Goal: Task Accomplishment & Management: Manage account settings

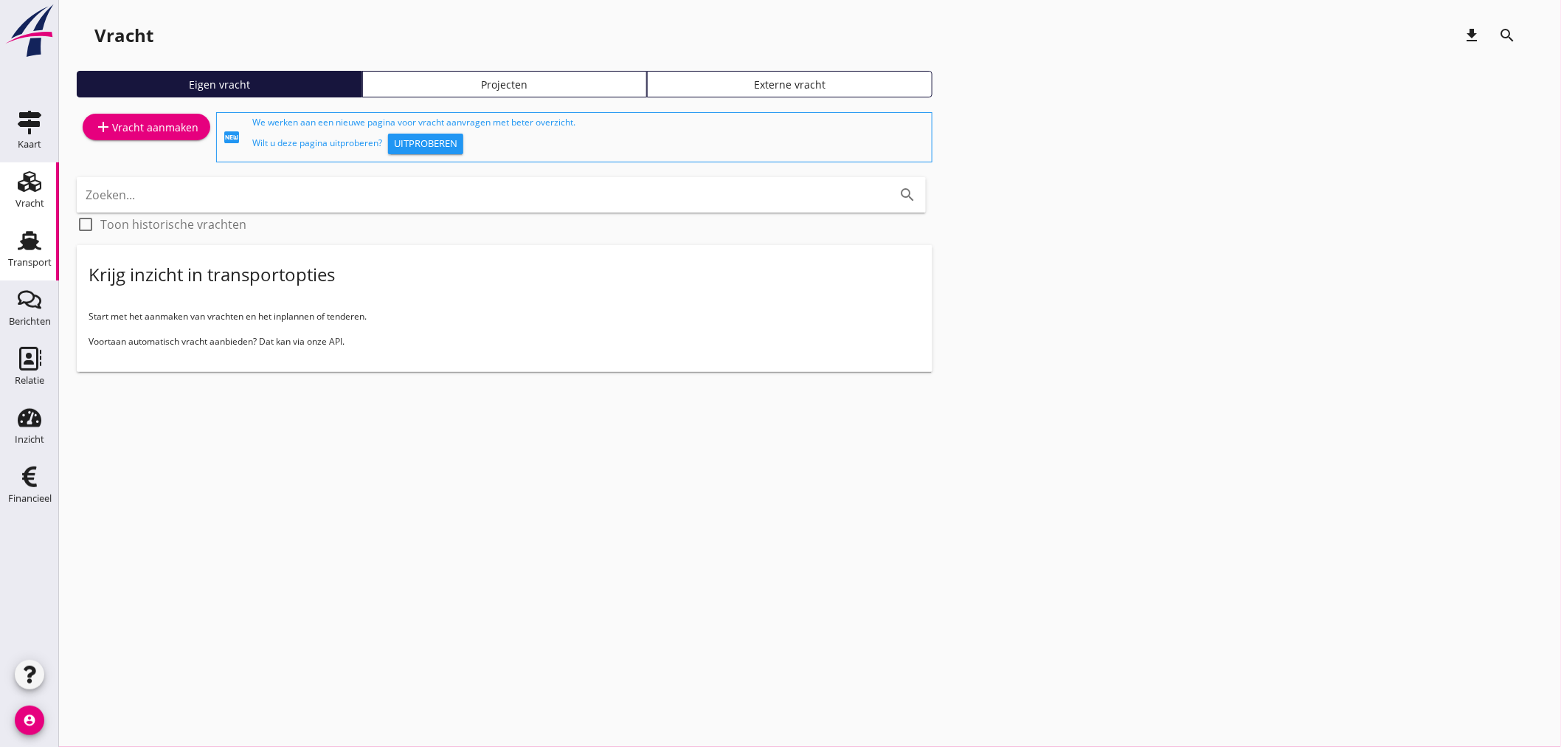
click at [33, 247] on use at bounding box center [30, 240] width 24 height 19
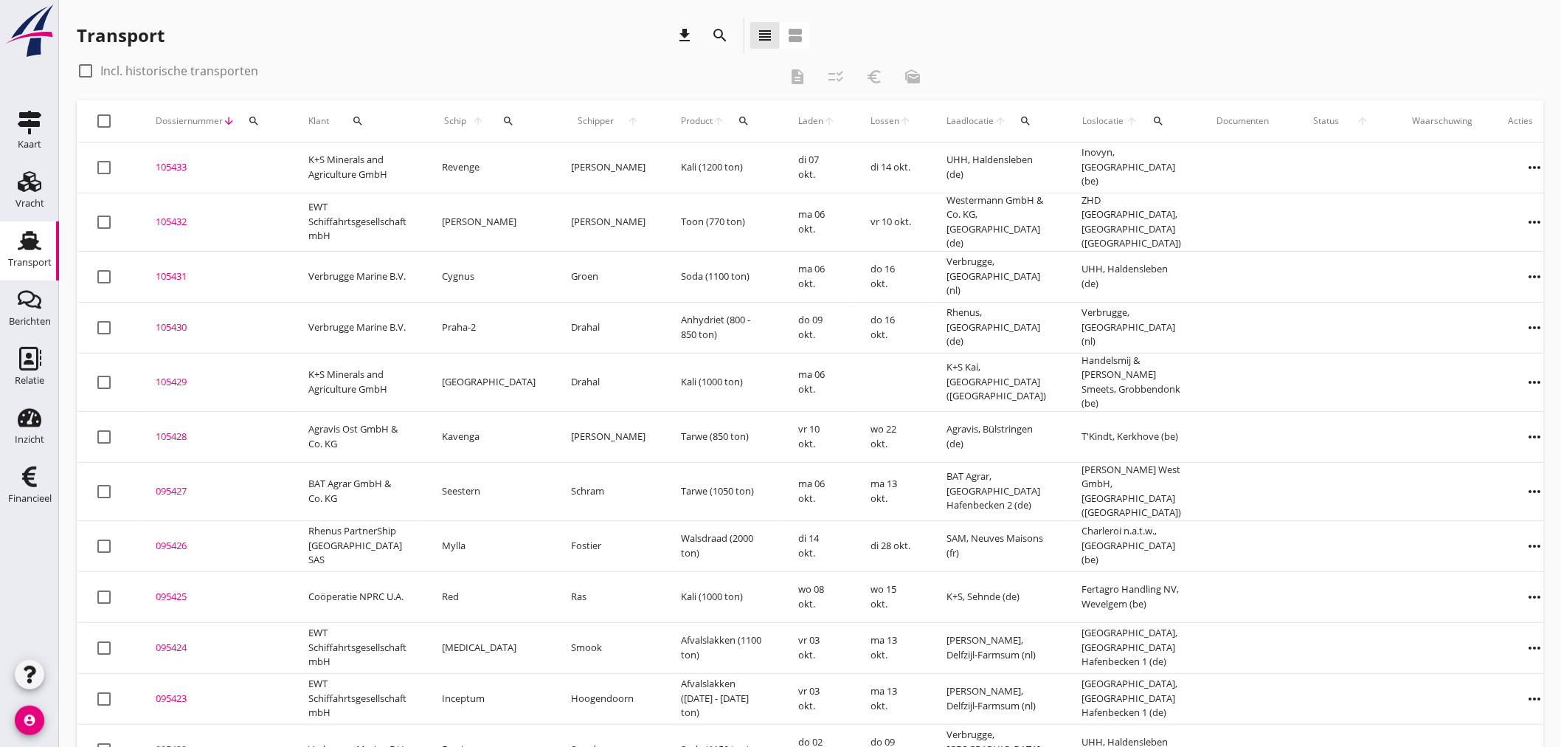
drag, startPoint x: 258, startPoint y: 121, endPoint x: 258, endPoint y: 143, distance: 22.1
click at [258, 122] on icon "search" at bounding box center [254, 121] width 12 height 12
click at [263, 168] on input "Zoeken op dossiernummer..." at bounding box center [322, 164] width 153 height 24
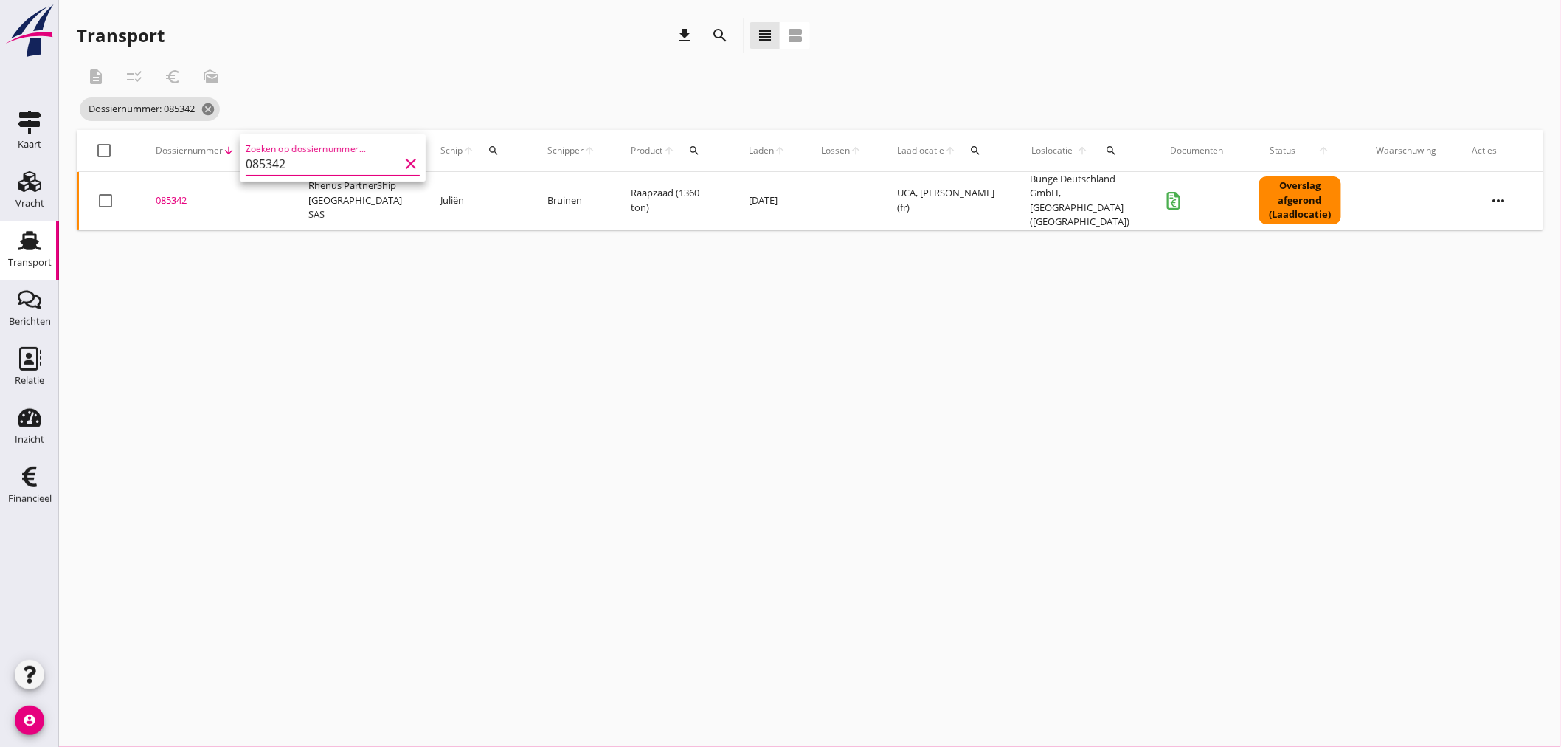
type input "085342"
click at [159, 195] on div "085342" at bounding box center [214, 200] width 117 height 15
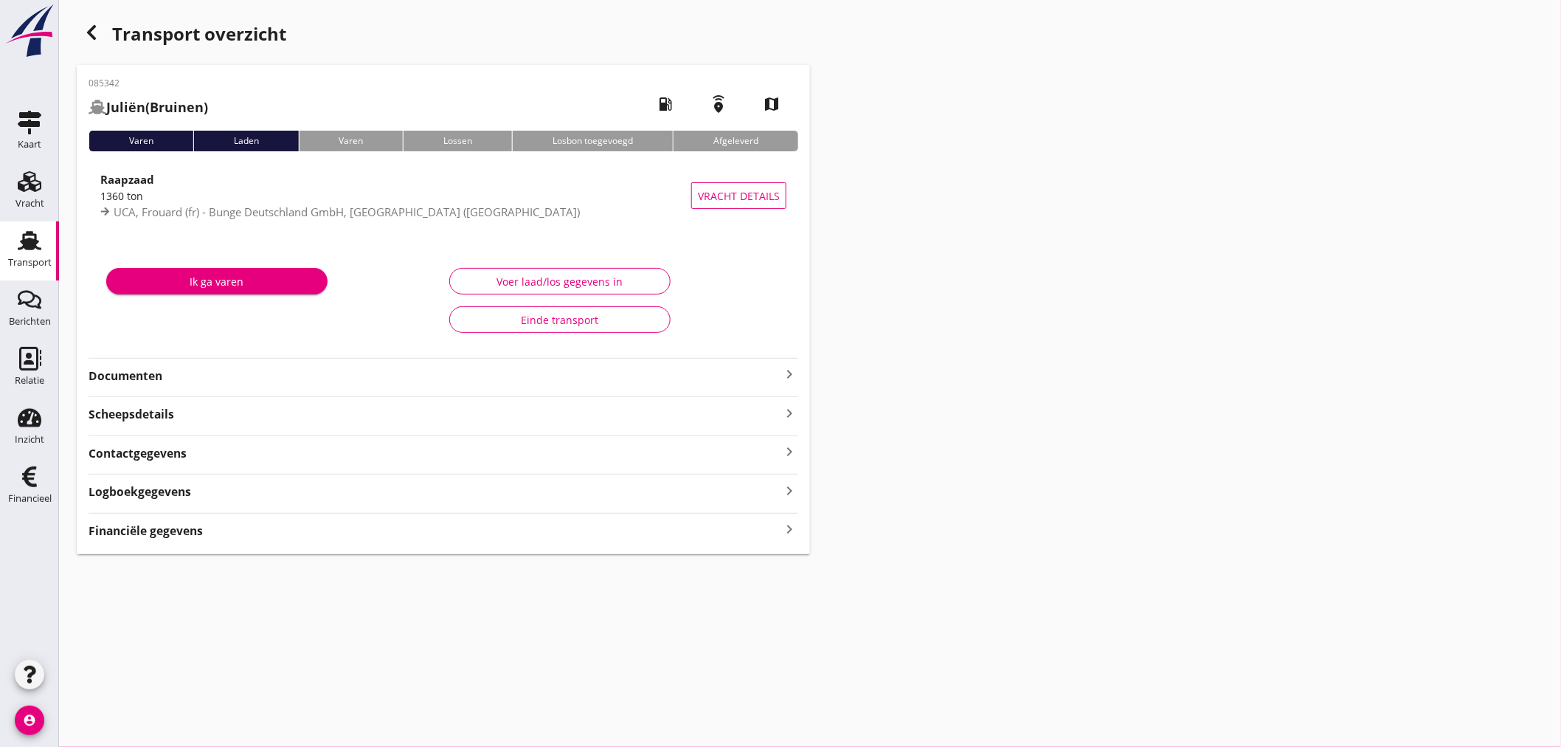
click at [782, 375] on icon "keyboard_arrow_right" at bounding box center [790, 374] width 18 height 18
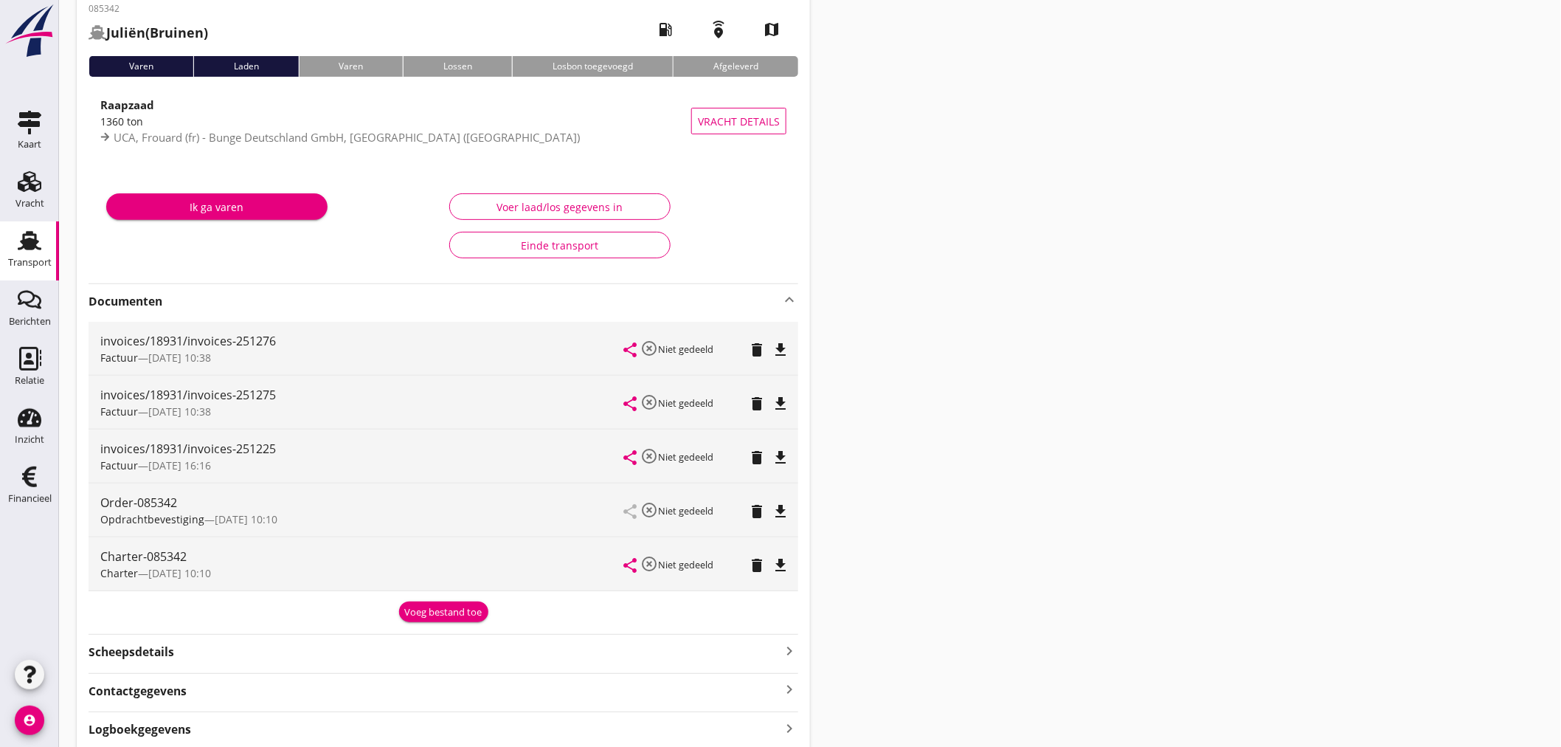
scroll to position [173, 0]
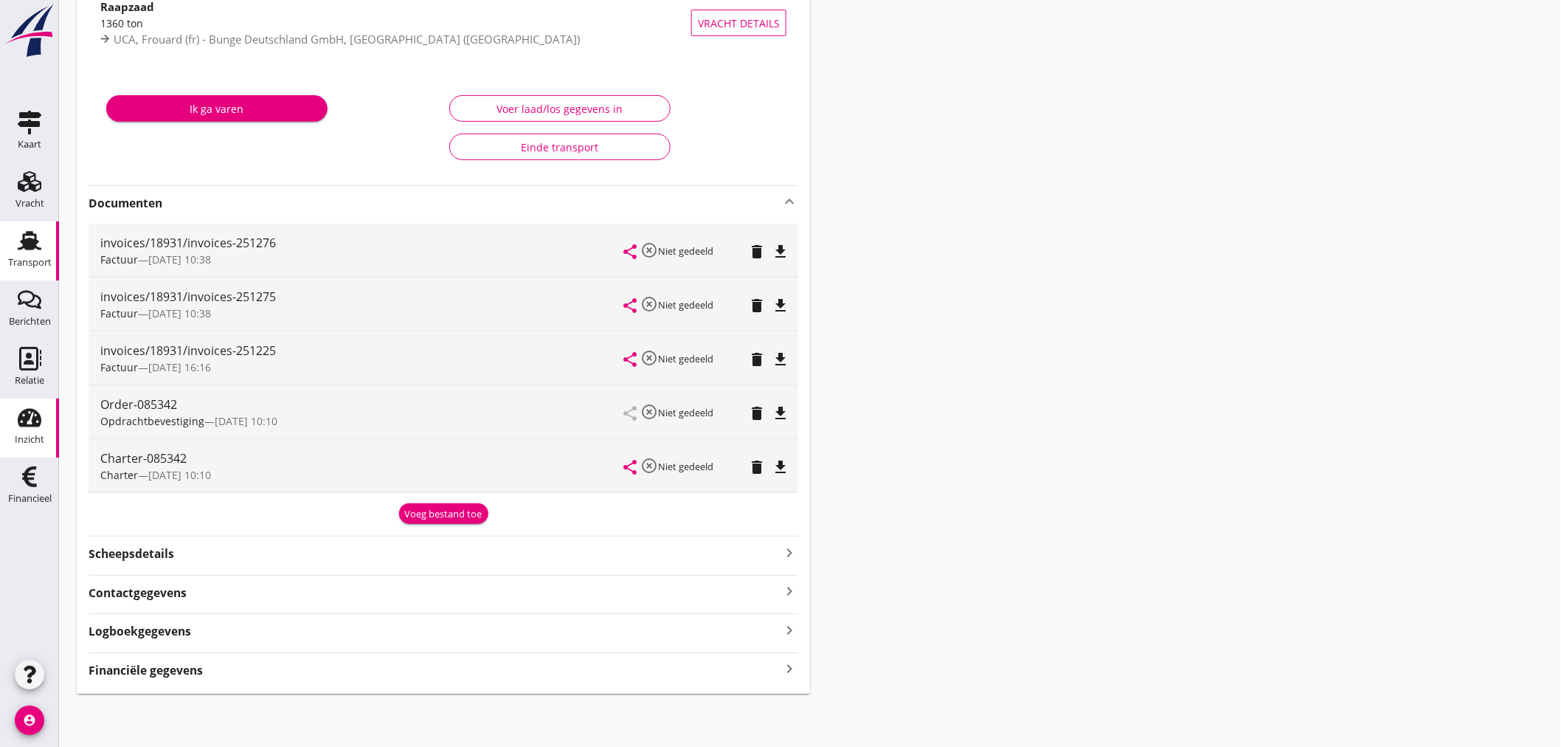
click at [30, 433] on div "Inzicht" at bounding box center [30, 439] width 30 height 21
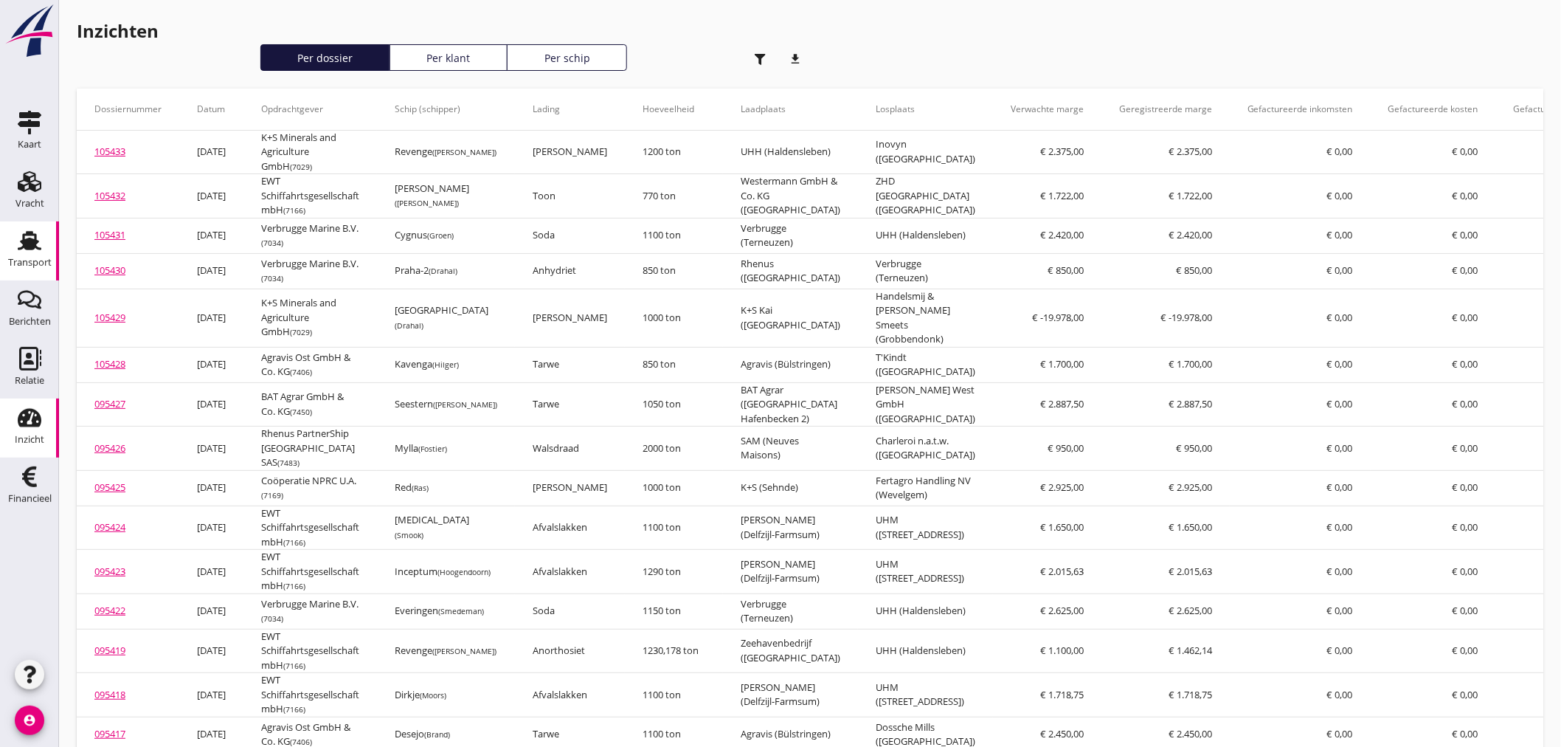
click at [27, 237] on icon "Transport" at bounding box center [30, 241] width 24 height 24
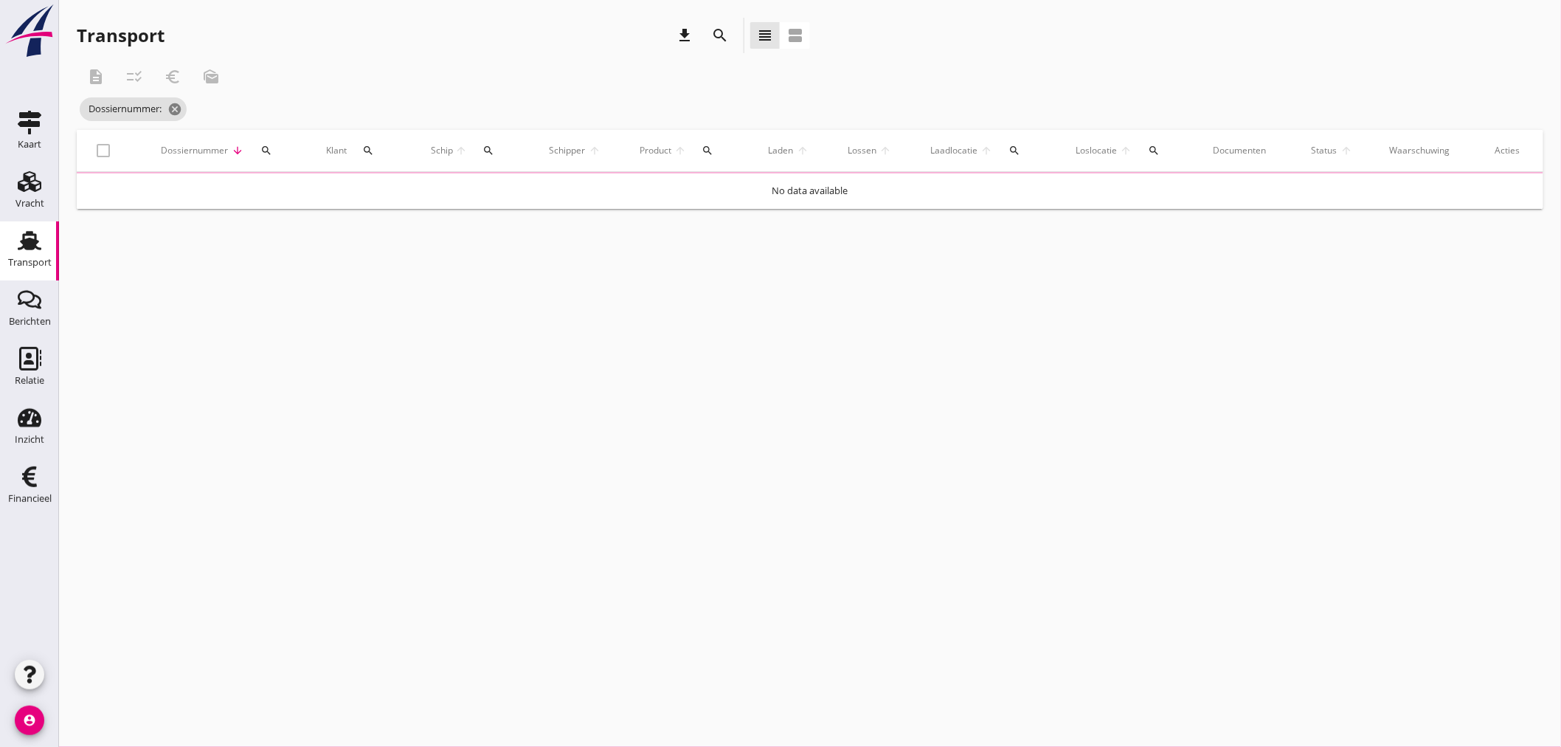
click at [269, 150] on div "Dossiernummer arrow_downward search" at bounding box center [224, 150] width 131 height 35
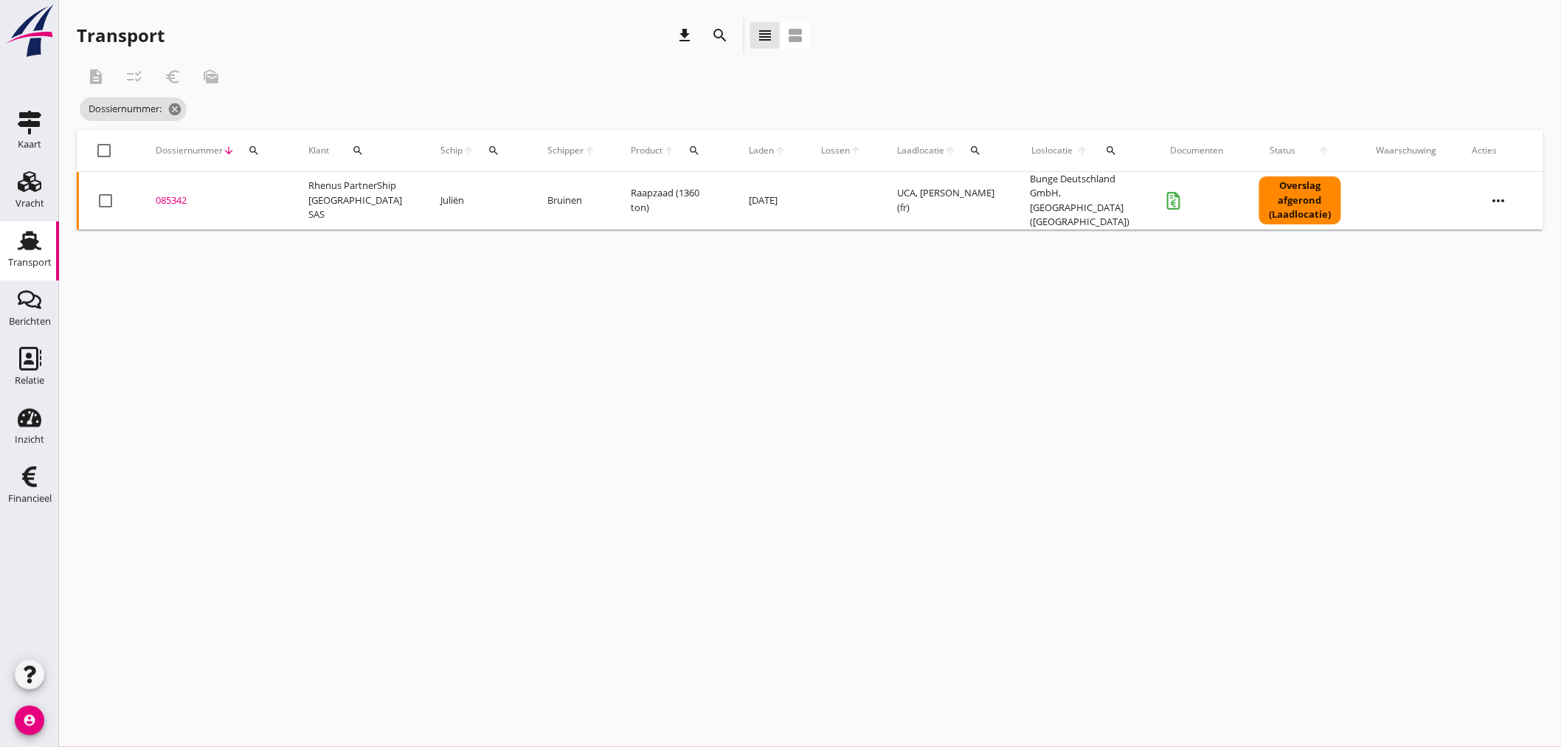
click at [176, 193] on div "085342" at bounding box center [214, 200] width 117 height 15
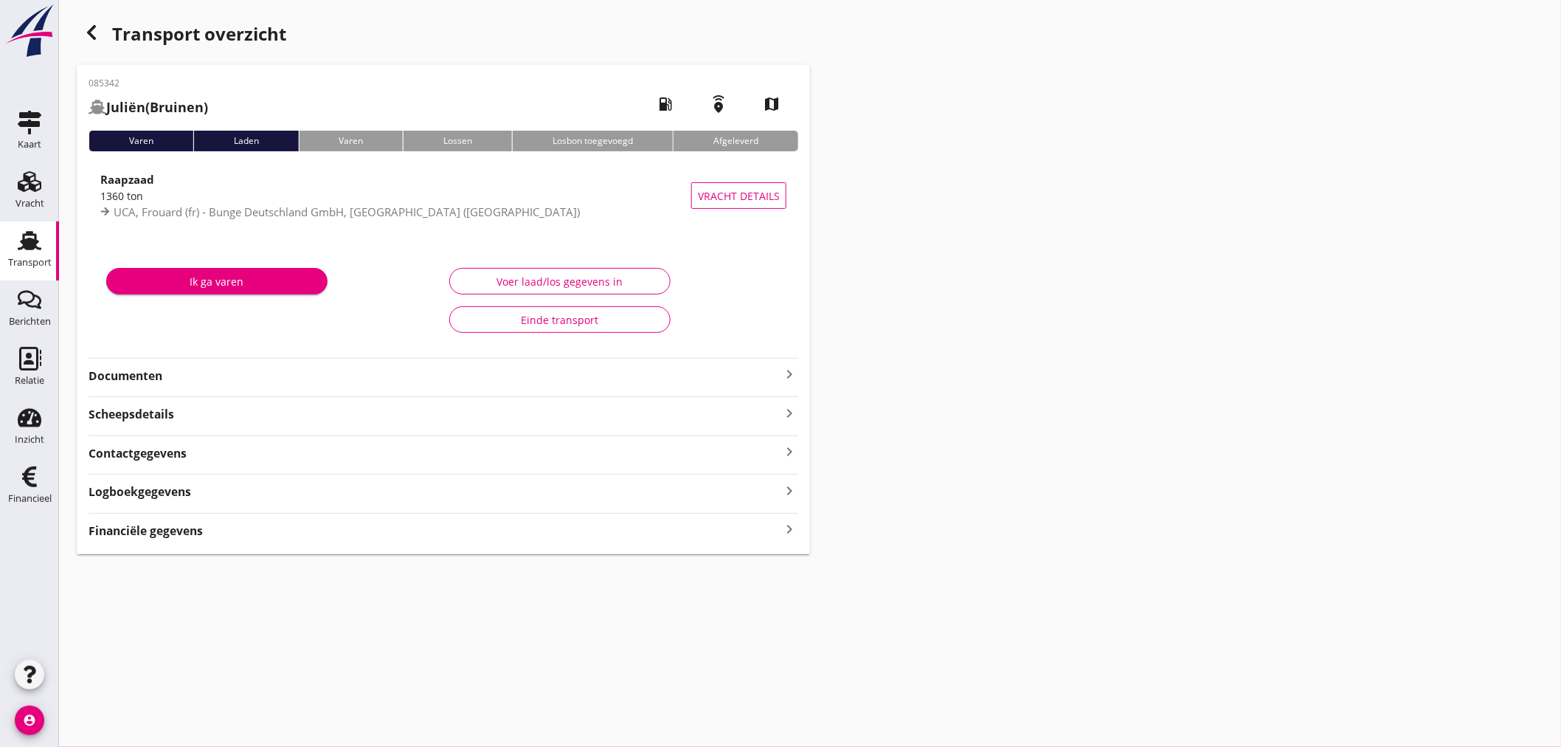
click at [146, 539] on strong "Financiële gegevens" at bounding box center [146, 530] width 114 height 17
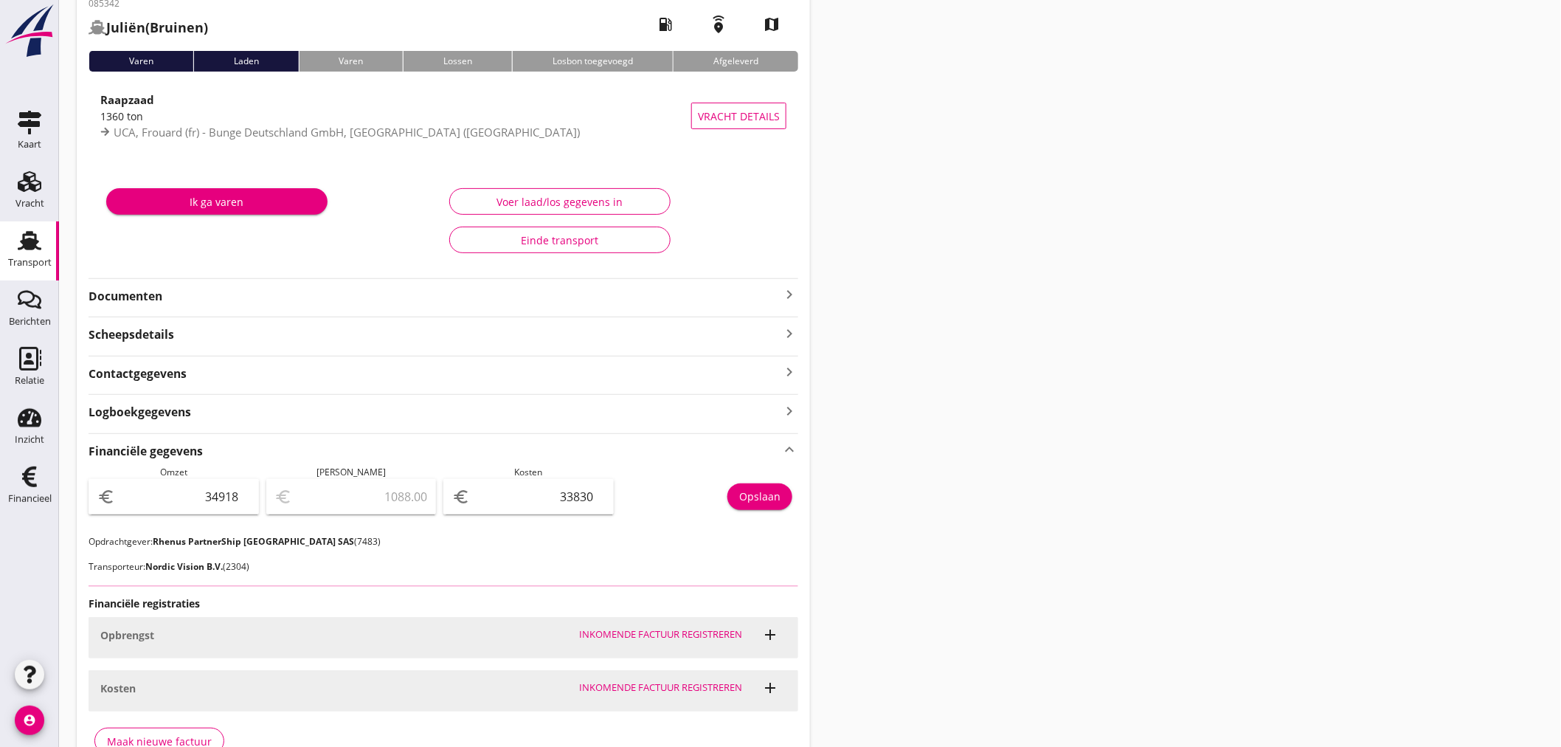
scroll to position [166, 0]
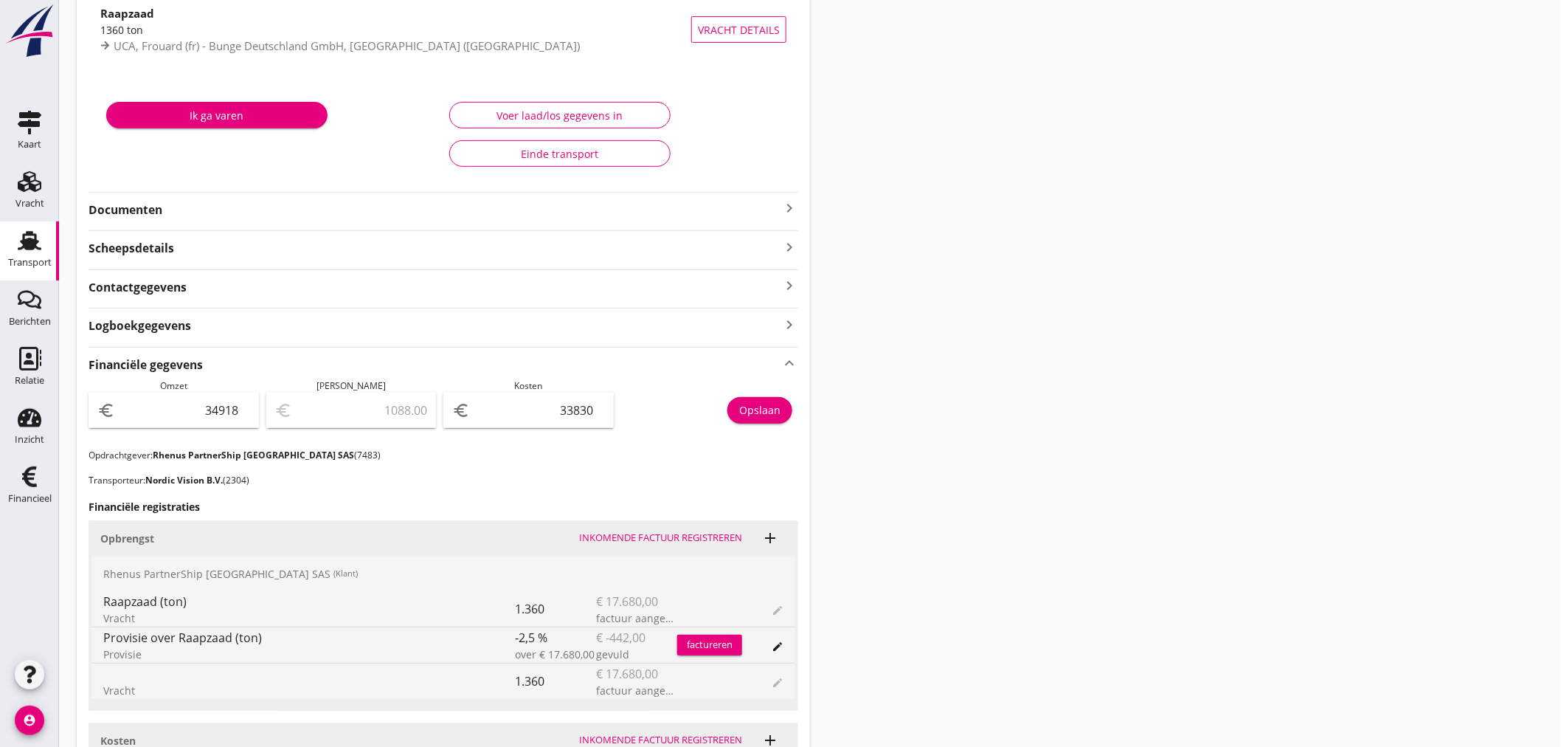
click at [116, 343] on div "085342 Juliën (Bruinen) local_gas_station emergency_share map Varen Laden Varen…" at bounding box center [443, 607] width 733 height 1416
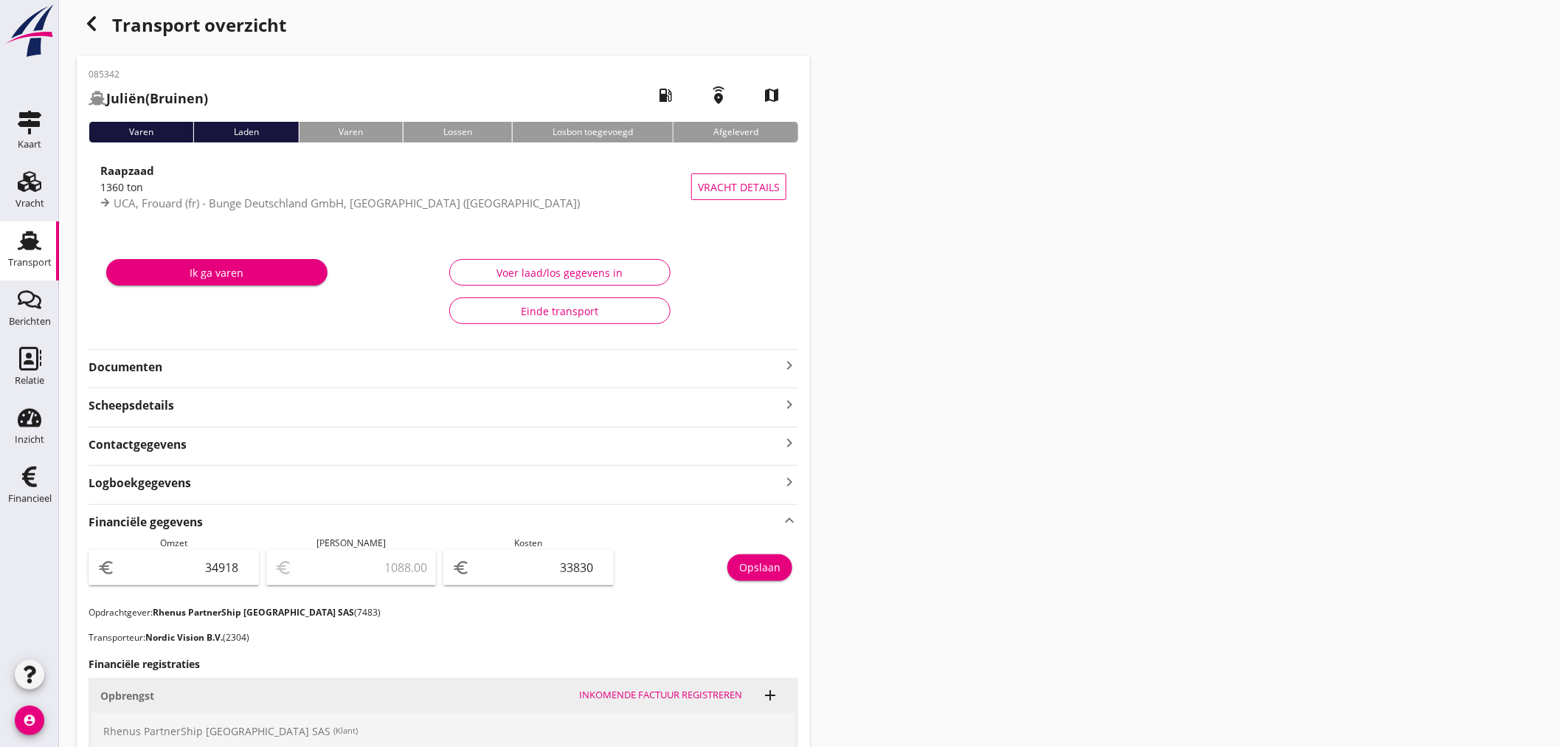
scroll to position [0, 0]
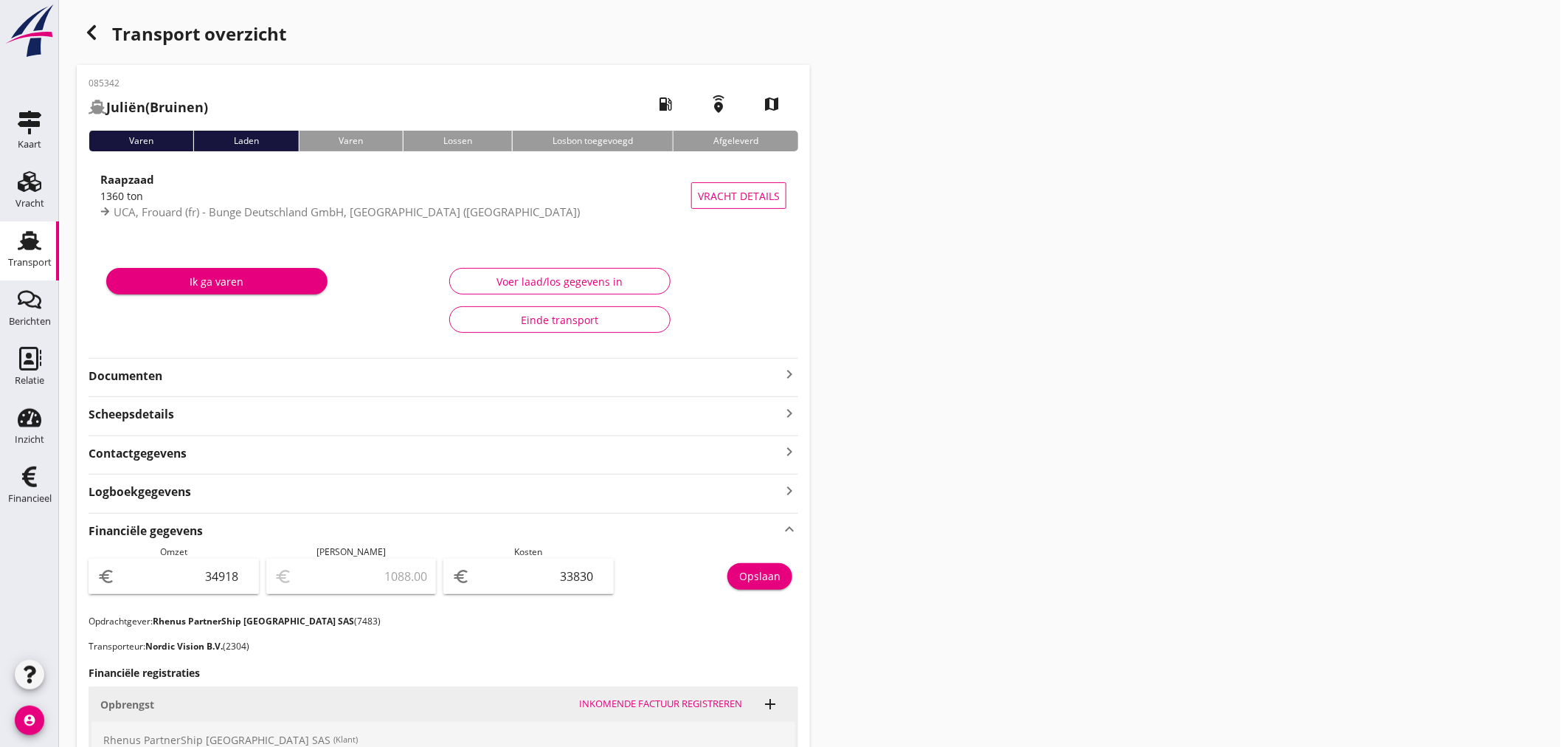
click at [91, 27] on icon "button" at bounding box center [92, 33] width 18 height 18
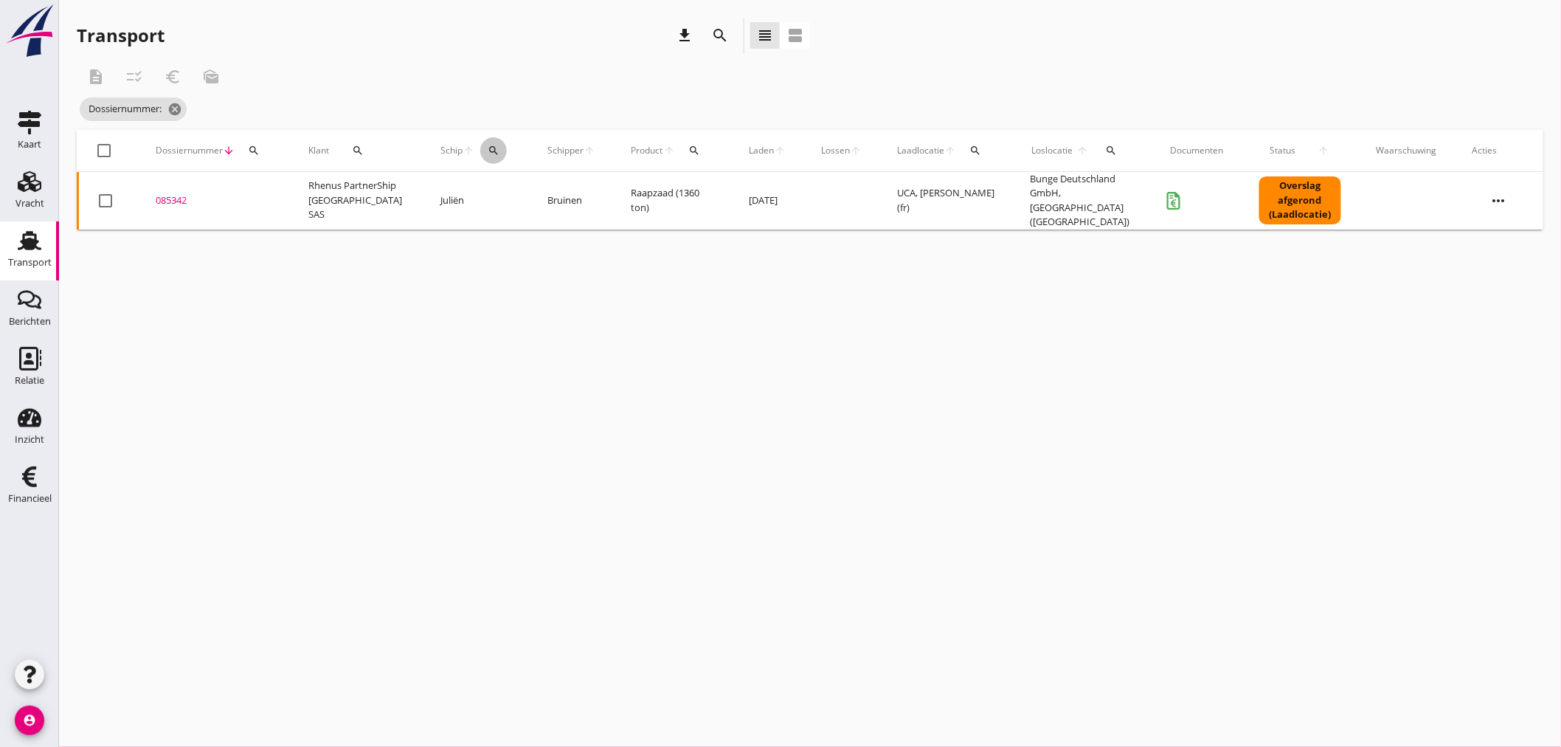
click at [488, 150] on icon "search" at bounding box center [494, 151] width 12 height 12
click at [463, 187] on input "Zoek op (scheeps)naam" at bounding box center [539, 193] width 153 height 24
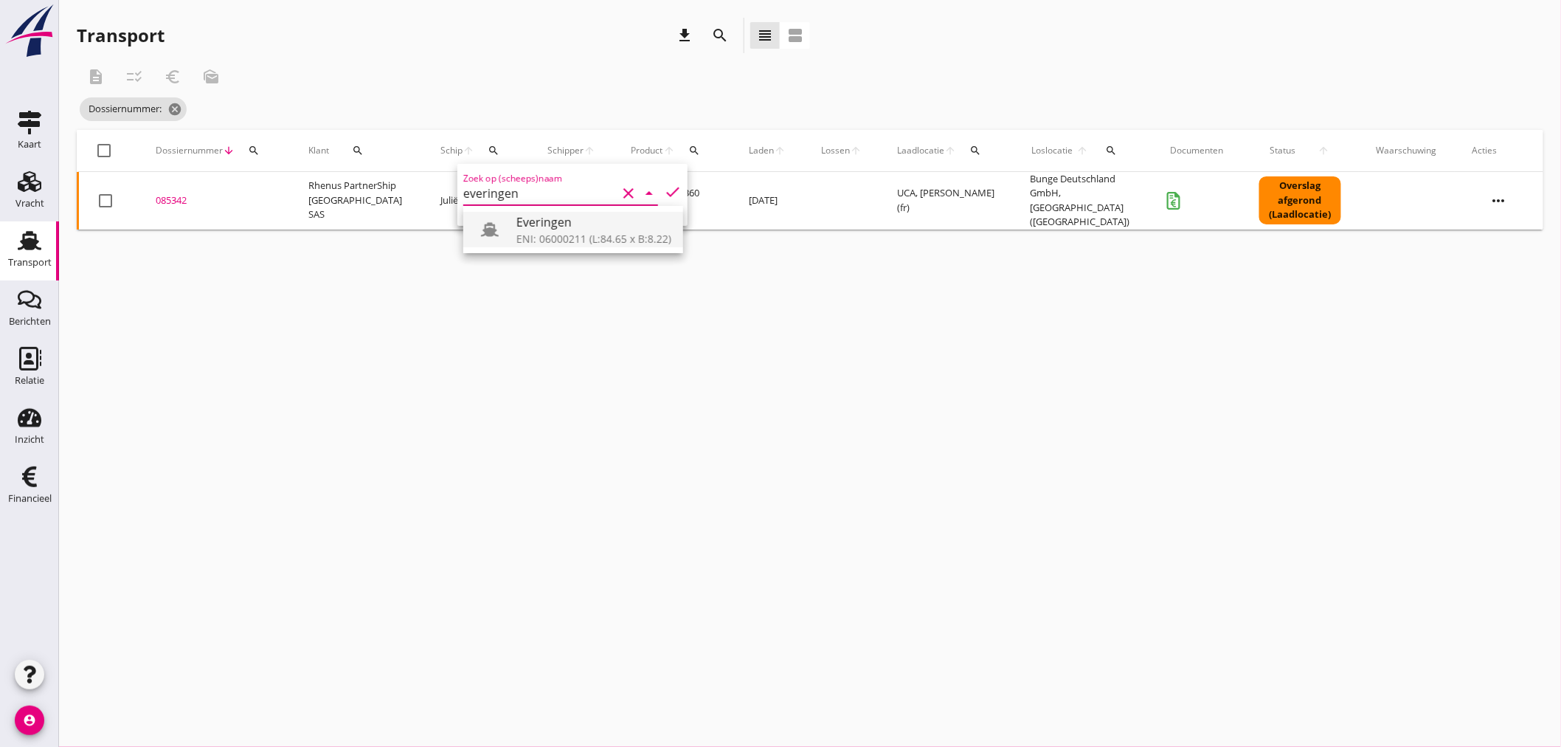
click at [566, 226] on div "Everingen" at bounding box center [593, 222] width 155 height 18
click at [664, 193] on icon "check" at bounding box center [673, 192] width 18 height 18
type input "Everingen"
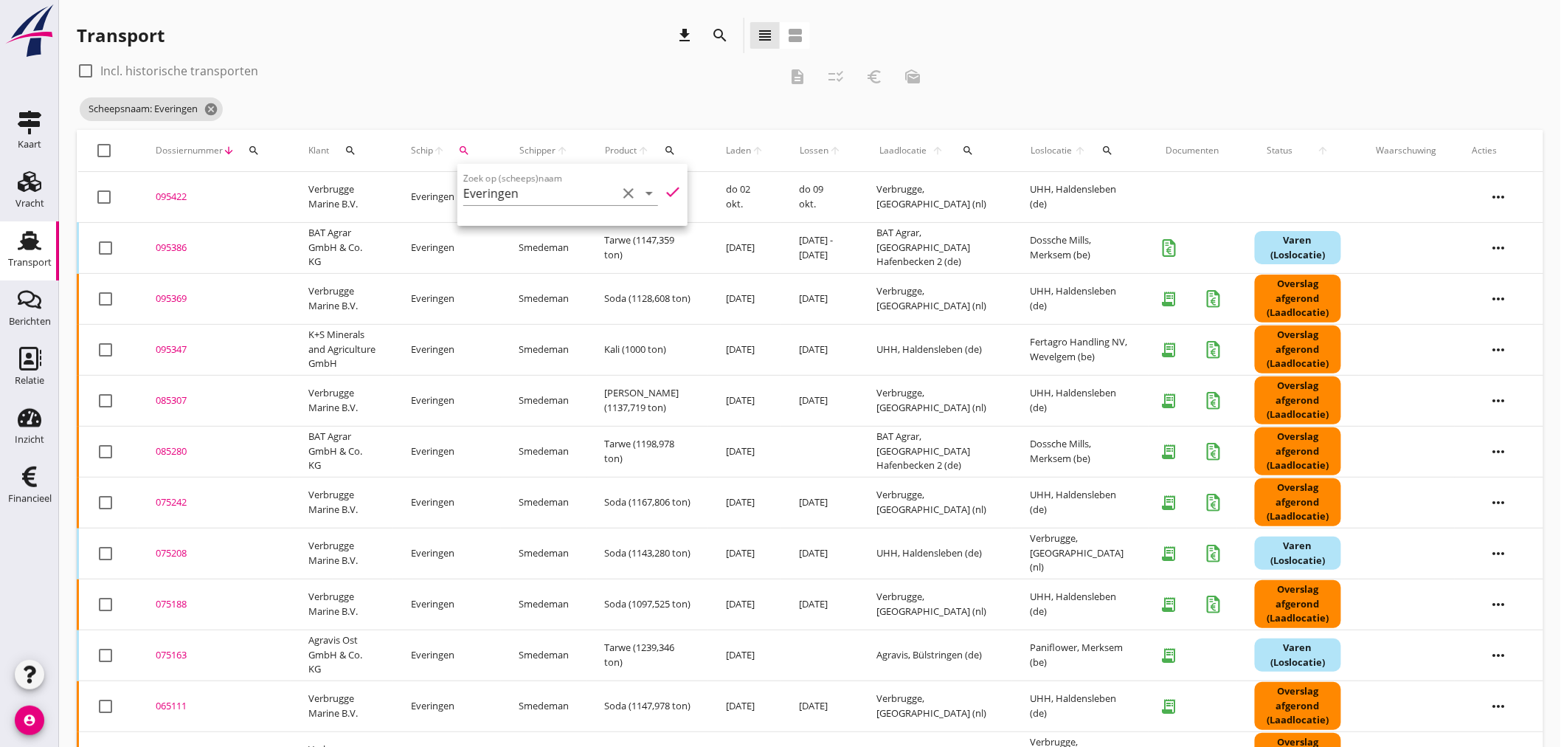
click at [424, 86] on div "check_box_outline_blank Incl. historische transporten description checklist_rtl…" at bounding box center [505, 76] width 856 height 35
click at [163, 197] on div "095422" at bounding box center [214, 197] width 117 height 15
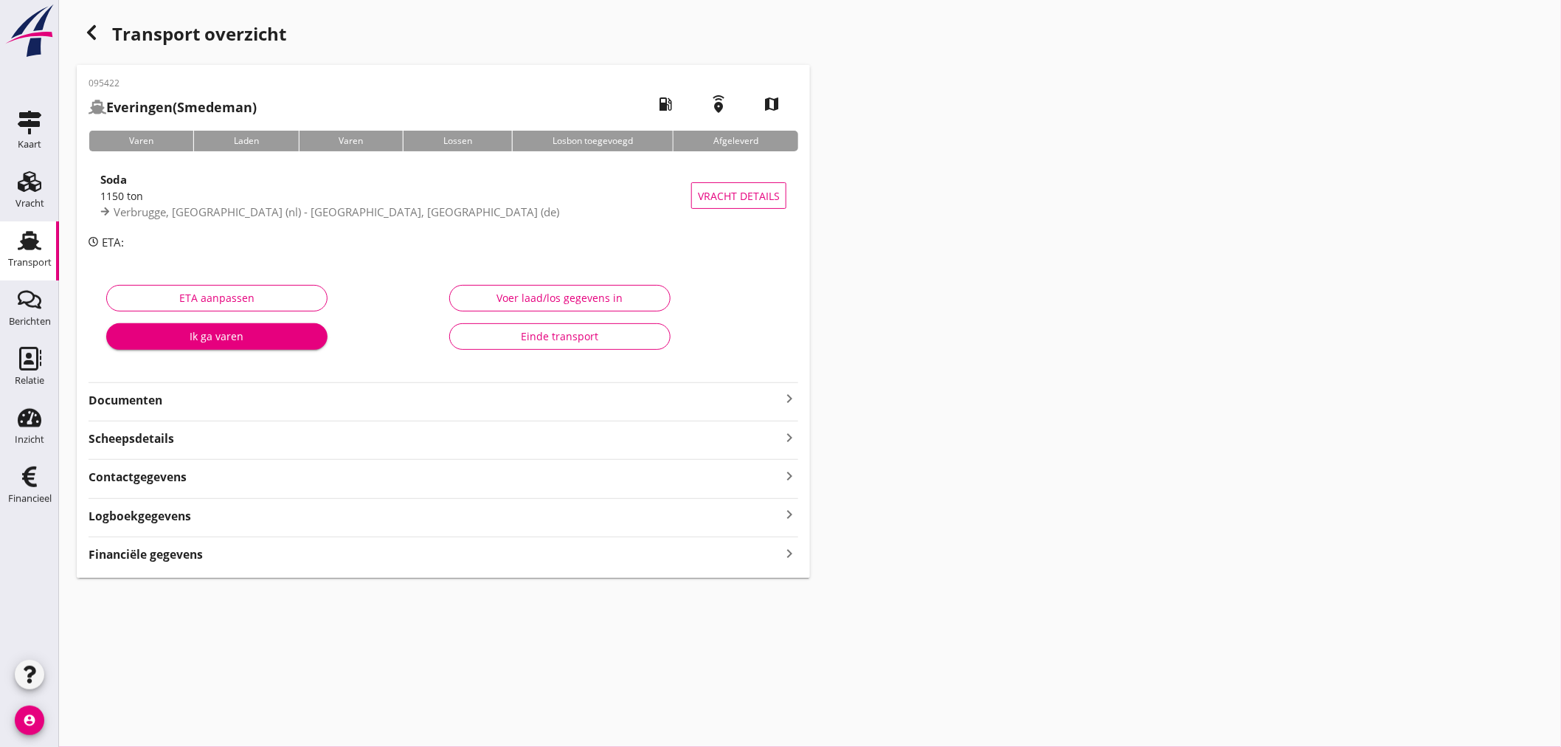
click at [790, 554] on icon "keyboard_arrow_right" at bounding box center [790, 553] width 18 height 20
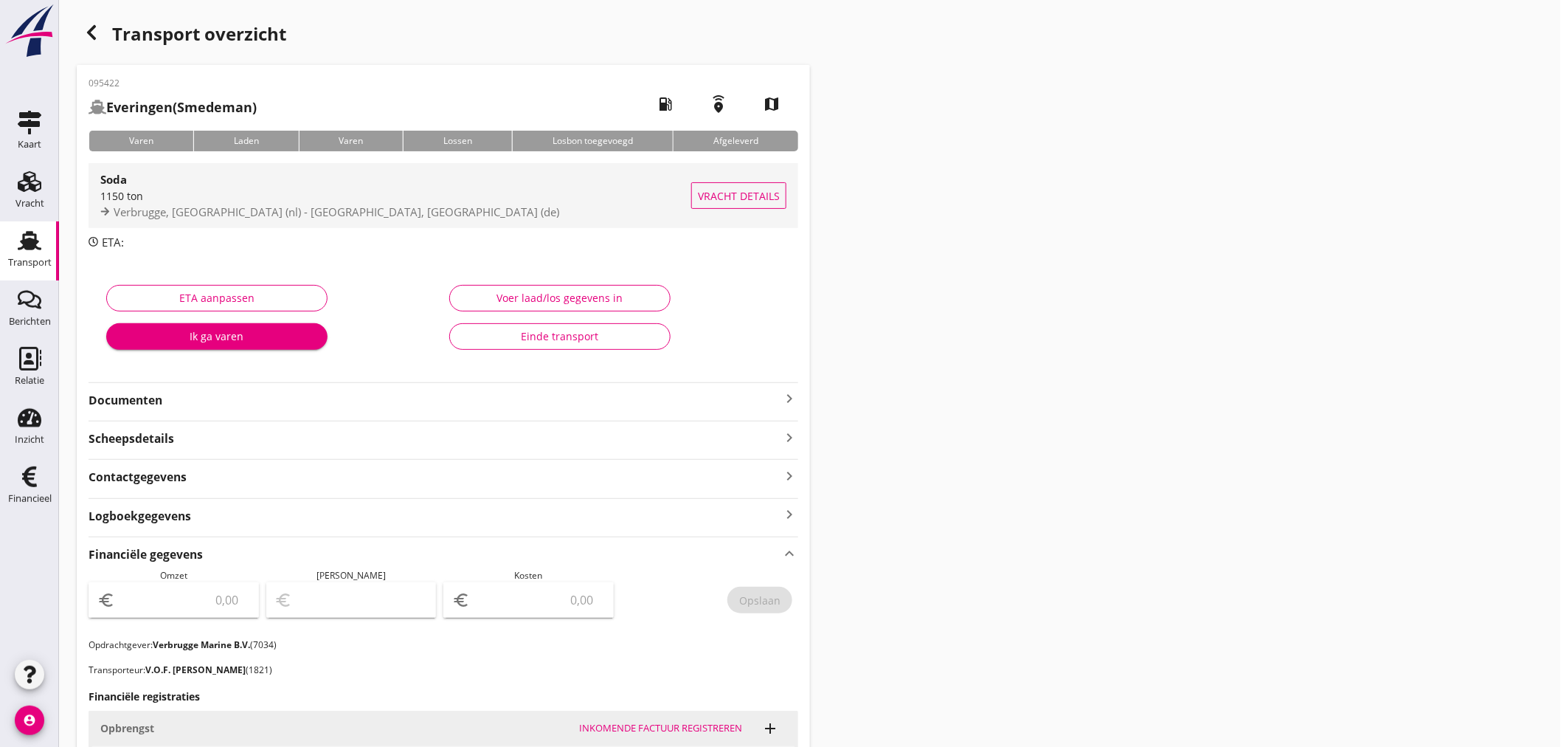
click at [252, 189] on div "1150 ton" at bounding box center [395, 195] width 591 height 15
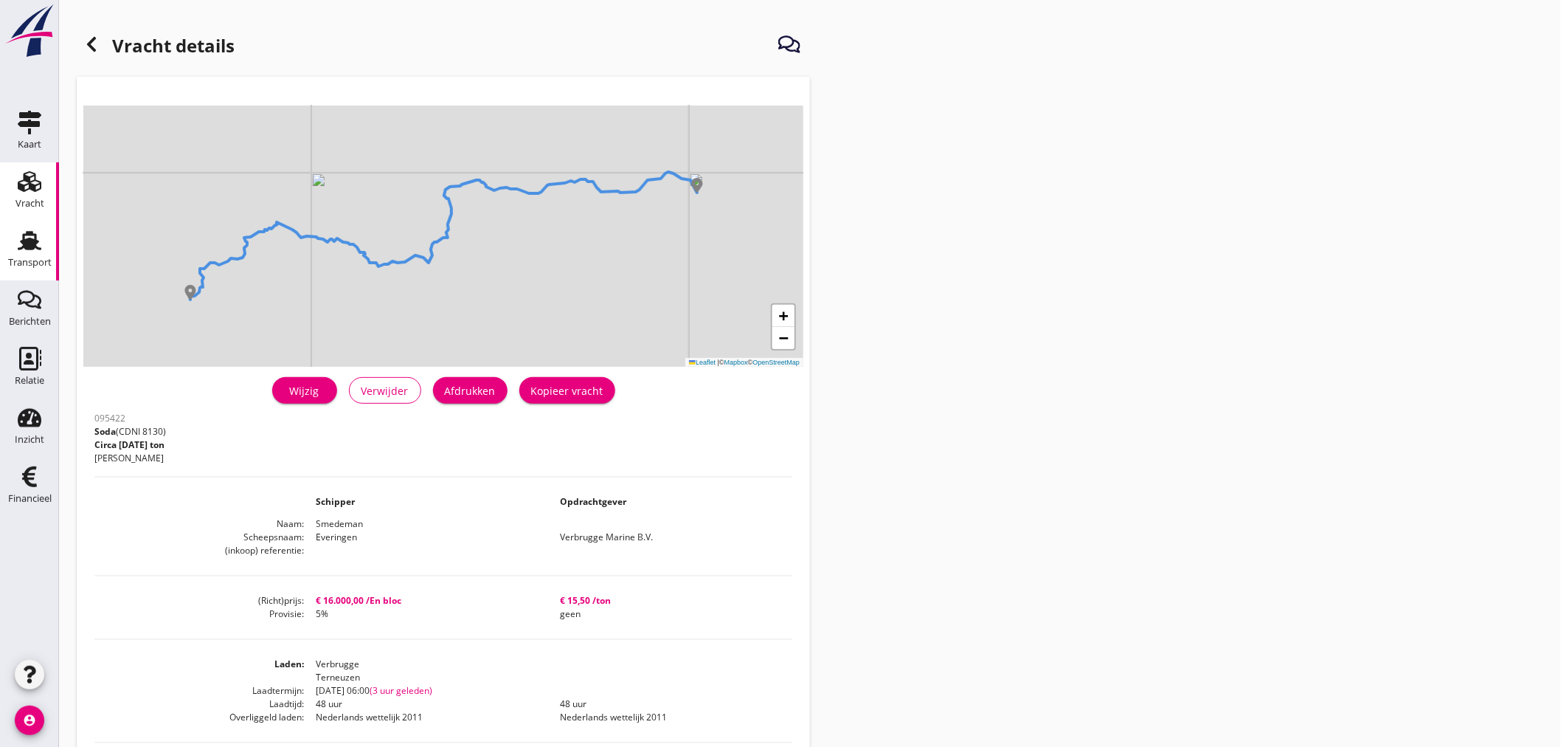
click at [27, 256] on div "Transport" at bounding box center [30, 262] width 44 height 21
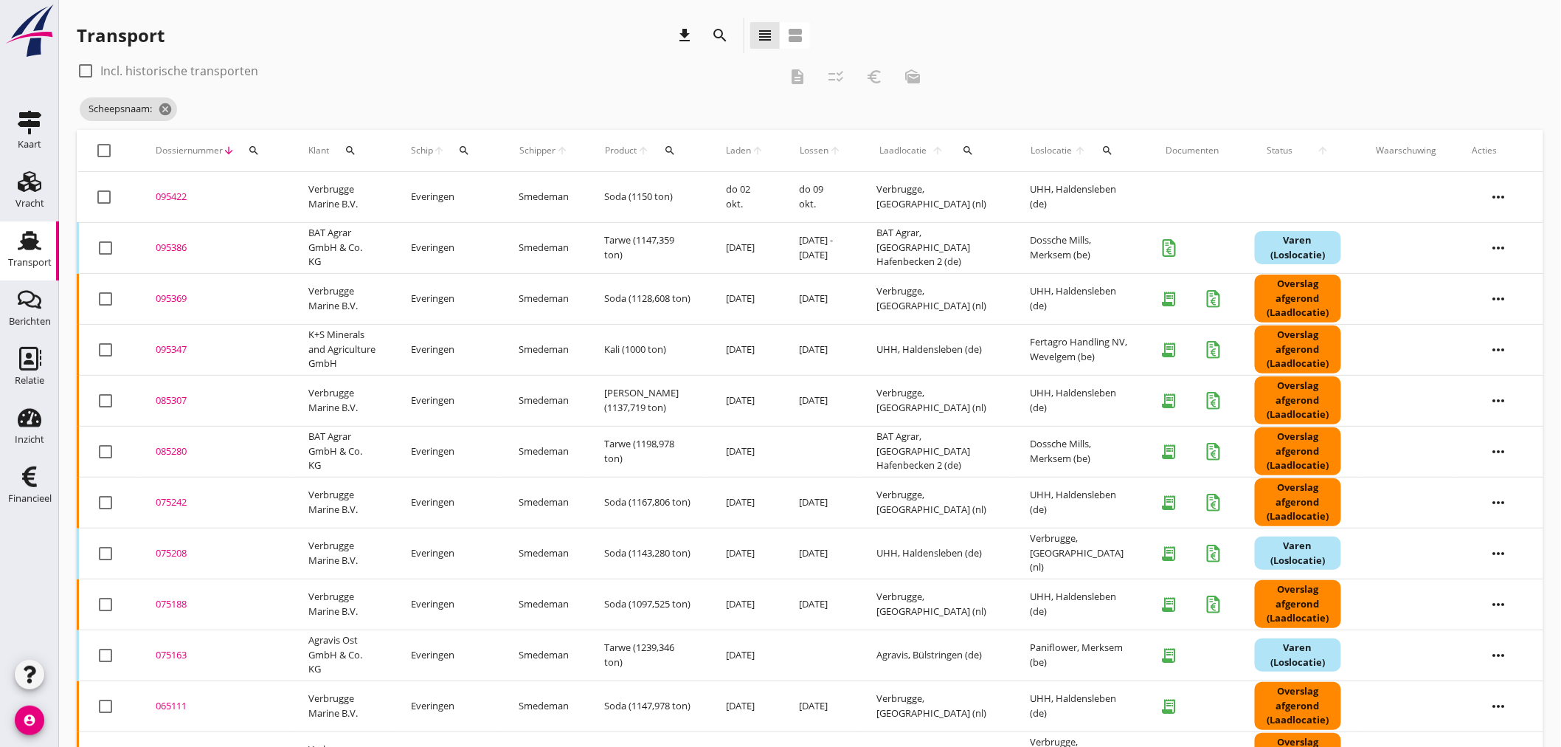
click at [174, 241] on div "095386" at bounding box center [214, 247] width 117 height 15
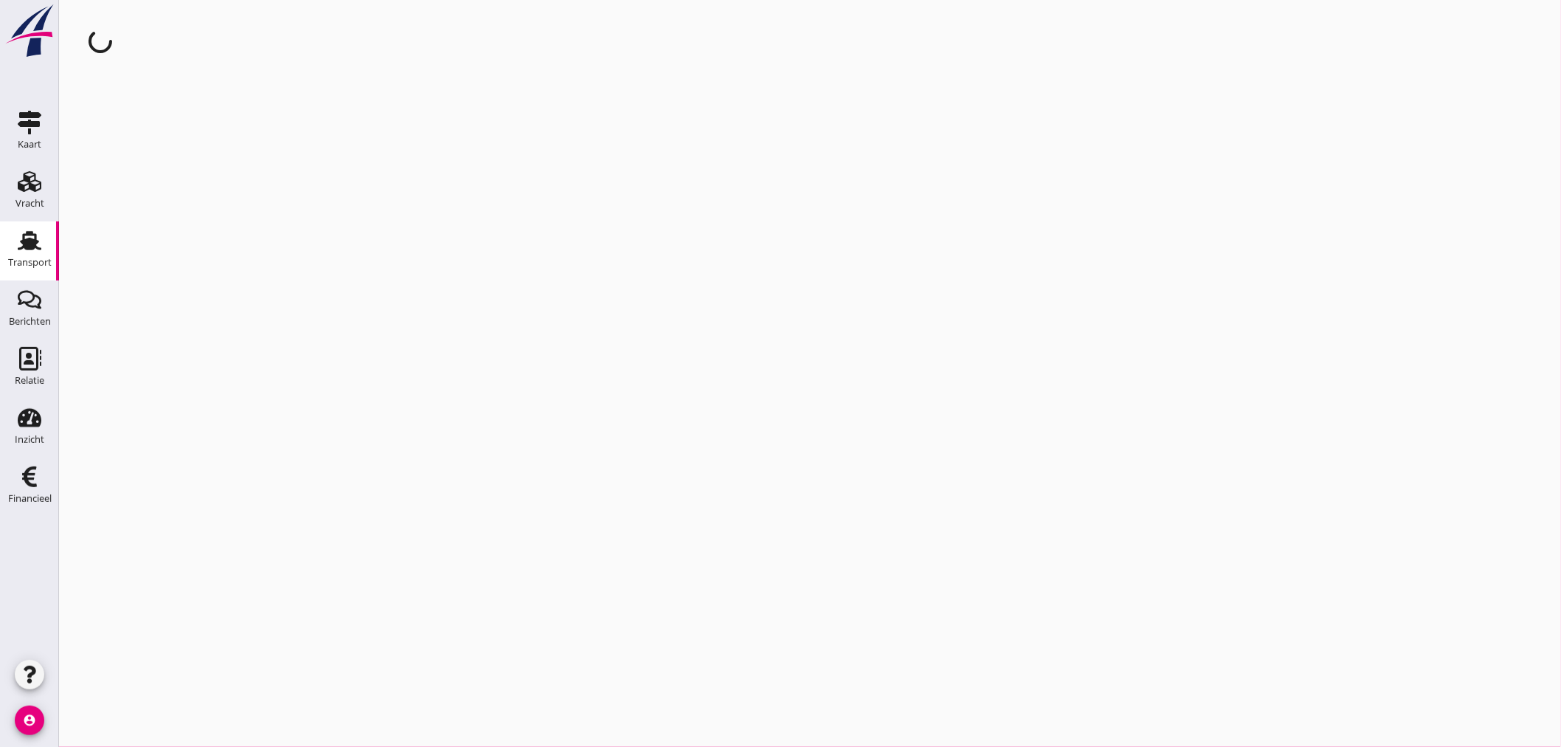
click at [174, 241] on div "cancel You are impersonating another user." at bounding box center [810, 373] width 1502 height 747
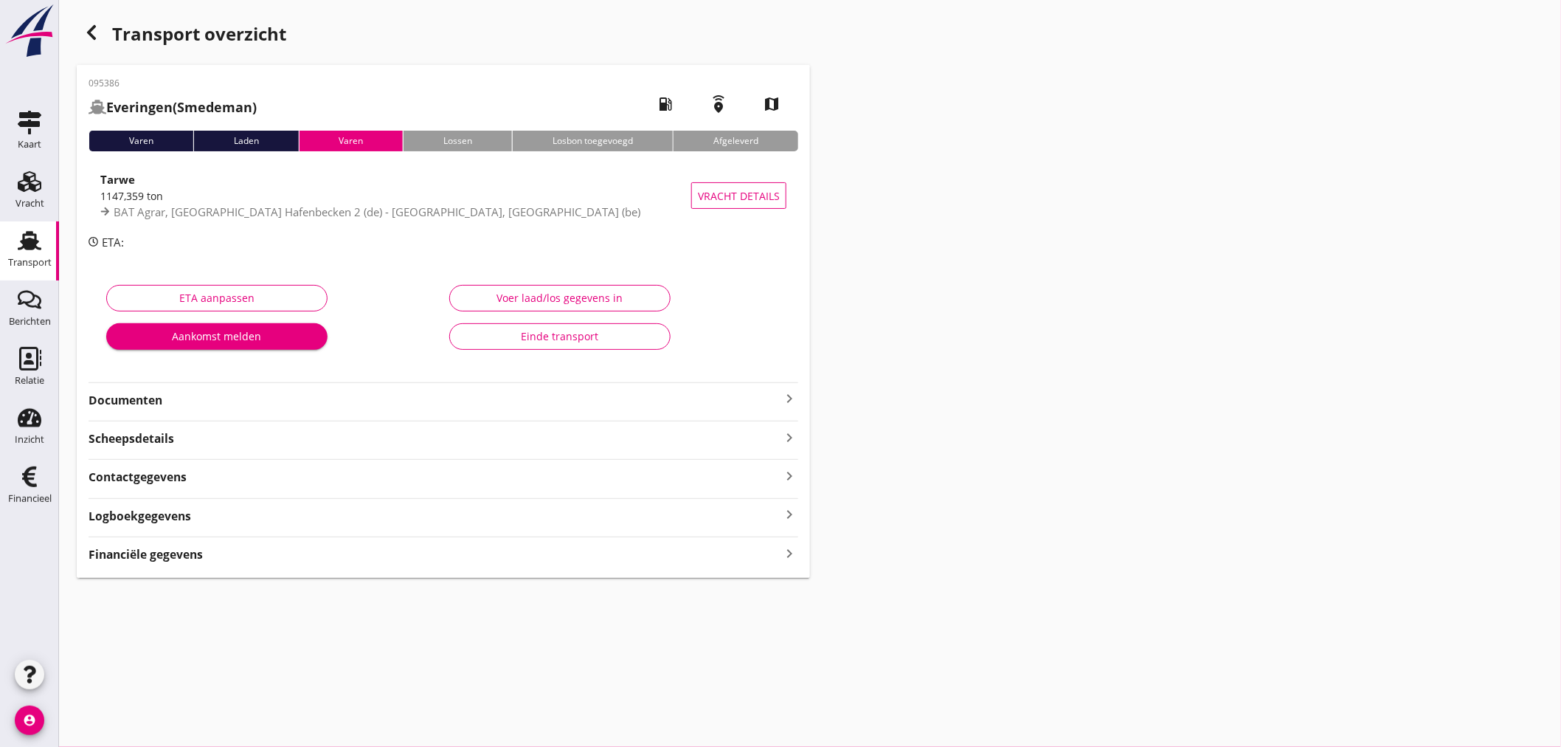
click at [789, 555] on icon "keyboard_arrow_right" at bounding box center [790, 553] width 18 height 20
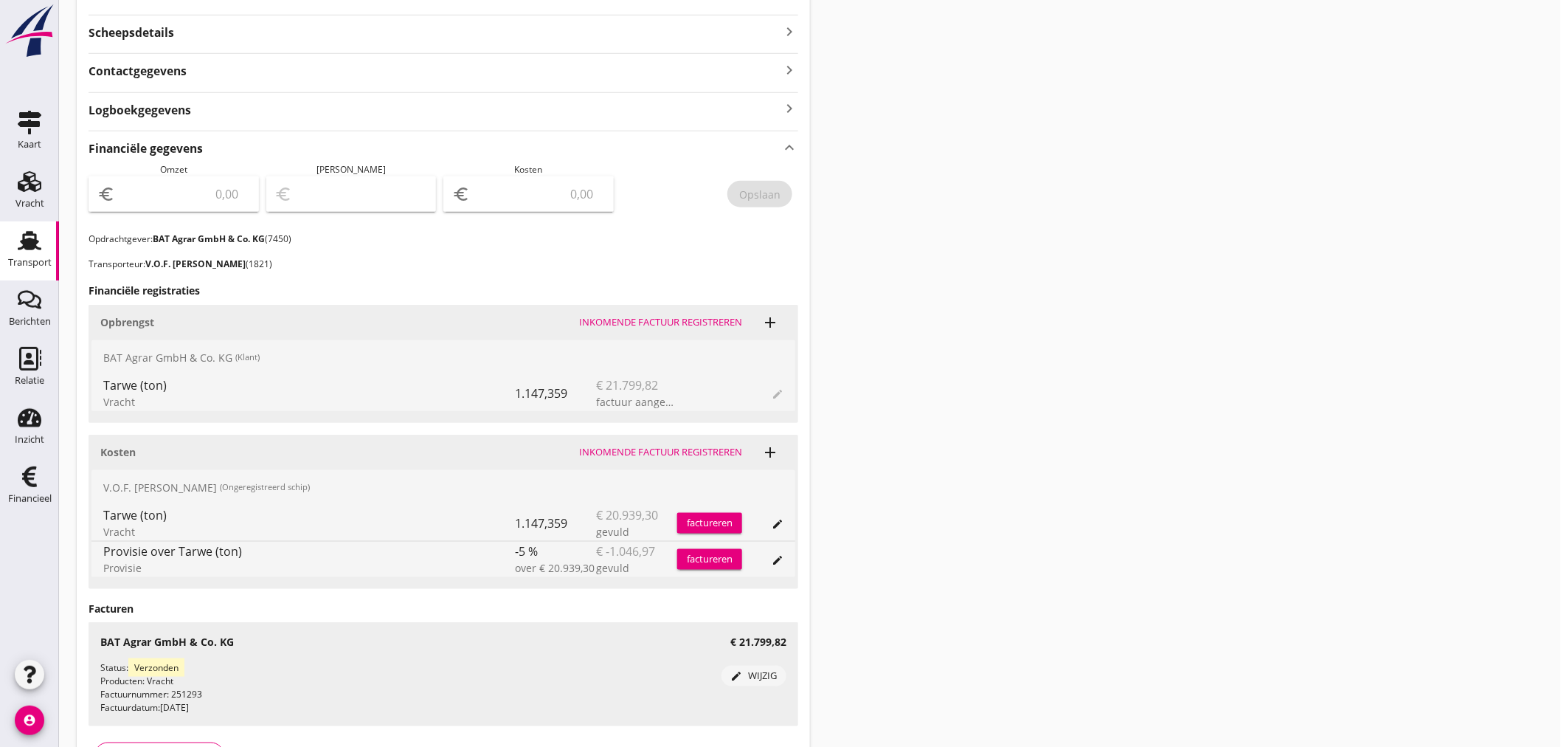
scroll to position [409, 0]
click at [536, 187] on input "number" at bounding box center [539, 191] width 132 height 24
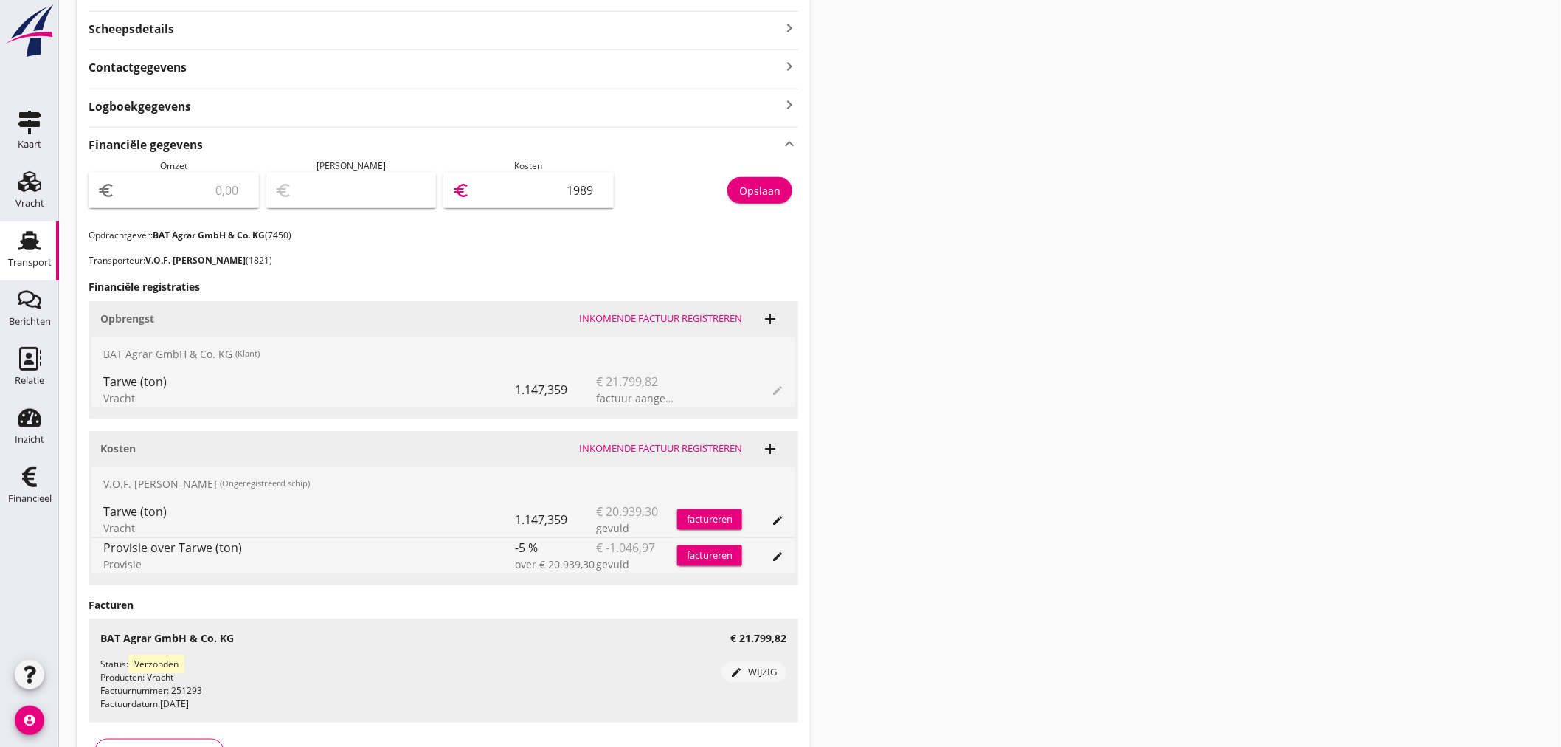
type input "19893"
type input "19893.03"
click at [199, 194] on input "number" at bounding box center [184, 191] width 132 height 24
type input "2"
type input "-19891.03"
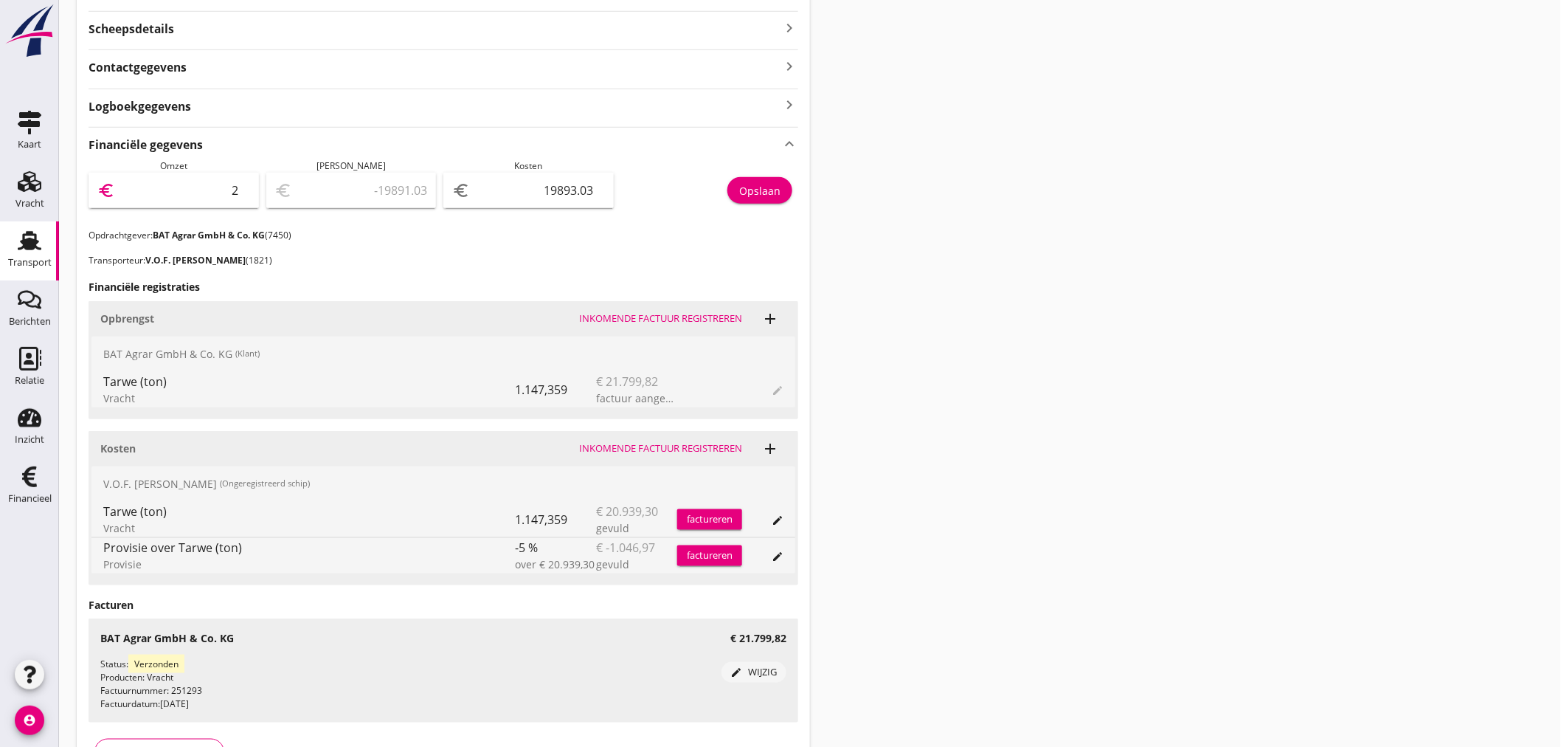
type input "21"
type input "-19872.03"
type input "217"
type input "-19676.03"
type input "2179"
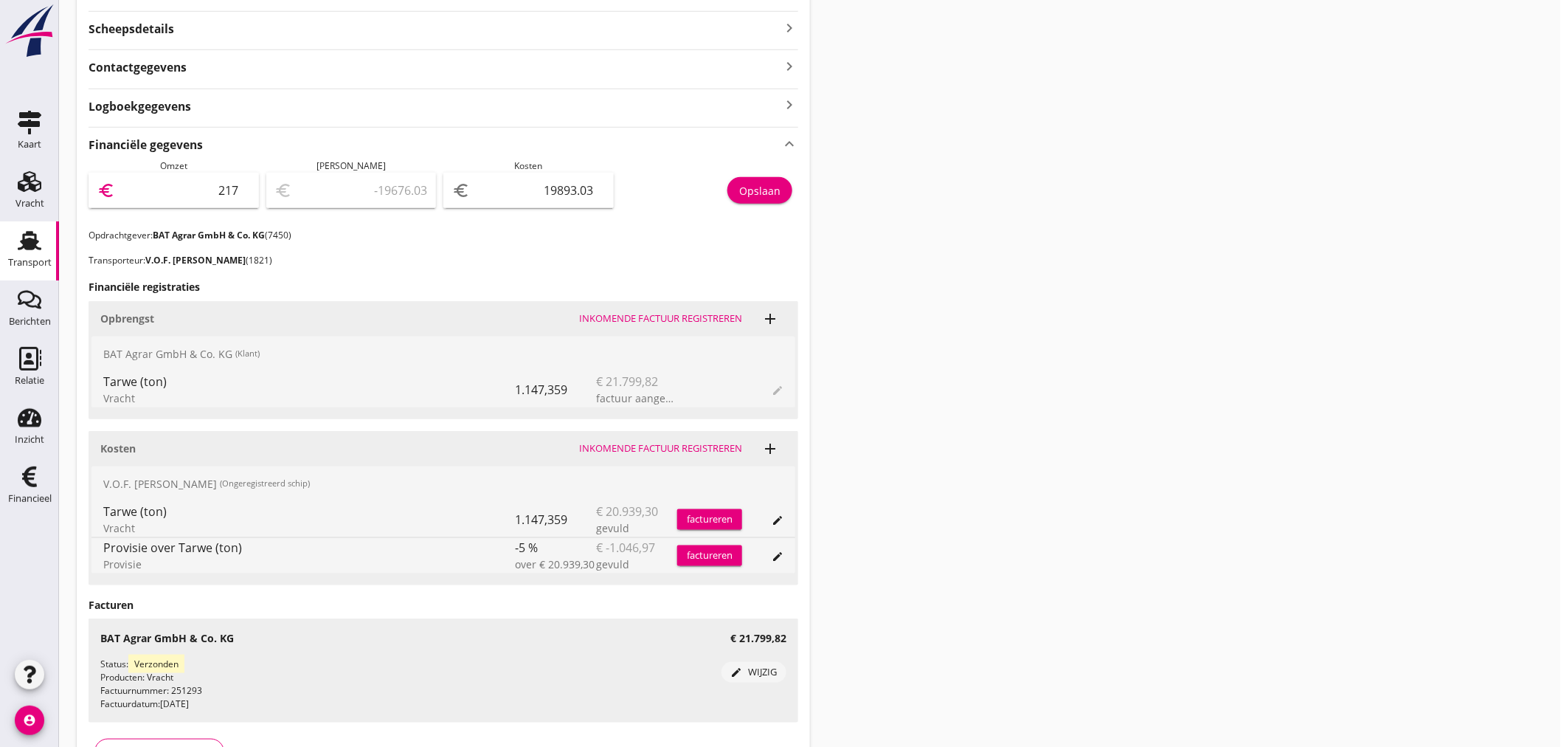
type input "-17714.03"
type input "21799"
type input "1905.97"
type input "21799.8"
type input "1906.77"
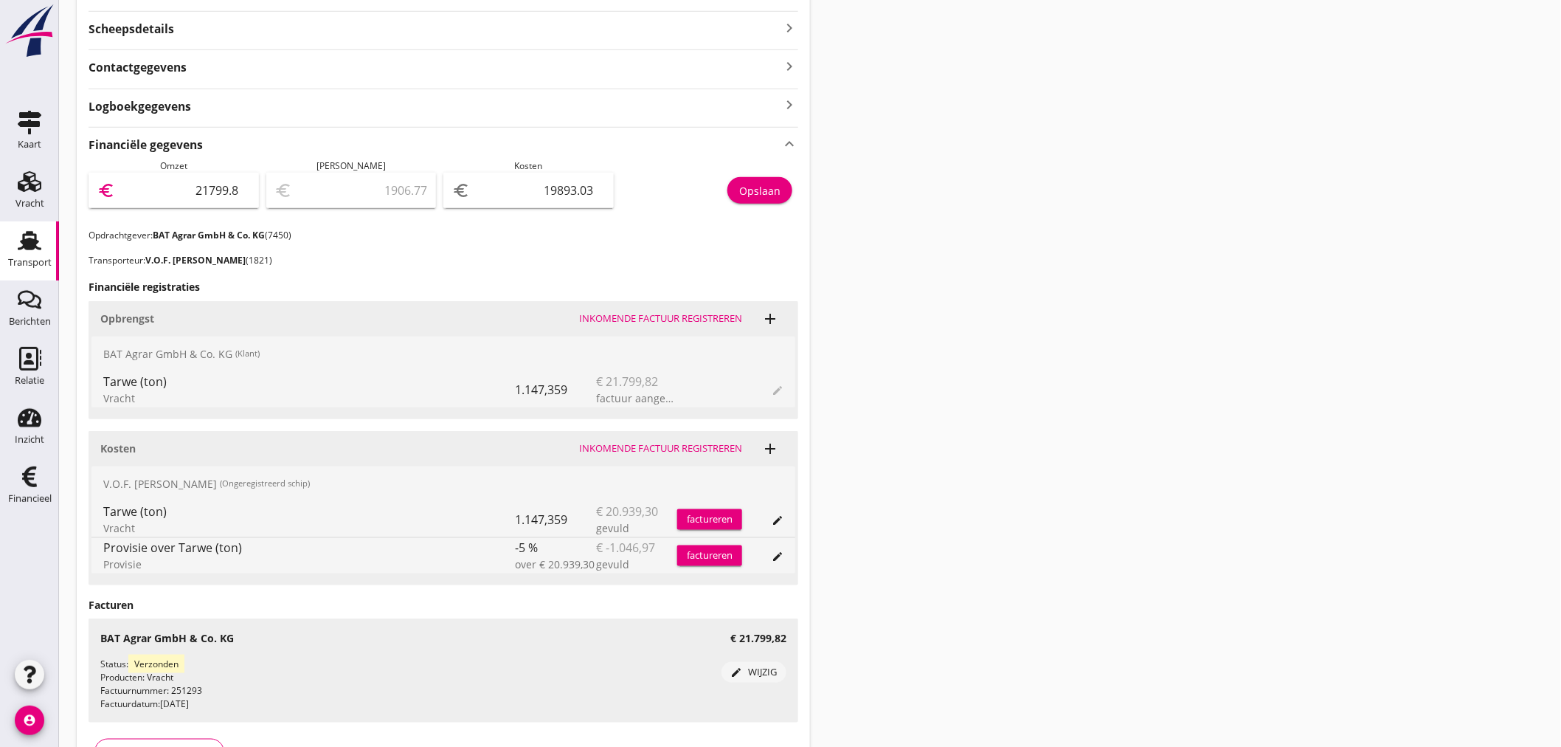
type input "21799.82"
type input "1906.79"
type input "21799.82"
click at [771, 192] on div "Opslaan" at bounding box center [759, 190] width 41 height 15
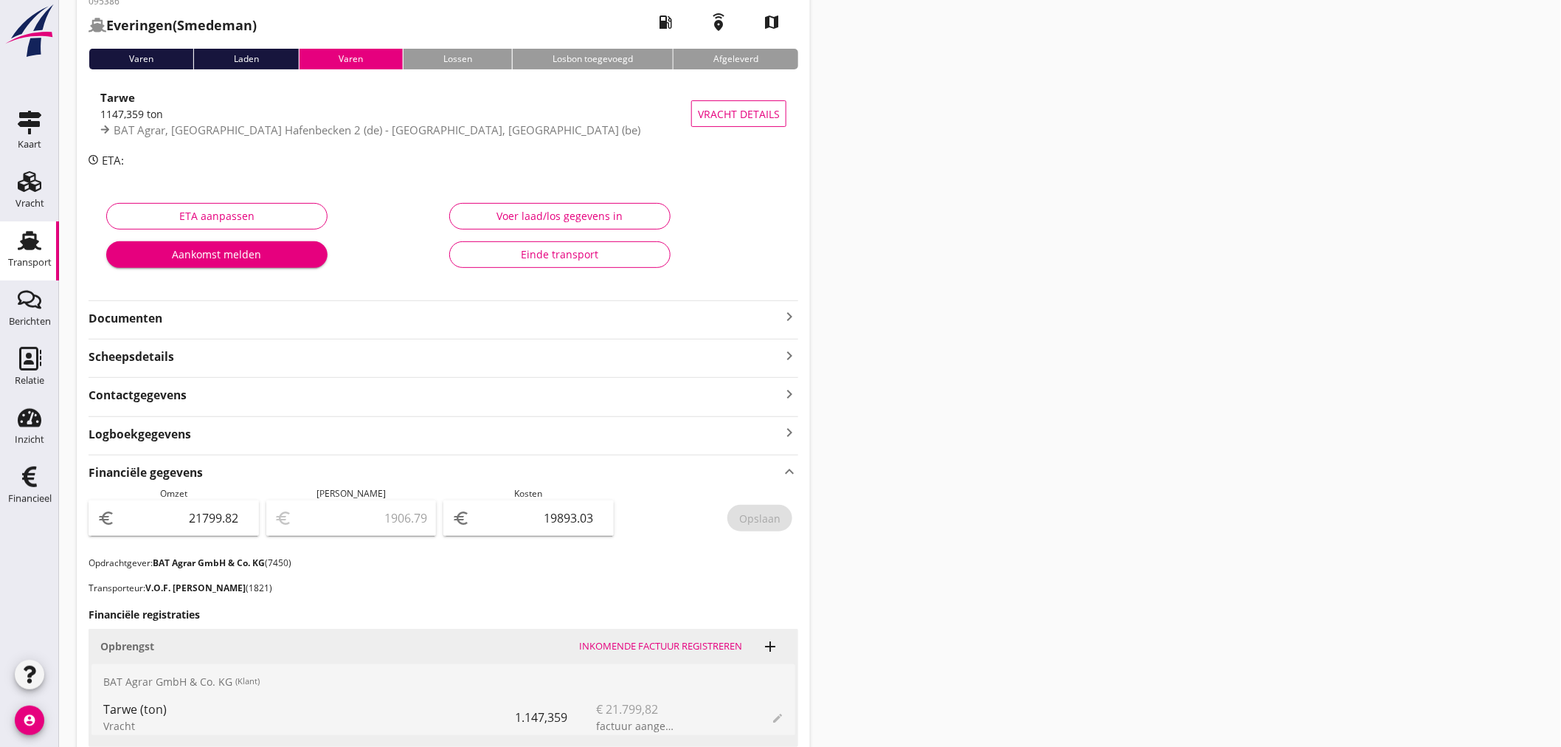
scroll to position [0, 0]
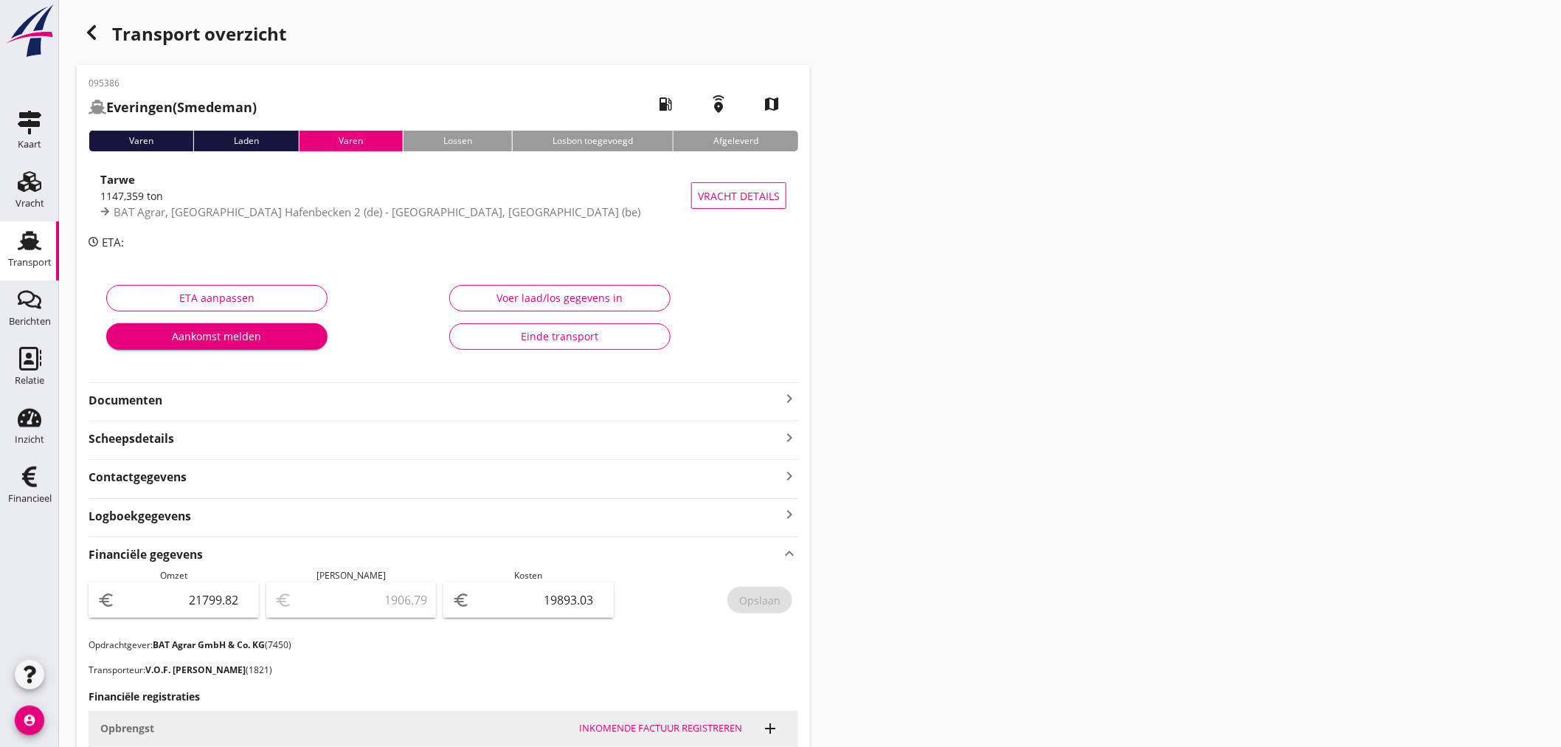
click at [81, 26] on div "button" at bounding box center [92, 33] width 30 height 30
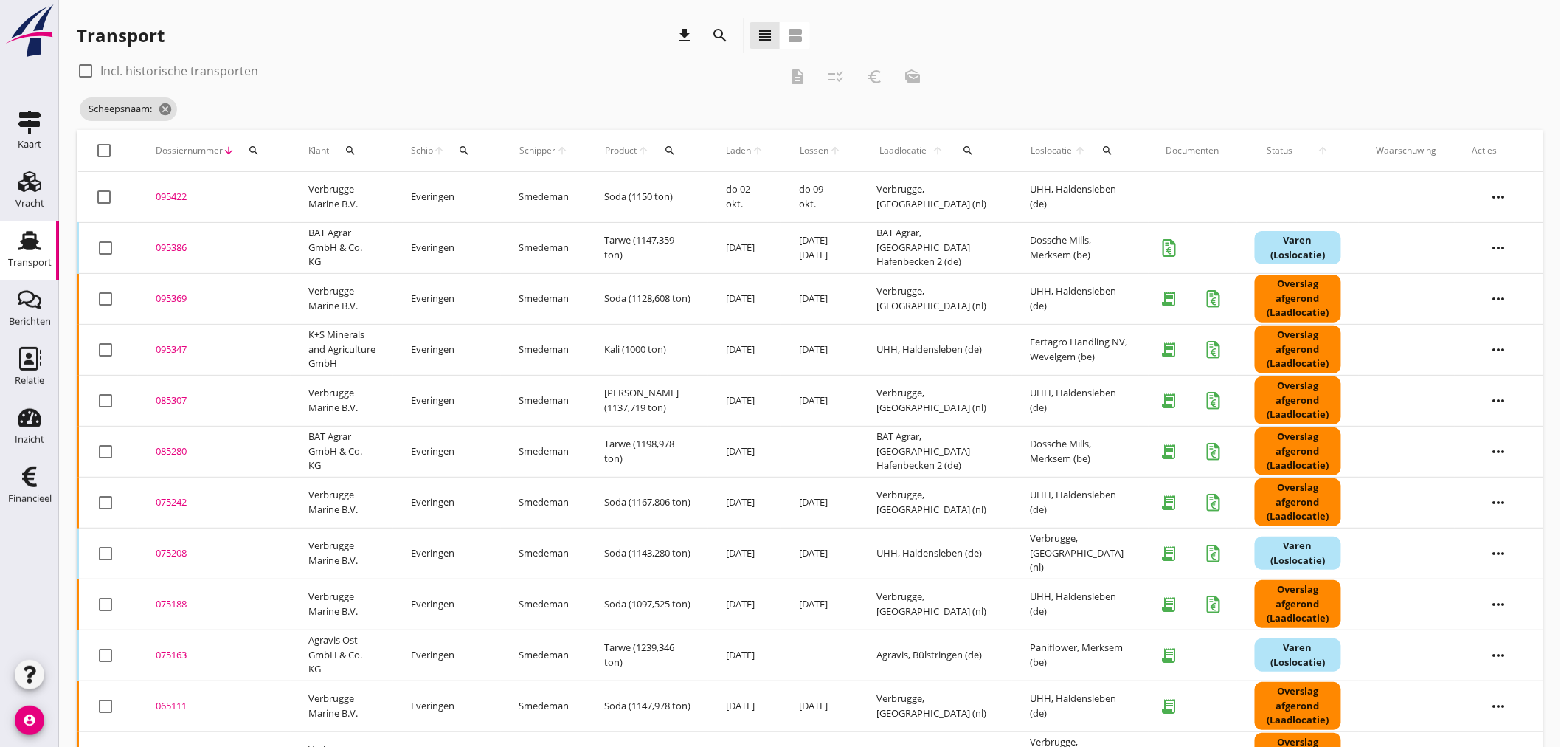
click at [470, 152] on icon "search" at bounding box center [464, 151] width 12 height 12
click at [484, 186] on input "Zoek op (scheeps)naam" at bounding box center [536, 193] width 153 height 24
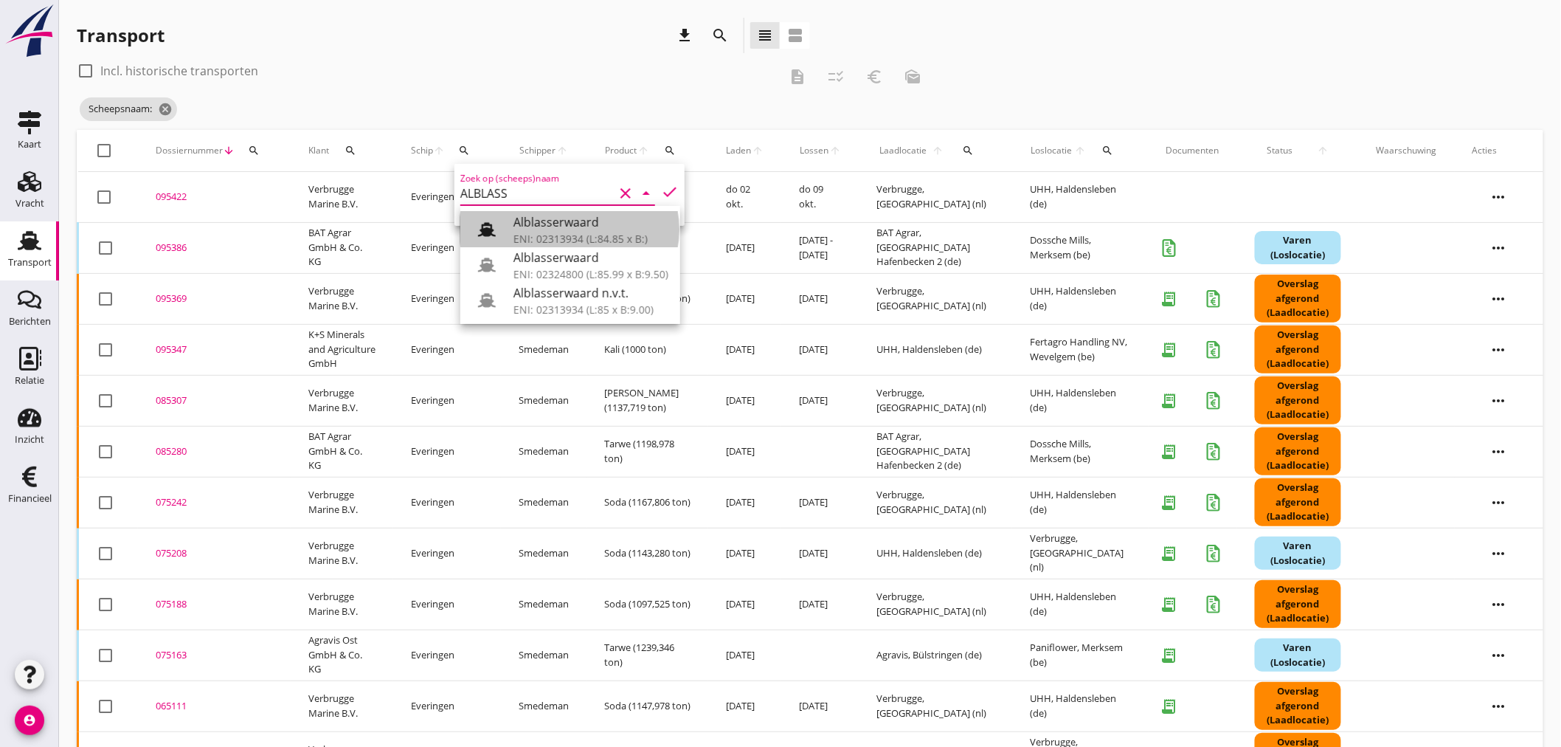
drag, startPoint x: 550, startPoint y: 229, endPoint x: 586, endPoint y: 194, distance: 50.6
click at [551, 227] on div "Alblasserwaard" at bounding box center [590, 222] width 155 height 18
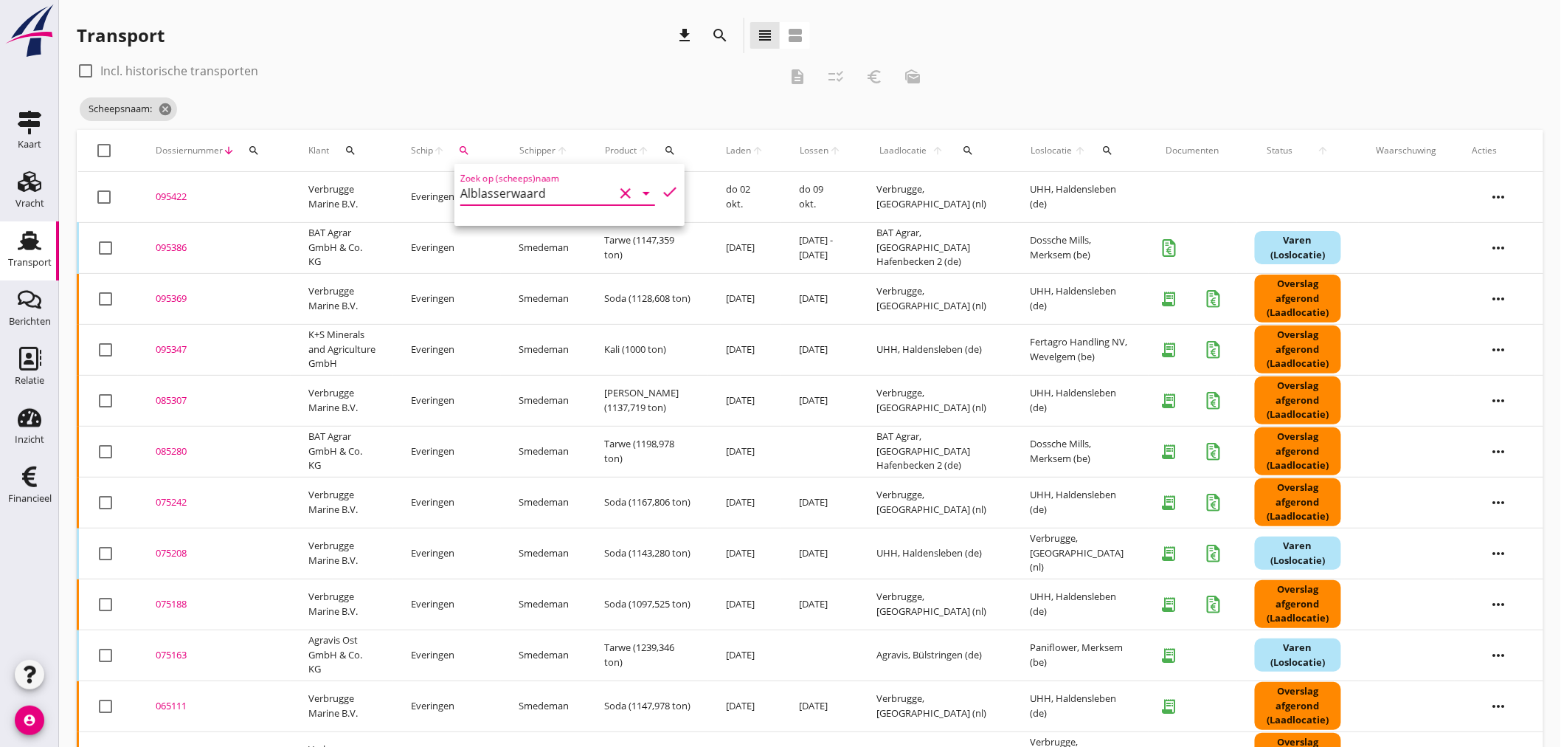
click at [661, 190] on icon "check" at bounding box center [670, 192] width 18 height 18
type input "Alblasserwaard"
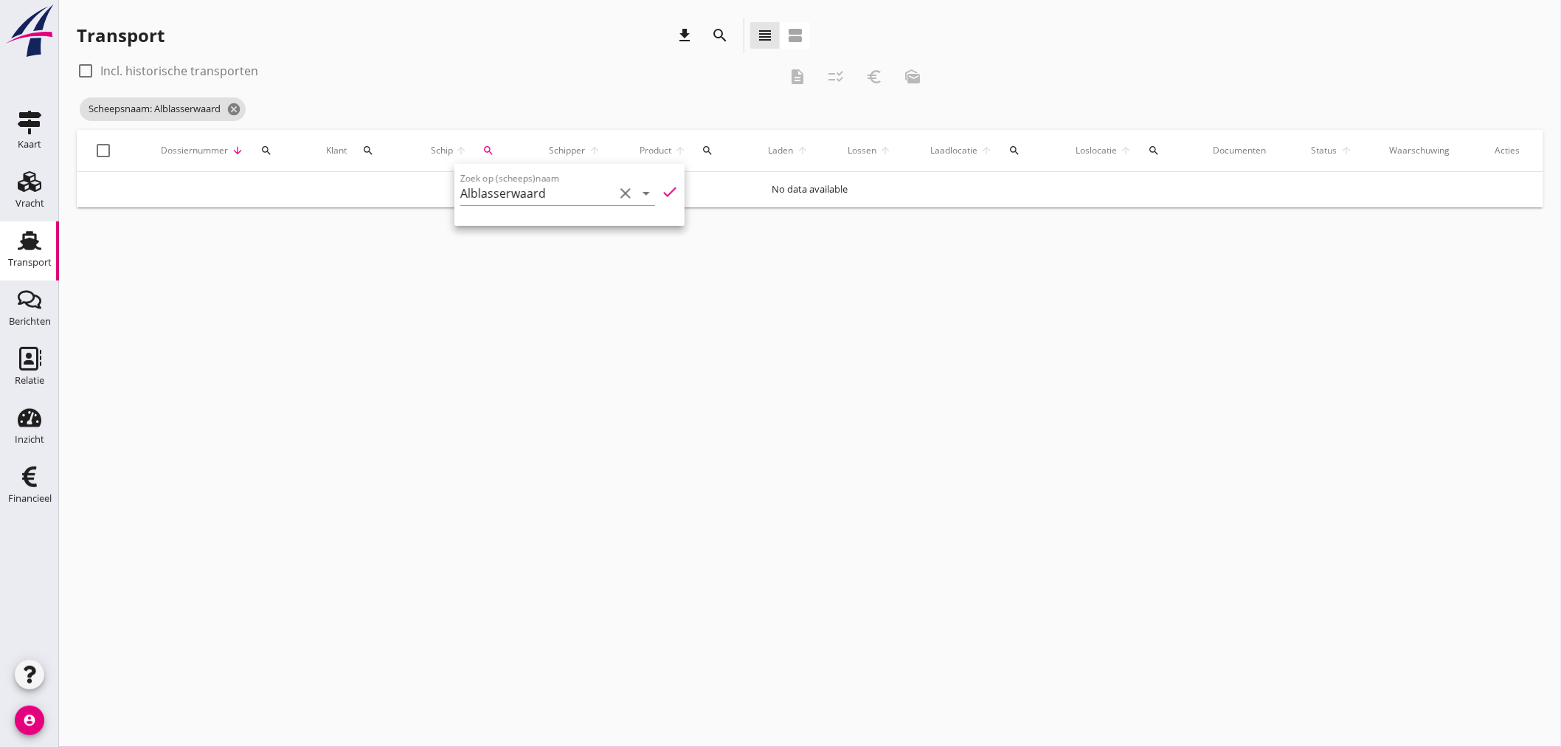
click at [667, 185] on icon "check" at bounding box center [670, 192] width 18 height 18
click at [662, 188] on icon "check" at bounding box center [670, 192] width 18 height 18
drag, startPoint x: 609, startPoint y: 318, endPoint x: 428, endPoint y: 223, distance: 204.3
click at [607, 317] on div "cancel You are impersonating another user. Transport download search view_headl…" at bounding box center [810, 373] width 1502 height 747
drag, startPoint x: 233, startPoint y: 112, endPoint x: 290, endPoint y: 113, distance: 56.8
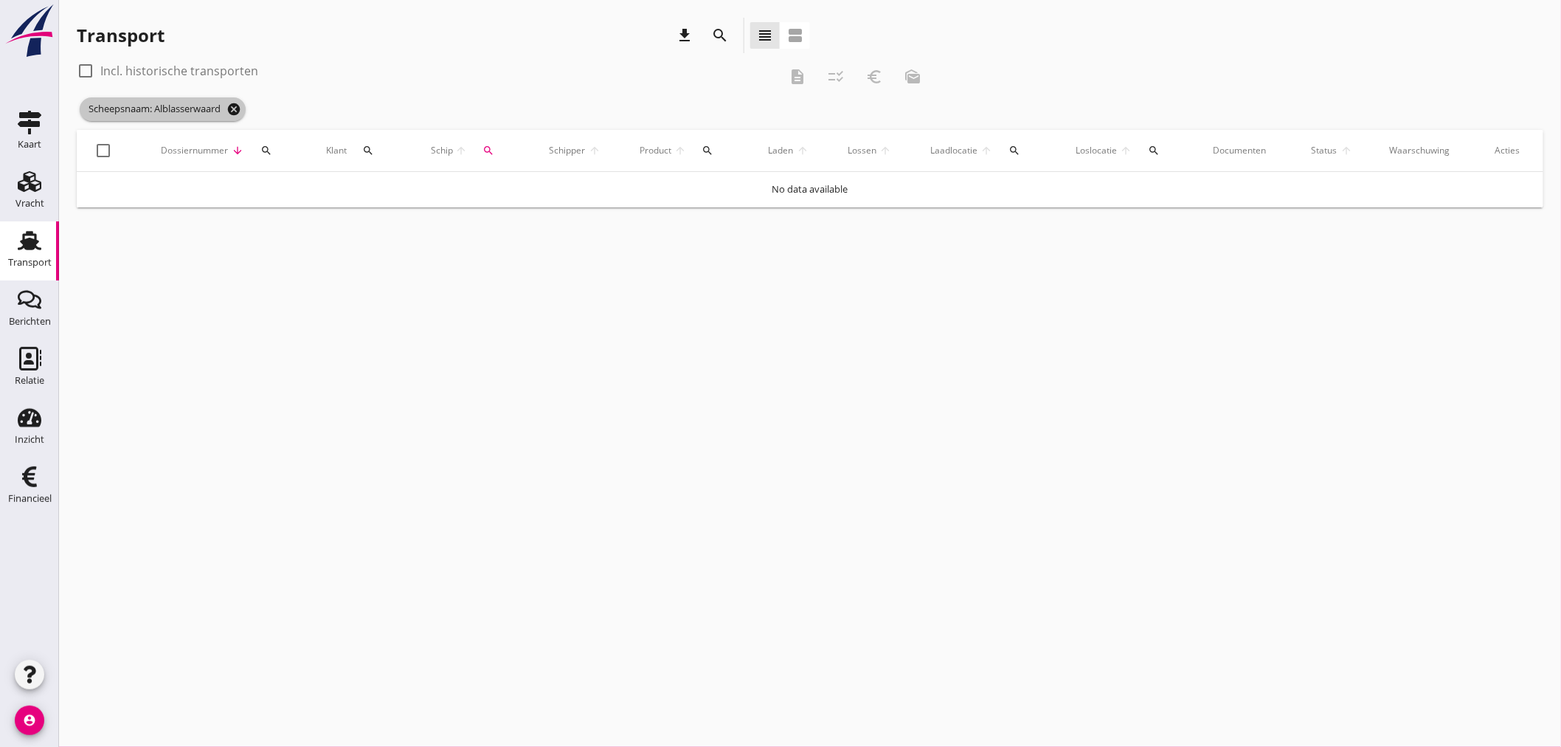
click at [234, 112] on icon "cancel" at bounding box center [233, 109] width 15 height 15
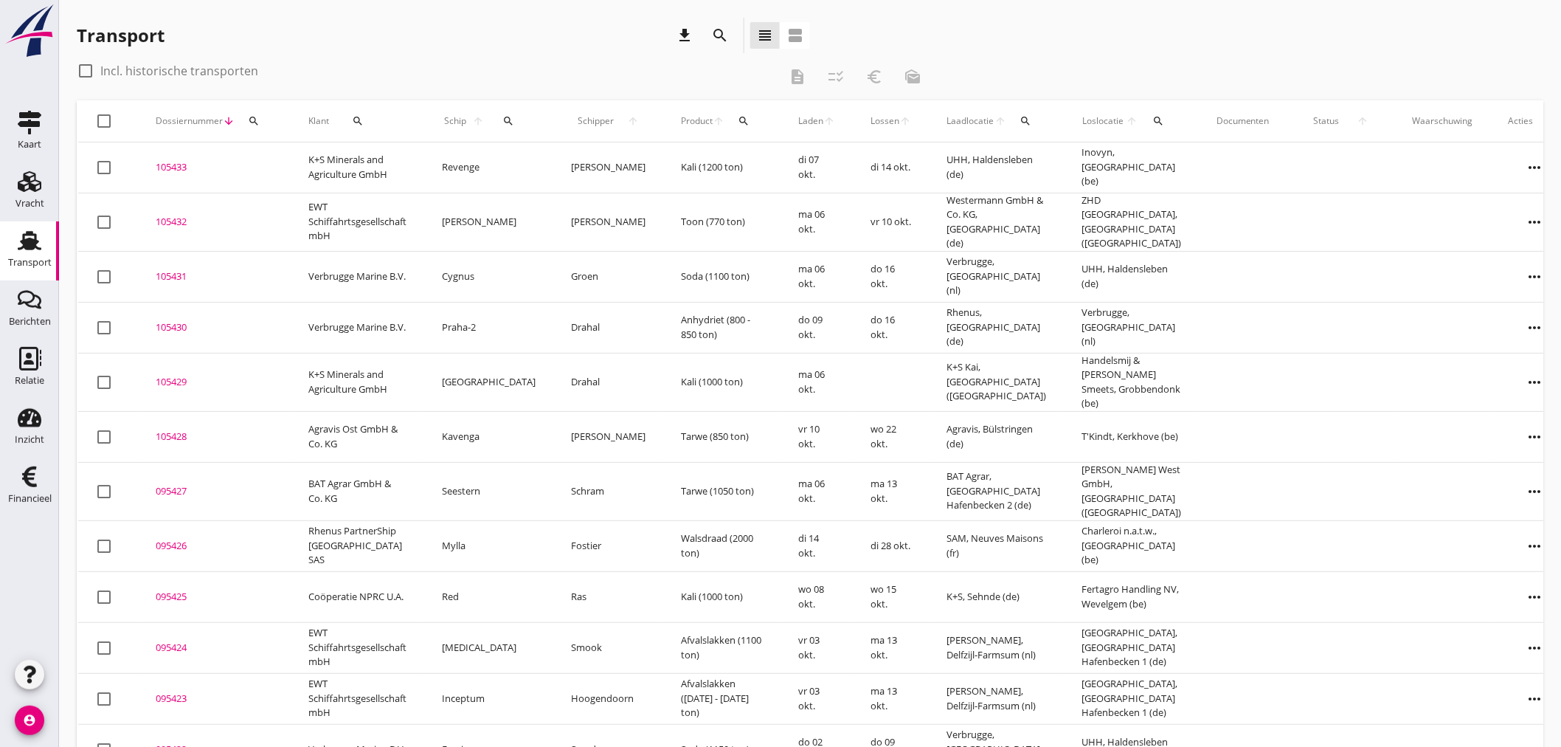
drag, startPoint x: 502, startPoint y: 120, endPoint x: 507, endPoint y: 134, distance: 15.6
click at [502, 120] on icon "search" at bounding box center [508, 121] width 12 height 12
click at [522, 162] on input "Zoek op (scheeps)naam" at bounding box center [566, 164] width 153 height 24
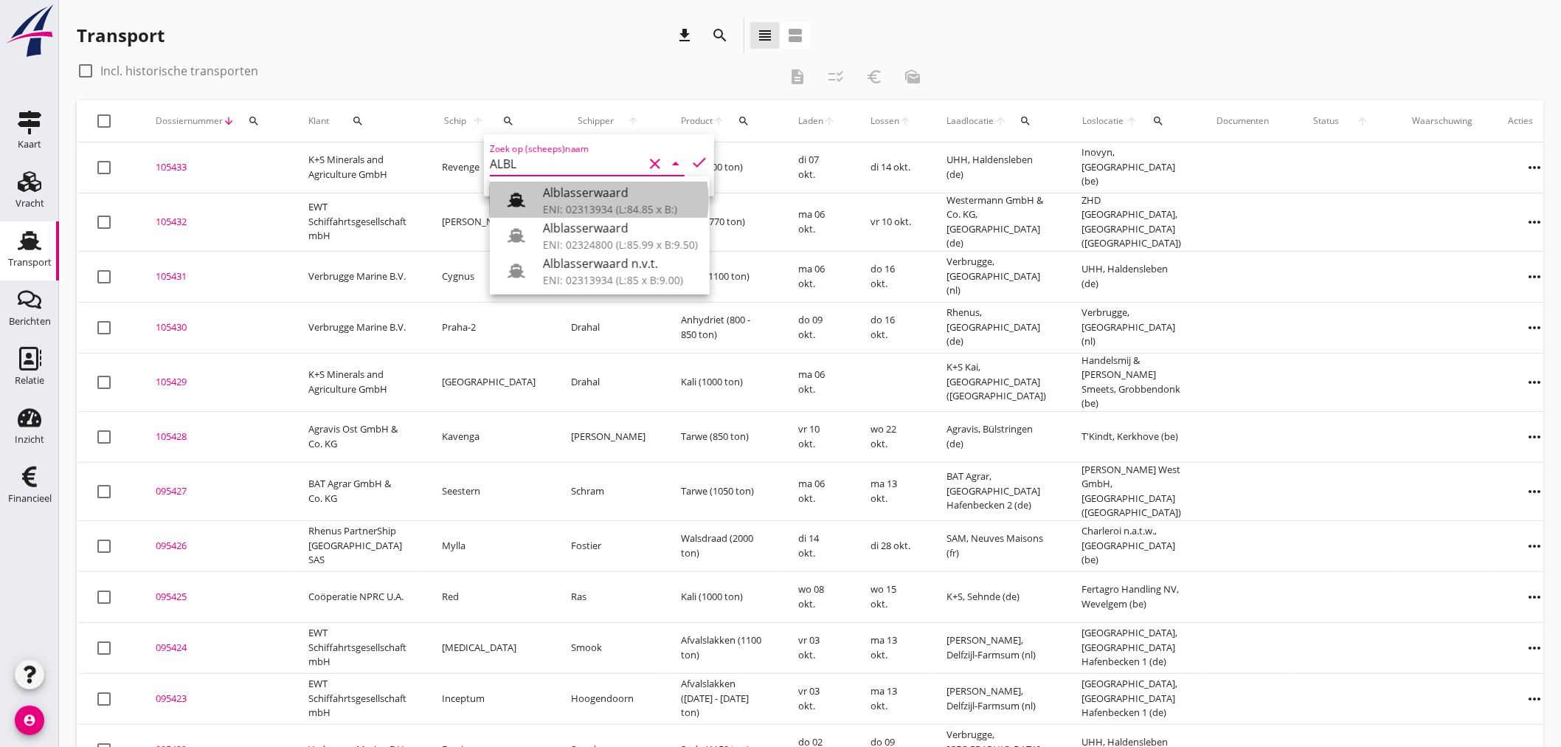
click at [584, 198] on div "Alblasserwaard" at bounding box center [620, 193] width 155 height 18
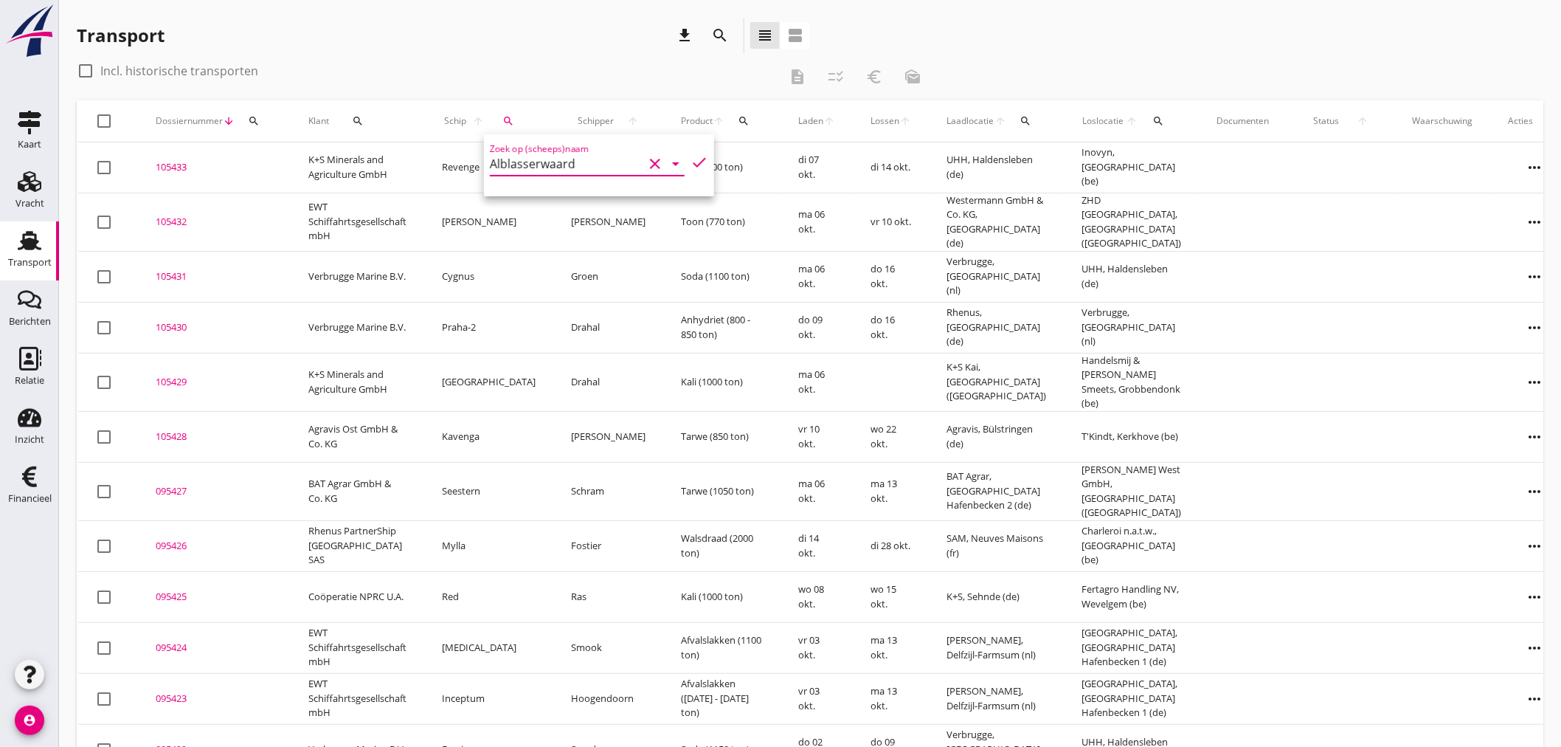
click at [694, 156] on icon "check" at bounding box center [700, 162] width 18 height 18
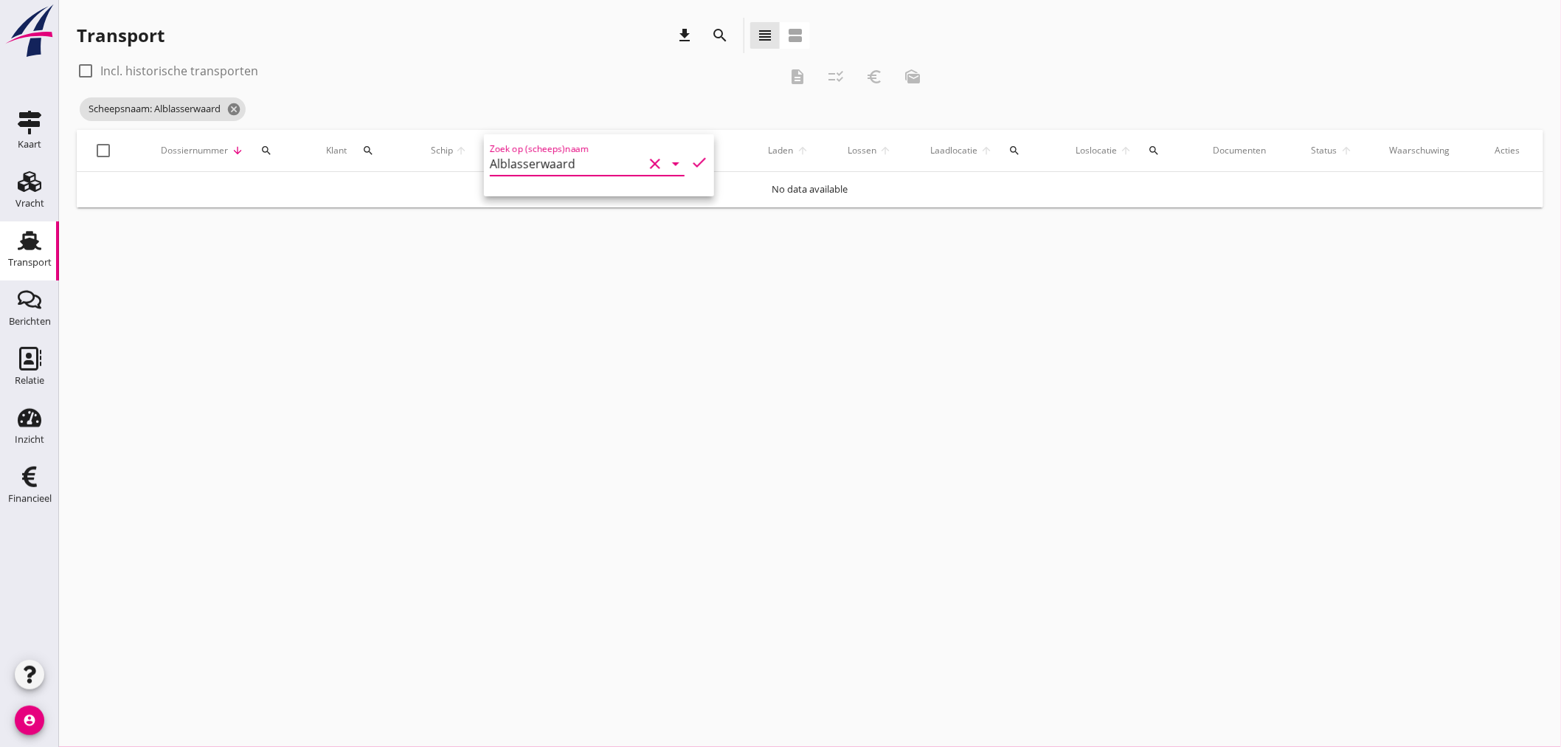
click at [616, 163] on input "Alblasserwaard" at bounding box center [566, 164] width 153 height 24
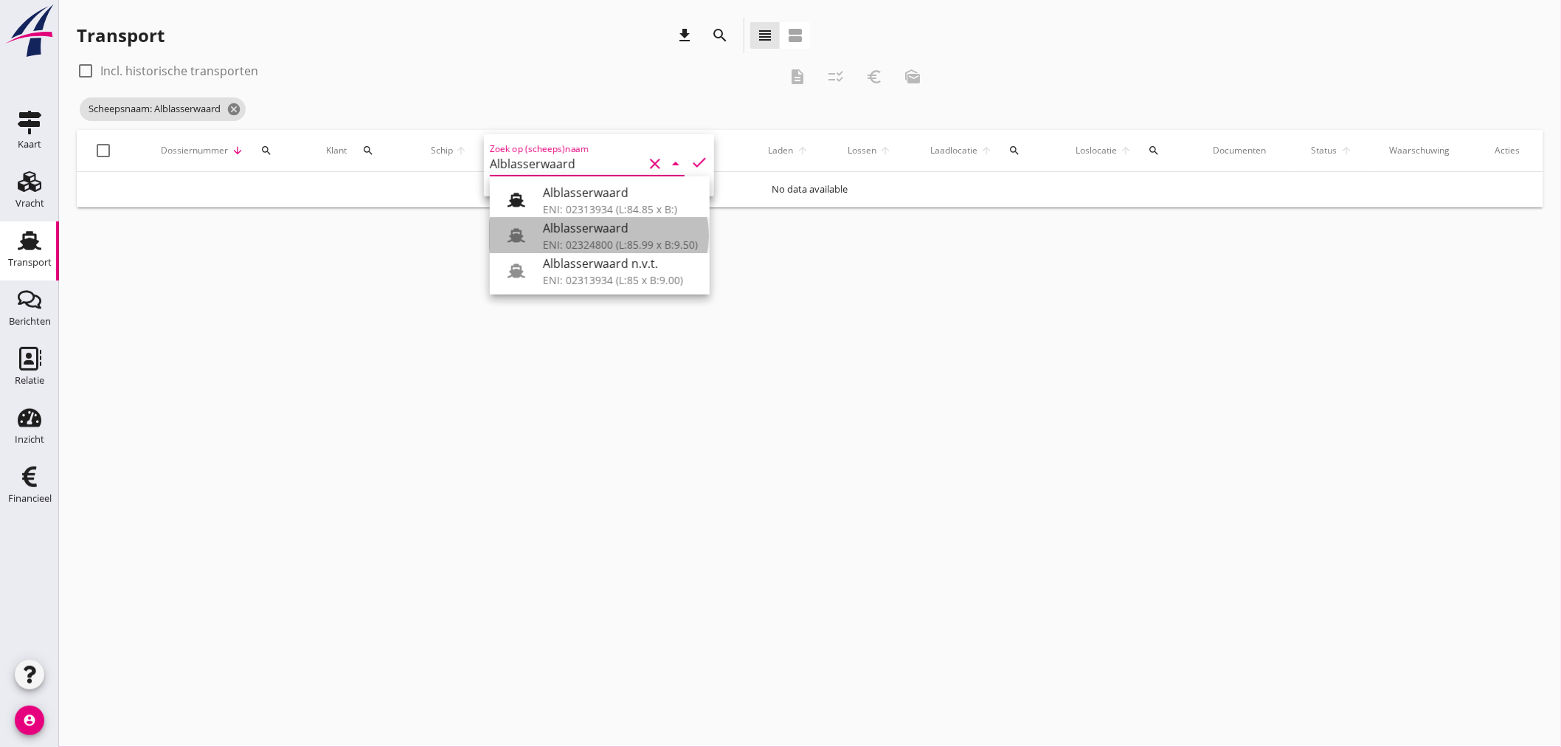
click at [580, 237] on div "ENI: 02324800 (L:85.99 x B:9.50)" at bounding box center [620, 244] width 155 height 15
type input "Alblasserwaard"
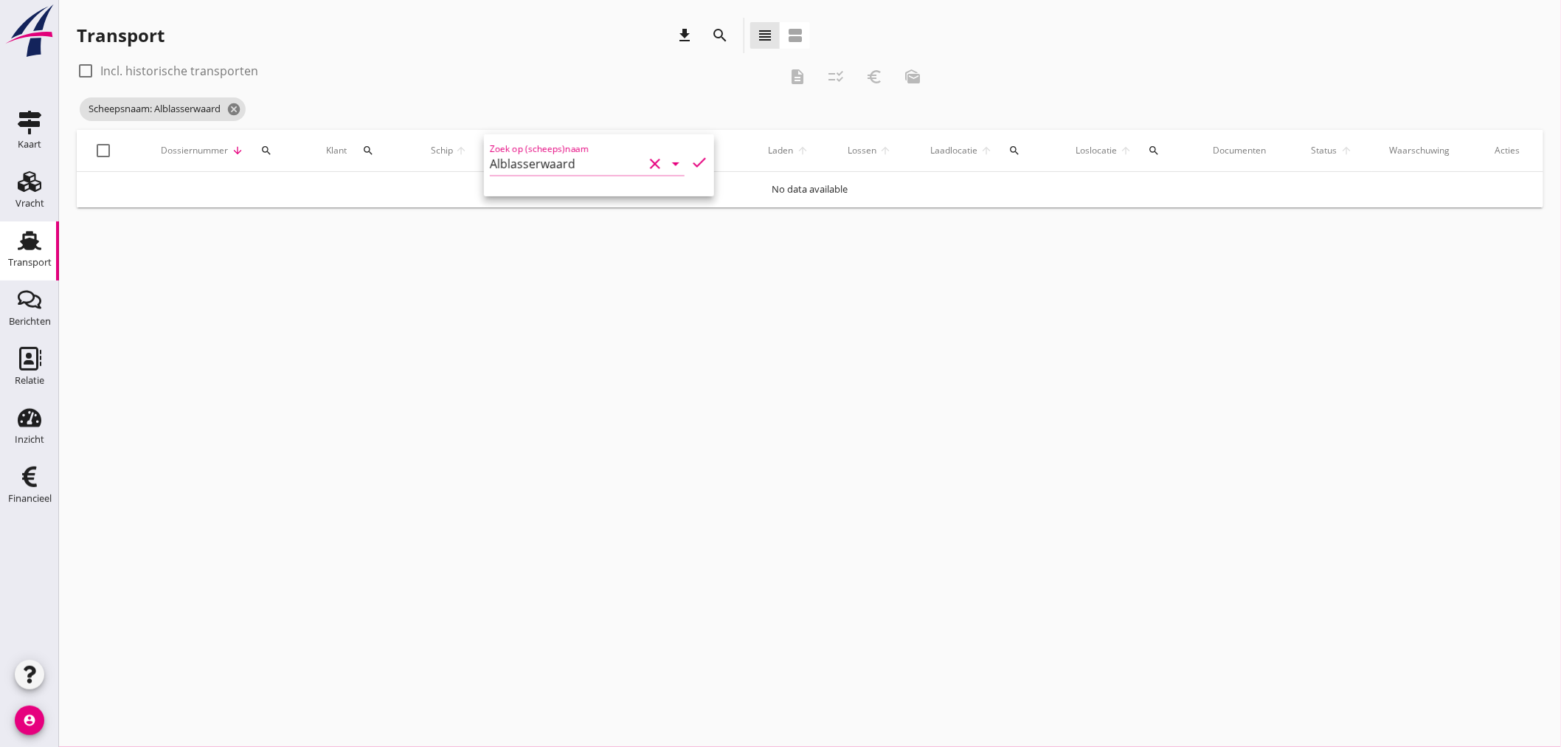
click at [695, 160] on icon "check" at bounding box center [700, 162] width 18 height 18
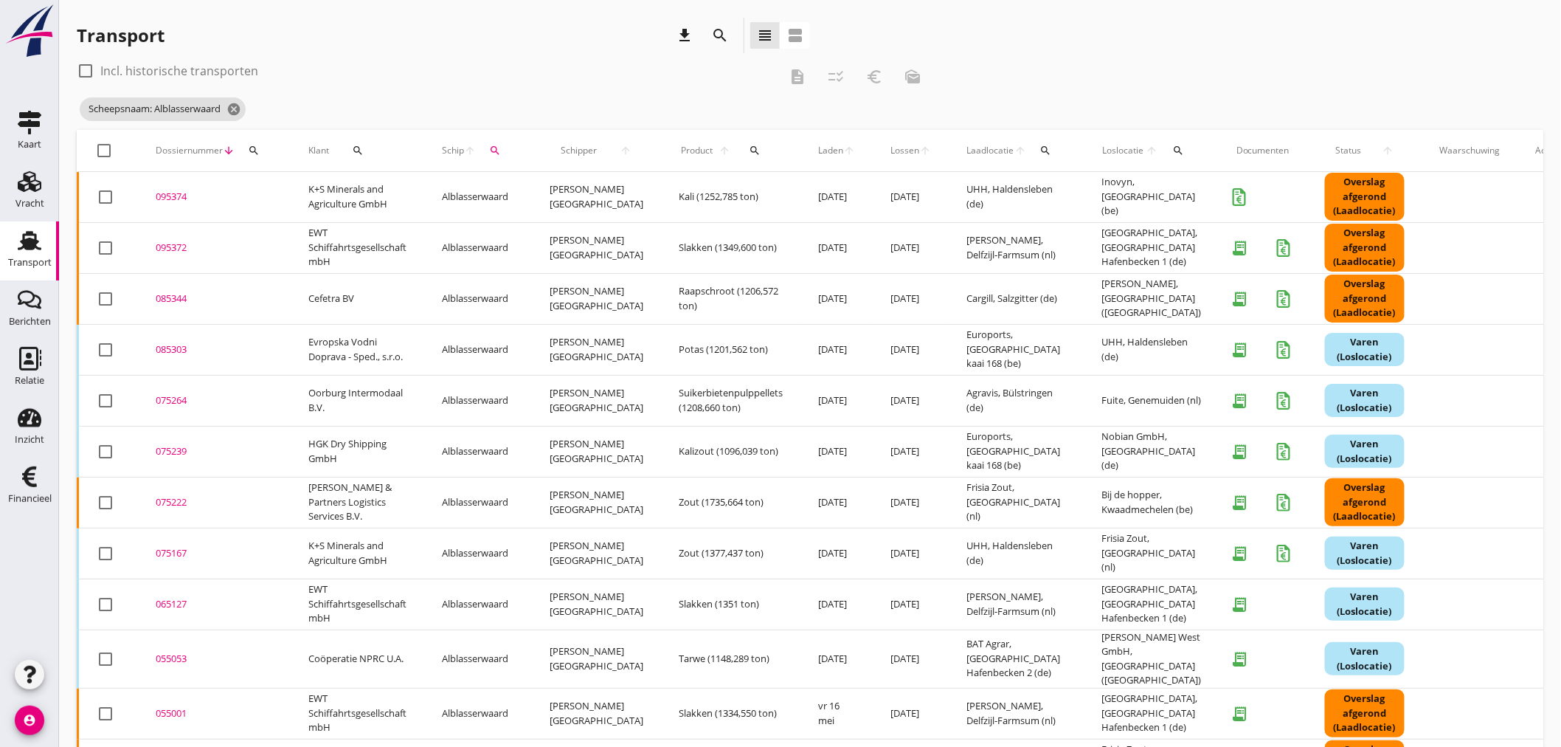
click at [174, 193] on div "095374" at bounding box center [214, 197] width 117 height 15
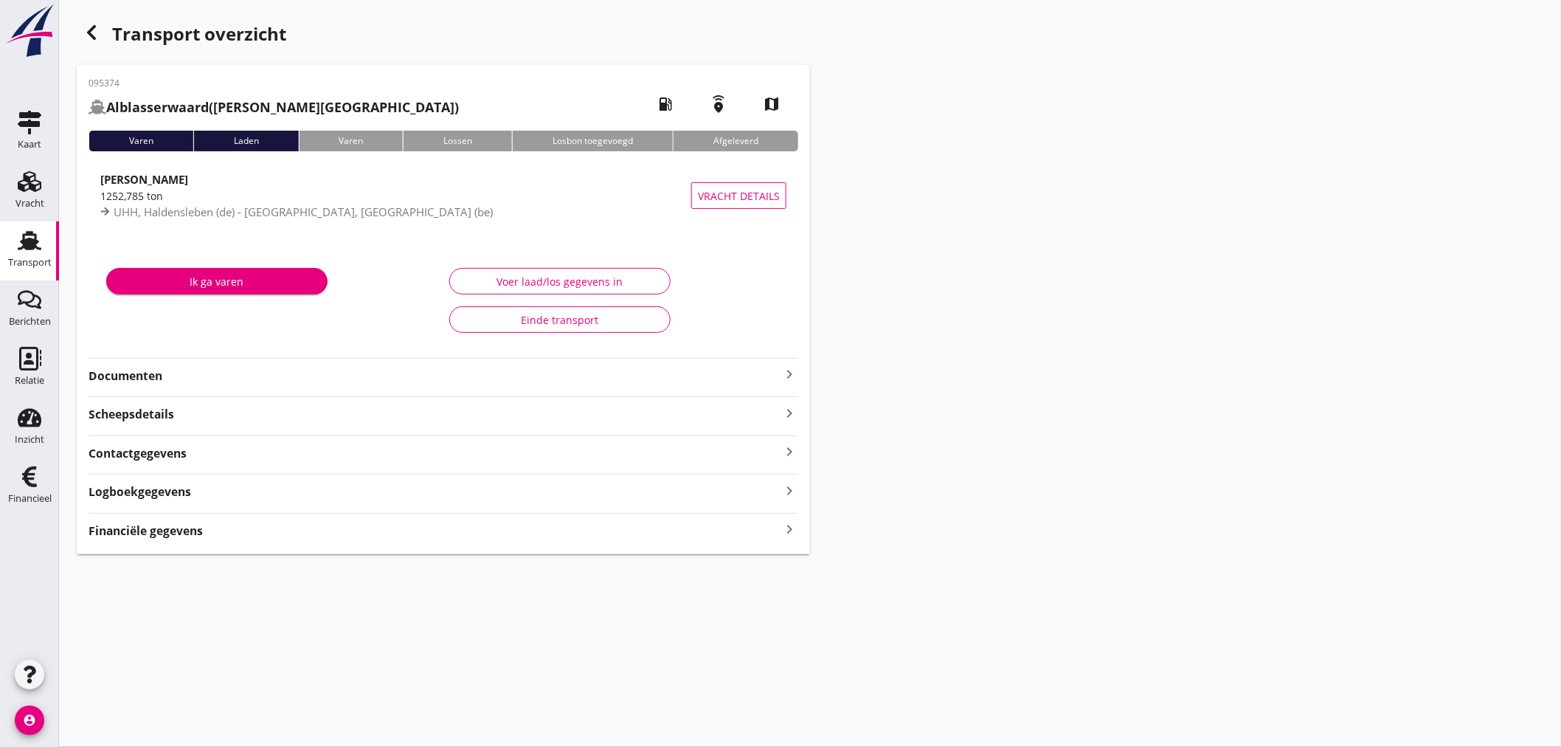
click at [190, 540] on div "095374 Alblasserwaard ([PERSON_NAME]) local_gas_station emergency_share map Var…" at bounding box center [443, 309] width 733 height 489
click at [185, 529] on strong "Financiële gegevens" at bounding box center [146, 530] width 114 height 17
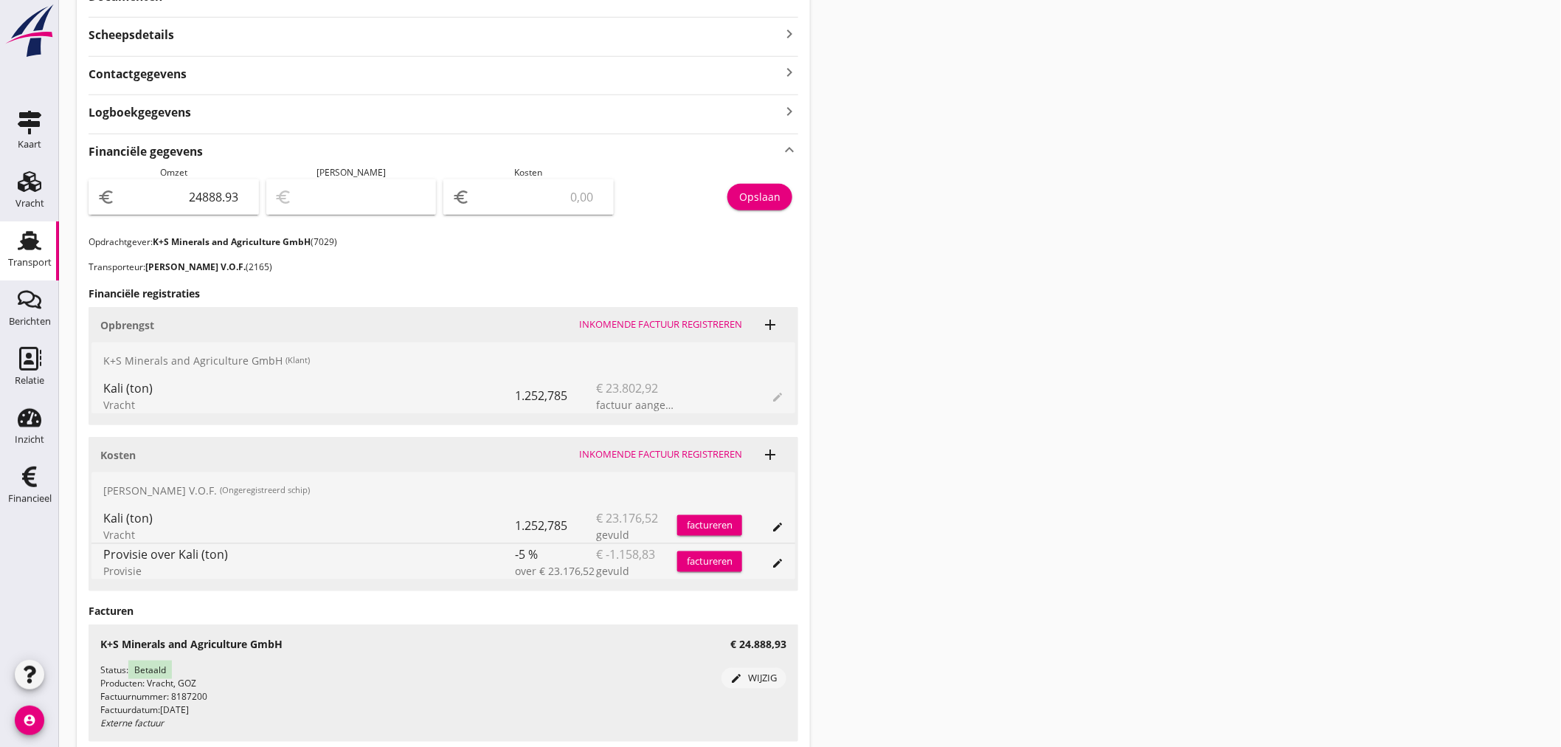
scroll to position [409, 0]
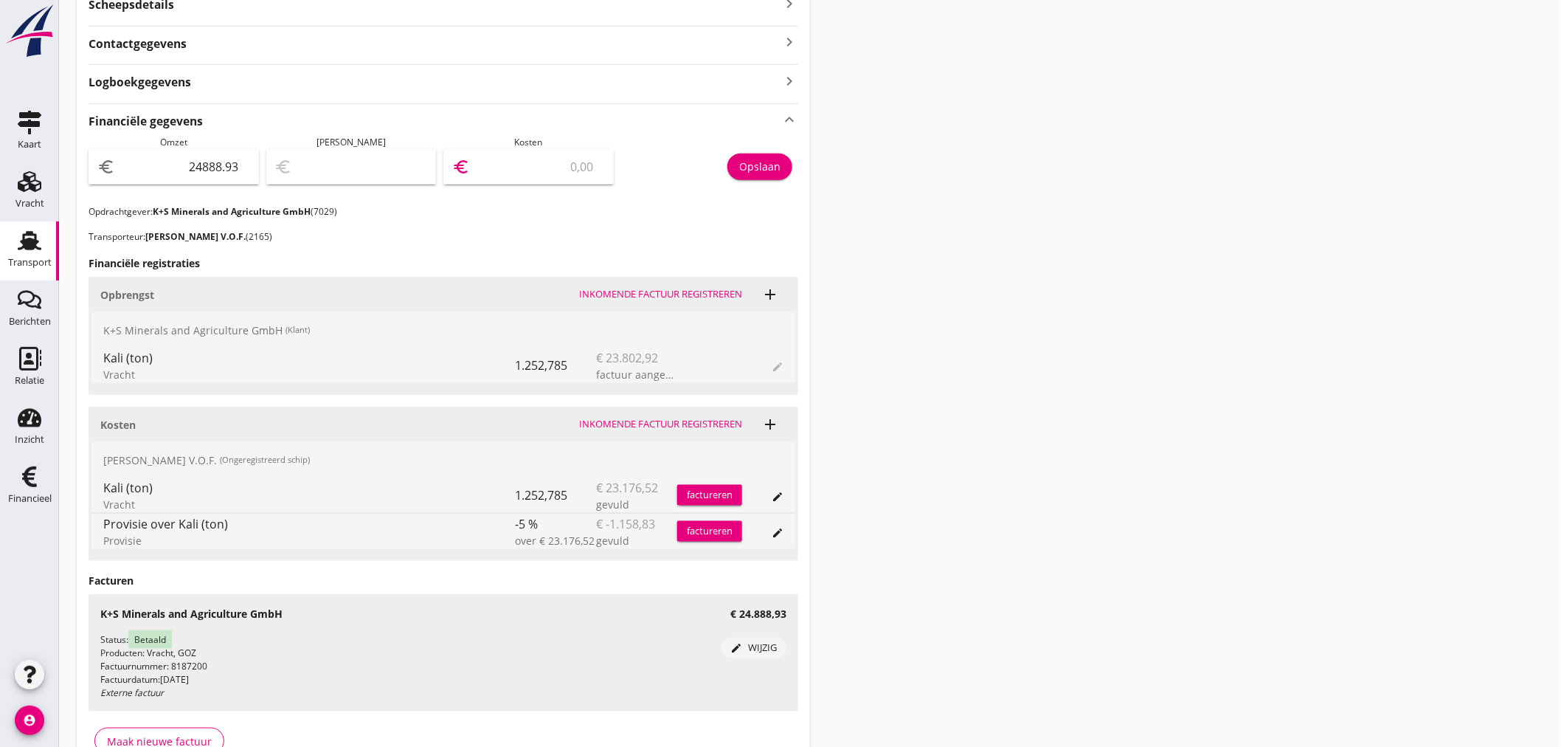
click at [556, 156] on input "number" at bounding box center [539, 167] width 132 height 24
type input "24886.93"
type input "2"
type input "24866.93"
type input "22"
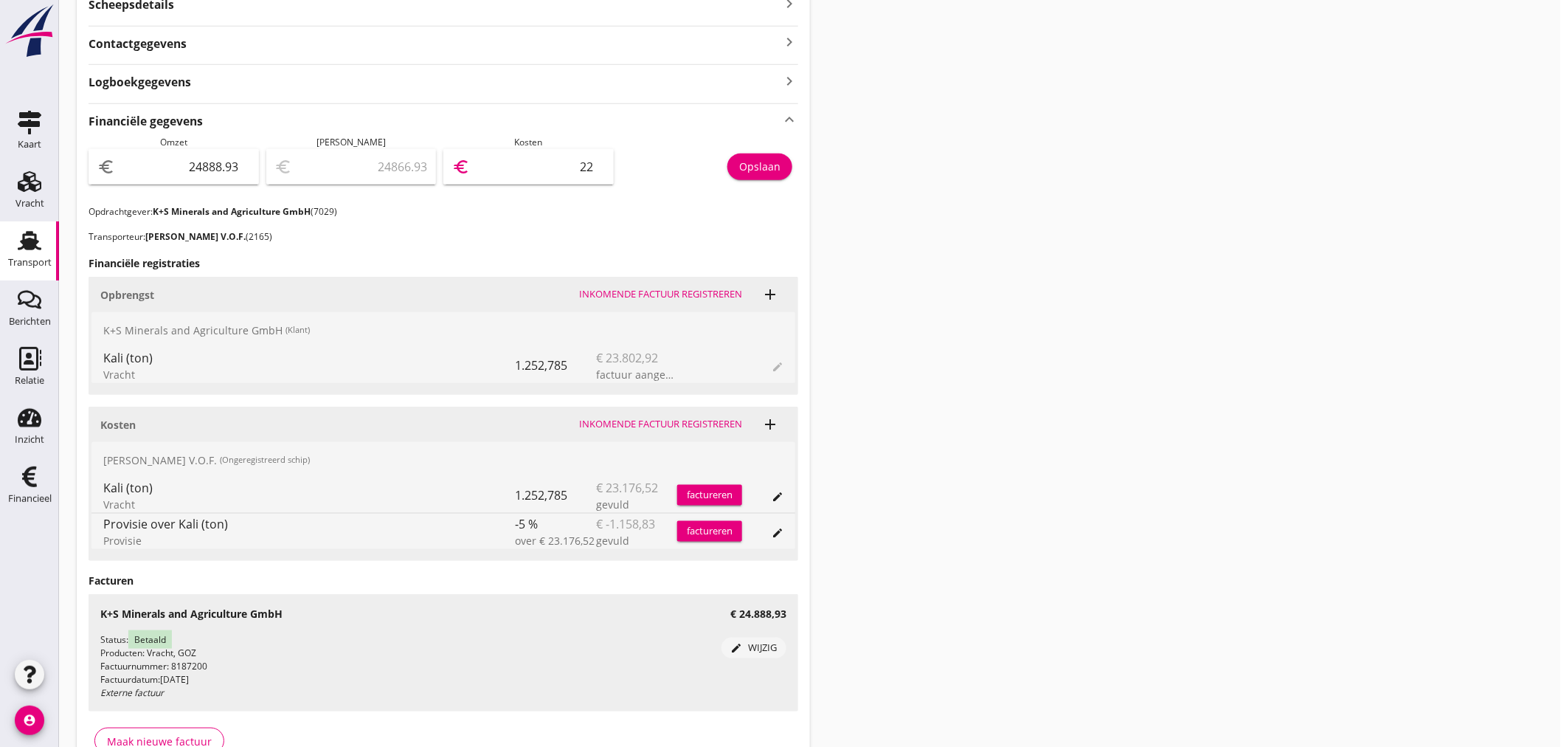
type input "24668.93"
type input "220"
type input "22687.93"
type input "2201"
type input "2871.93"
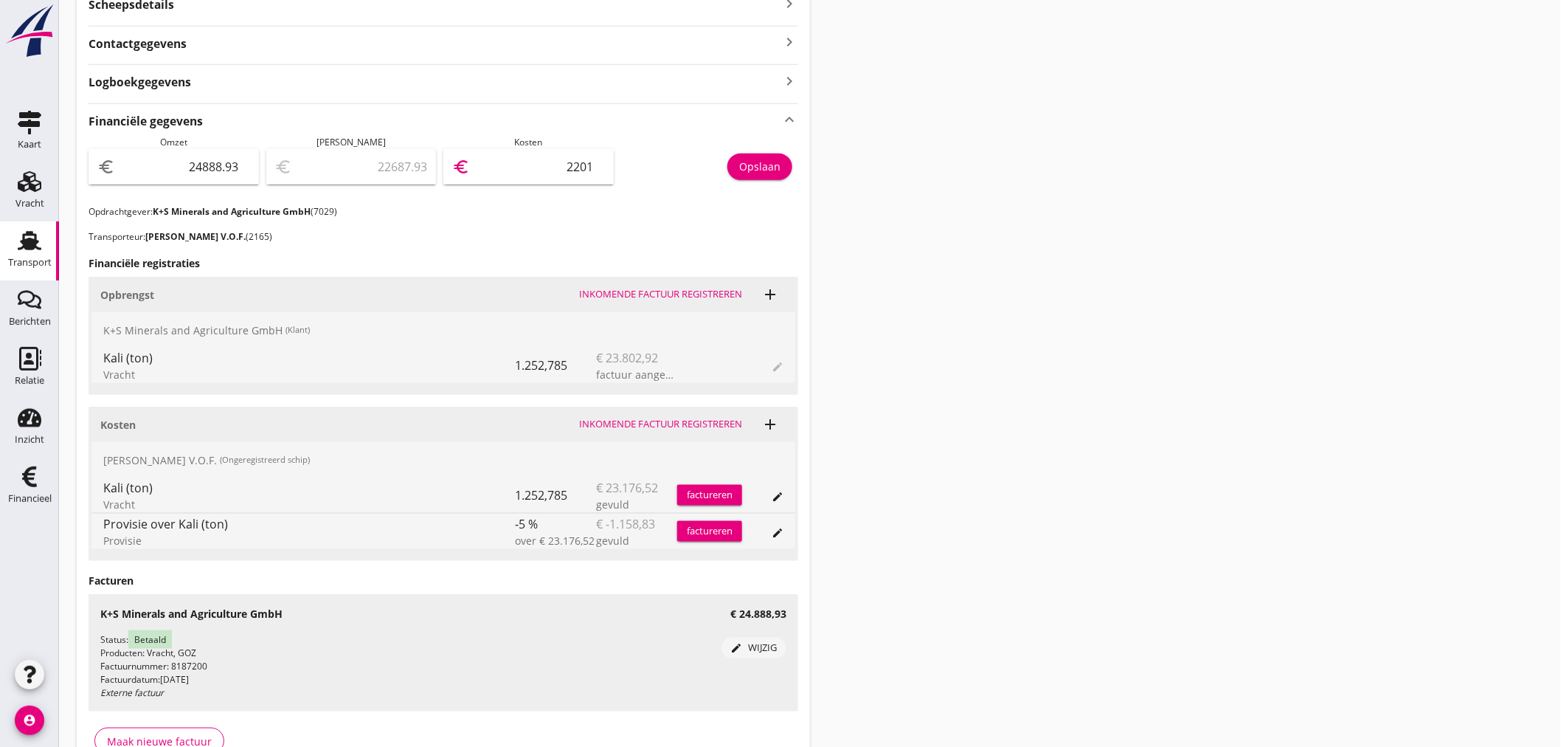
type input "22017"
type input "2871.23"
type input "22017.70"
click at [768, 170] on div "Opslaan" at bounding box center [759, 166] width 41 height 15
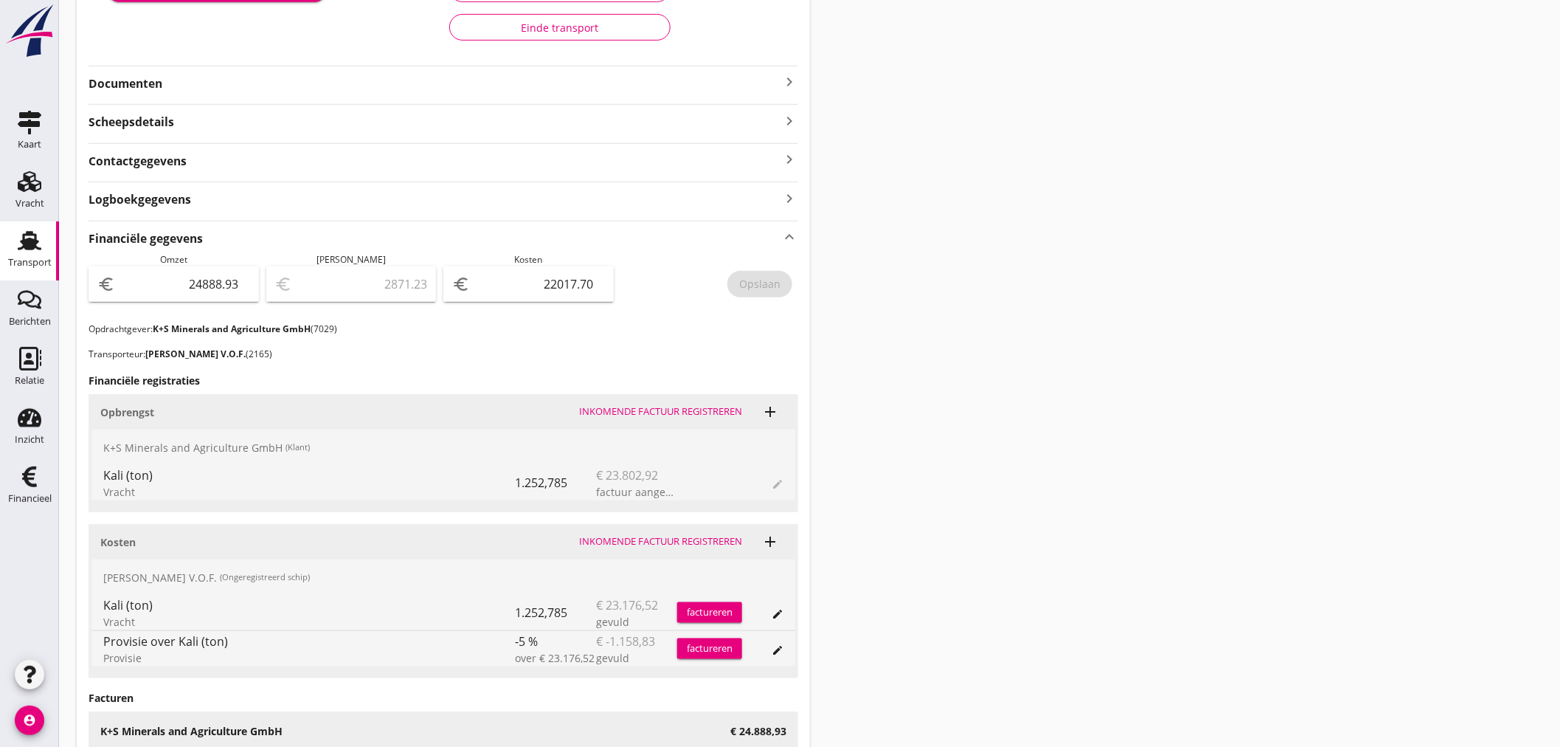
scroll to position [0, 0]
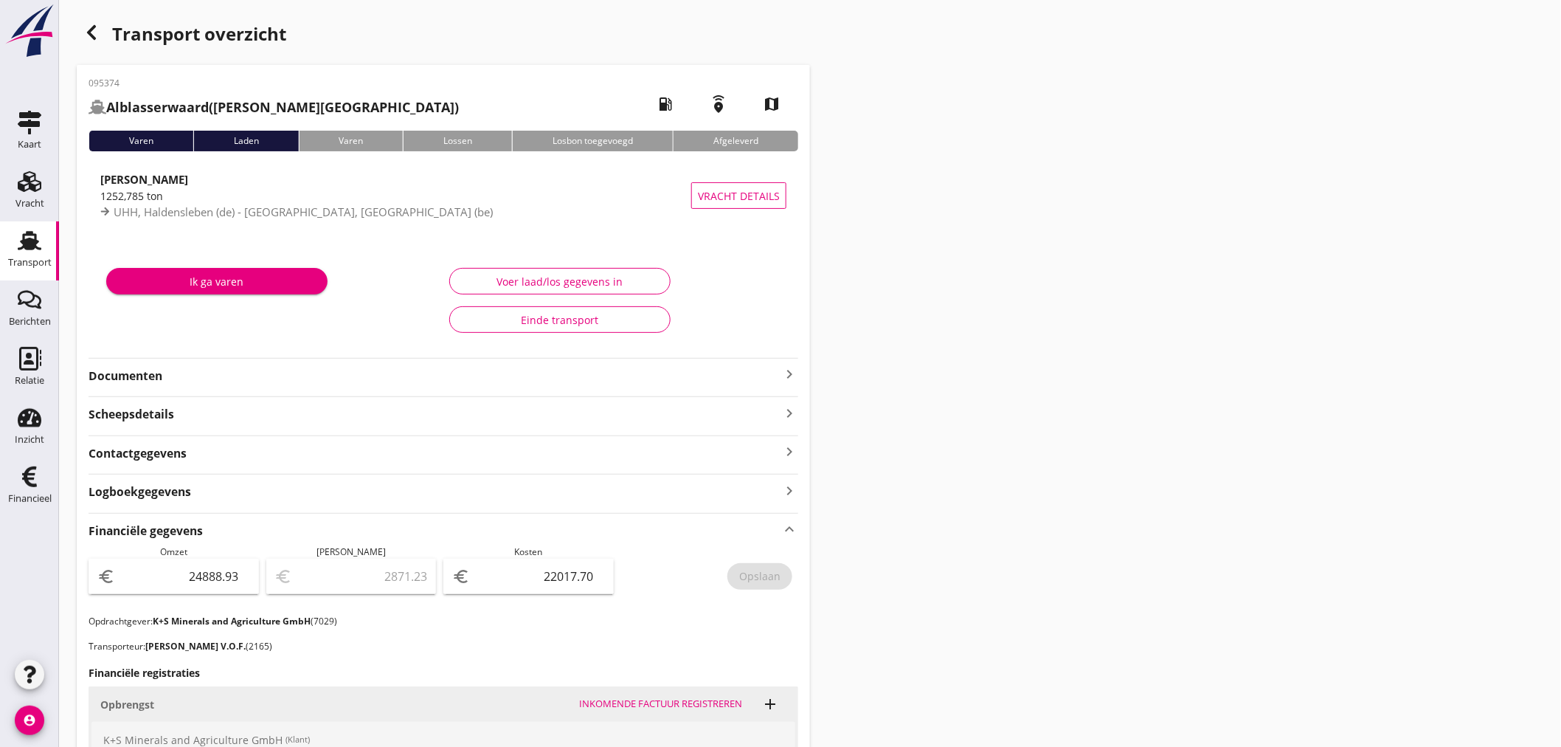
click at [90, 33] on use "button" at bounding box center [91, 32] width 9 height 15
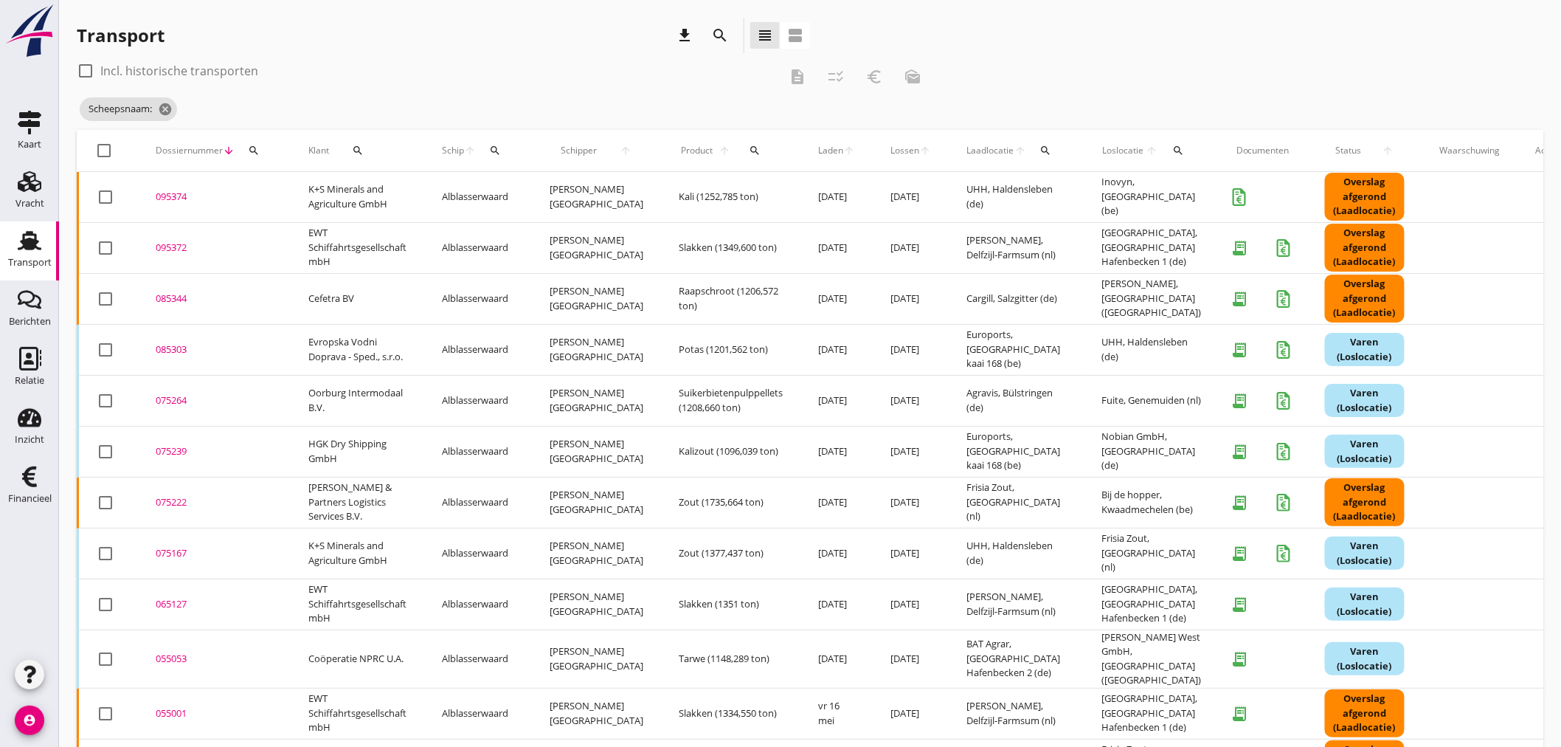
click at [251, 150] on icon "search" at bounding box center [254, 151] width 12 height 12
click at [262, 180] on div "Zoeken op dossiernummer..." at bounding box center [333, 189] width 174 height 32
drag, startPoint x: 266, startPoint y: 195, endPoint x: 275, endPoint y: 190, distance: 10.6
click at [269, 196] on input "Zoeken op dossiernummer..." at bounding box center [322, 193] width 153 height 24
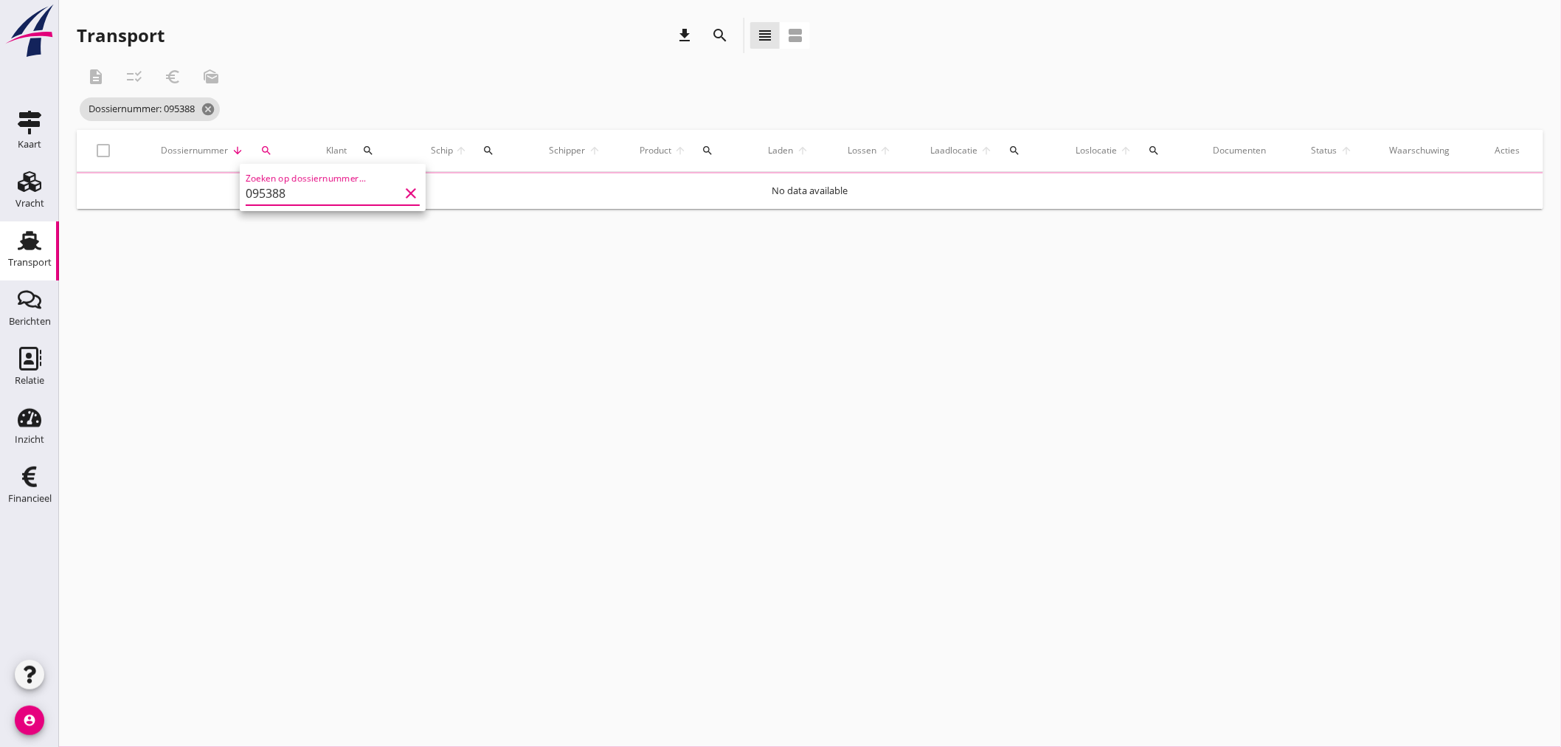
type input "095388"
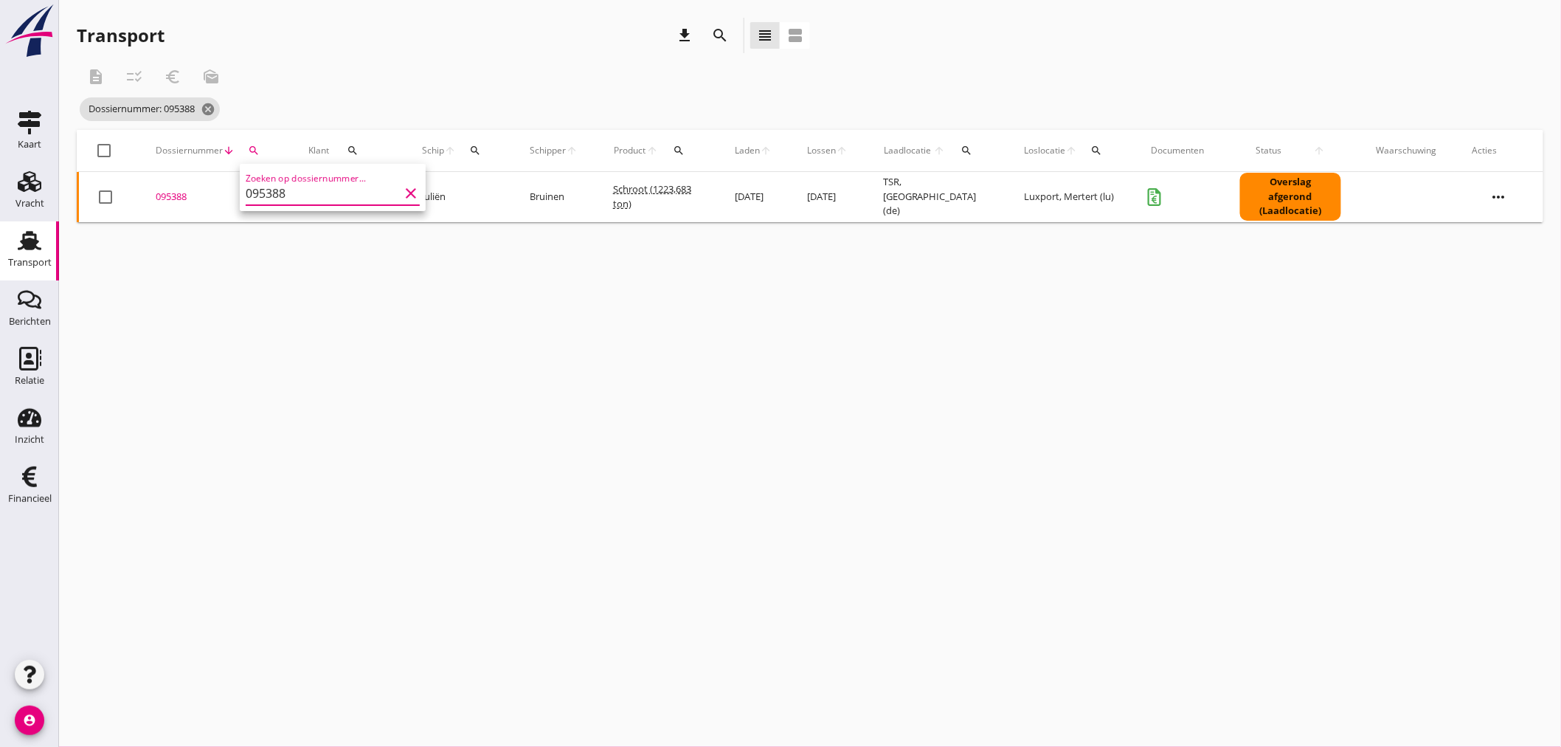
click at [173, 195] on div "095388" at bounding box center [214, 197] width 117 height 15
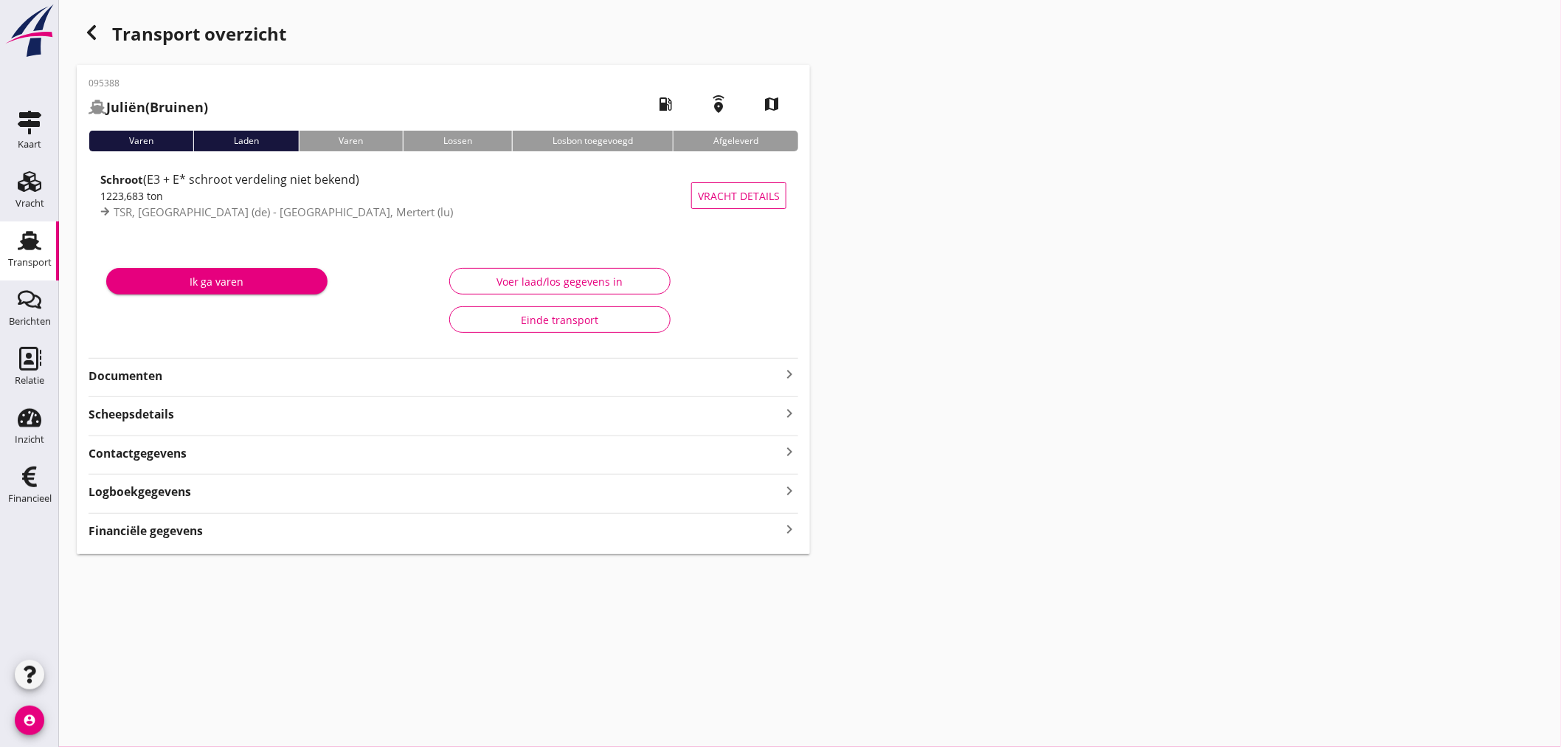
click at [179, 532] on strong "Financiële gegevens" at bounding box center [146, 530] width 114 height 17
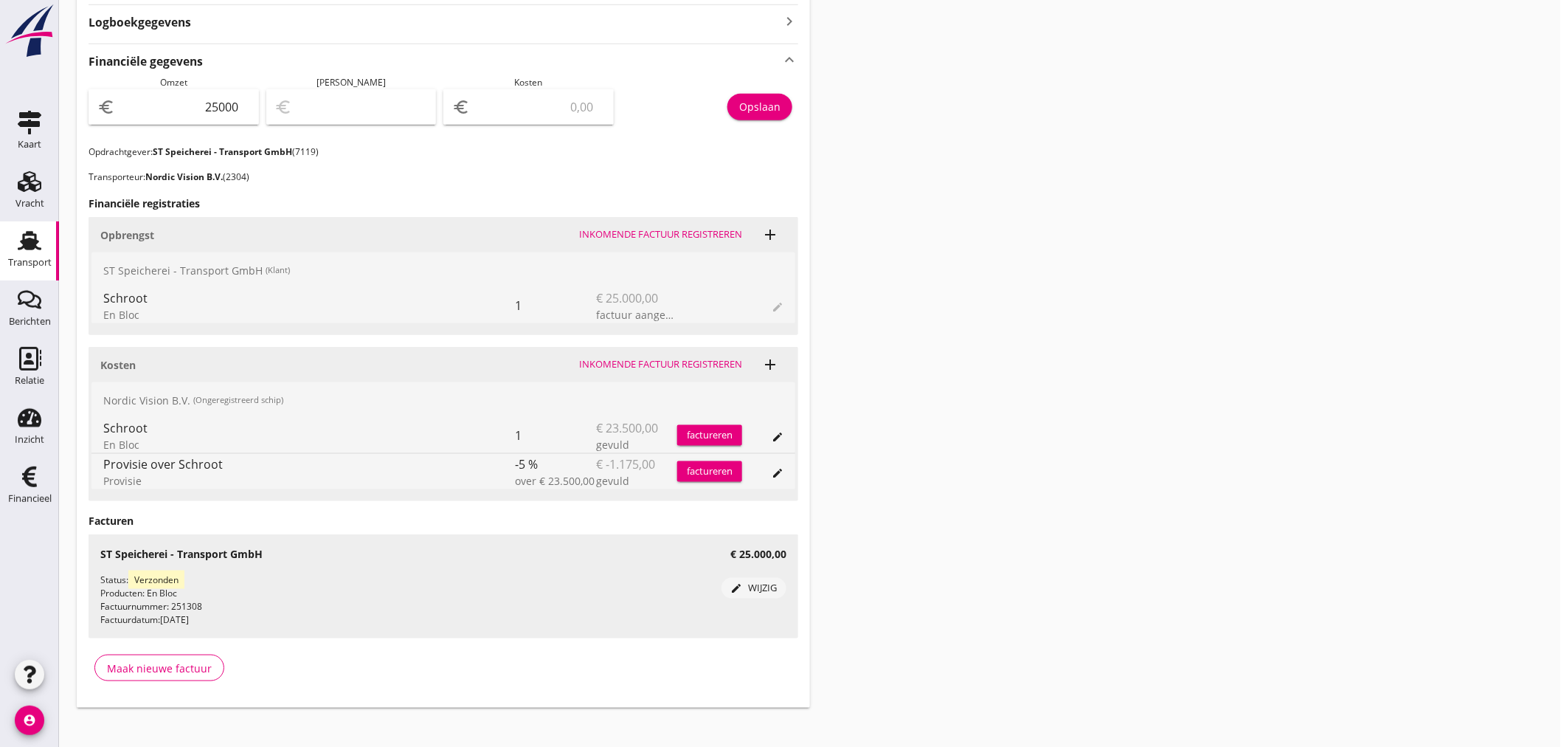
scroll to position [482, 0]
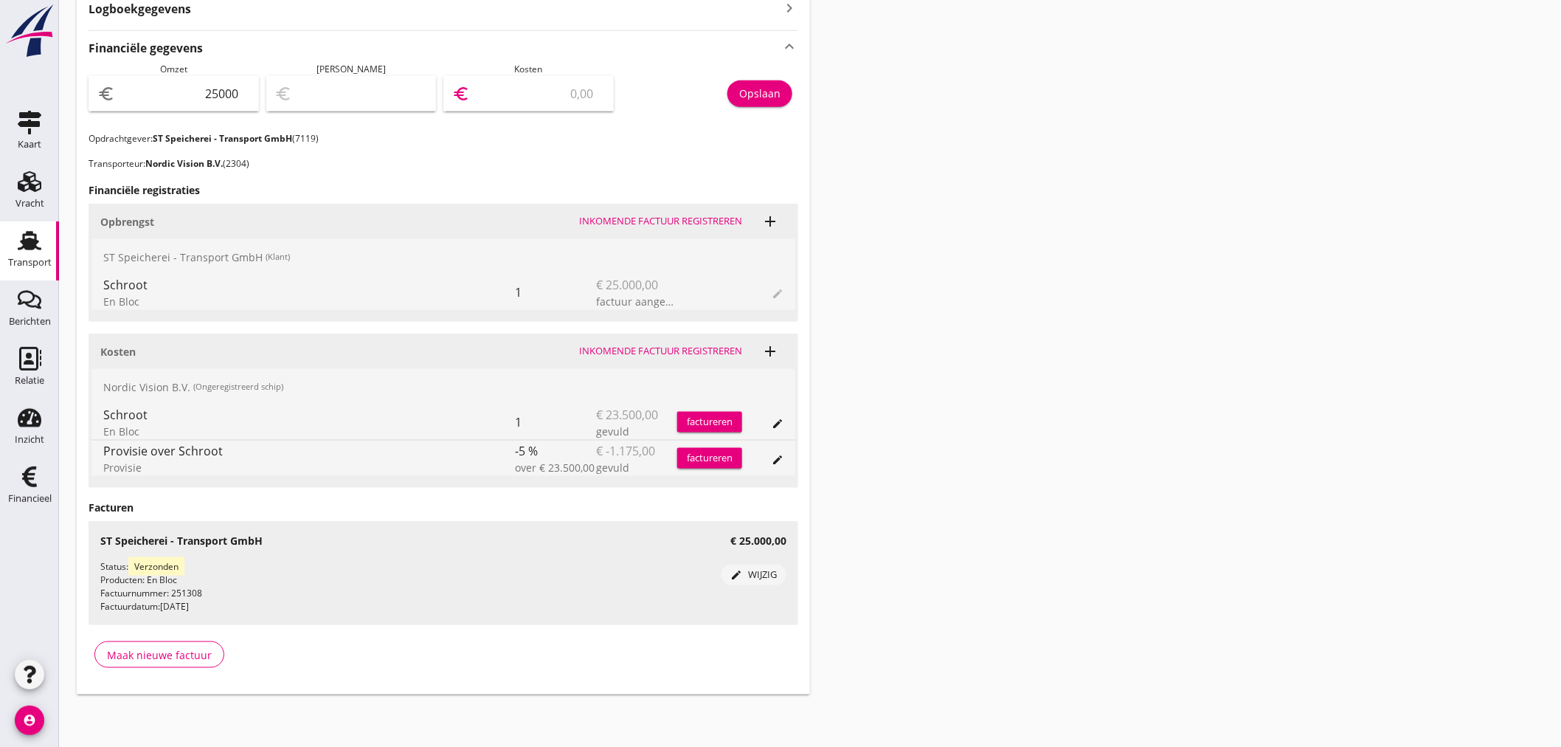
click at [549, 86] on input "number" at bounding box center [539, 94] width 132 height 24
type input "24998.00"
type input "2"
type input "24978.00"
type input "22"
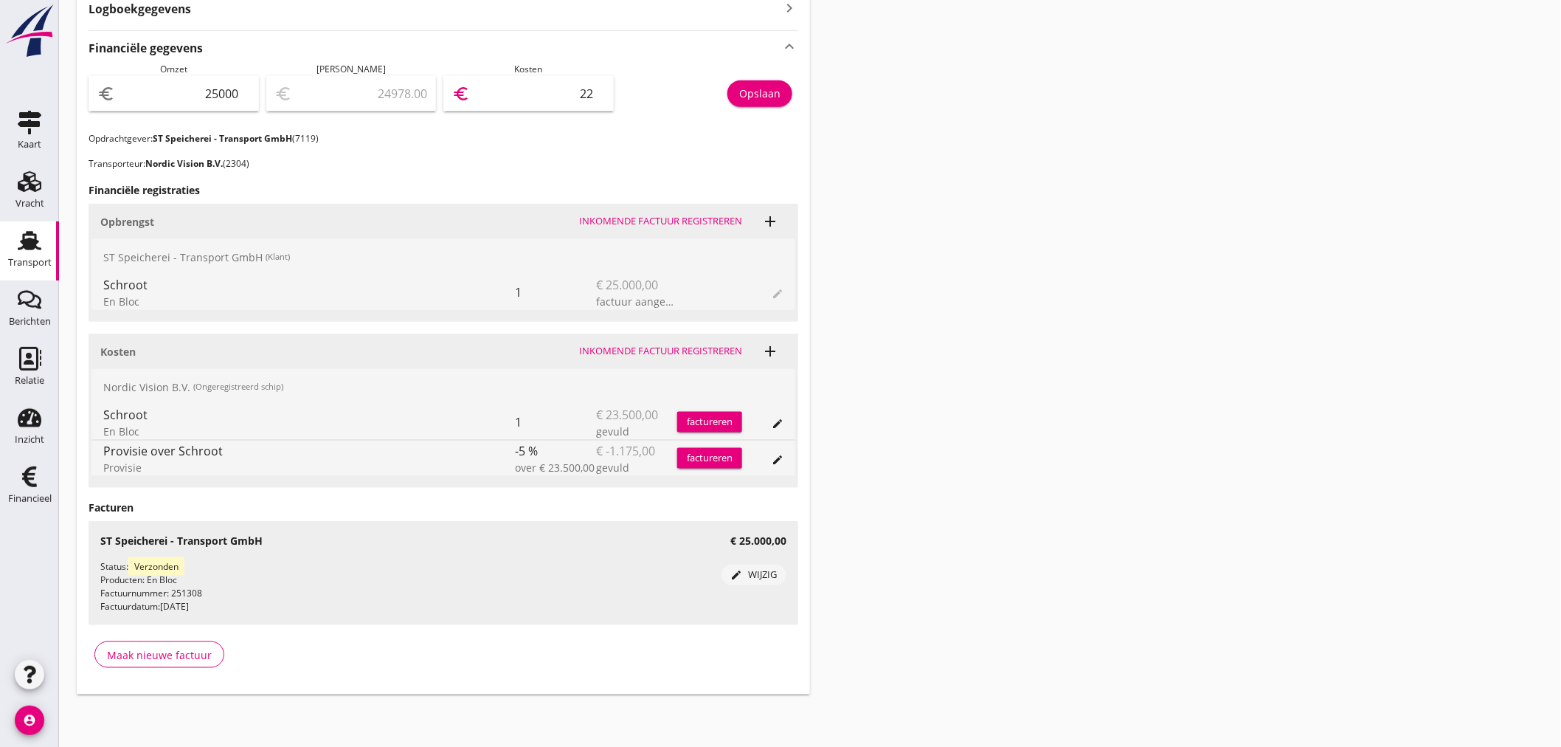
type input "24777.00"
type input "223"
type input "22768.00"
type input "2232"
type input "2675.00"
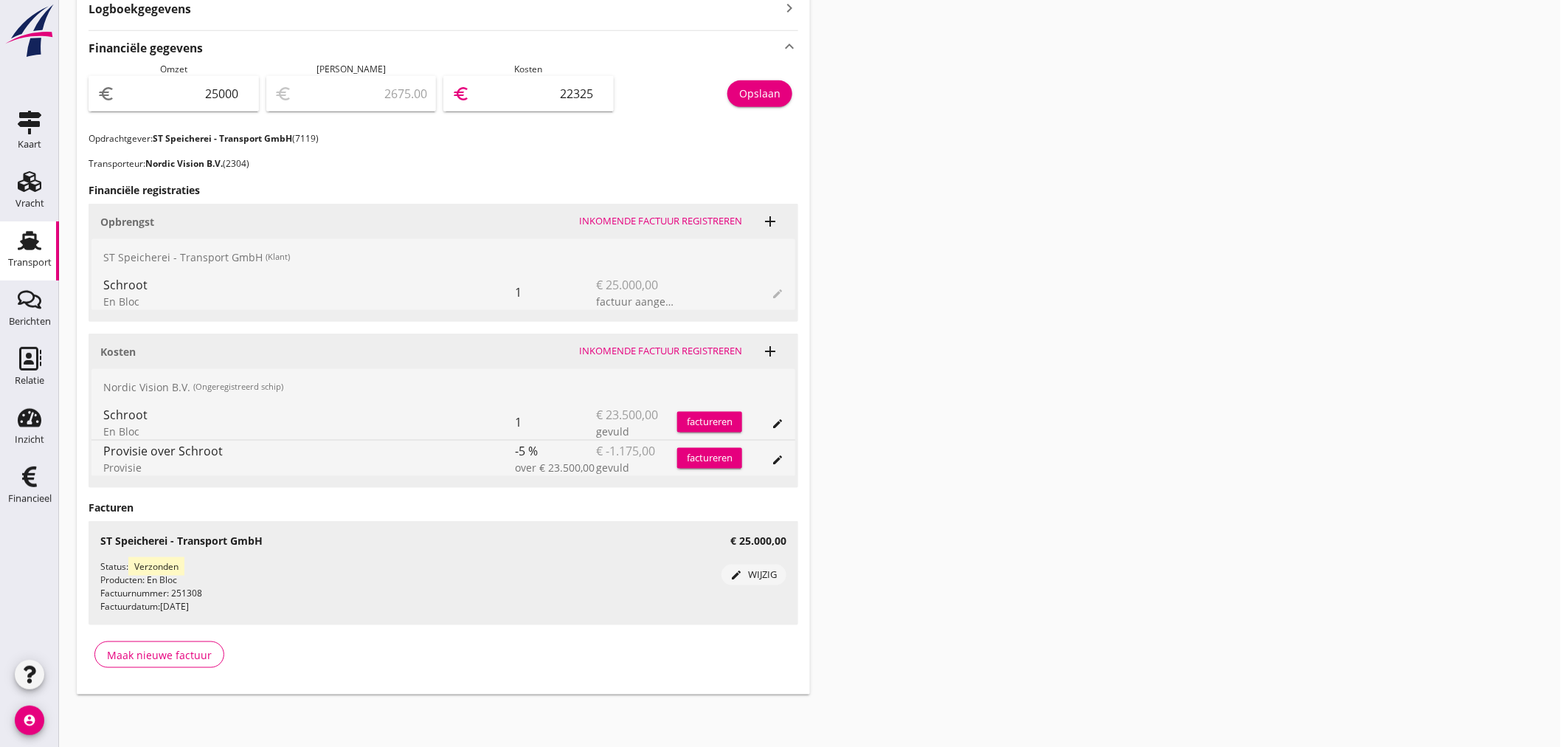
type input "22325"
click at [783, 91] on button "Opslaan" at bounding box center [759, 93] width 65 height 27
drag, startPoint x: 1153, startPoint y: 450, endPoint x: 1129, endPoint y: 451, distance: 23.7
click at [1154, 451] on div "Transport overzicht 095388 Juliën (Bruinen) local_gas_station emergency_share m…" at bounding box center [810, 115] width 1502 height 1194
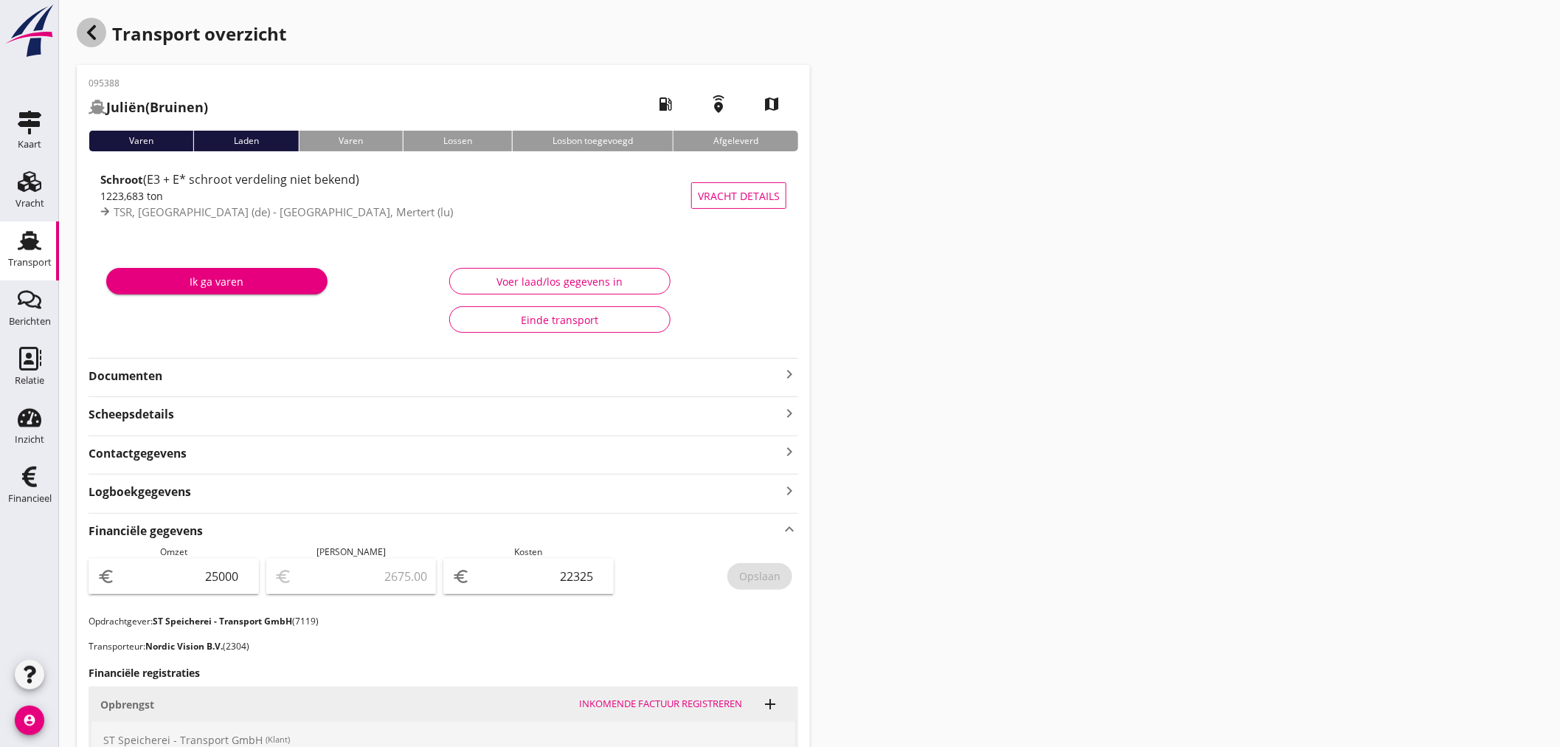
click at [86, 24] on icon "button" at bounding box center [92, 33] width 18 height 18
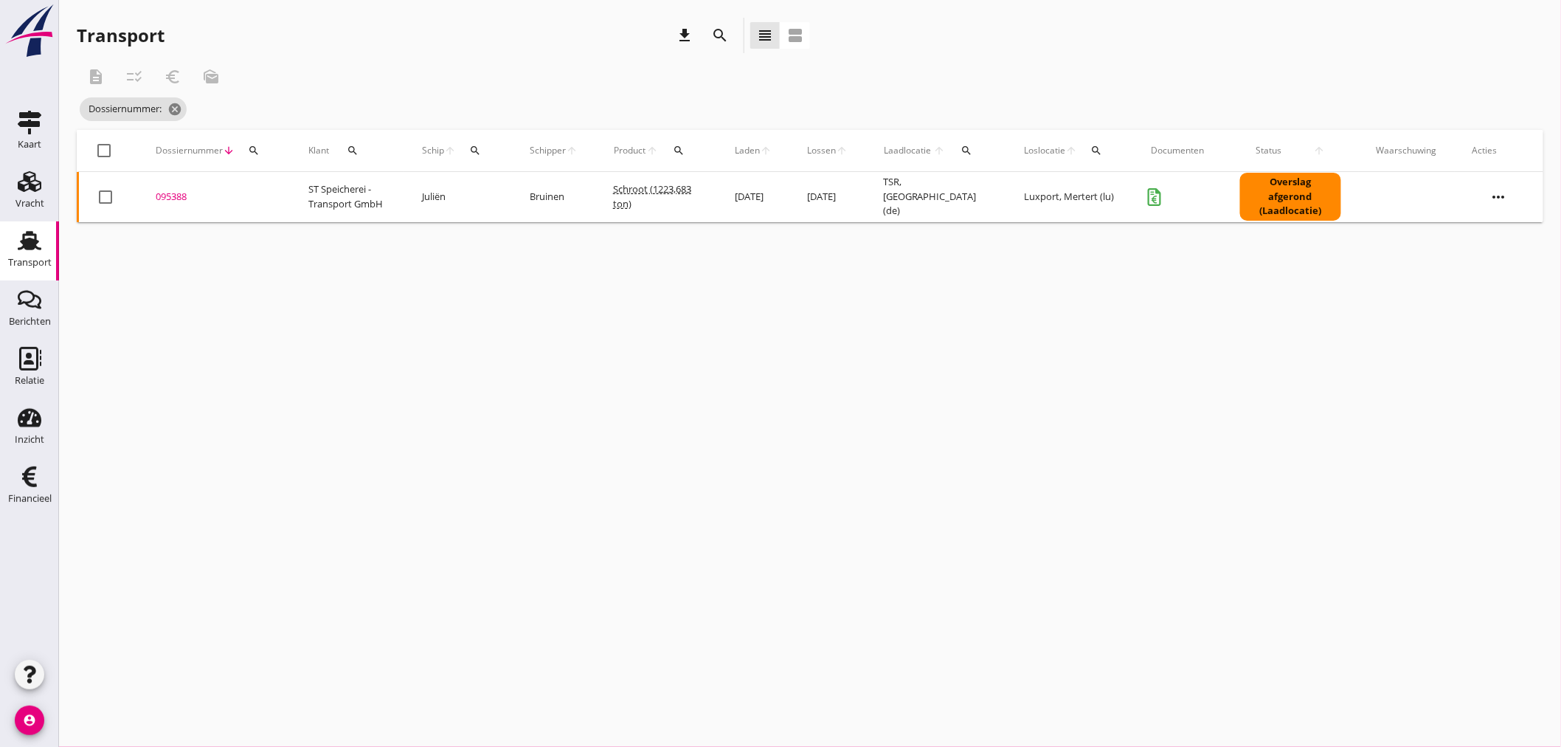
click at [481, 150] on icon "search" at bounding box center [475, 151] width 12 height 12
drag, startPoint x: 495, startPoint y: 202, endPoint x: 481, endPoint y: 195, distance: 15.5
click at [485, 199] on input "Zoek op (scheeps)naam" at bounding box center [546, 193] width 153 height 24
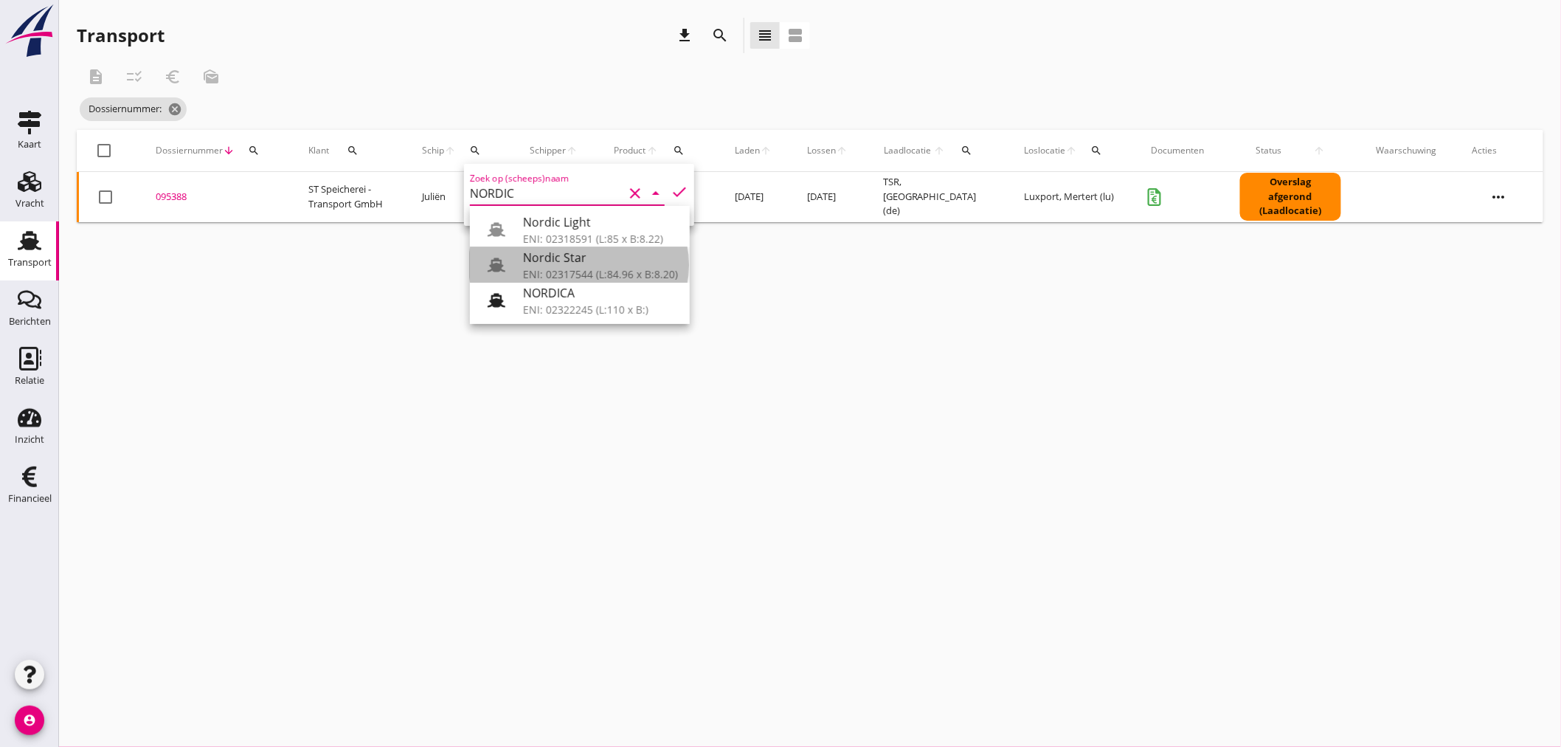
click at [550, 269] on div "ENI: 02317544 (L:84.96 x B:8.20)" at bounding box center [600, 273] width 155 height 15
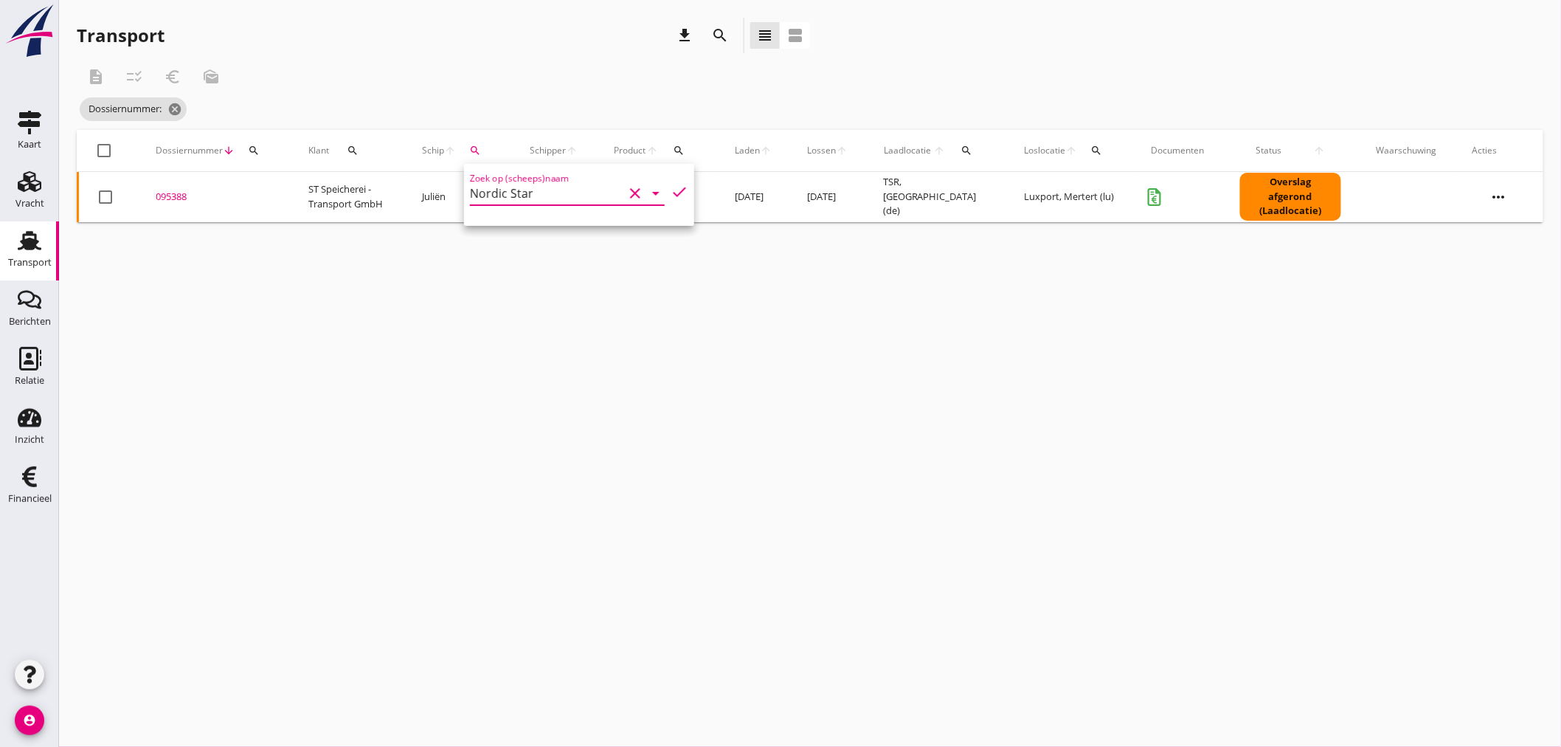
click at [675, 188] on icon "check" at bounding box center [680, 192] width 18 height 18
type input "Nordic Star"
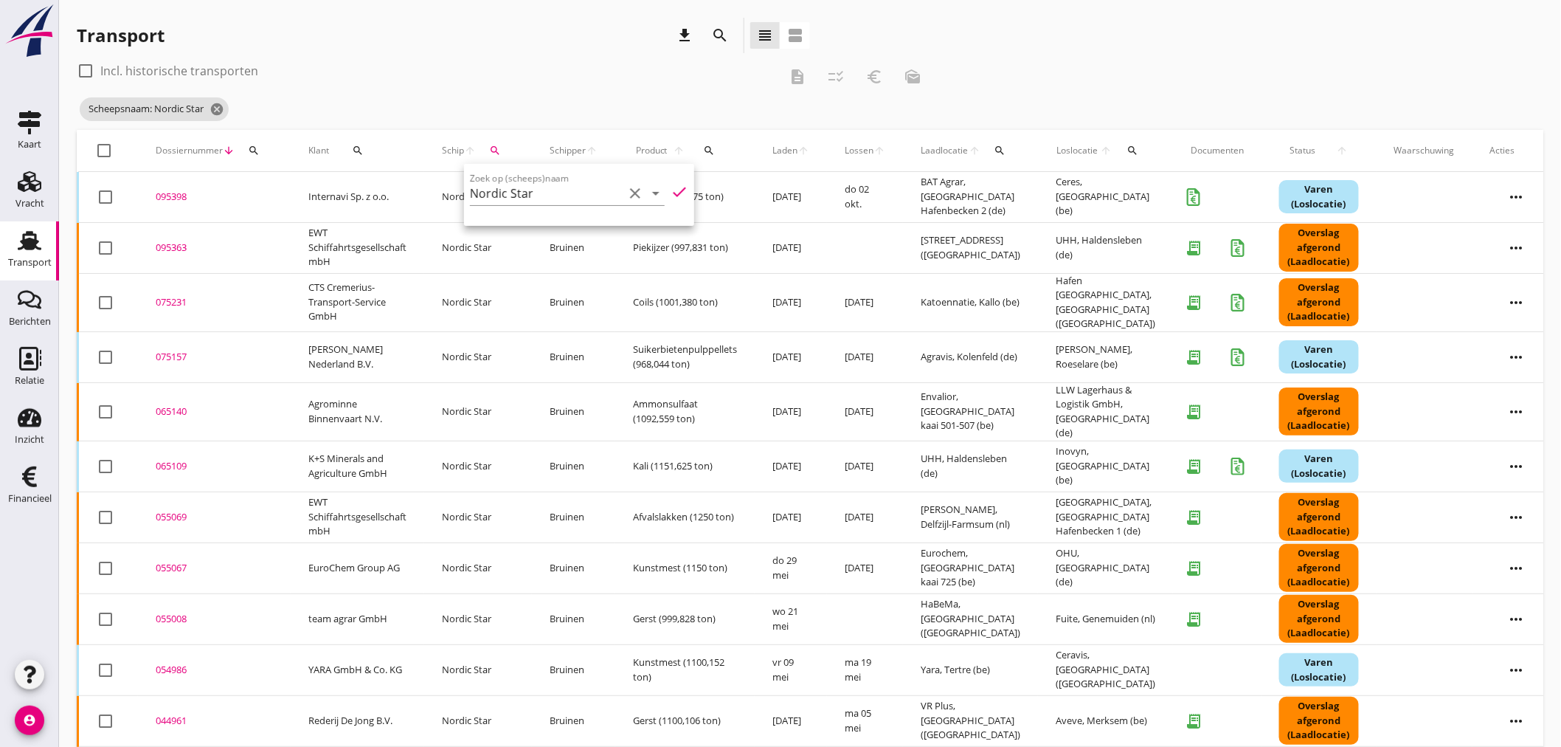
click at [182, 196] on div "095398" at bounding box center [214, 197] width 117 height 15
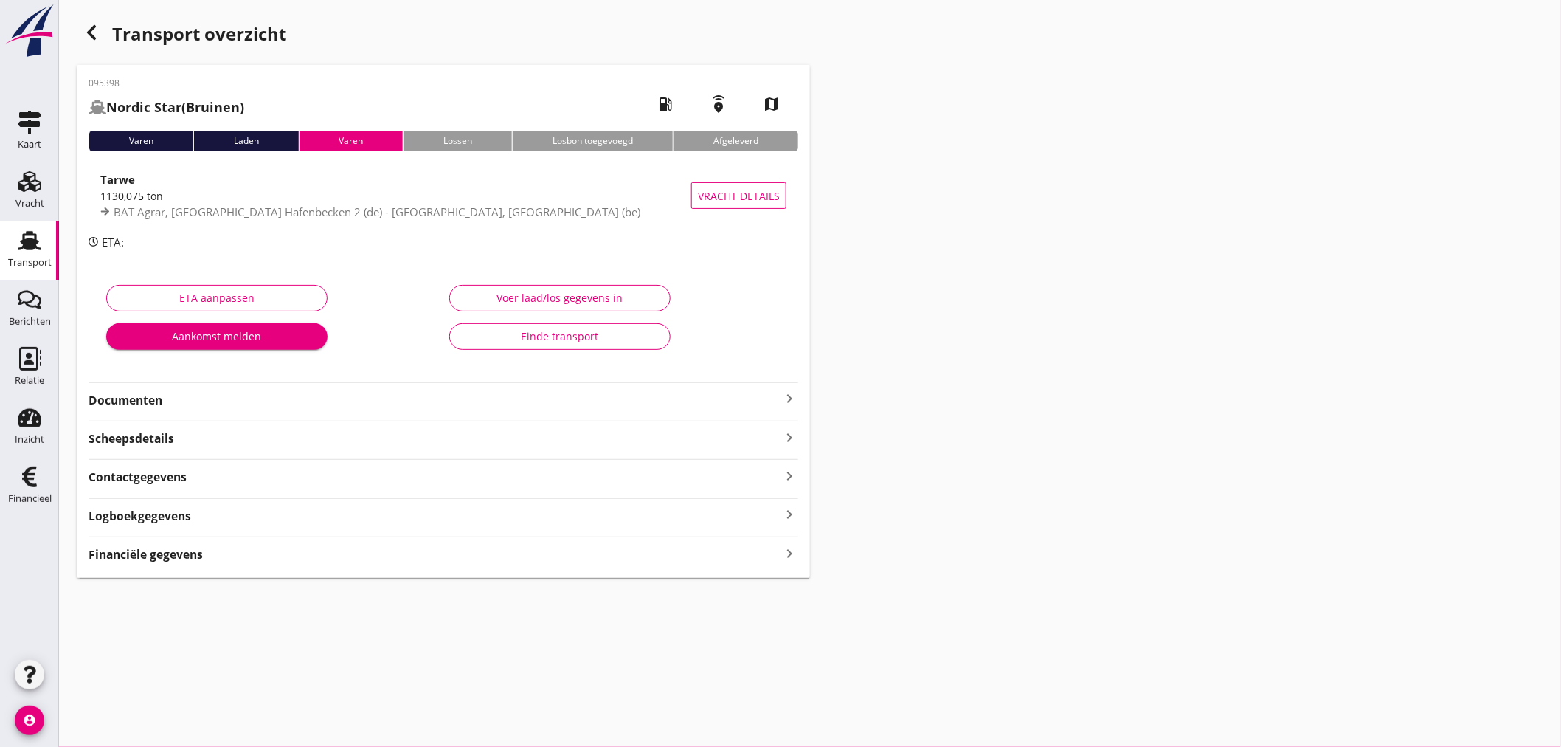
click at [792, 550] on icon "keyboard_arrow_right" at bounding box center [790, 553] width 18 height 20
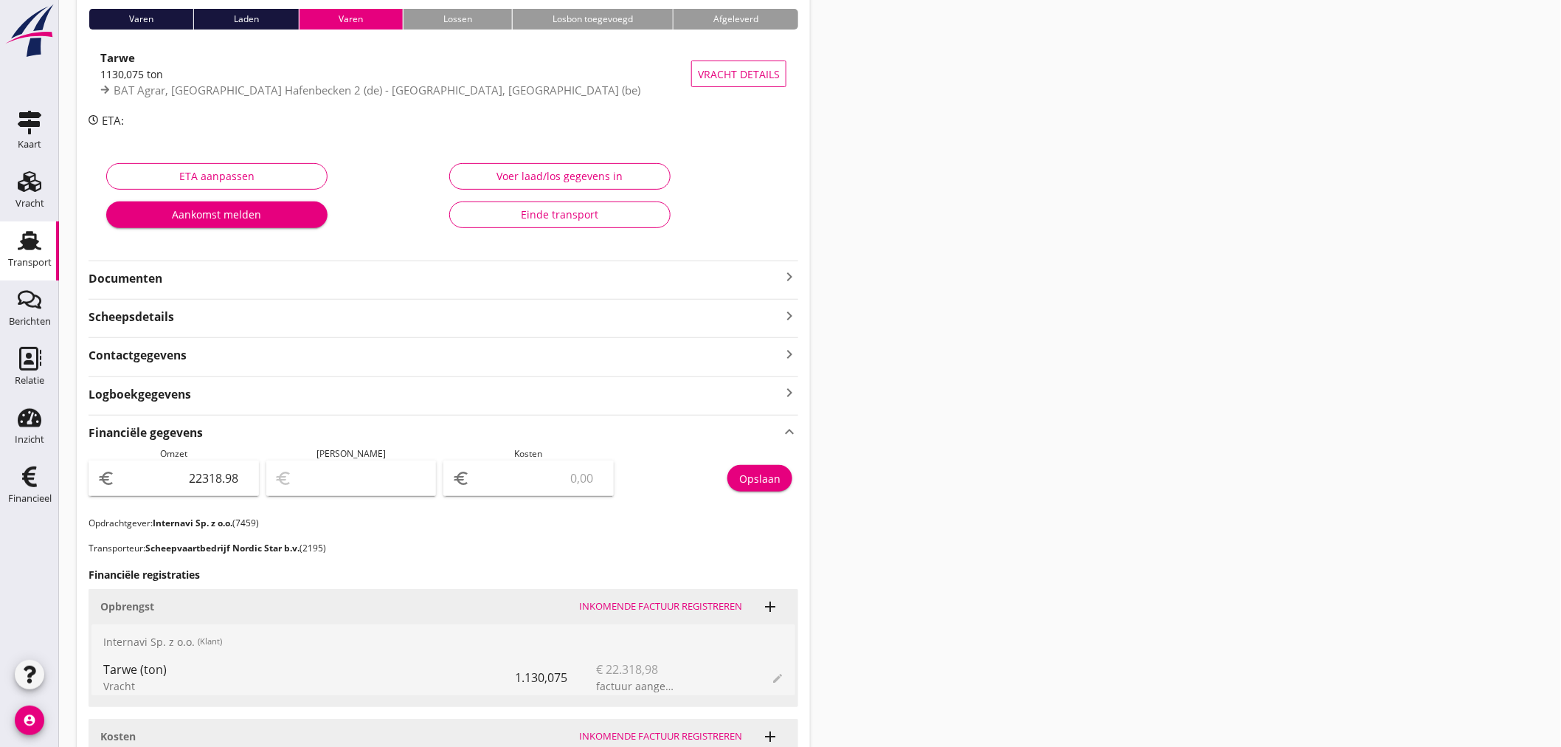
scroll to position [409, 0]
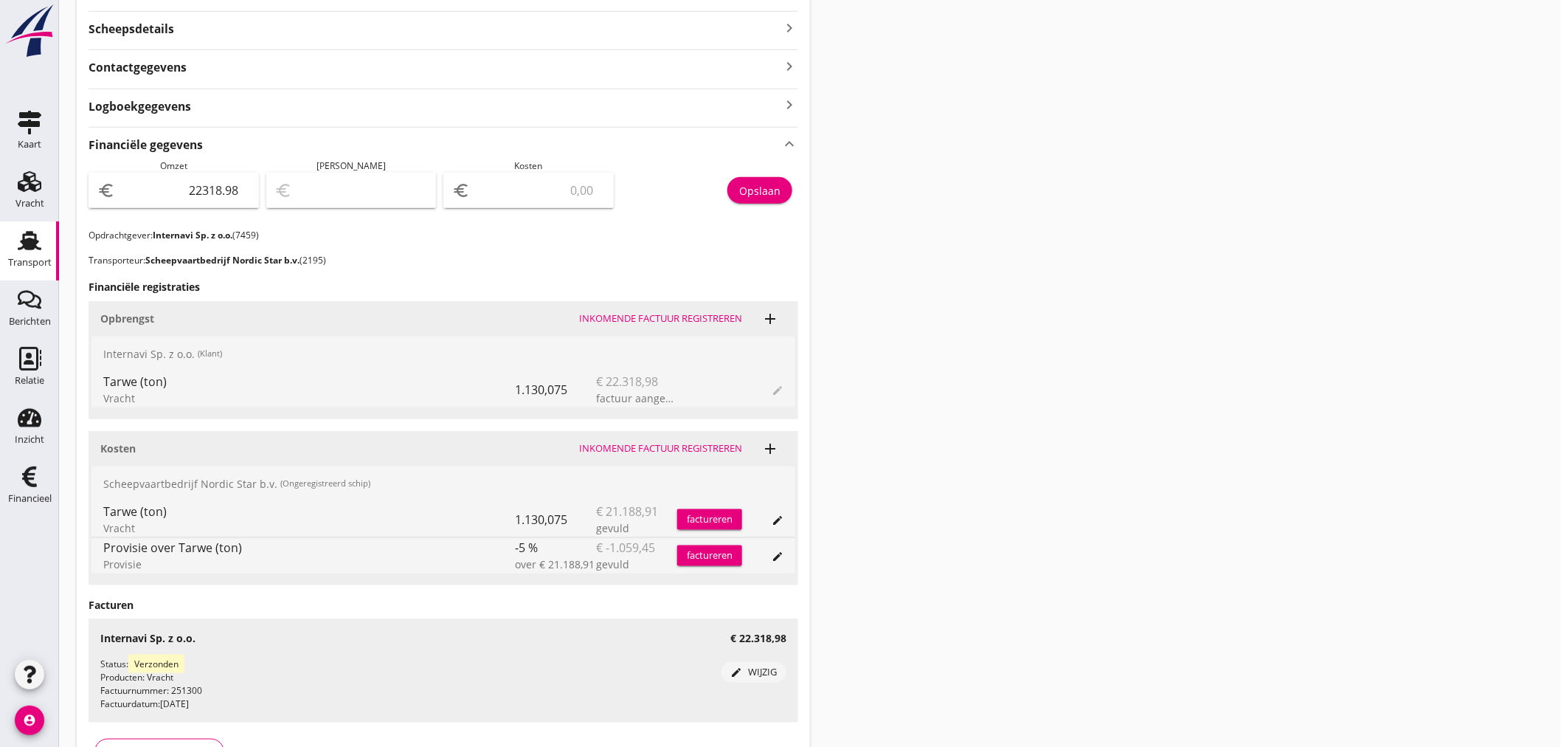
click at [562, 176] on div "euro" at bounding box center [528, 190] width 170 height 35
type input "22316.98"
type input "2"
type input "22295.98"
type input "23"
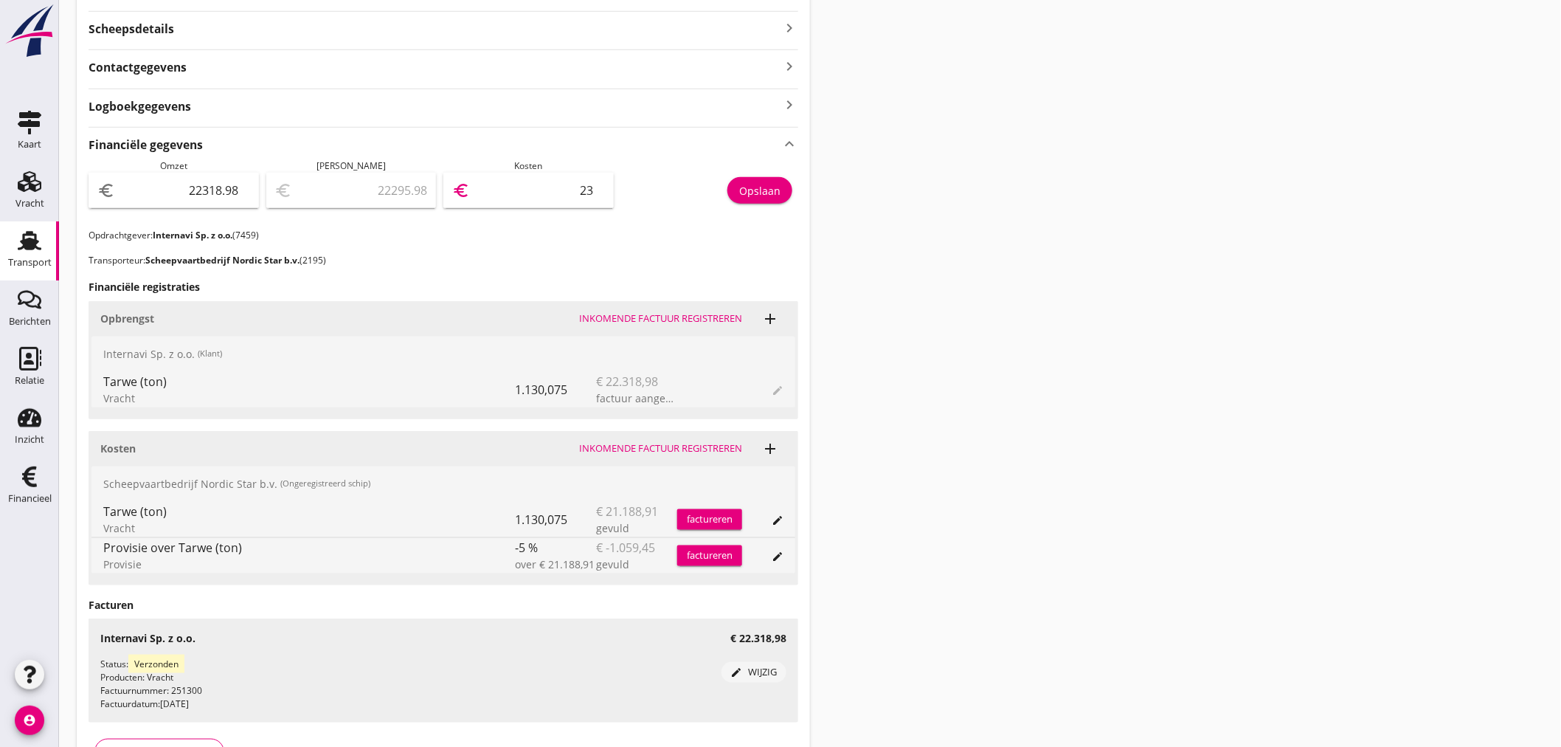
type input "22087.98"
type input "231"
type input "20002.98"
type input "2316"
type input "-850.02"
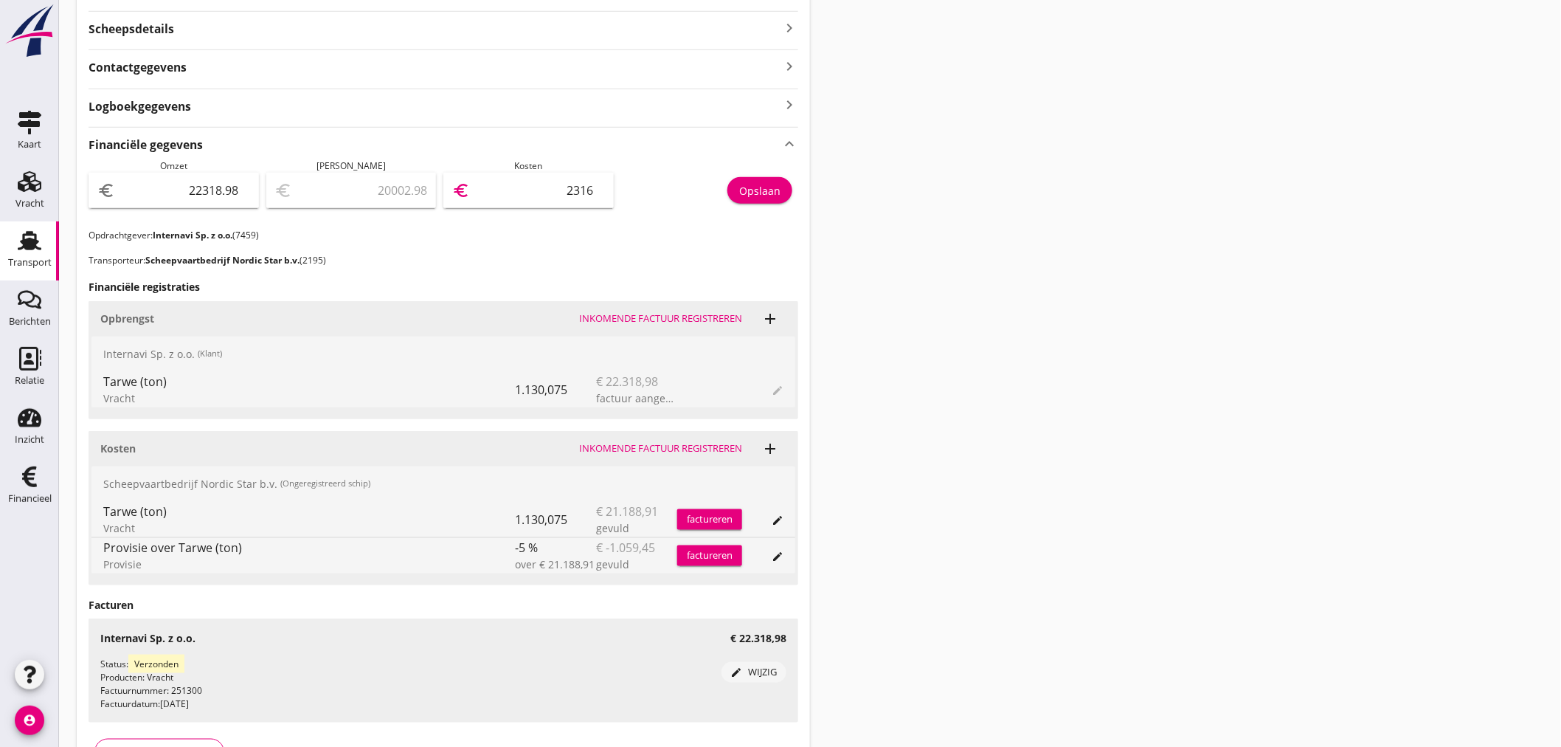
type input "23169"
type input "-850.62"
type input "23169.6"
type input "-850.63"
type input "23169.61"
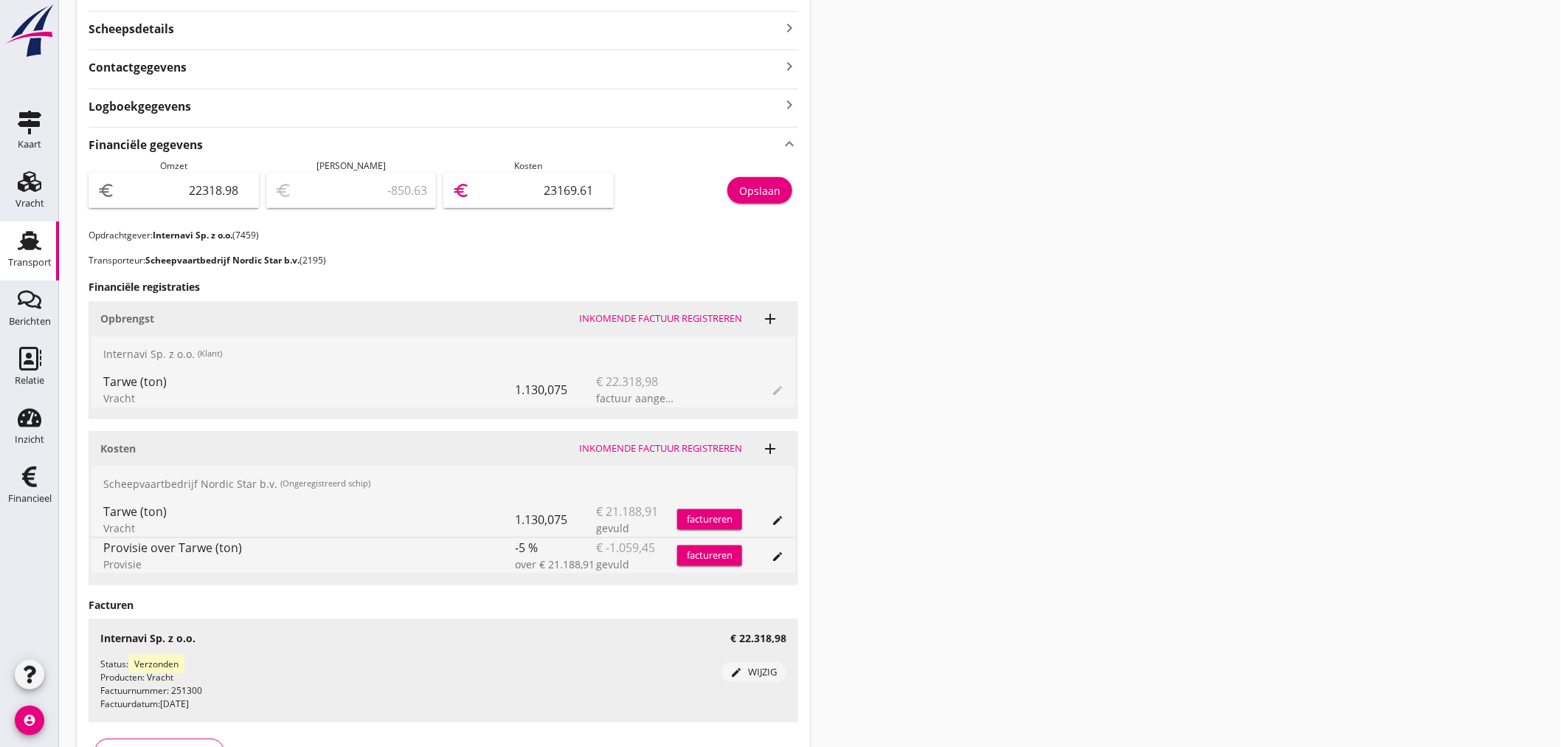
click at [776, 187] on div "Opslaan" at bounding box center [759, 190] width 41 height 15
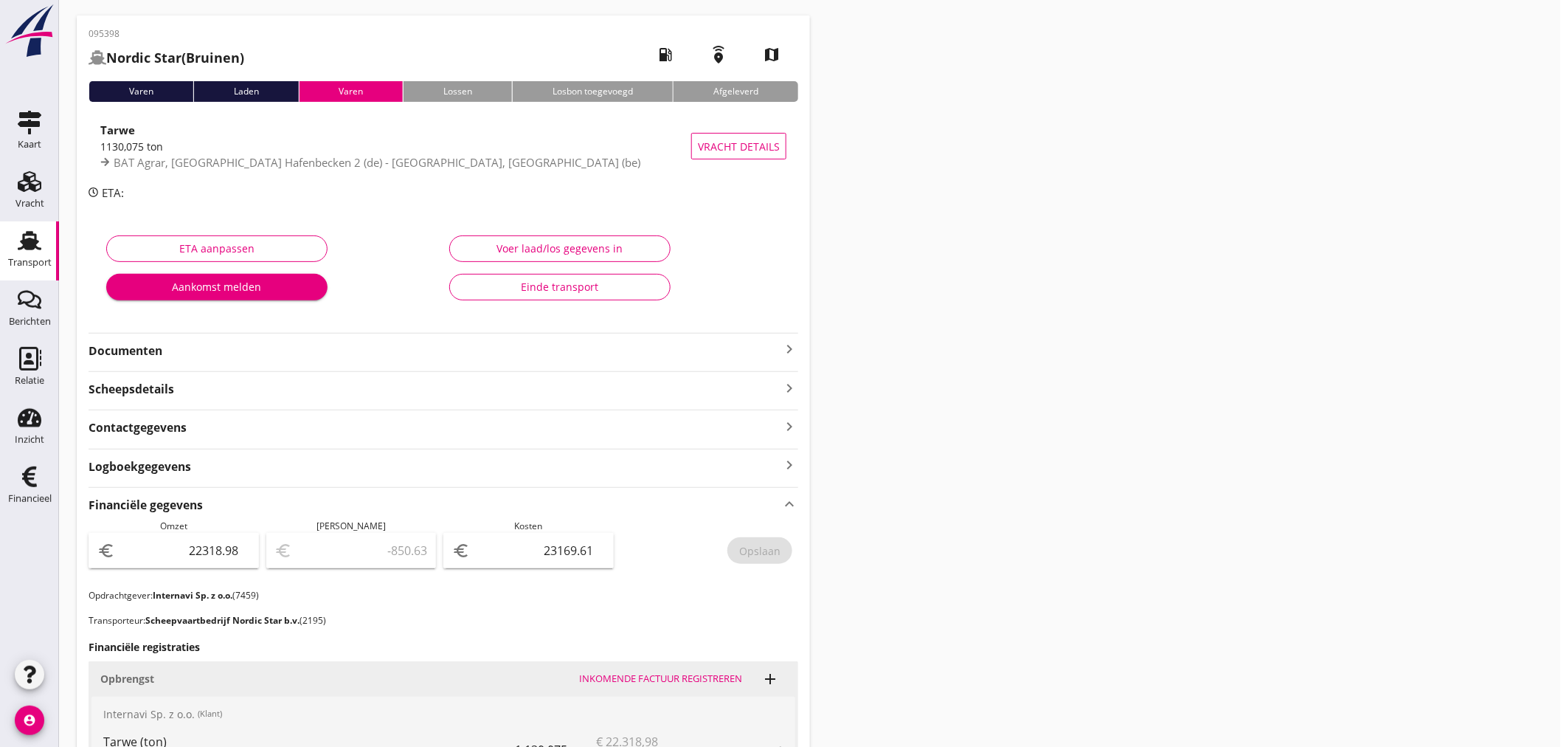
scroll to position [0, 0]
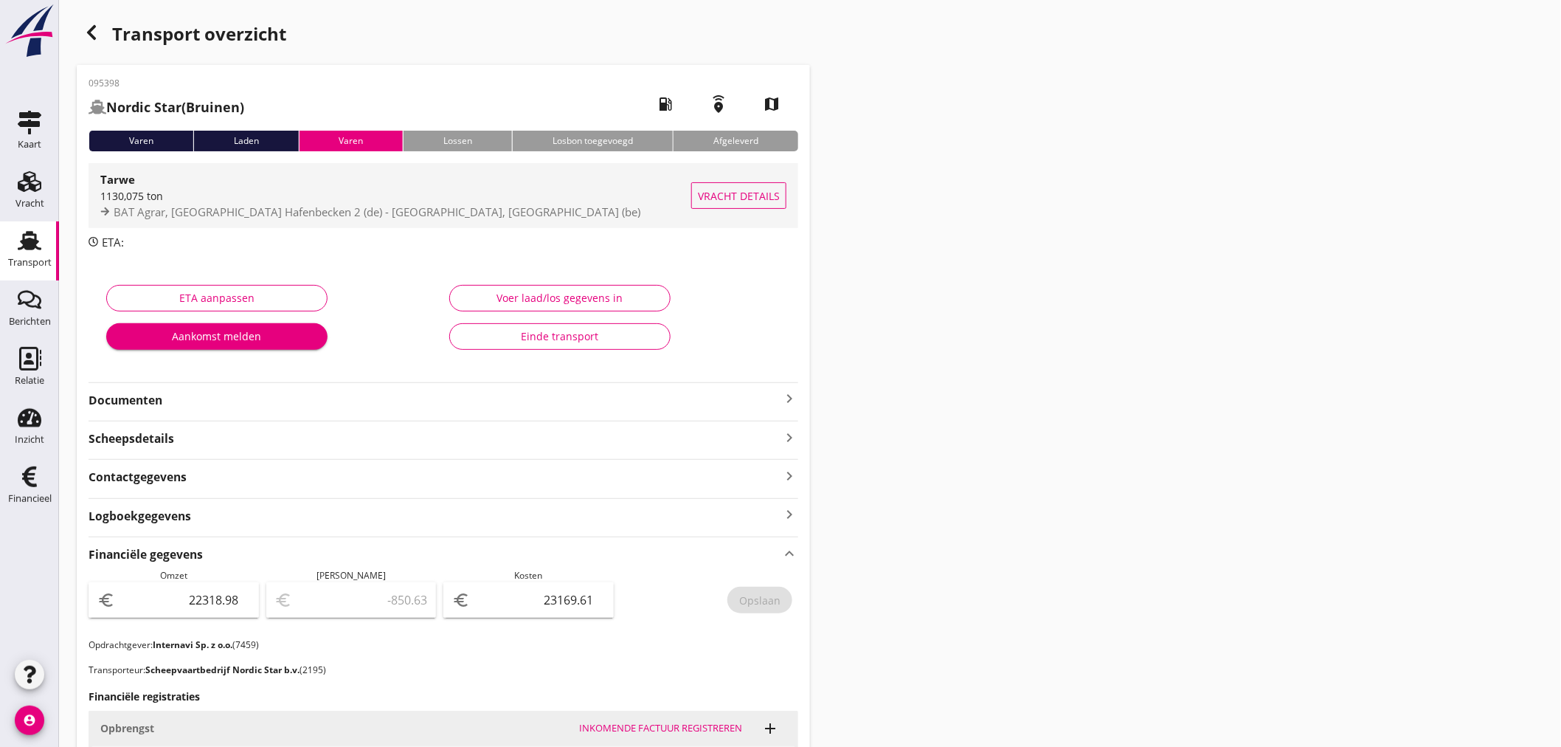
click at [268, 195] on div "1130,075 ton" at bounding box center [395, 195] width 591 height 15
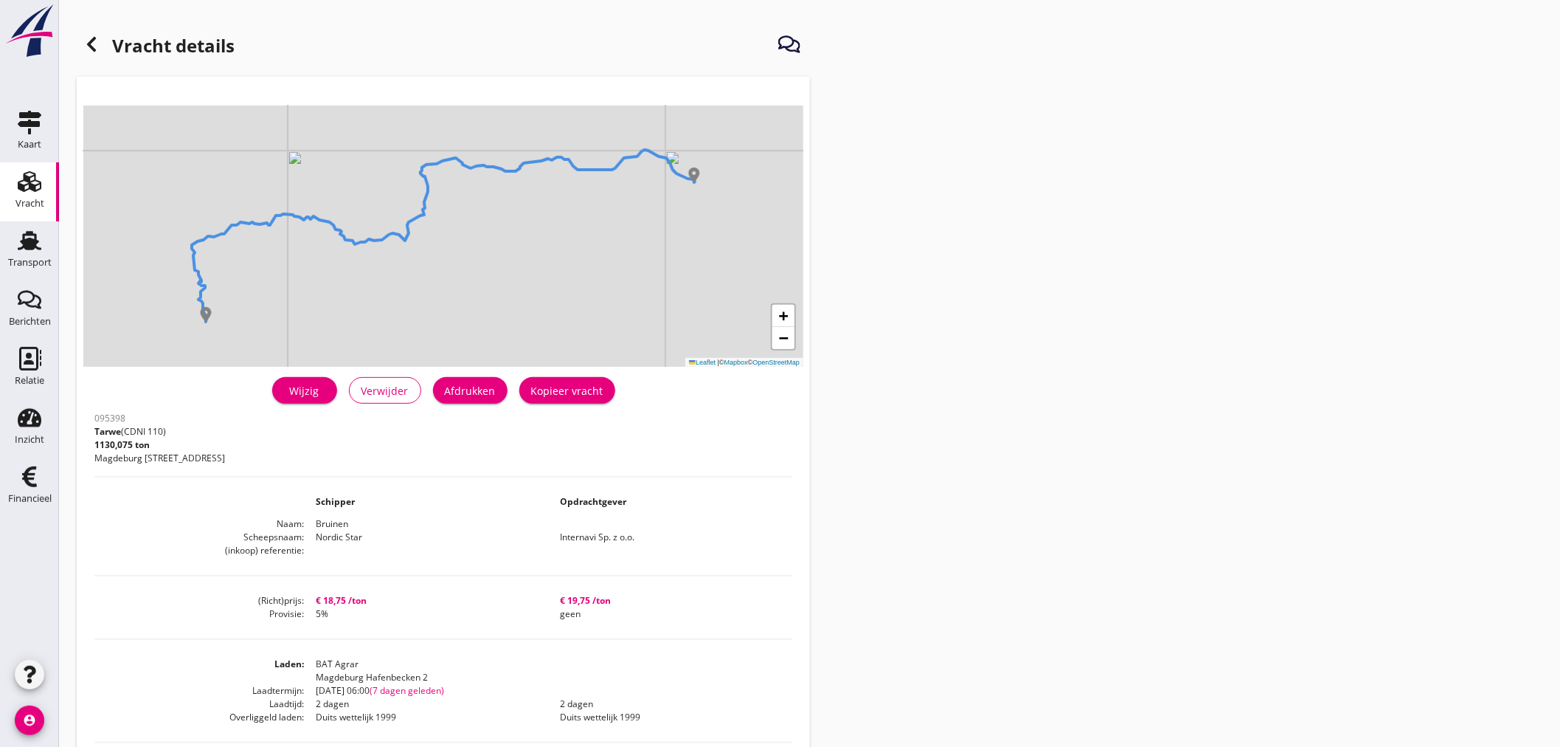
click at [97, 46] on icon at bounding box center [92, 44] width 18 height 18
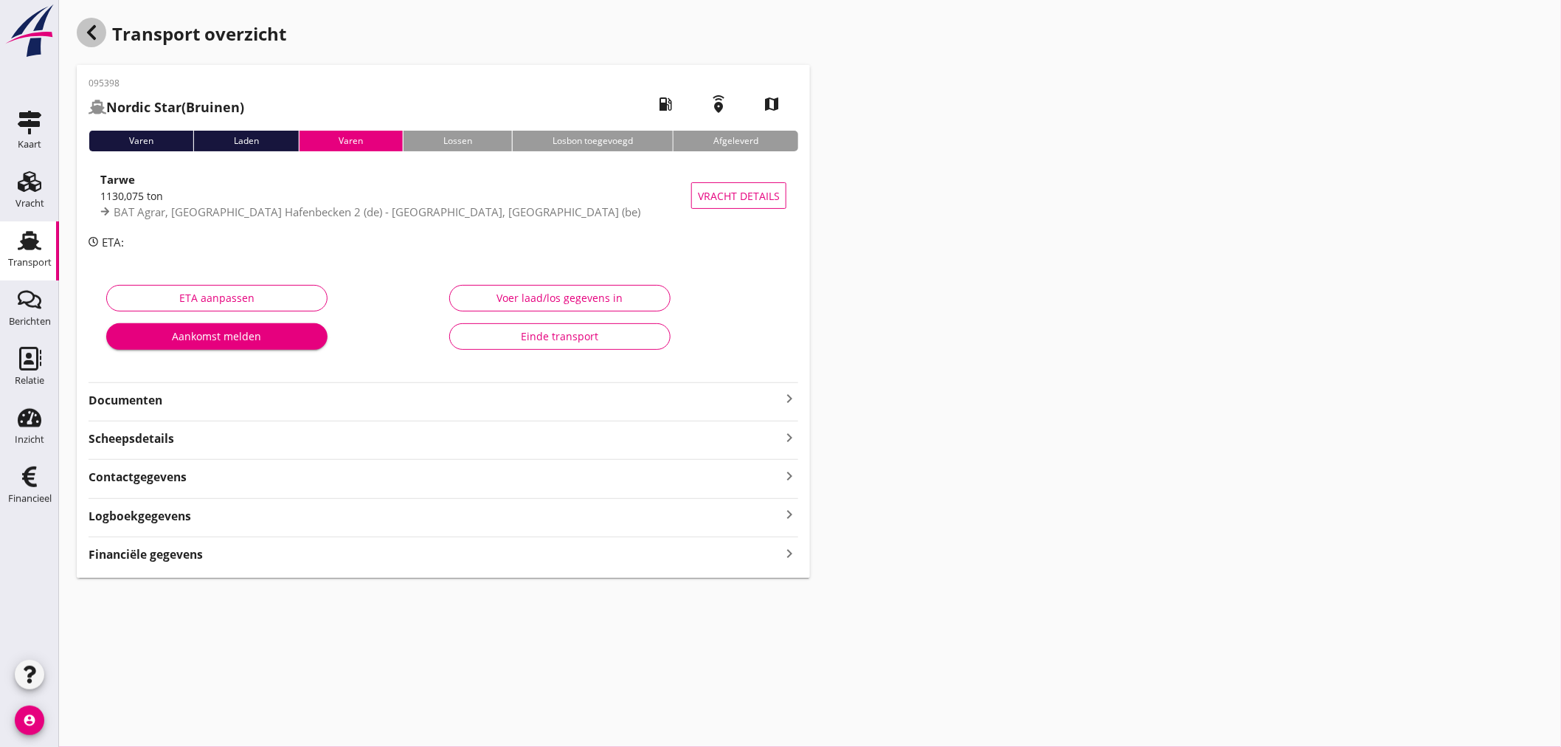
click at [89, 30] on icon "button" at bounding box center [92, 33] width 18 height 18
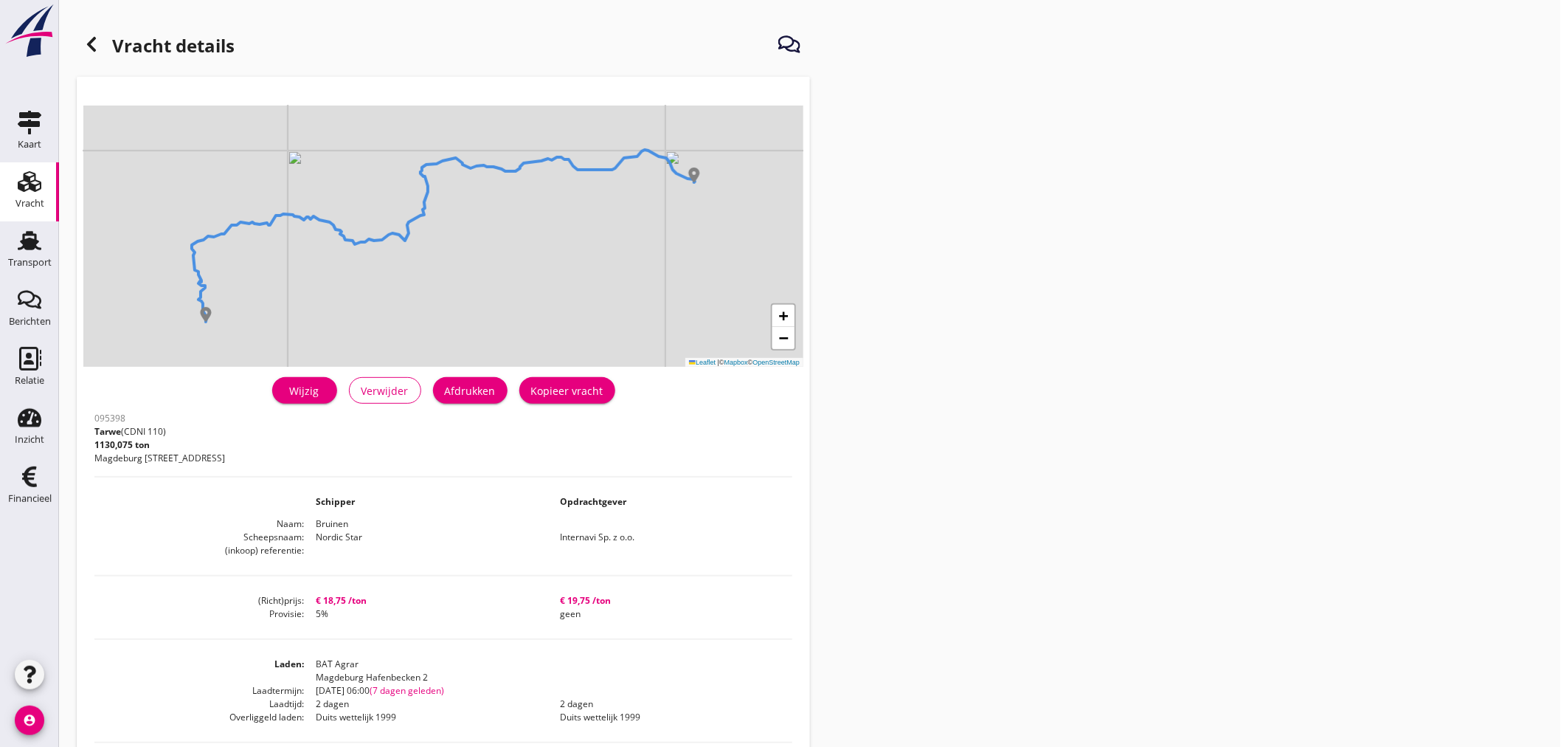
click at [84, 41] on icon at bounding box center [92, 44] width 18 height 18
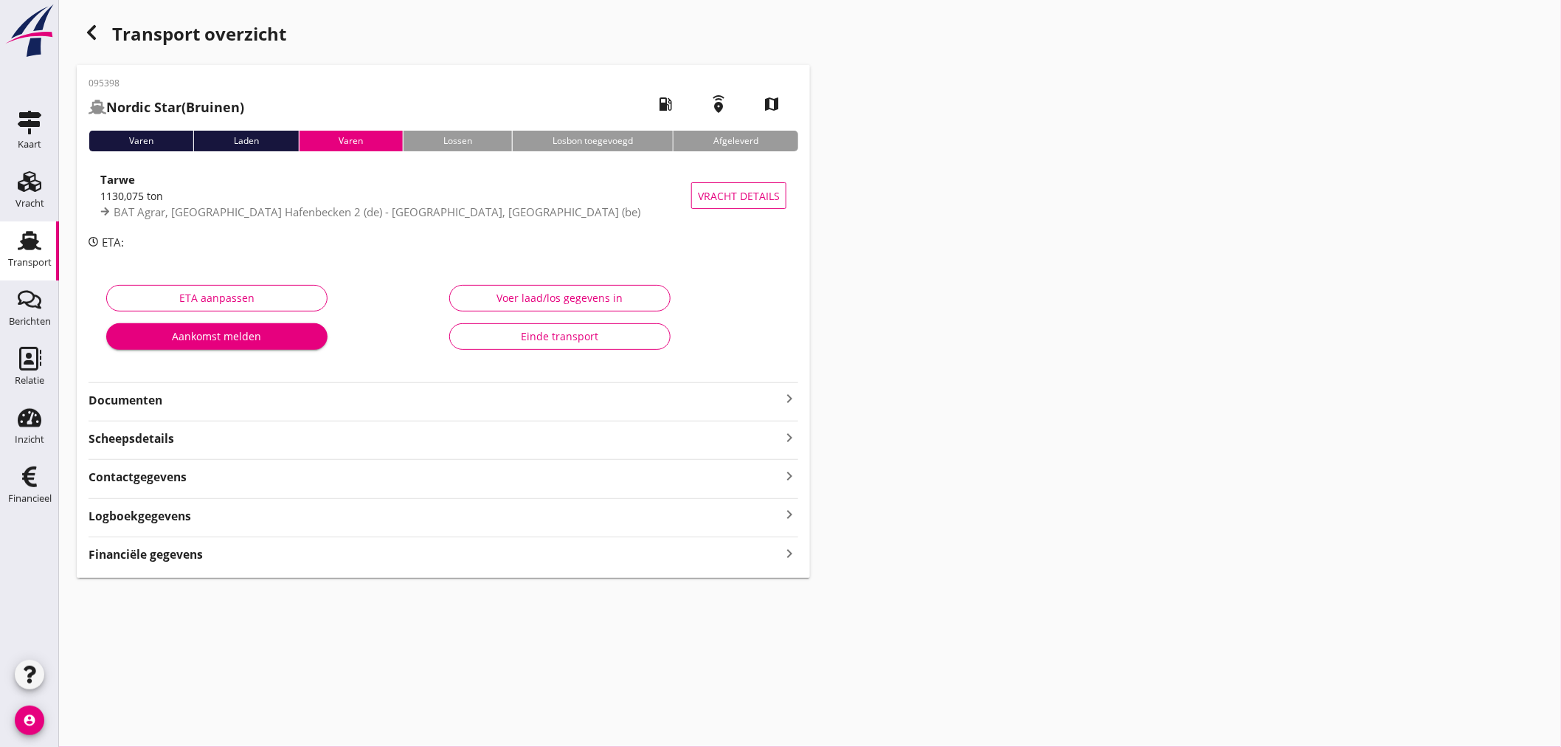
click at [91, 35] on use "button" at bounding box center [91, 32] width 9 height 15
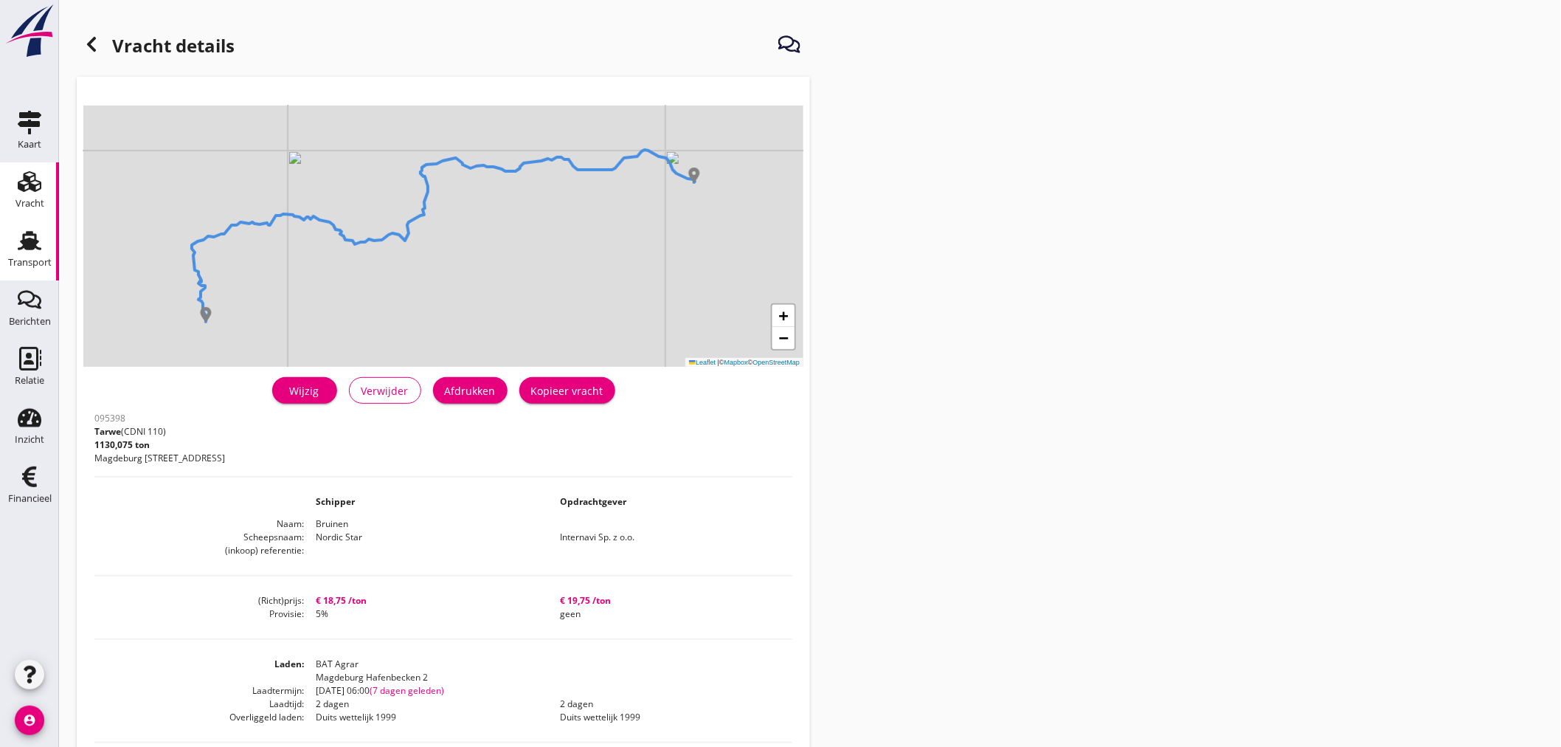
click at [31, 262] on div "Transport" at bounding box center [30, 262] width 44 height 10
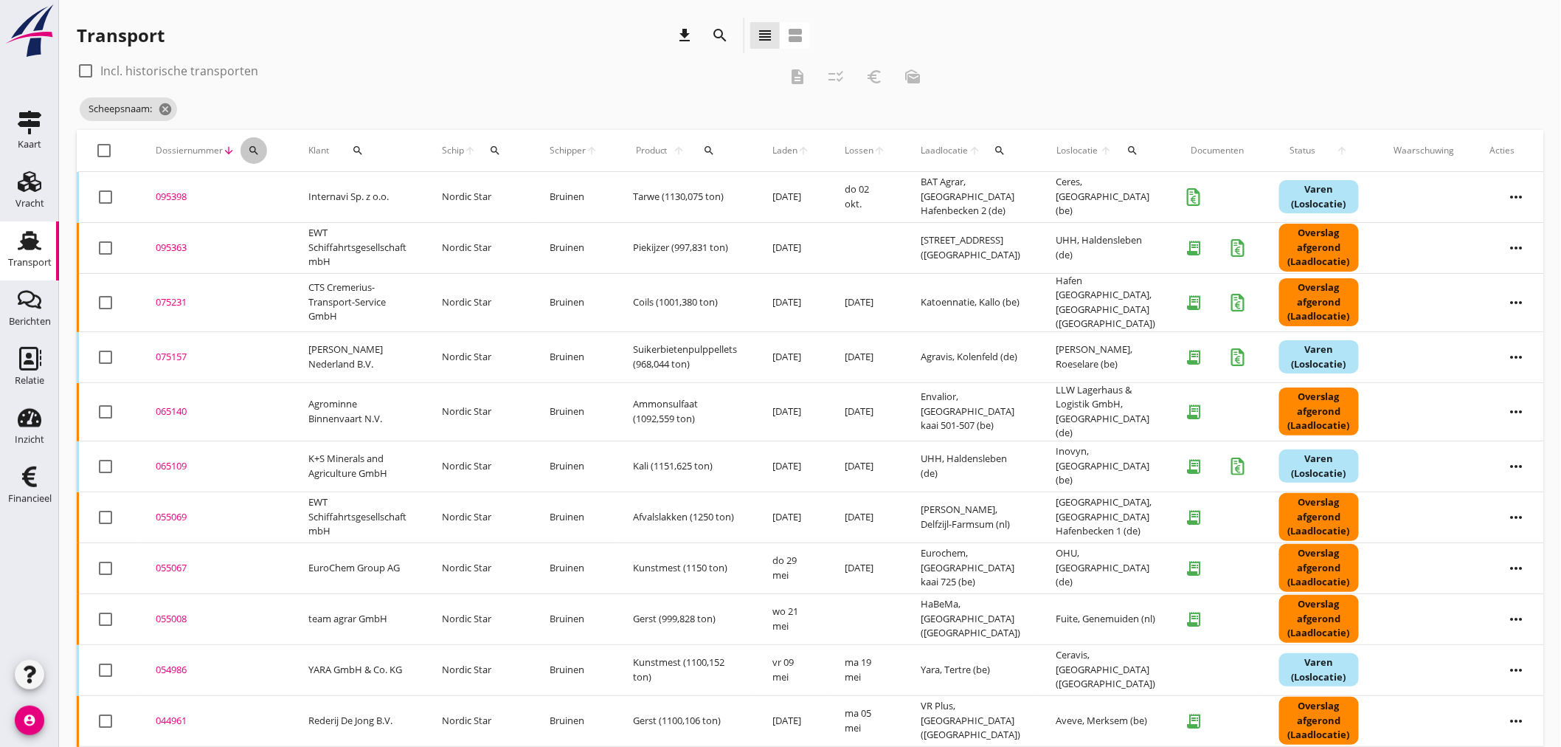
click at [255, 153] on icon "search" at bounding box center [254, 151] width 12 height 12
drag, startPoint x: 262, startPoint y: 201, endPoint x: 238, endPoint y: 201, distance: 24.4
click at [255, 201] on input "Zoeken op dossiernummer..." at bounding box center [322, 193] width 153 height 24
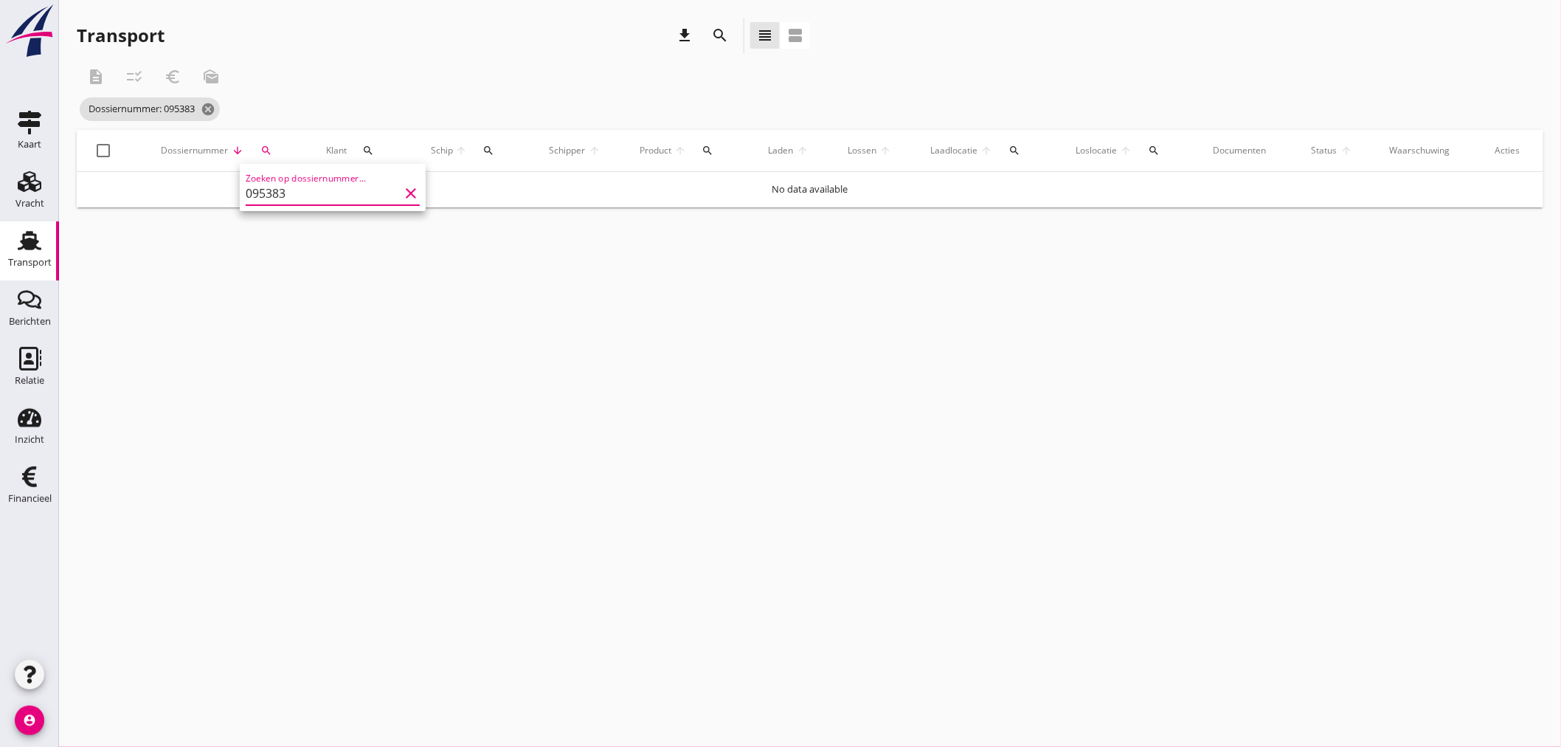
type input "095383"
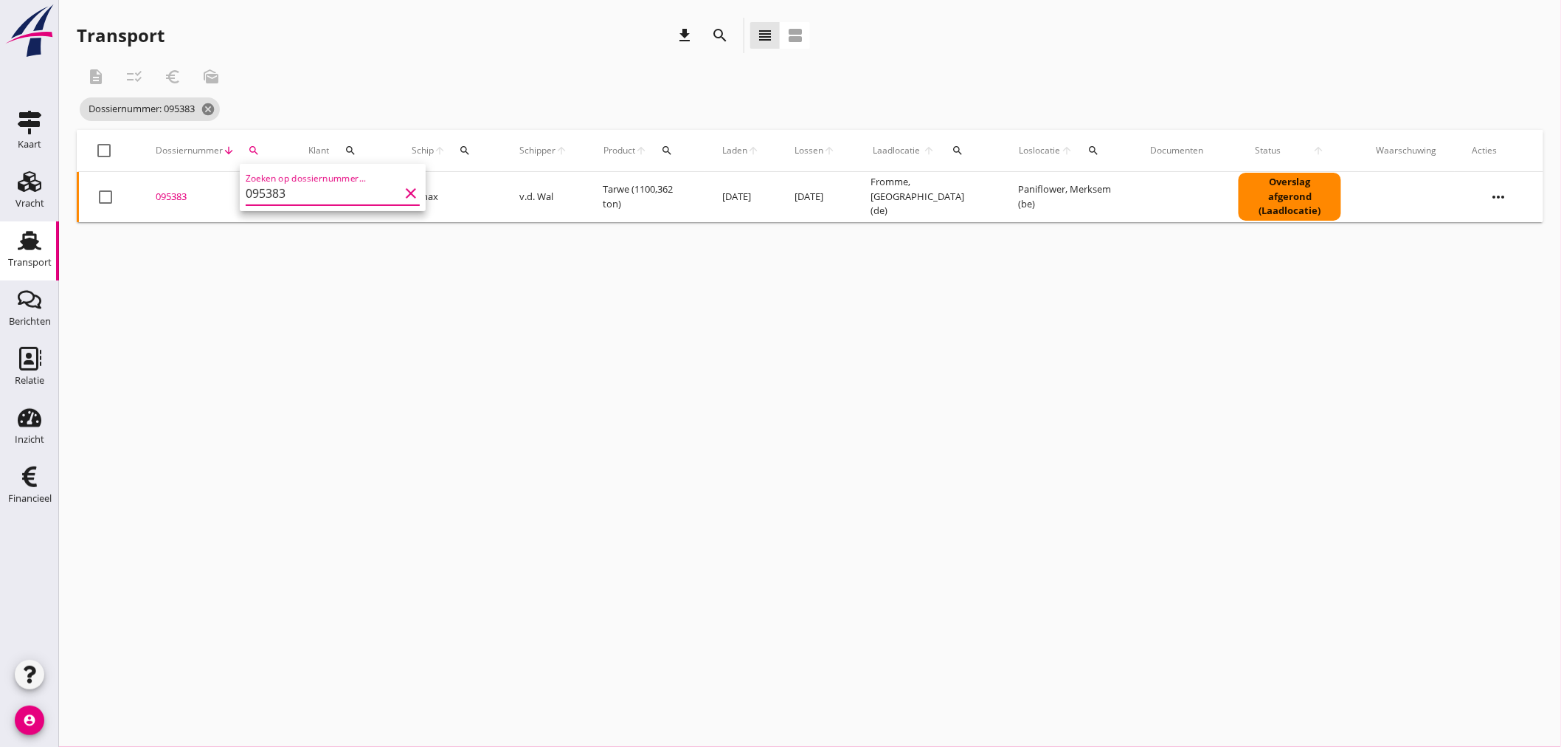
click at [180, 194] on div "095383" at bounding box center [214, 197] width 117 height 15
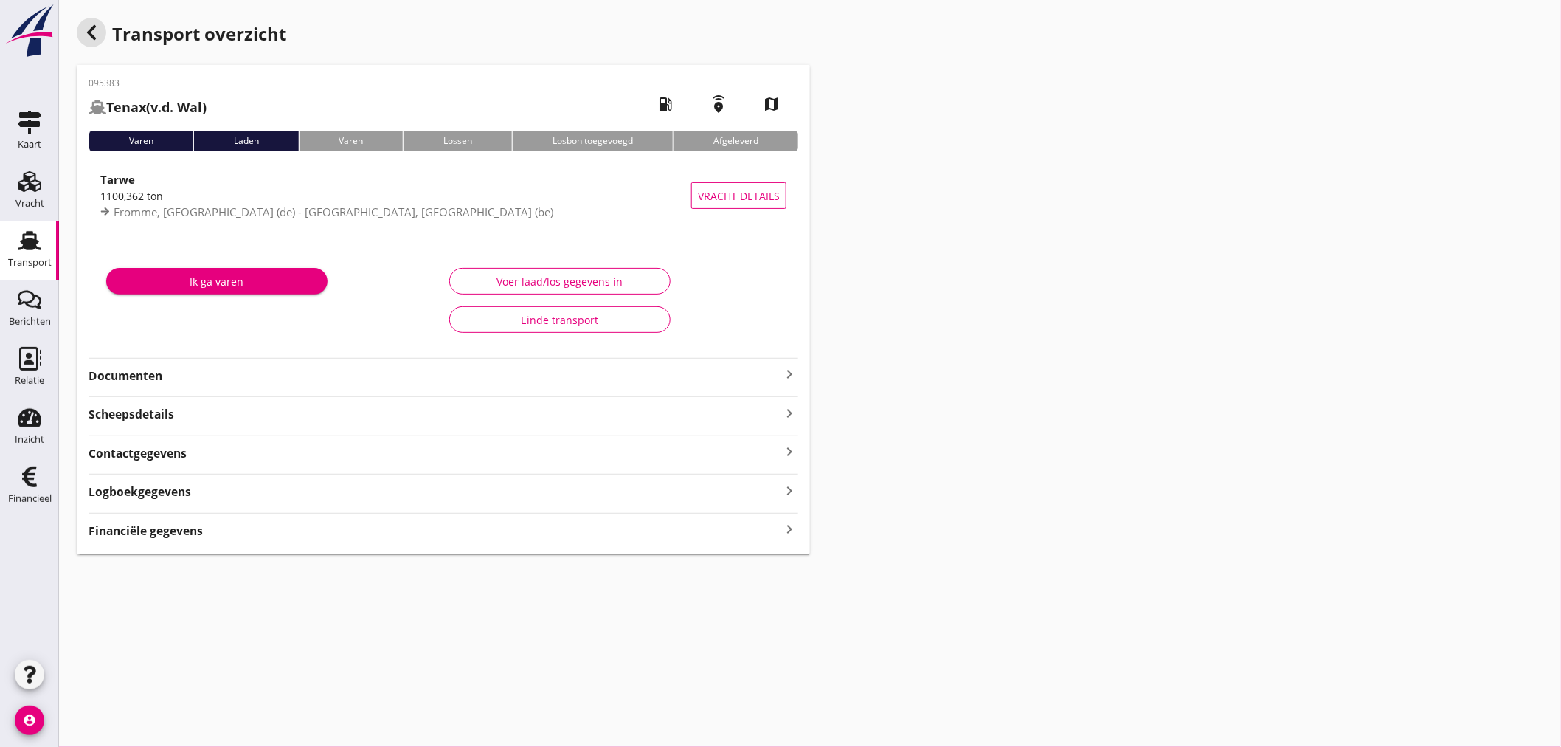
drag, startPoint x: 89, startPoint y: 33, endPoint x: 409, endPoint y: 506, distance: 571.5
click at [89, 33] on use "button" at bounding box center [91, 32] width 9 height 15
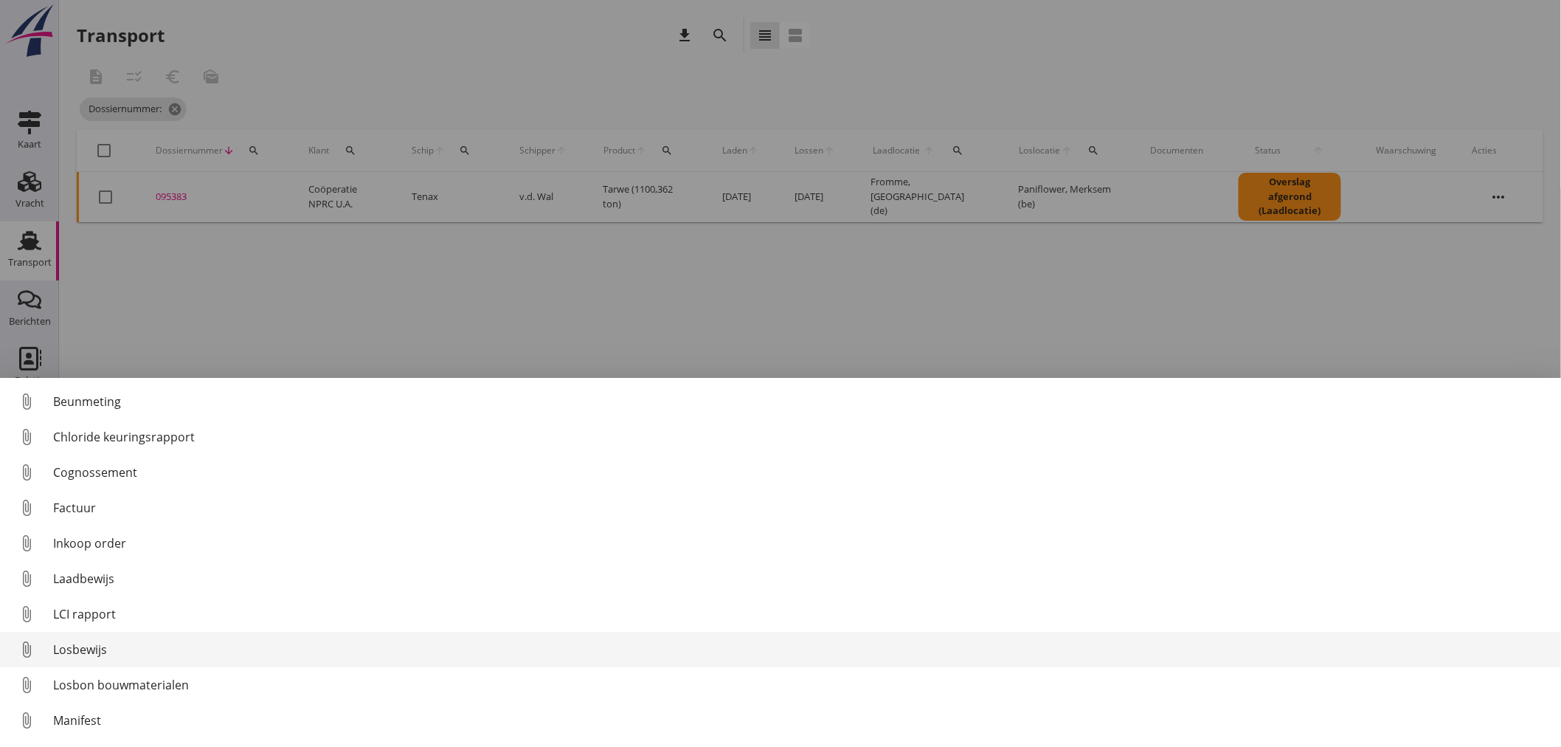
click at [101, 652] on div "Losbewijs" at bounding box center [801, 649] width 1496 height 18
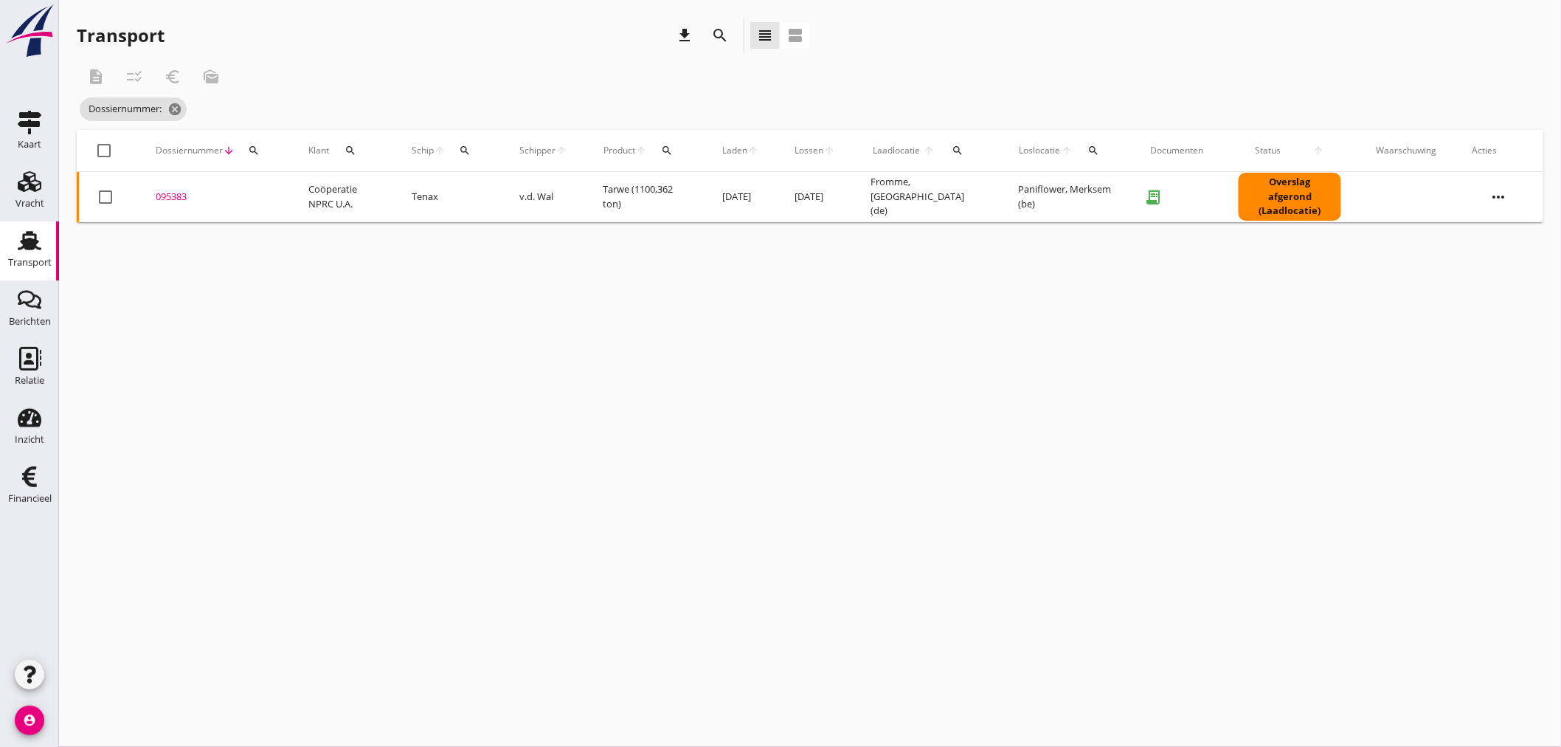
click at [474, 429] on div "cancel You are impersonating another user. Transport download search view_headl…" at bounding box center [810, 373] width 1502 height 747
click at [35, 258] on div "Transport" at bounding box center [30, 262] width 44 height 10
click at [214, 107] on icon "cancel" at bounding box center [208, 109] width 15 height 15
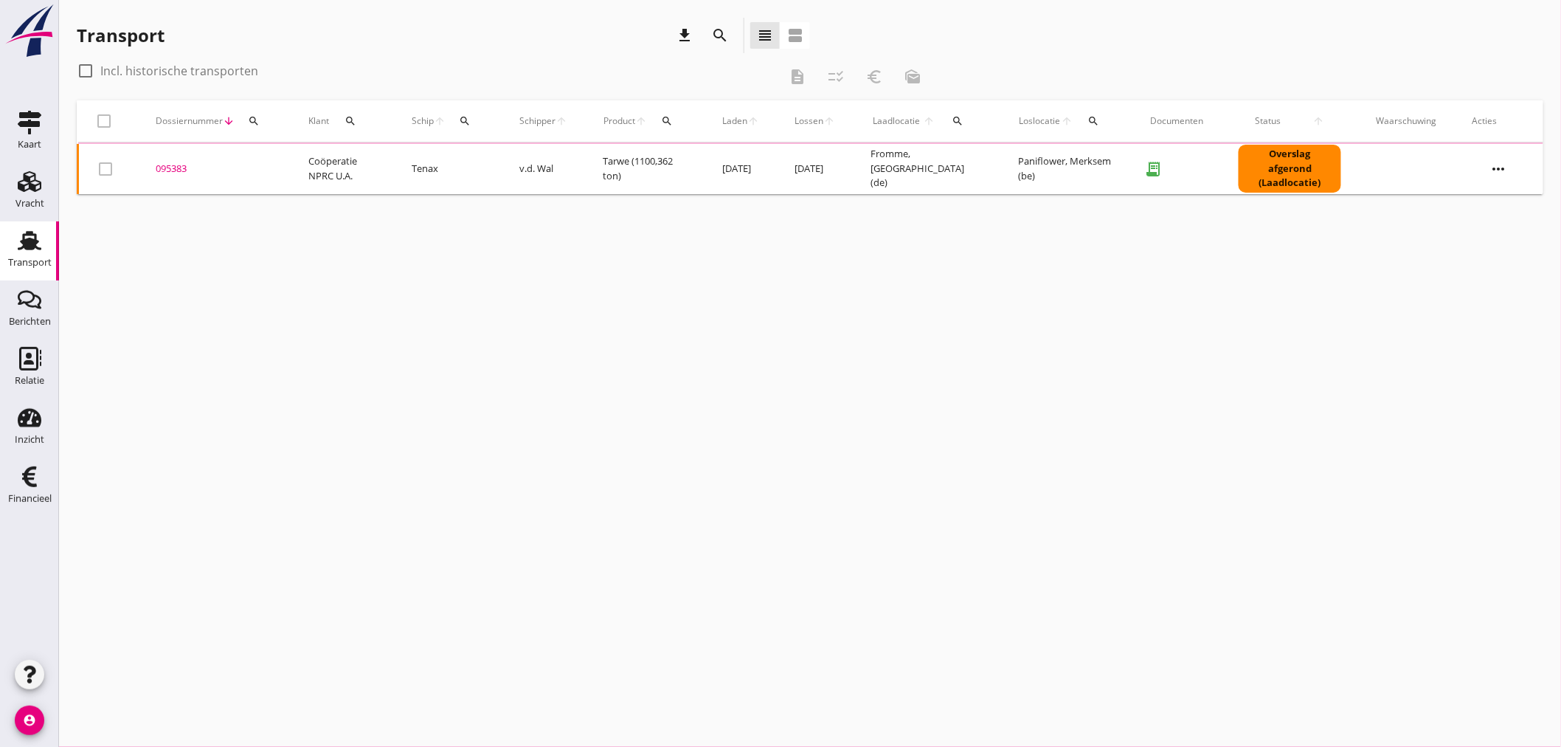
click at [259, 116] on div "search" at bounding box center [253, 121] width 27 height 12
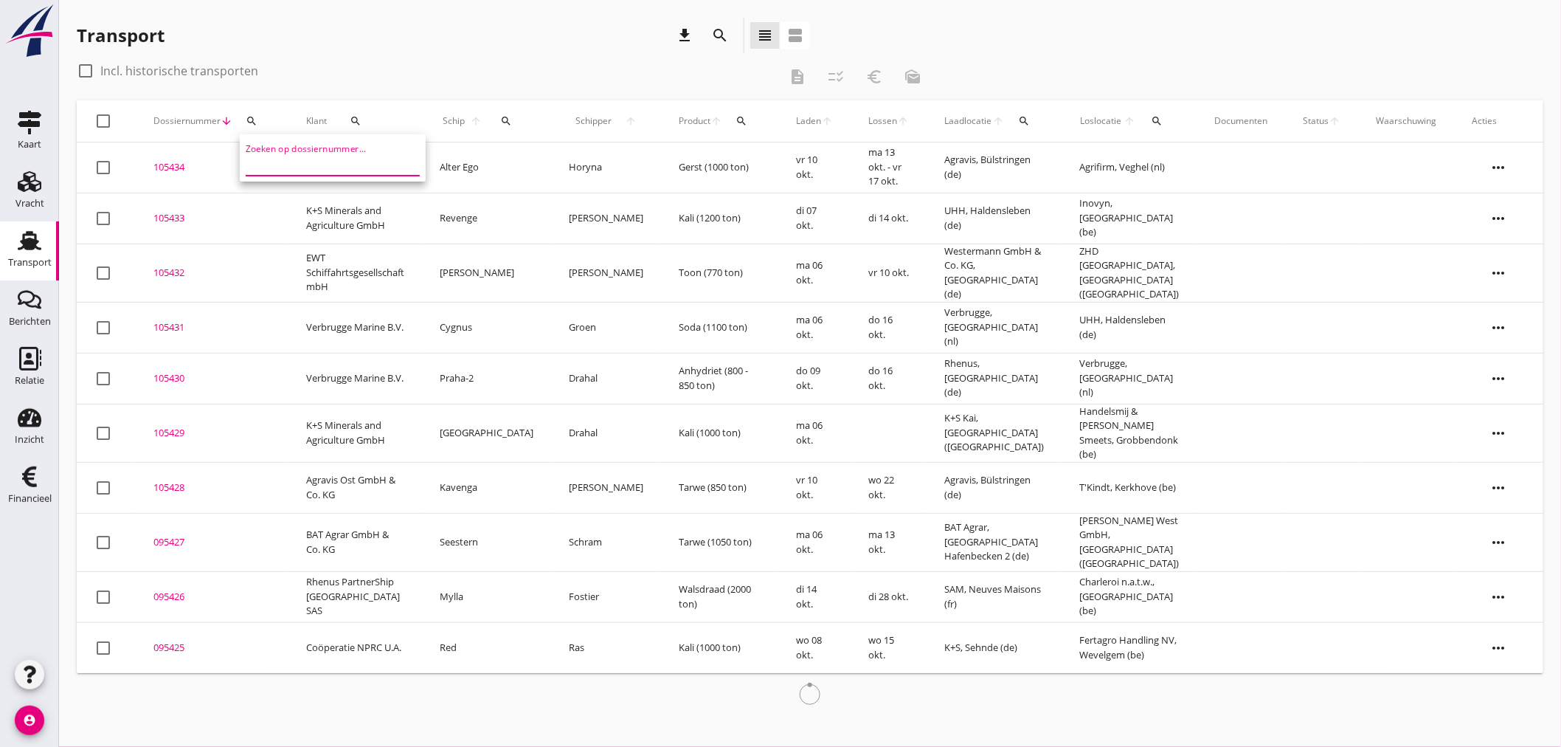
click at [266, 159] on input "Zoeken op dossiernummer..." at bounding box center [322, 164] width 153 height 24
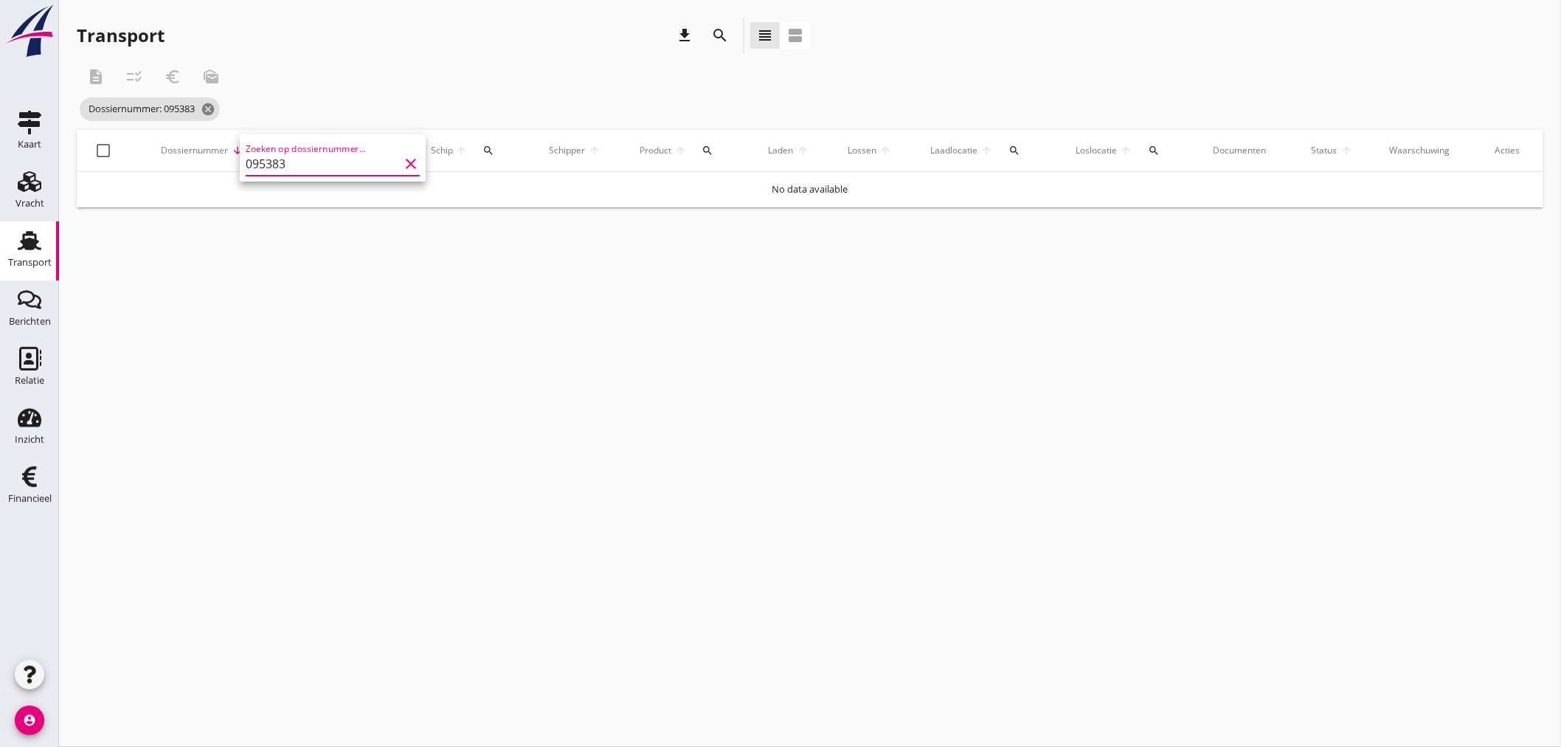
type input "095383"
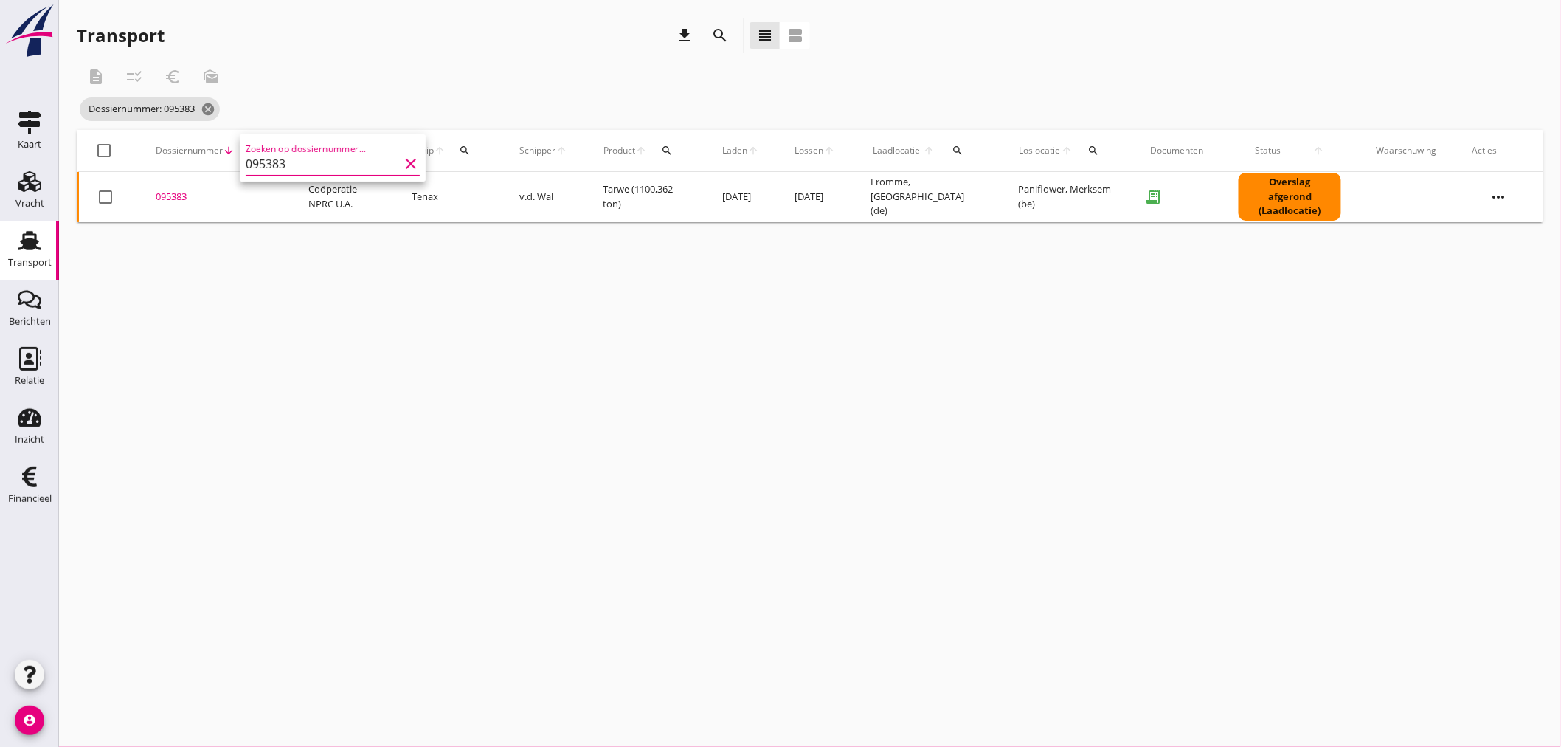
click at [160, 197] on div "095383" at bounding box center [214, 197] width 117 height 15
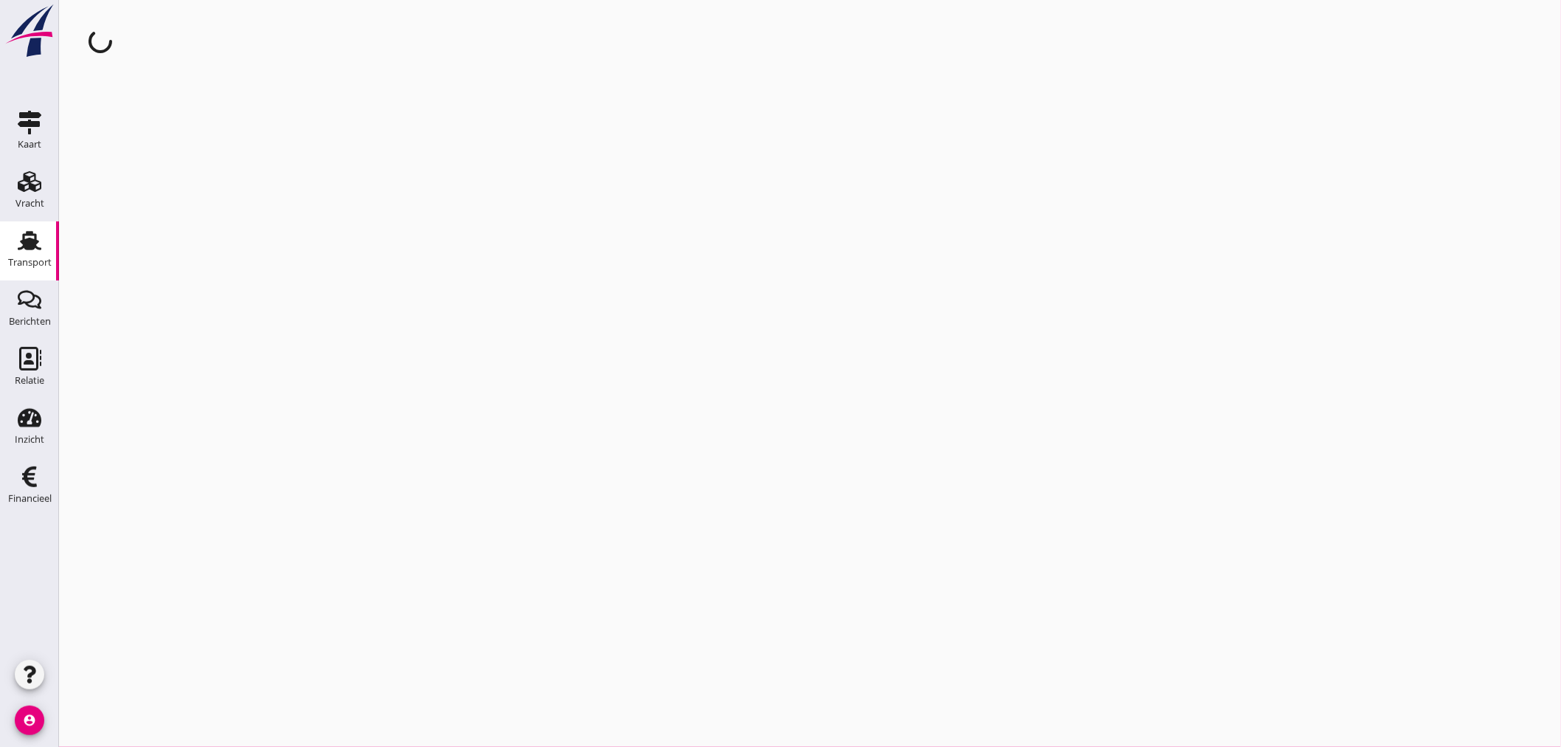
click at [160, 197] on div "cancel You are impersonating another user." at bounding box center [810, 373] width 1502 height 747
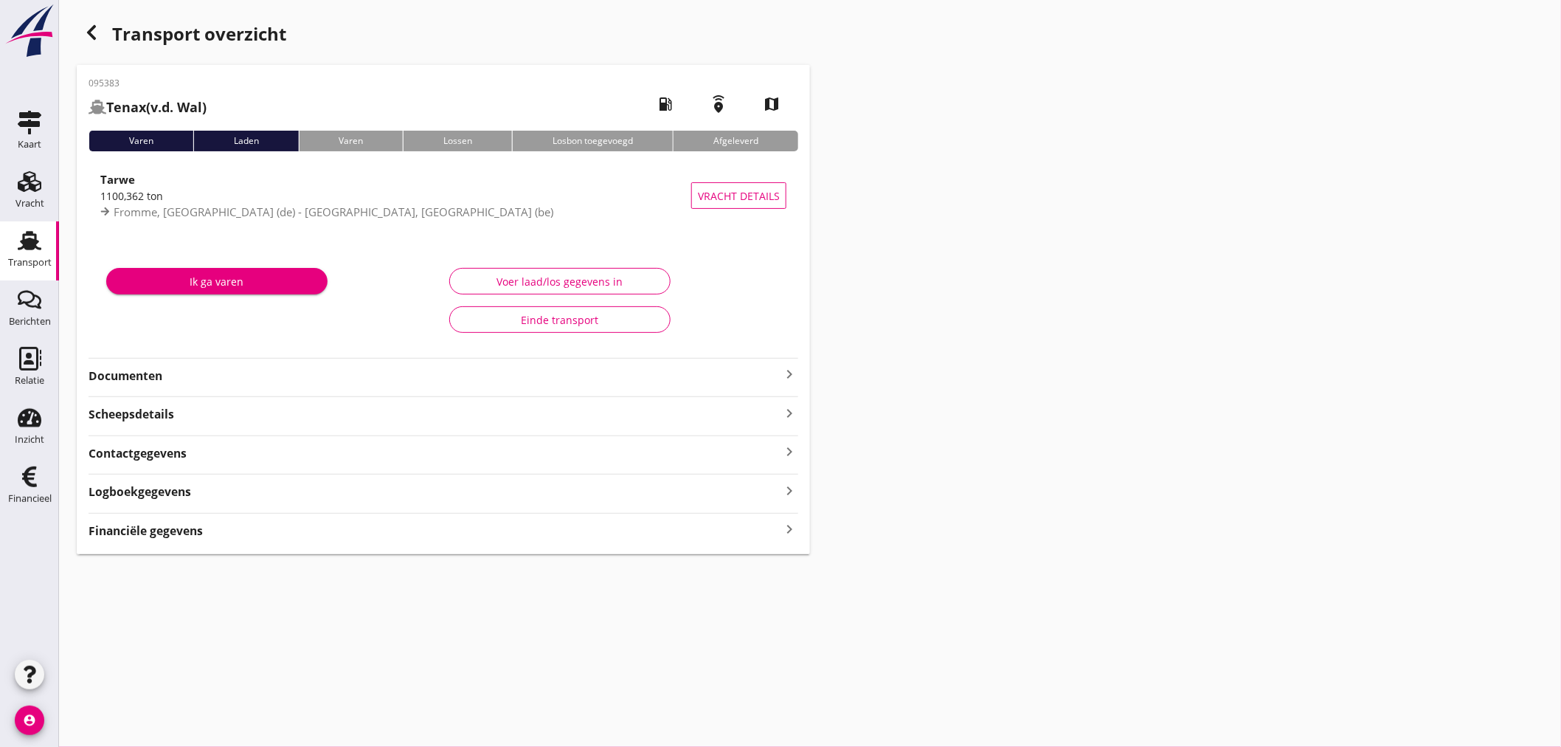
click at [784, 527] on icon "keyboard_arrow_right" at bounding box center [790, 529] width 18 height 20
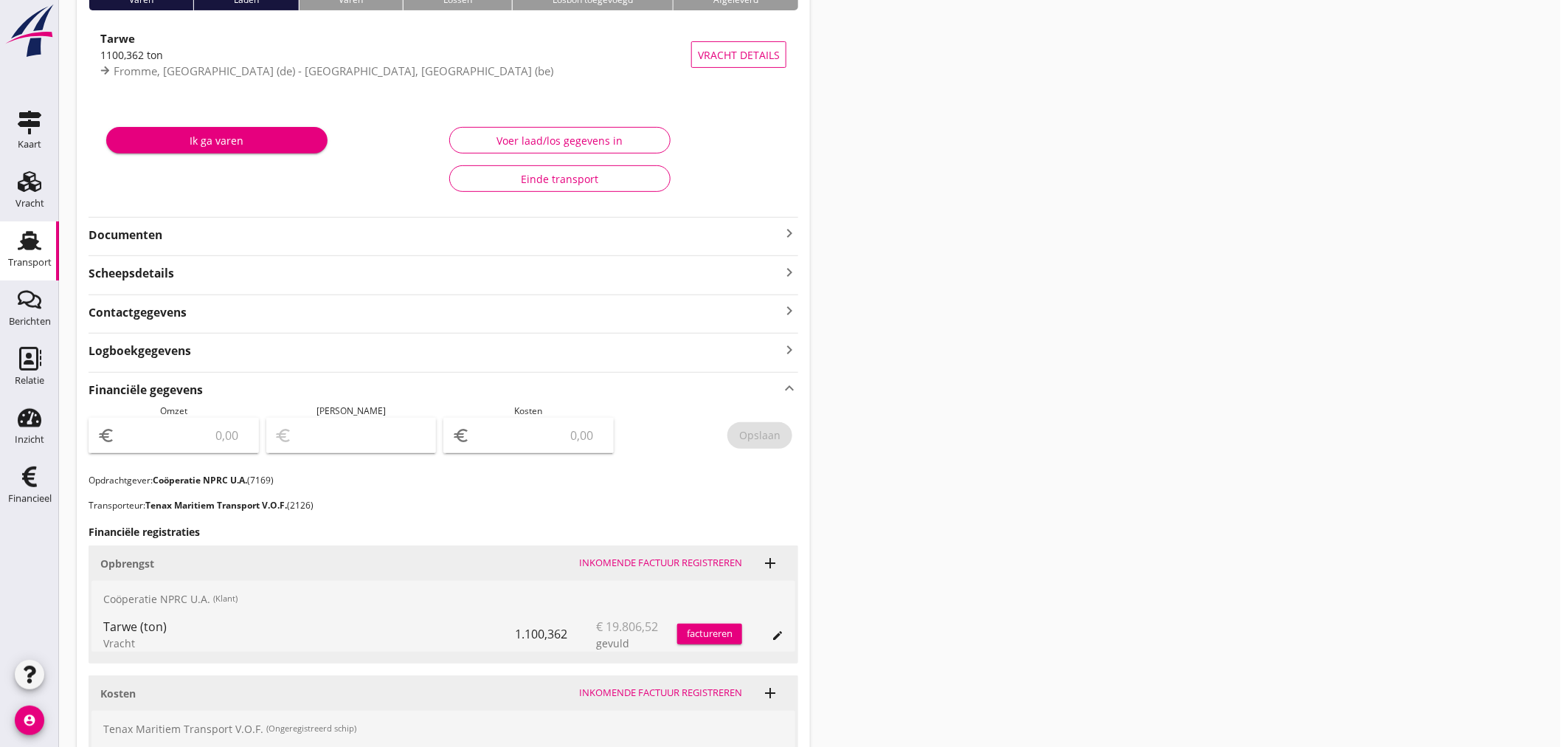
scroll to position [345, 0]
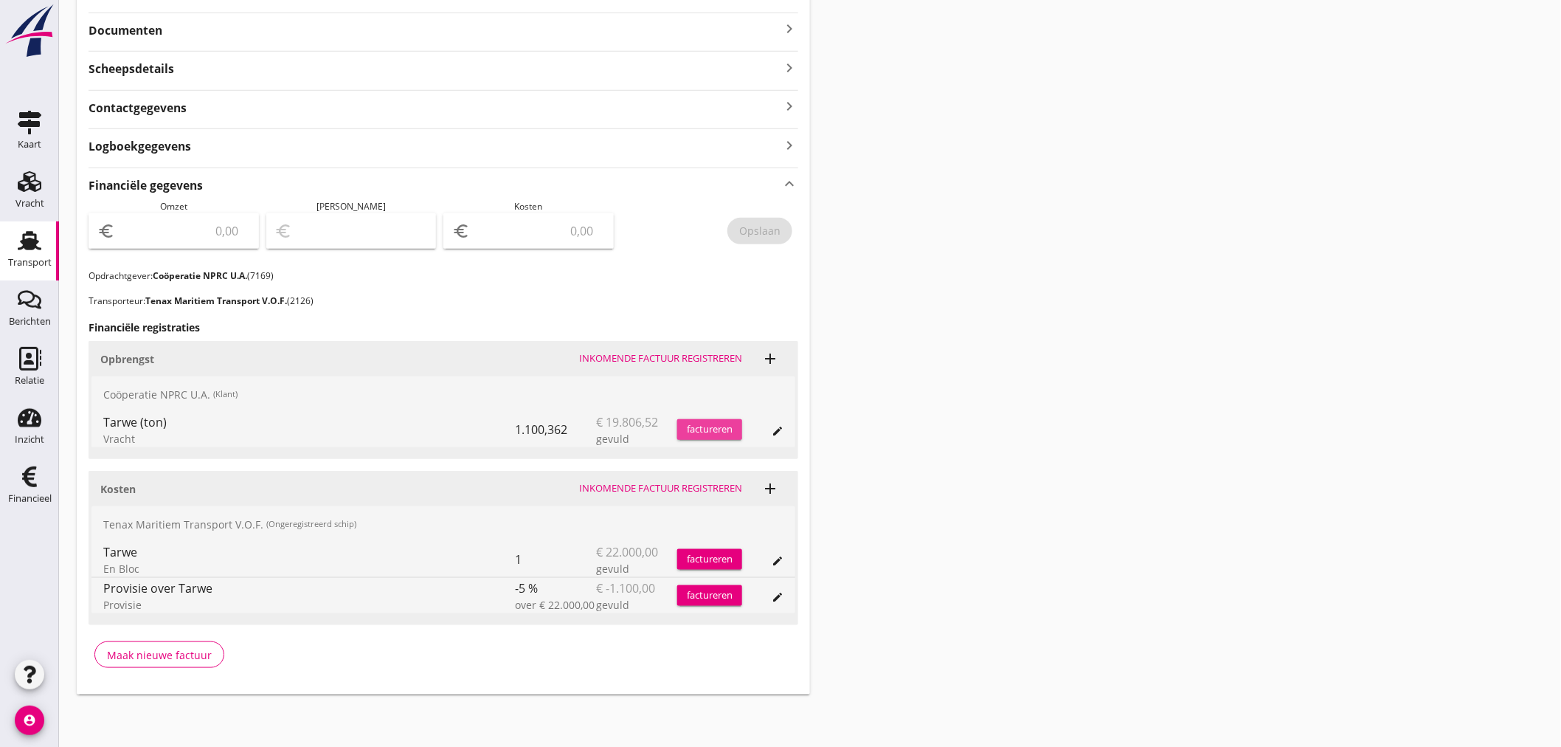
click at [710, 432] on div "factureren" at bounding box center [709, 429] width 65 height 15
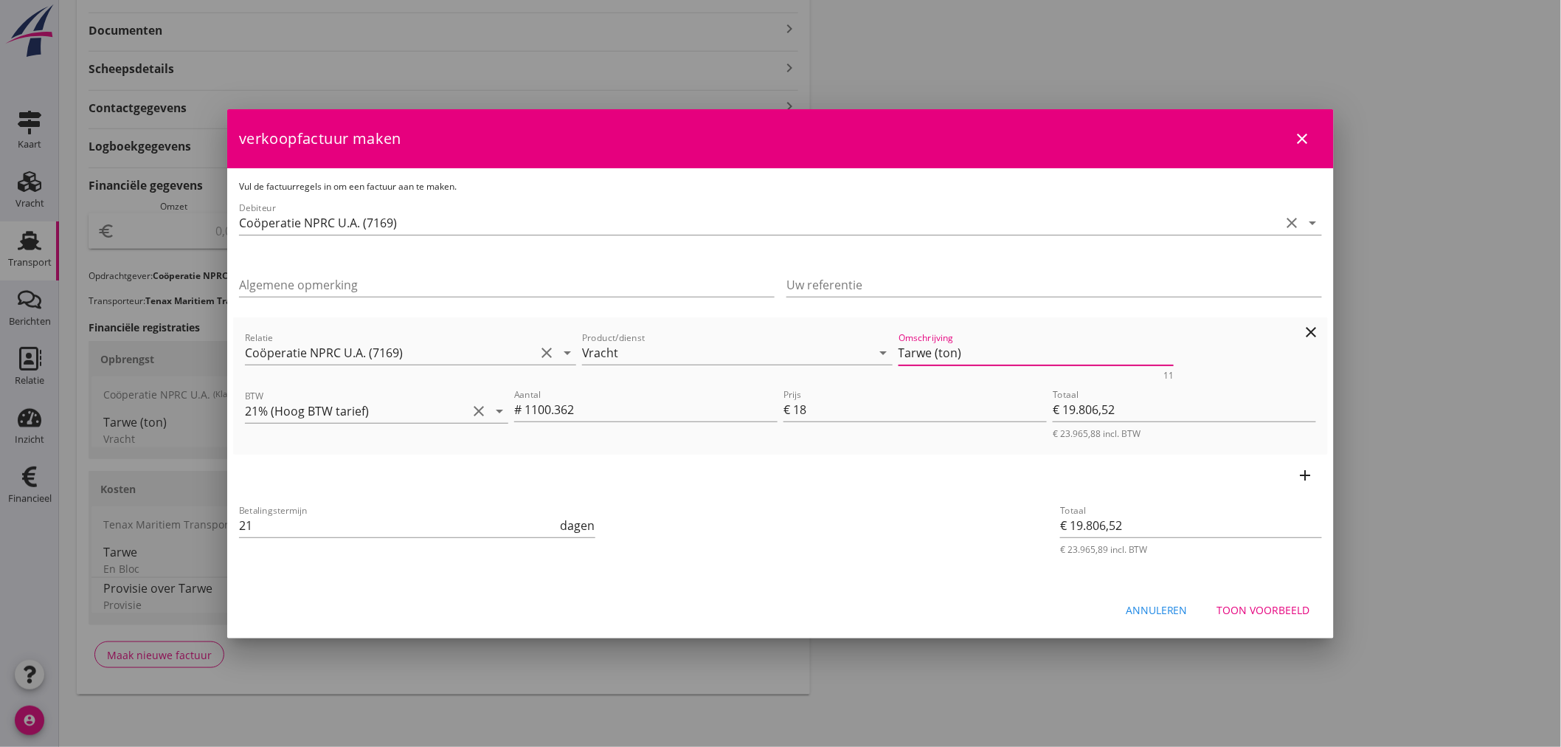
drag, startPoint x: 986, startPoint y: 350, endPoint x: 721, endPoint y: 373, distance: 266.5
click at [721, 373] on div "Relatie Coöperatie NPRC U.A. (7169) clear arrow_drop_down Product/dienst Vracht…" at bounding box center [780, 354] width 1077 height 57
click at [1237, 609] on div "Toon voorbeeld" at bounding box center [1263, 609] width 93 height 15
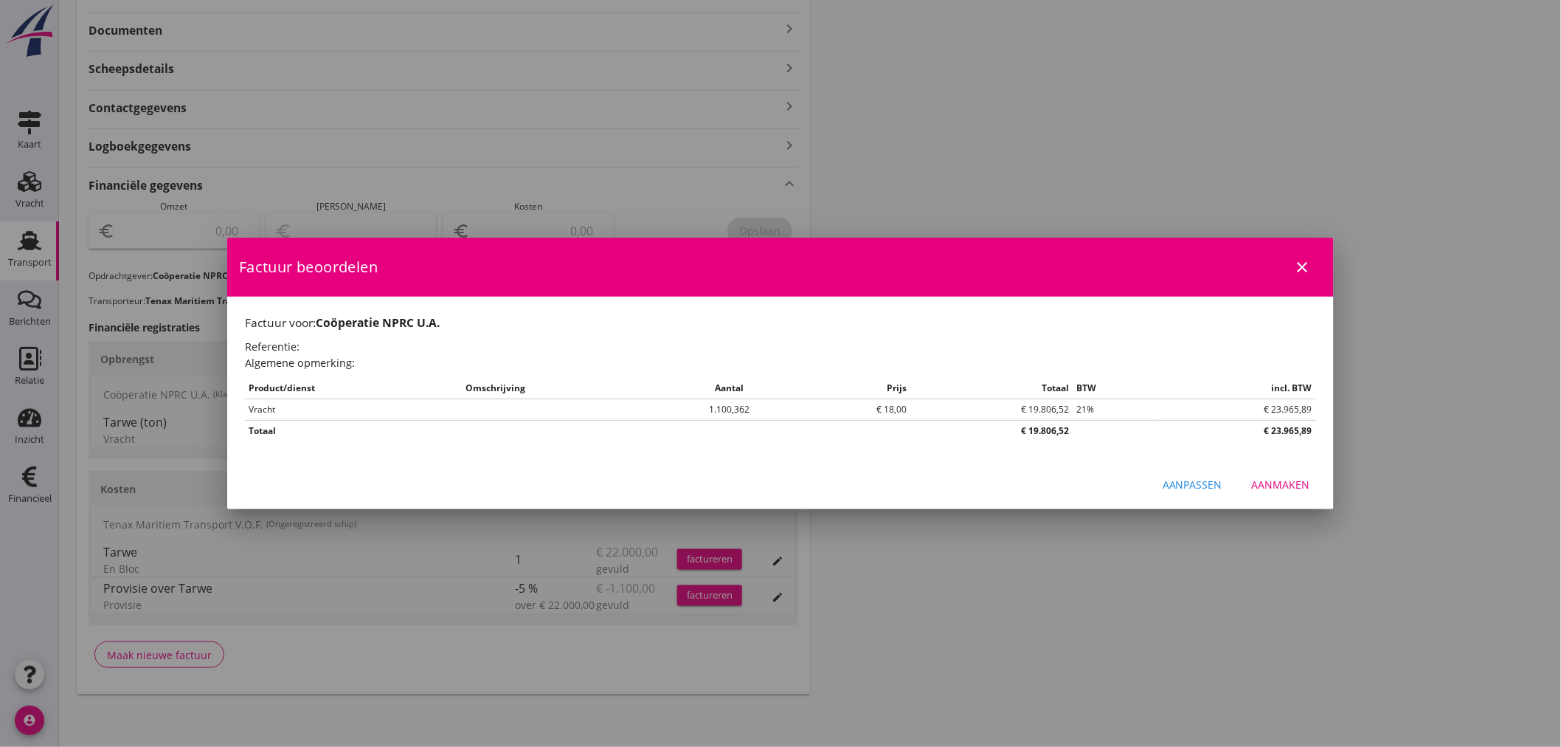
click at [1174, 467] on div "Aanpassen Aanmaken" at bounding box center [780, 484] width 1107 height 50
click at [1290, 478] on div "Aanmaken" at bounding box center [1281, 484] width 58 height 15
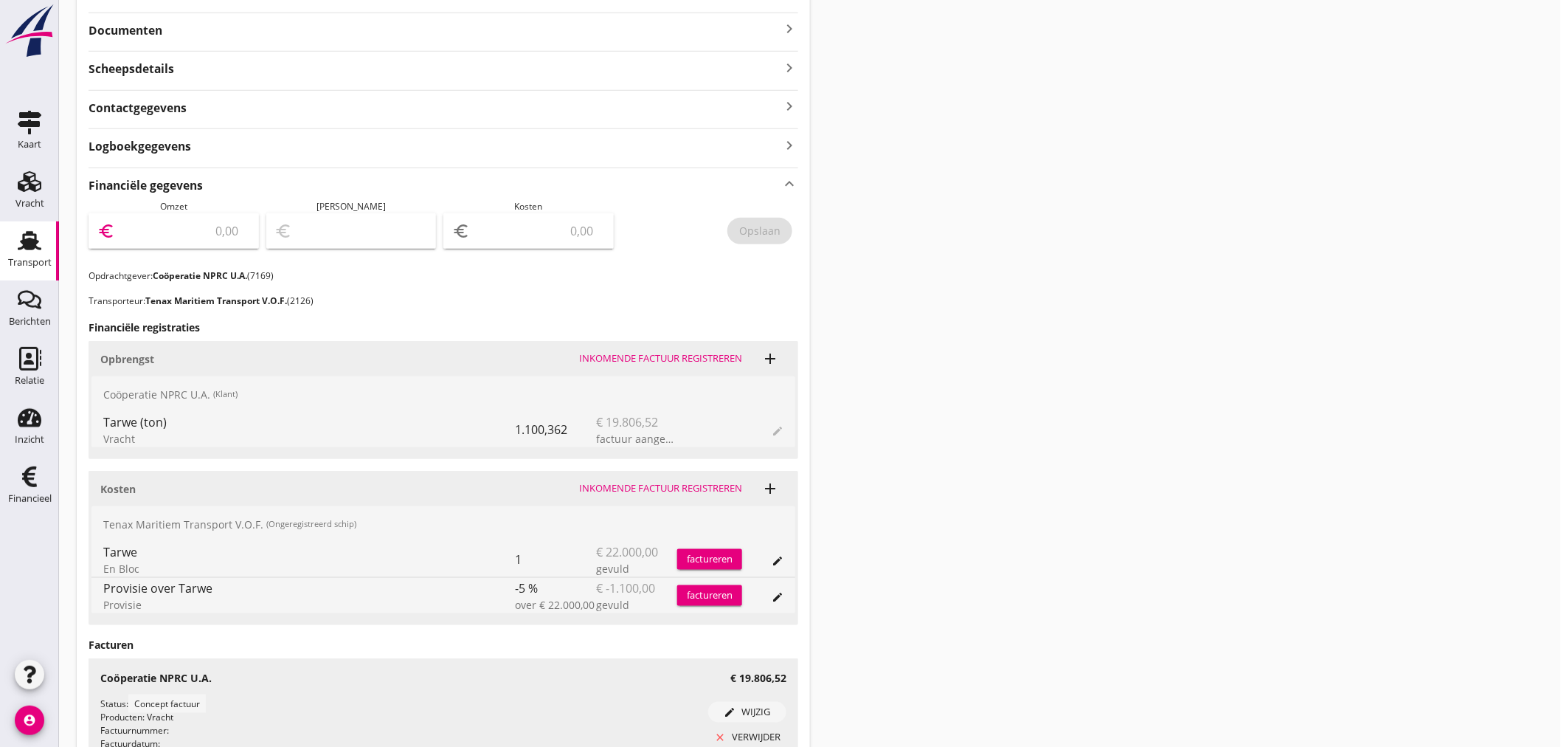
click at [201, 227] on input "number" at bounding box center [184, 231] width 132 height 24
type input "19806"
type input "19806.52"
click at [748, 231] on div "Opslaan" at bounding box center [759, 230] width 41 height 15
click at [34, 503] on div "Financieel" at bounding box center [30, 499] width 44 height 10
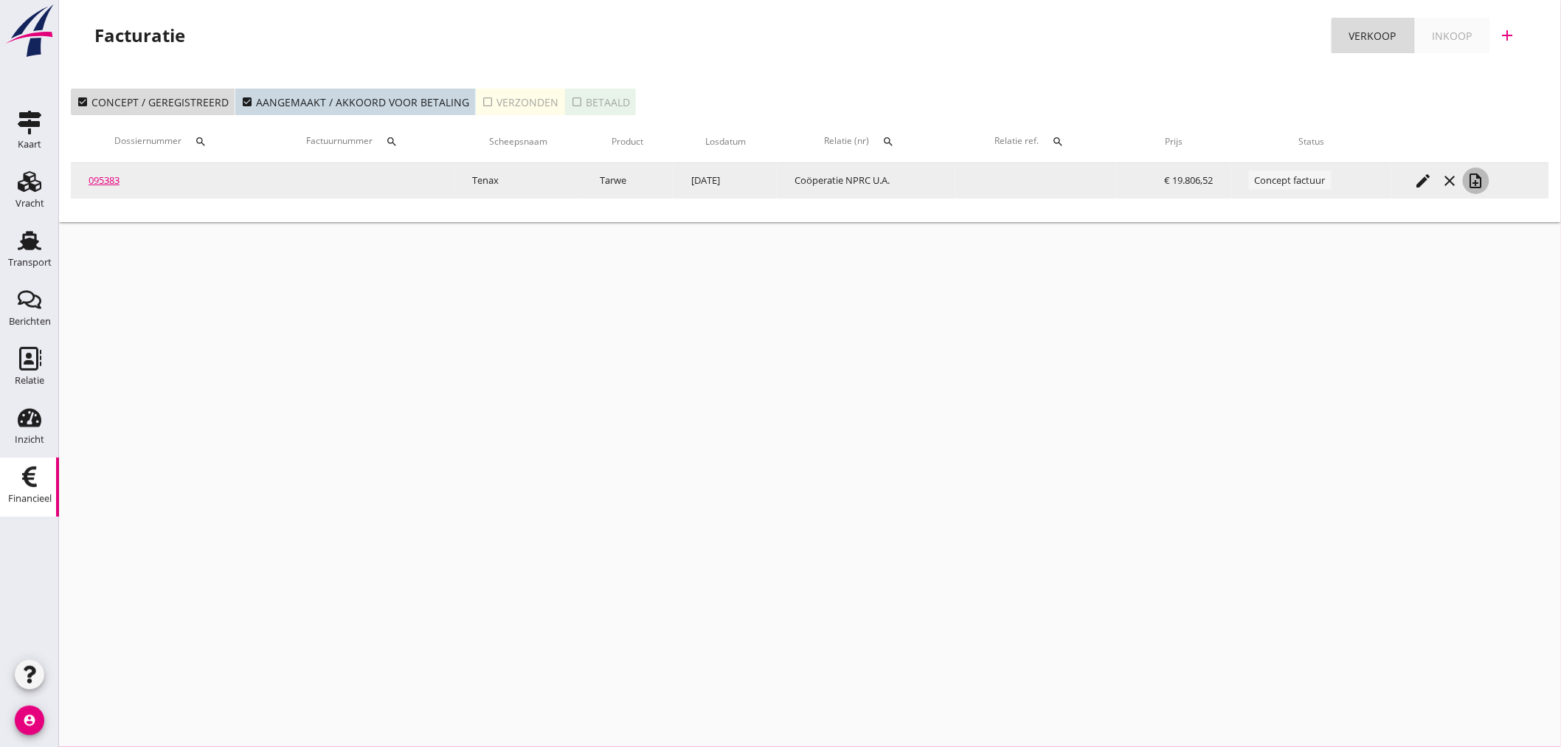
click at [1478, 179] on icon "note_add" at bounding box center [1476, 181] width 18 height 18
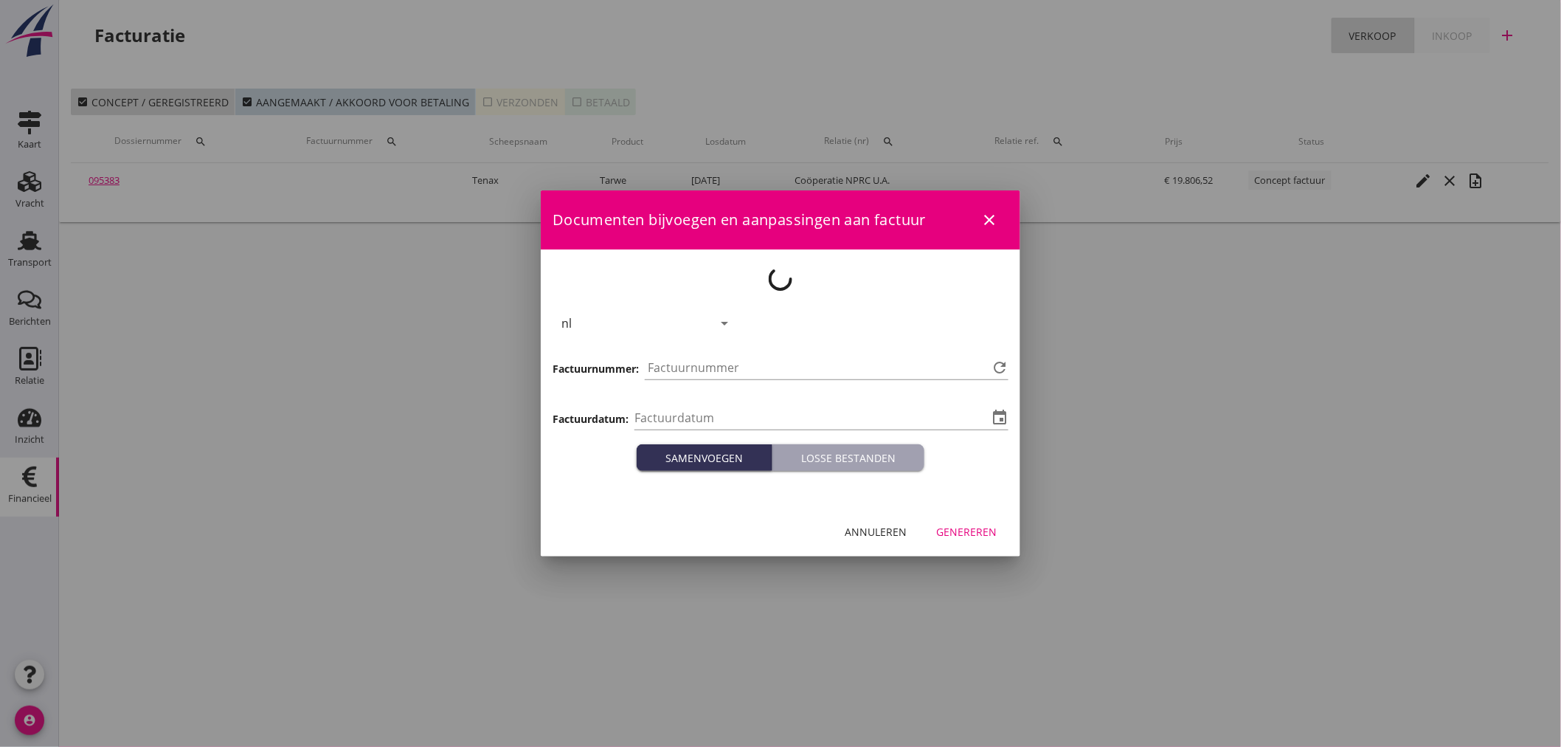
type input "[DATE]"
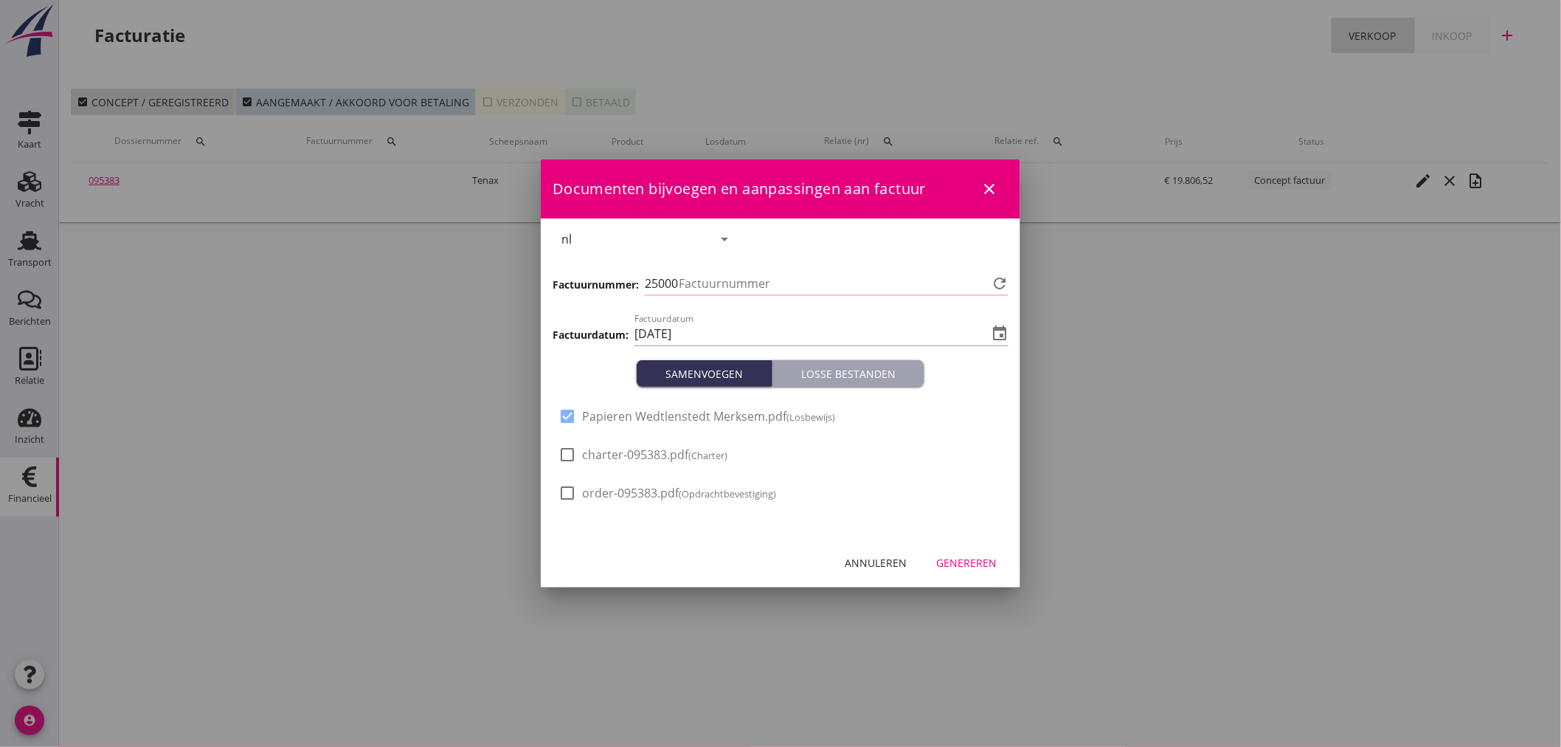
type input "1324"
click at [1004, 333] on icon "event" at bounding box center [1000, 334] width 18 height 18
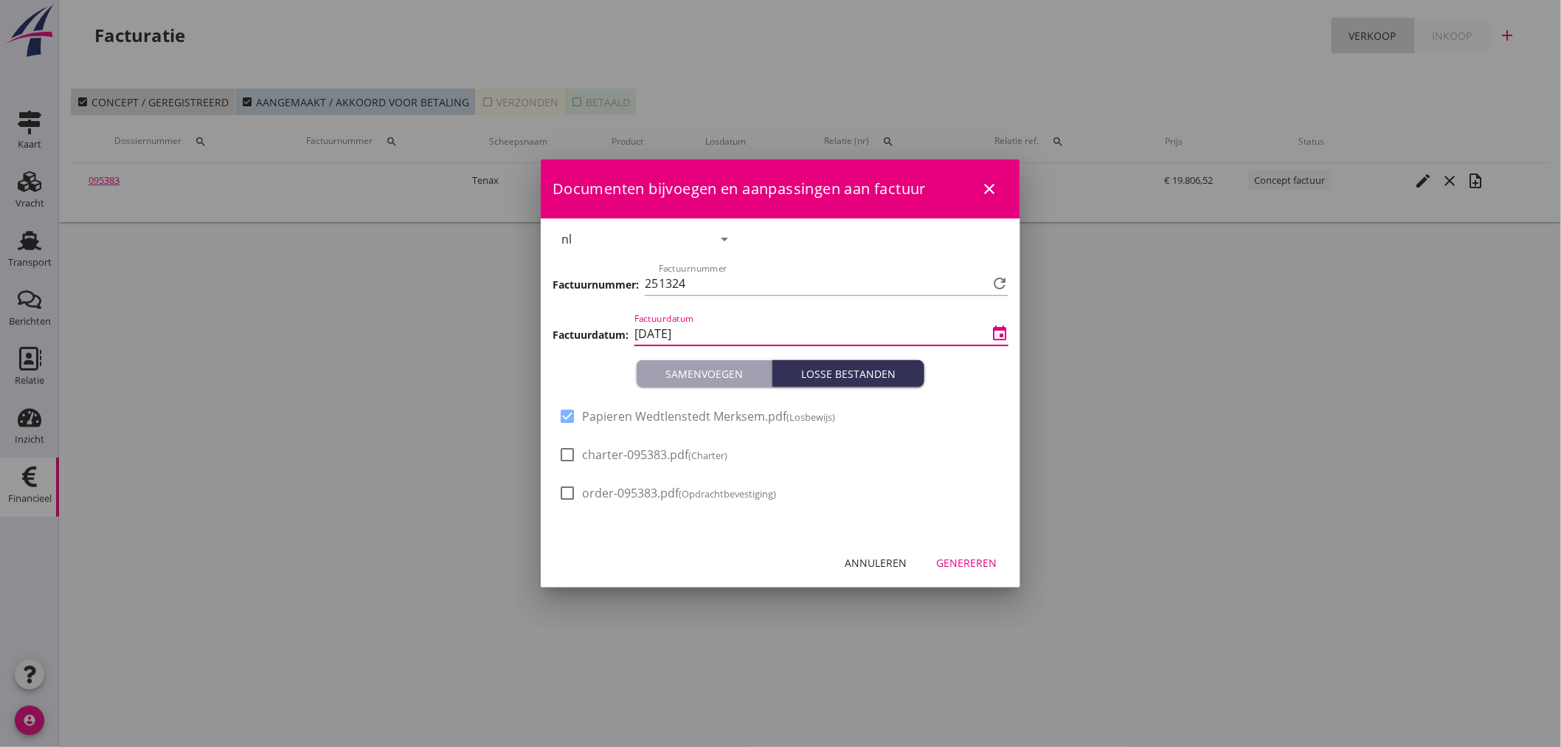
click at [707, 333] on input "[DATE]" at bounding box center [810, 334] width 353 height 24
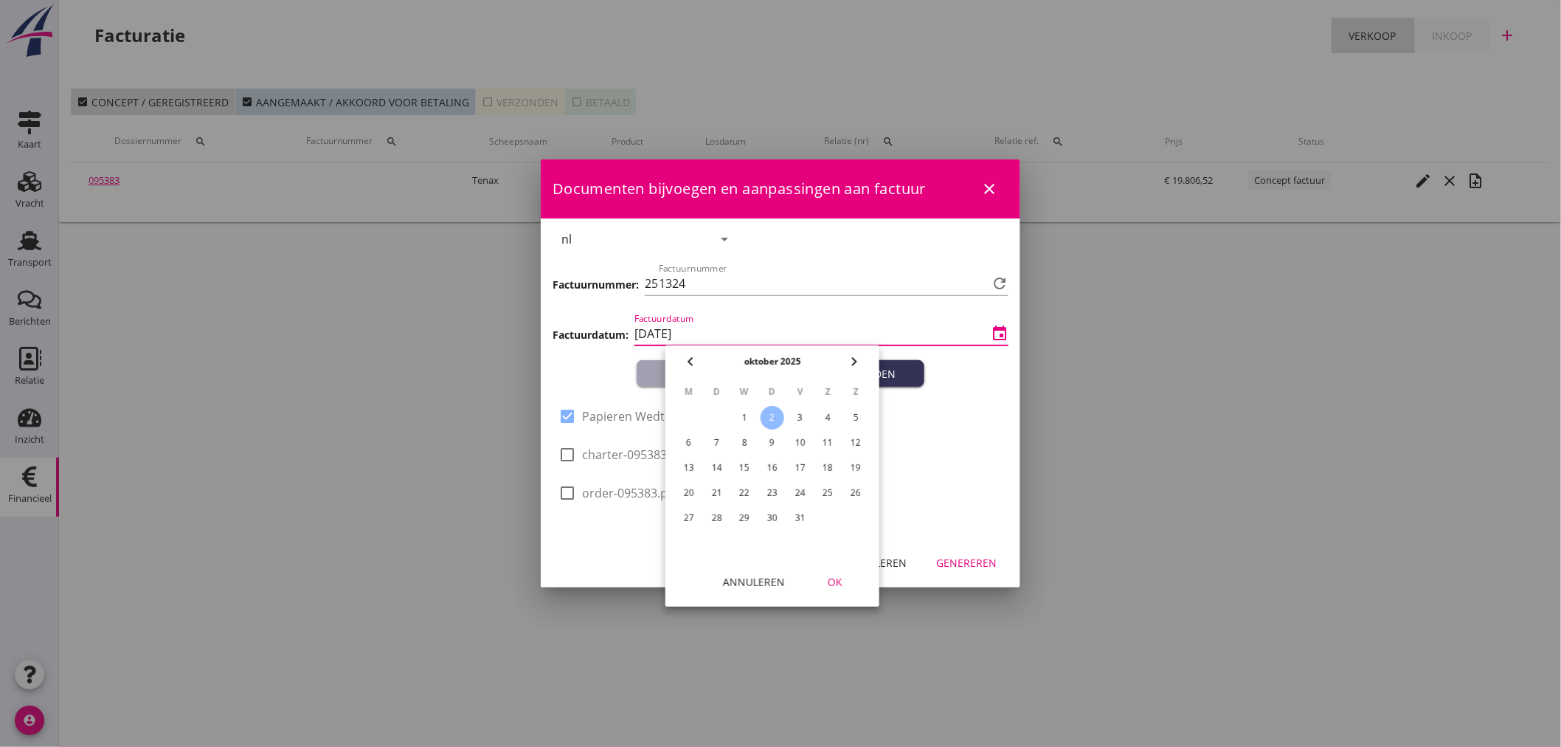
click at [692, 364] on icon "chevron_left" at bounding box center [691, 362] width 18 height 18
click at [729, 513] on td "30" at bounding box center [717, 518] width 27 height 24
click at [721, 514] on div "30" at bounding box center [717, 518] width 24 height 24
type input "[DATE]"
drag, startPoint x: 826, startPoint y: 581, endPoint x: 930, endPoint y: 573, distance: 104.3
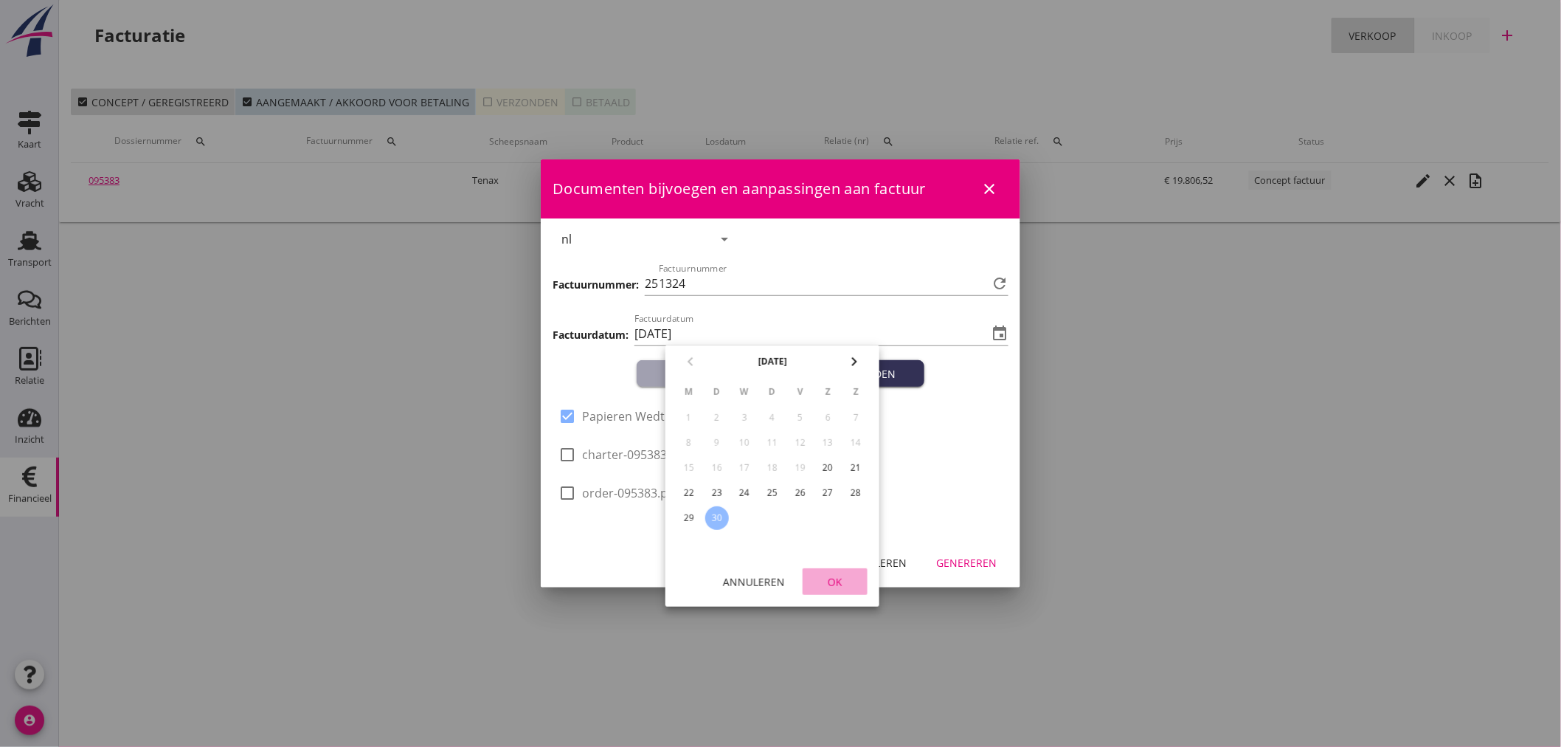
click at [834, 581] on div "OK" at bounding box center [834, 581] width 41 height 15
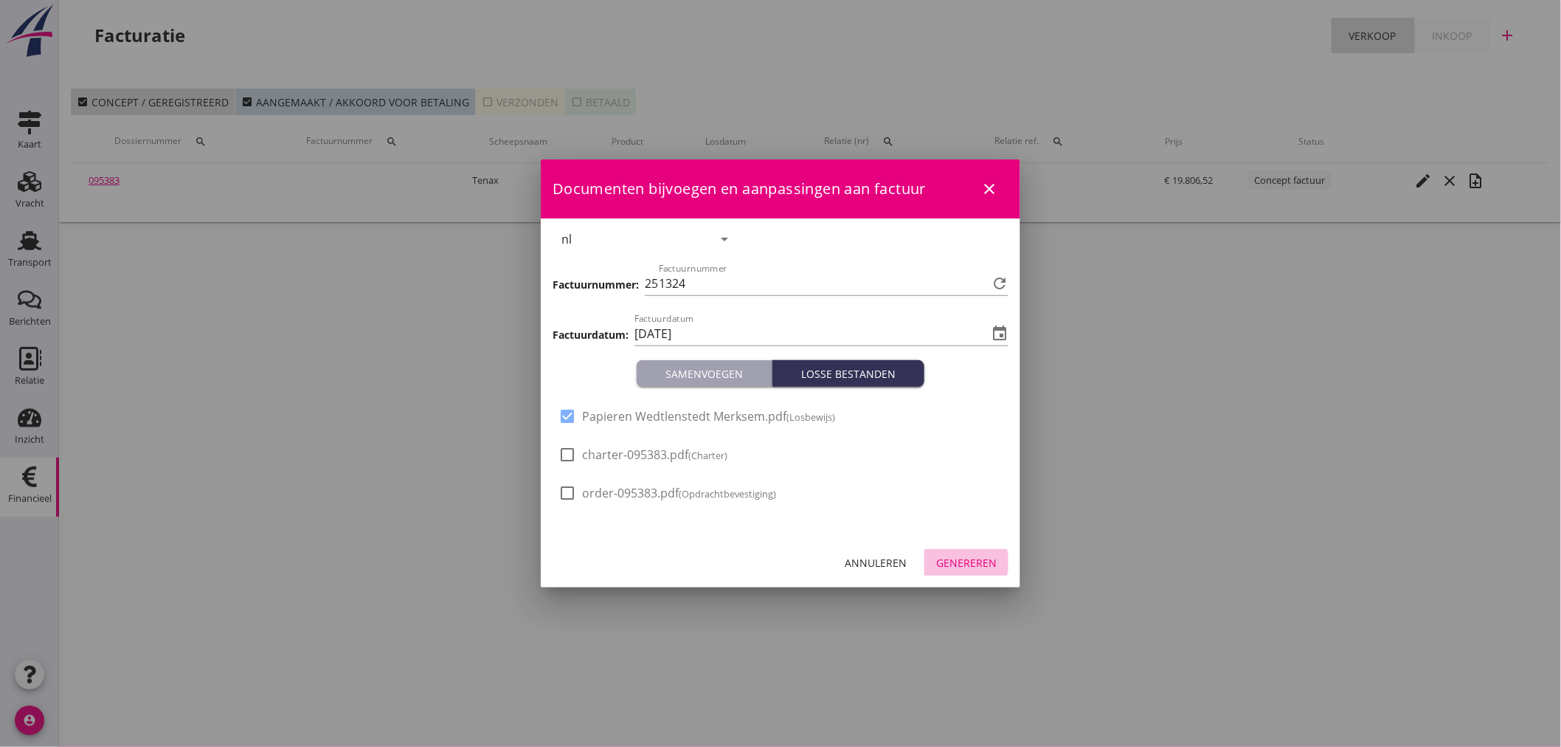
click at [975, 565] on div "Genereren" at bounding box center [966, 562] width 60 height 15
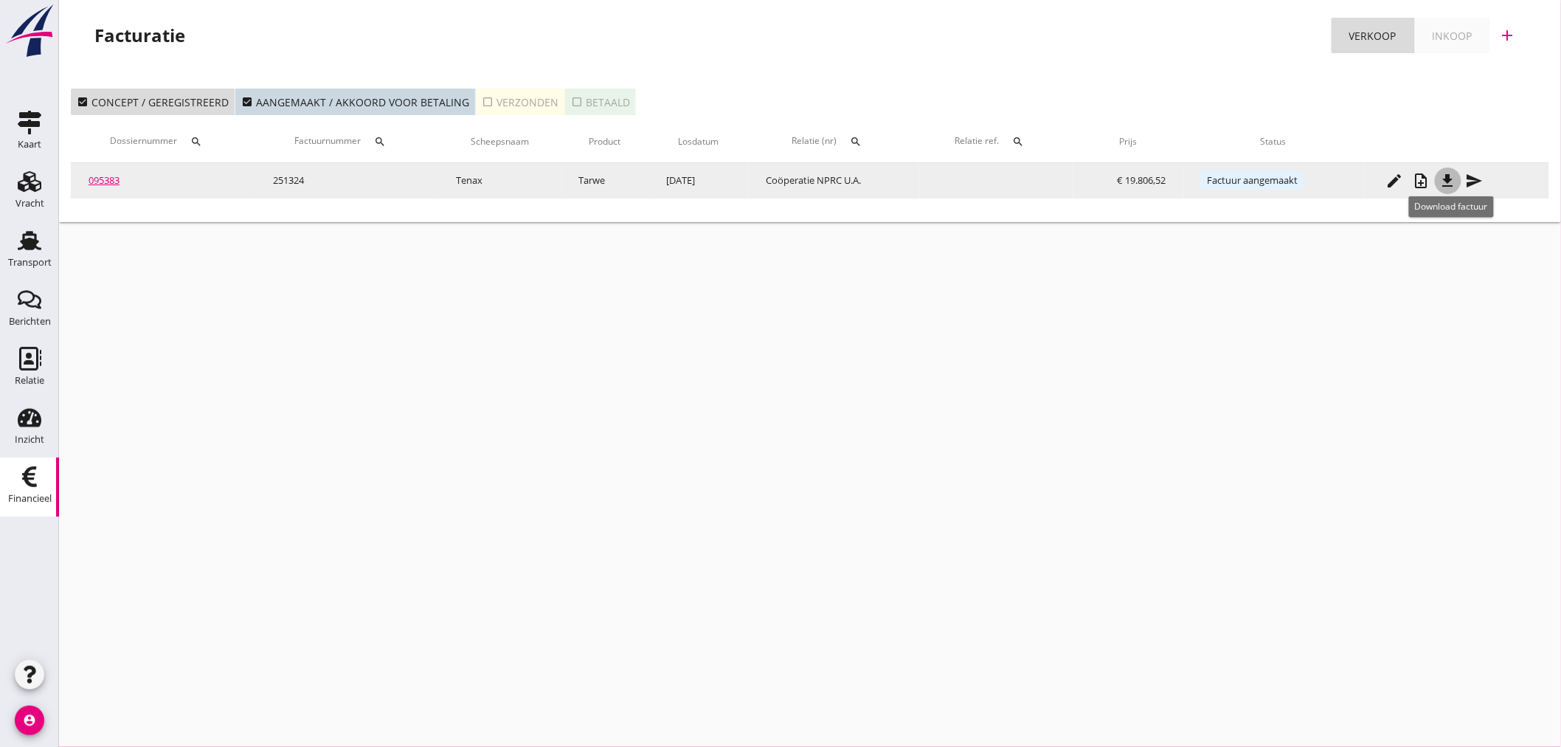
click at [1455, 178] on icon "file_download" at bounding box center [1448, 181] width 18 height 18
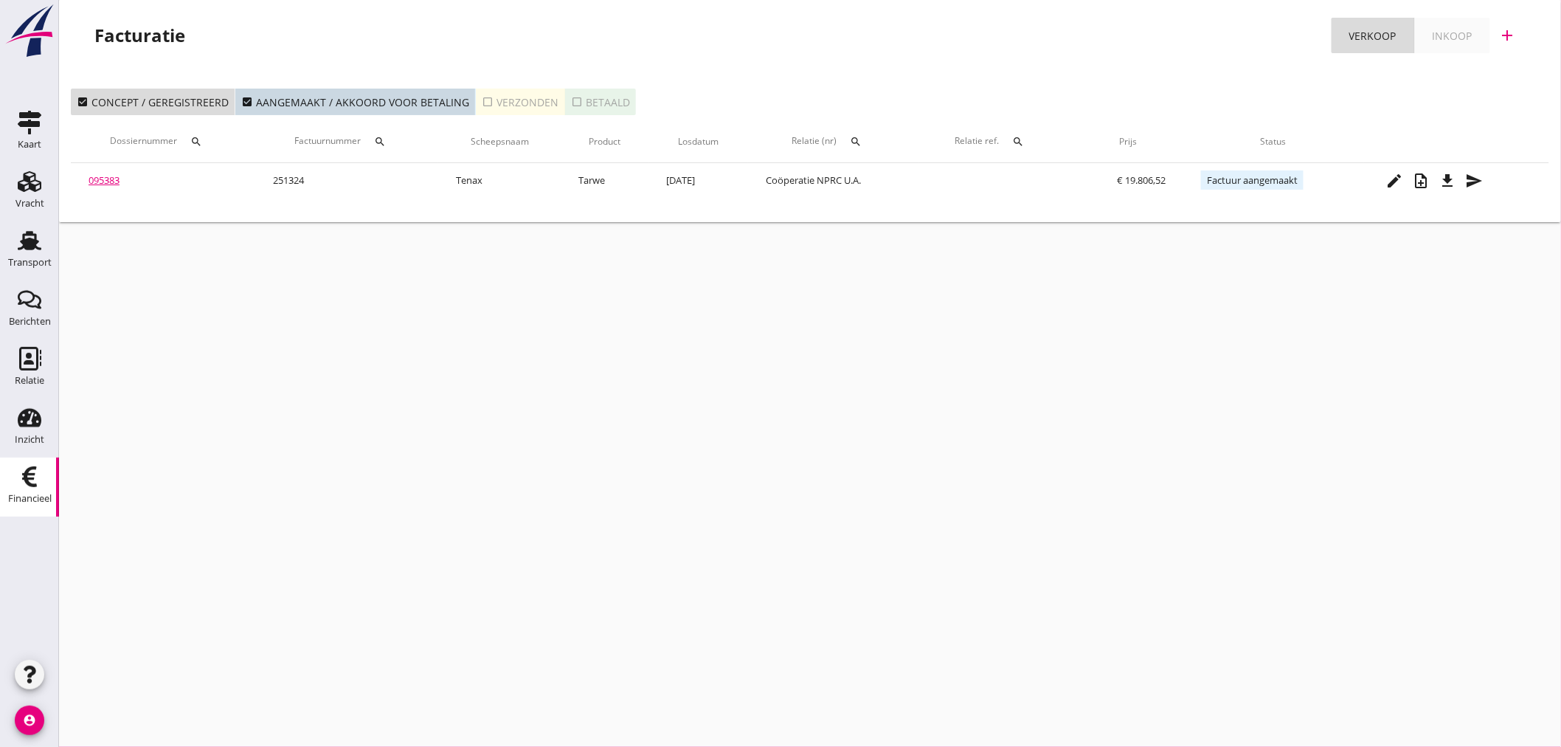
drag, startPoint x: 21, startPoint y: 255, endPoint x: 58, endPoint y: 229, distance: 45.0
click at [21, 255] on div "Transport" at bounding box center [30, 262] width 44 height 21
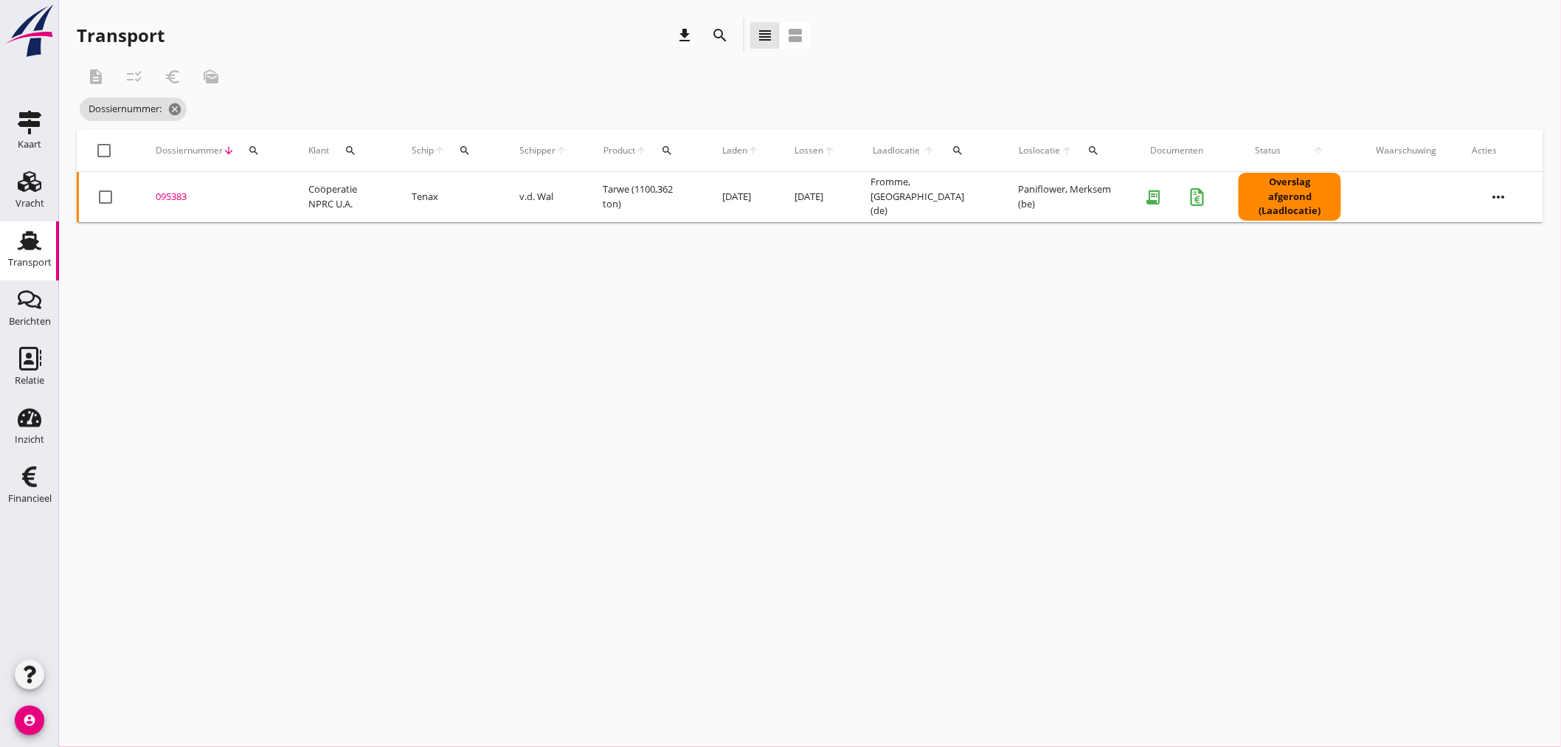
click at [35, 246] on use at bounding box center [30, 240] width 24 height 19
click at [215, 111] on icon "cancel" at bounding box center [208, 109] width 15 height 15
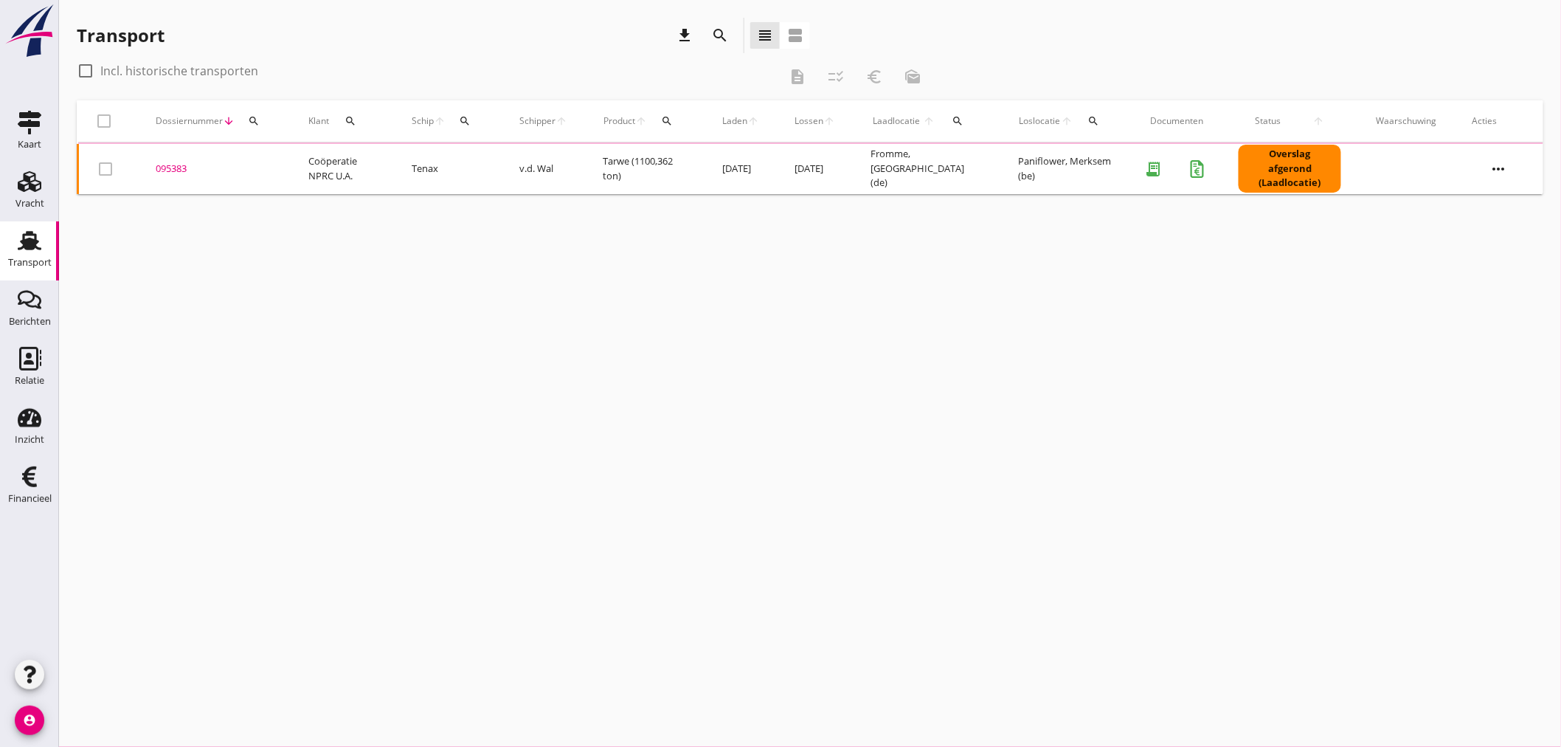
click at [254, 120] on icon "search" at bounding box center [254, 121] width 12 height 12
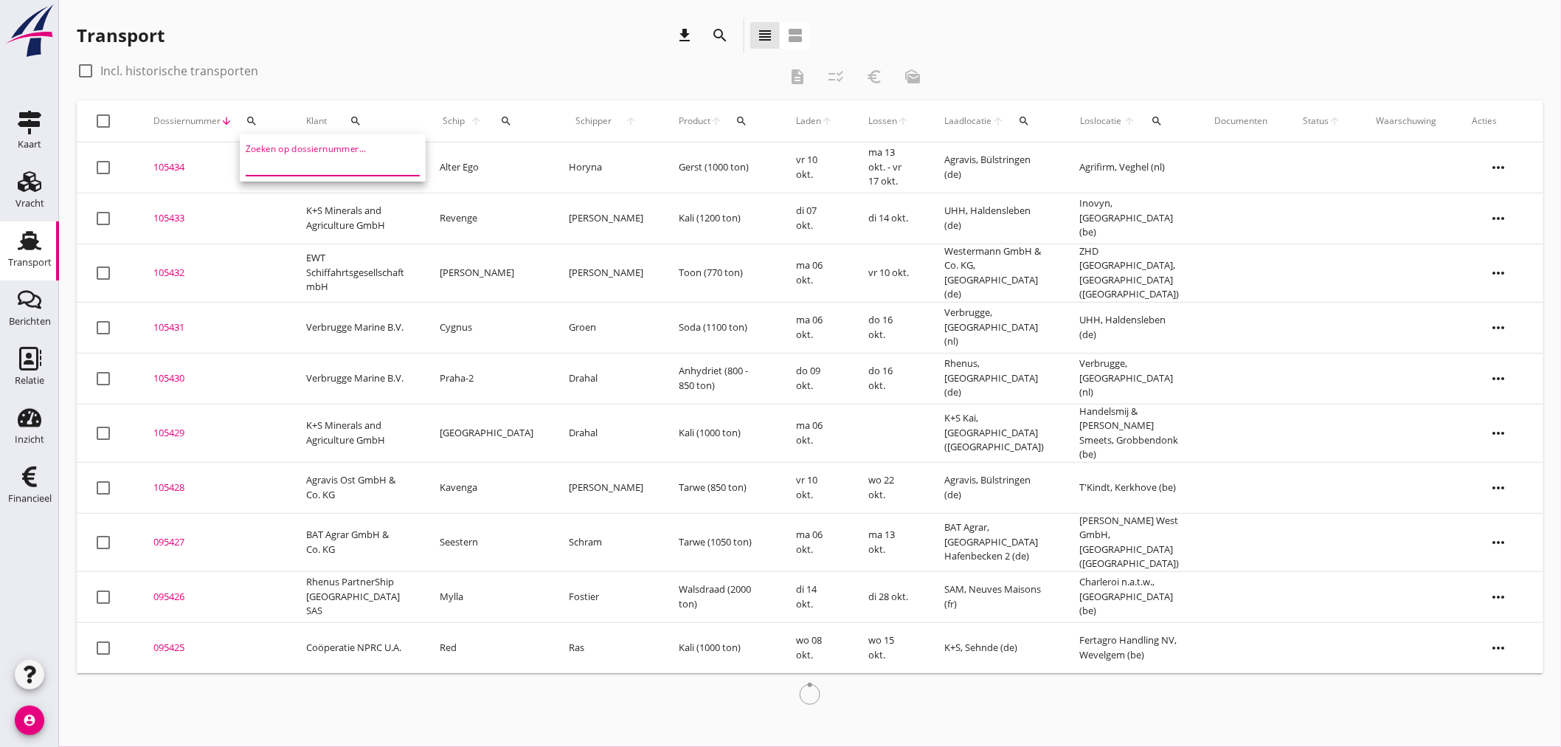
click at [262, 168] on input "Zoeken op dossiernummer..." at bounding box center [322, 164] width 153 height 24
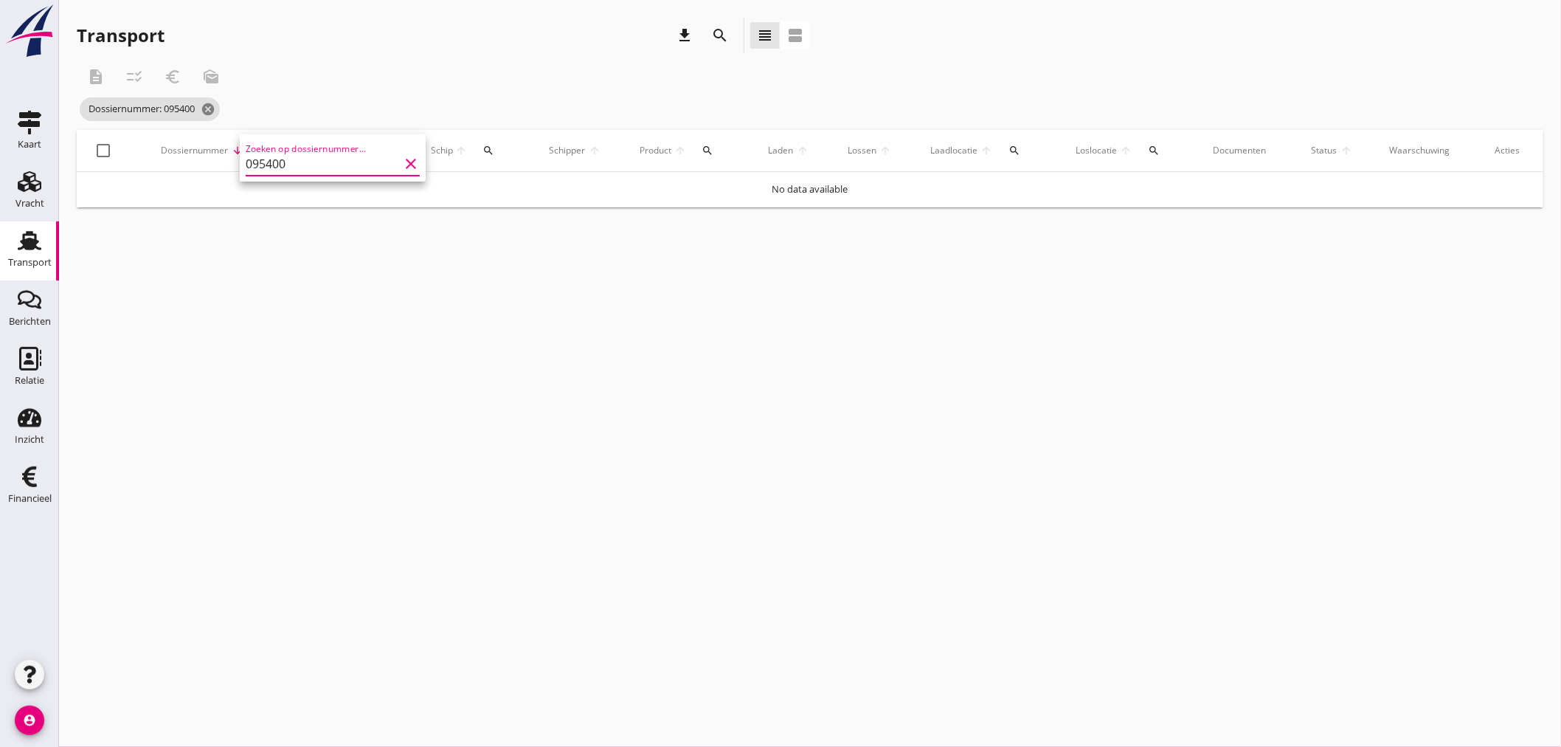
type input "095400"
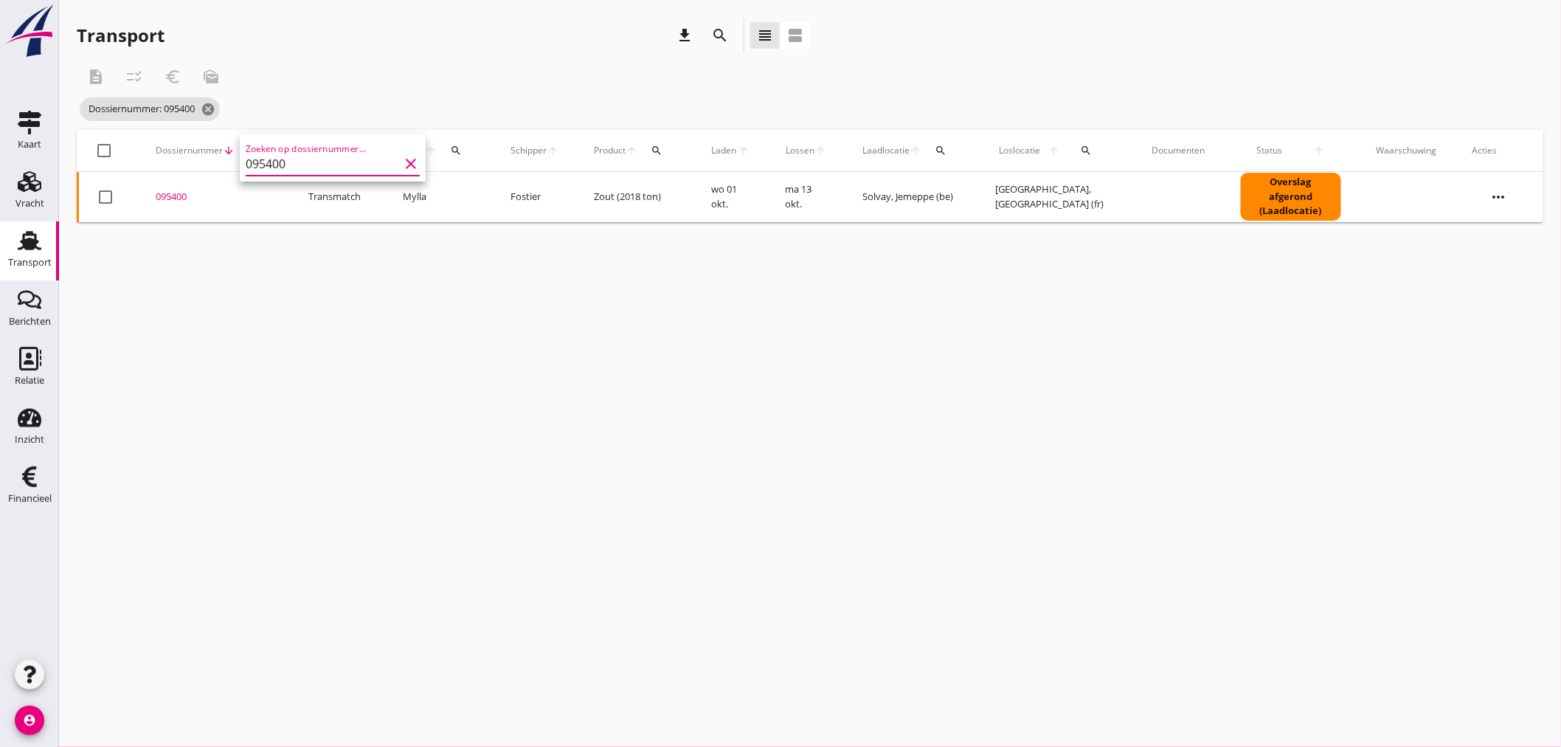
click at [181, 193] on div "095400" at bounding box center [214, 197] width 117 height 15
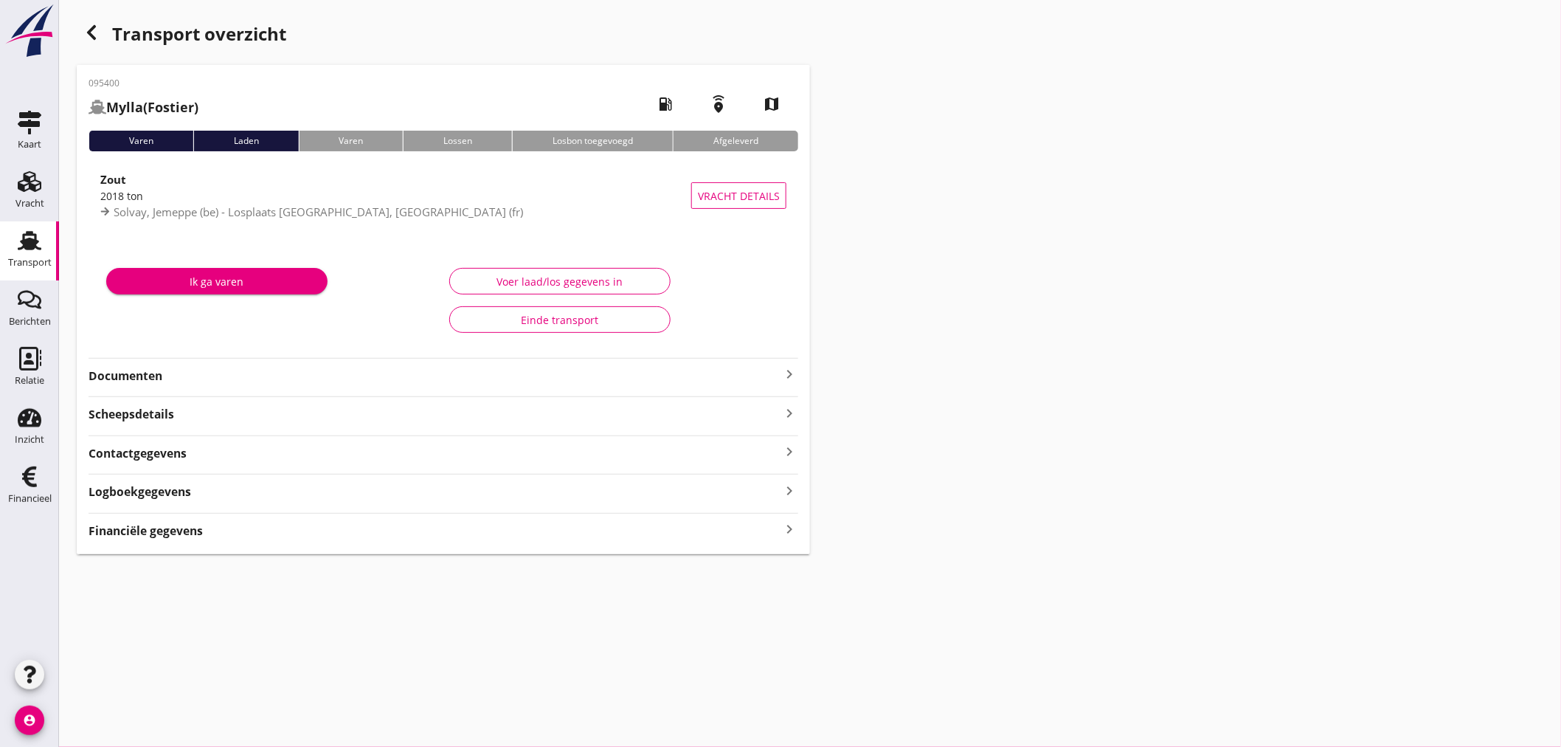
click at [788, 525] on icon "keyboard_arrow_right" at bounding box center [790, 529] width 18 height 20
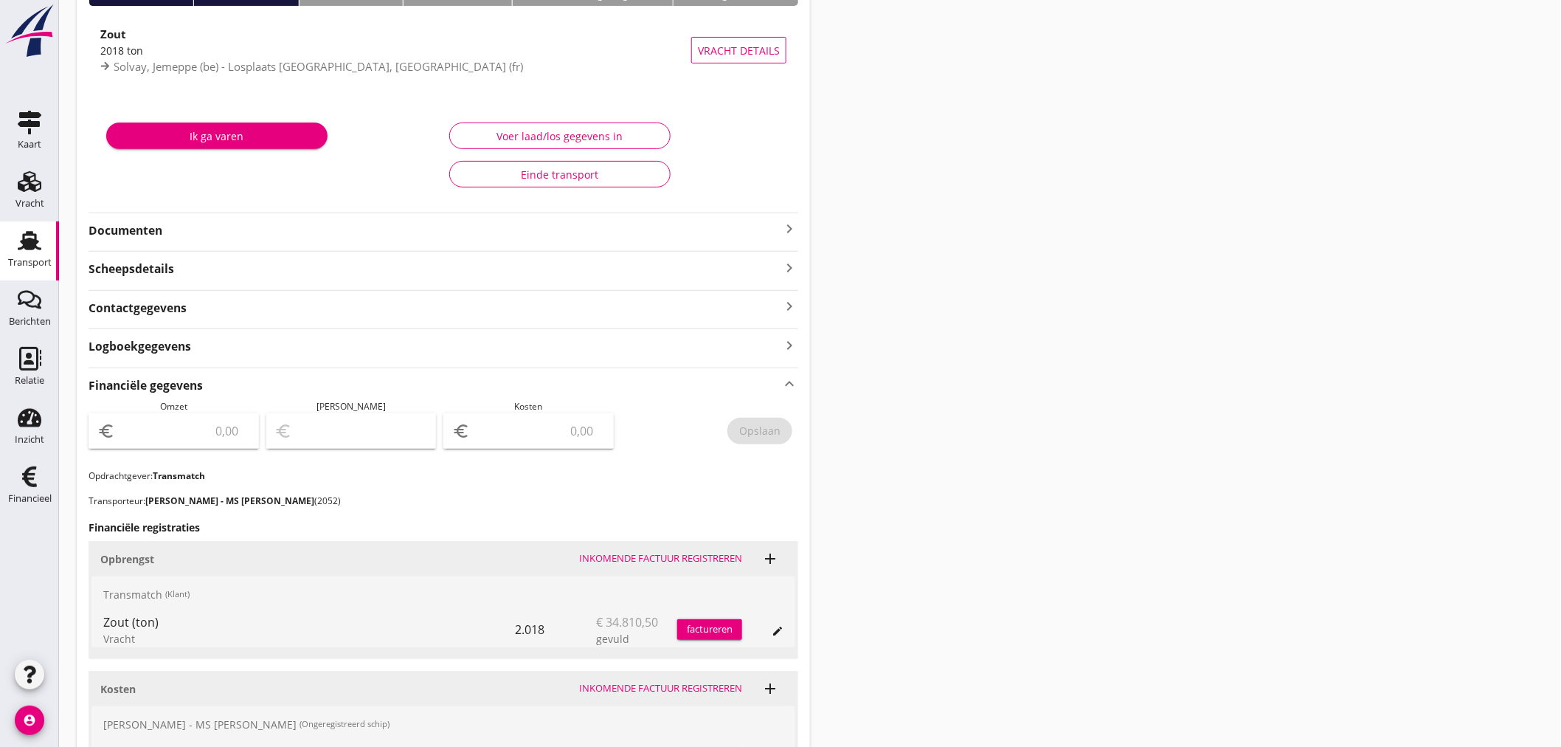
scroll to position [345, 0]
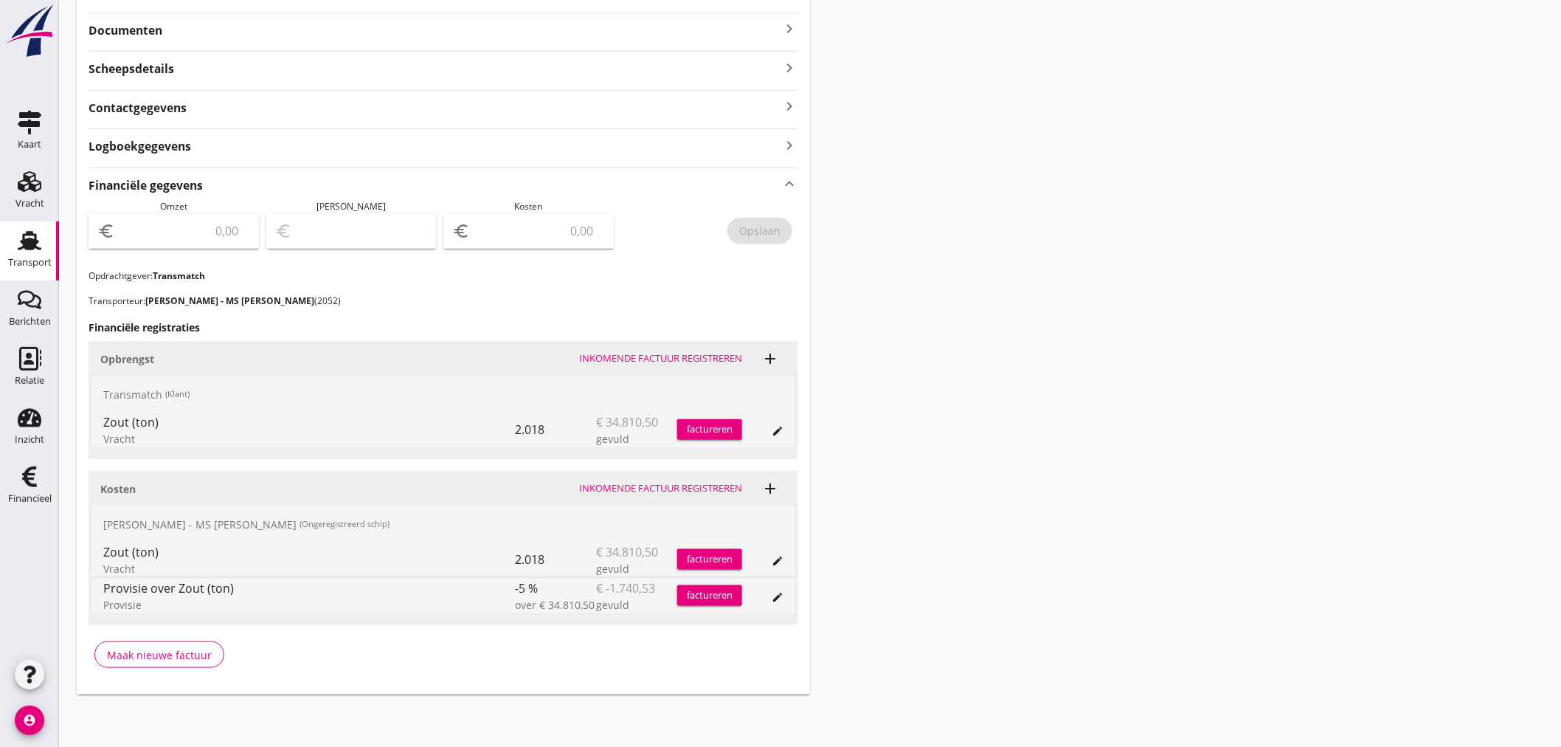
click at [695, 428] on div "factureren" at bounding box center [709, 429] width 65 height 15
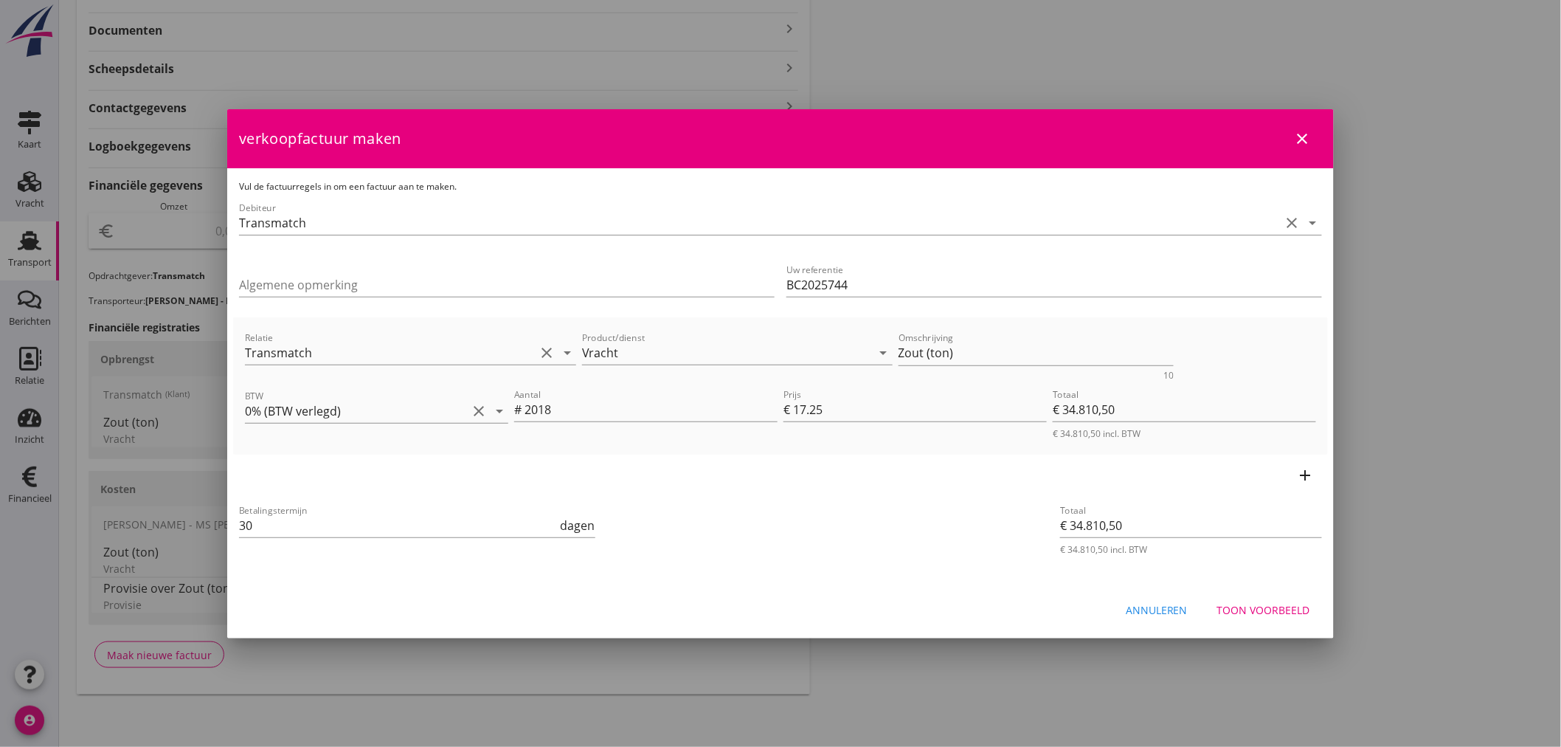
drag, startPoint x: 274, startPoint y: 536, endPoint x: 83, endPoint y: 533, distance: 191.1
click at [83, 533] on div "21% (Hoog BTW tarief) 9% (Laag BTW tarief) 0% (BTW vrij) 0% (BTW verlegd) Vrach…" at bounding box center [780, 201] width 1561 height 1093
type input "21"
drag, startPoint x: 978, startPoint y: 350, endPoint x: 364, endPoint y: 350, distance: 614.5
click at [364, 350] on div "Relatie Transmatch clear arrow_drop_down Product/dienst Vracht arrow_drop_down …" at bounding box center [780, 354] width 1077 height 57
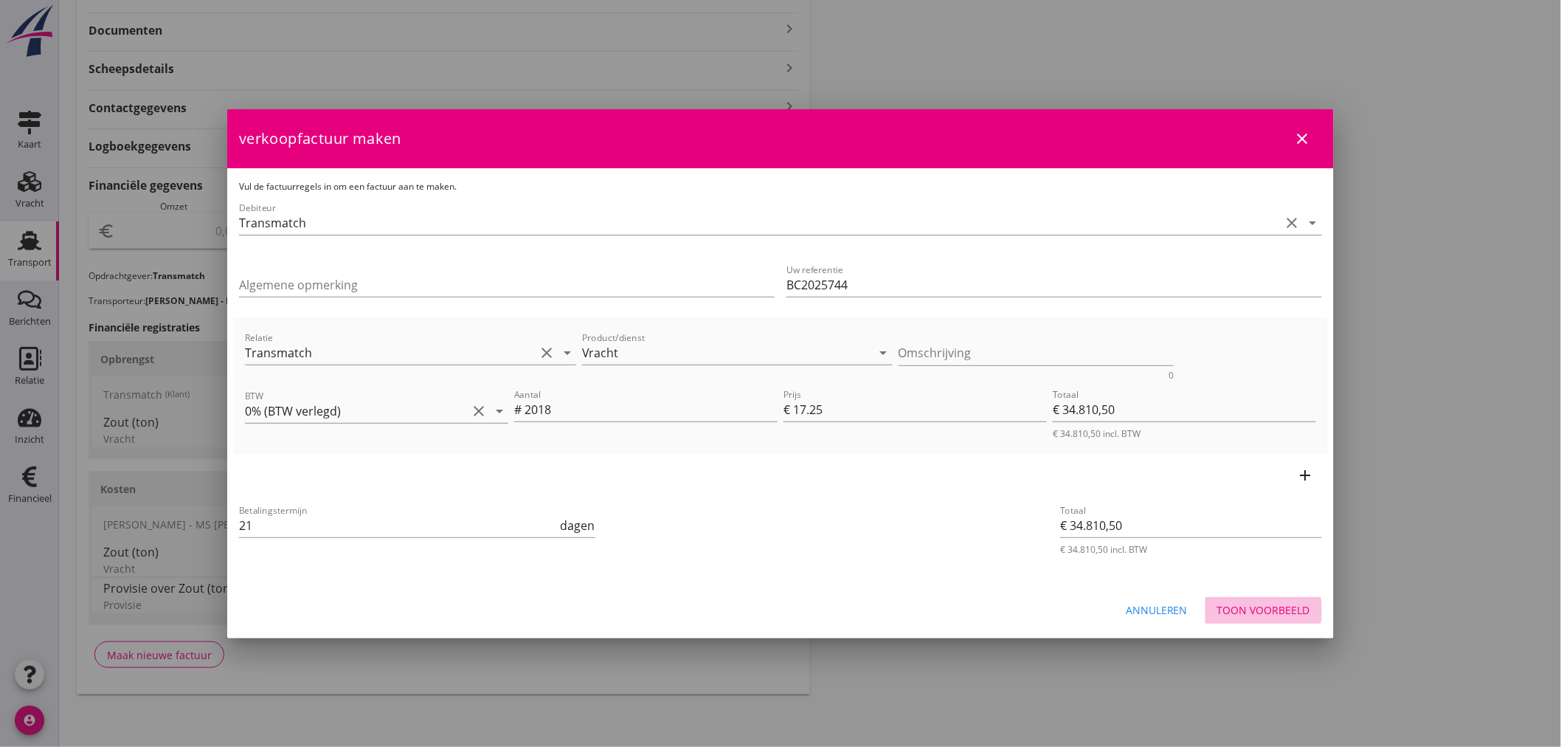
click at [1288, 615] on div "Toon voorbeeld" at bounding box center [1263, 609] width 93 height 15
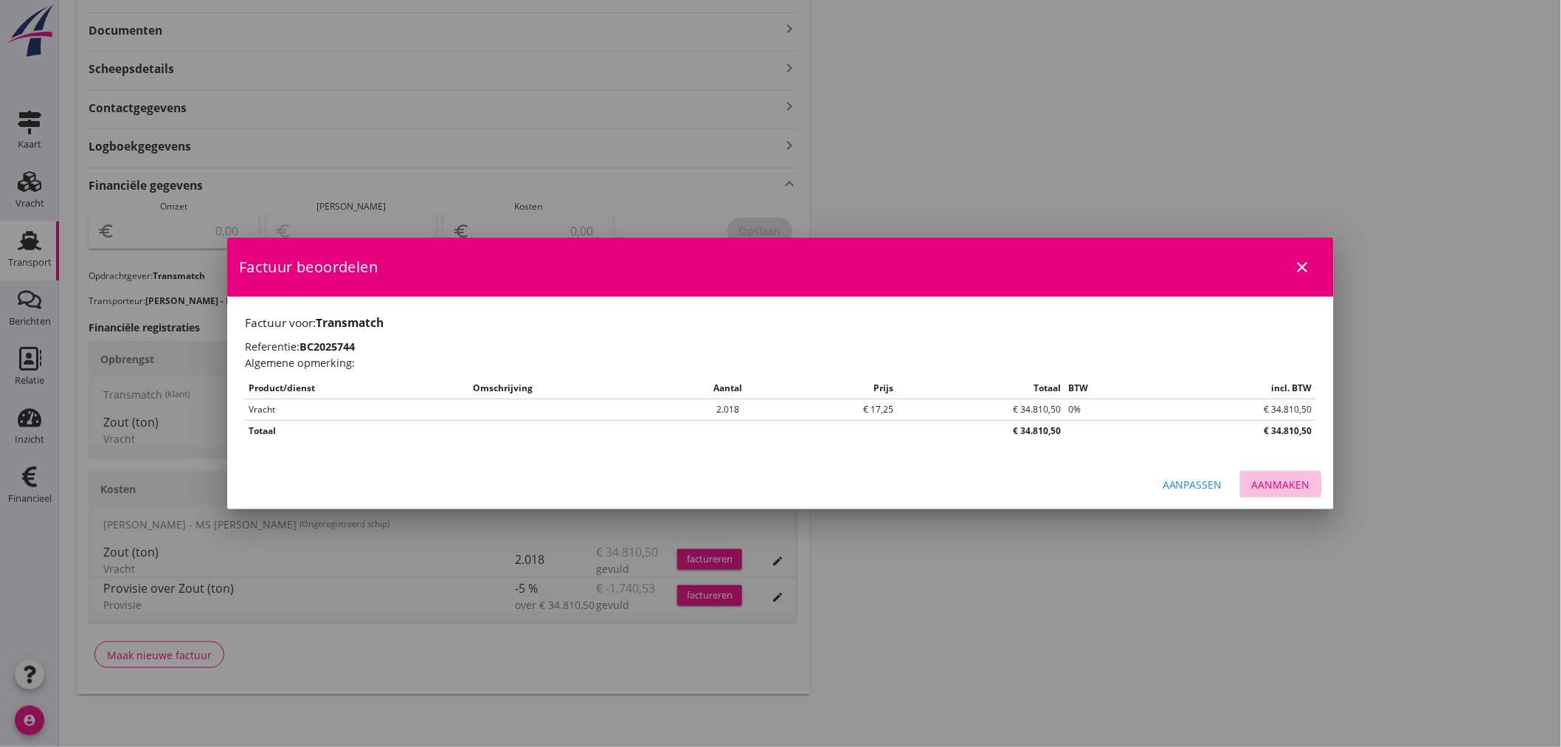
click at [1298, 488] on div "Aanmaken" at bounding box center [1281, 484] width 58 height 15
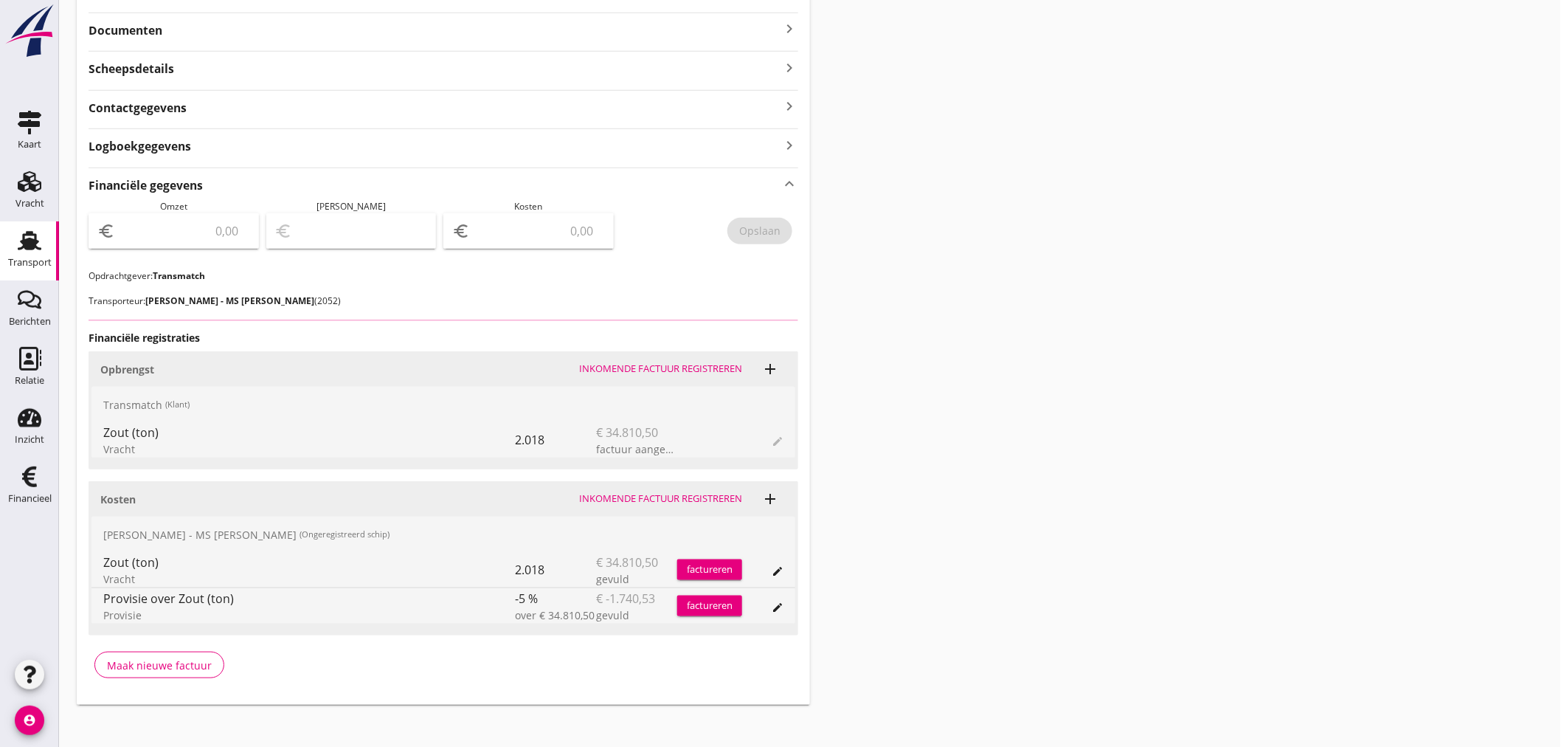
click at [167, 232] on input "number" at bounding box center [184, 231] width 132 height 24
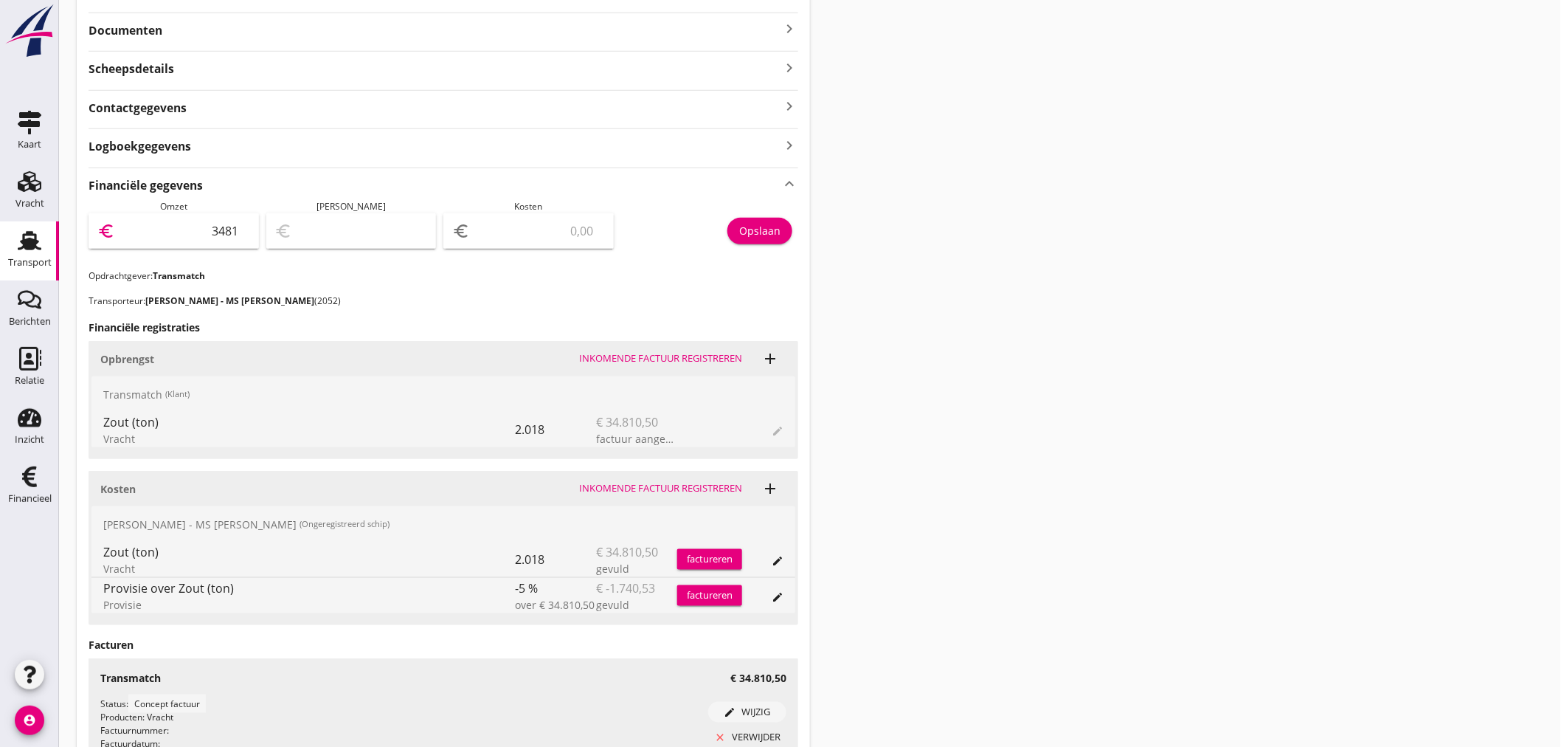
type input "34810"
type input "34810.50"
click at [775, 224] on div "Opslaan" at bounding box center [759, 230] width 41 height 15
click at [39, 490] on div "Financieel" at bounding box center [30, 498] width 44 height 21
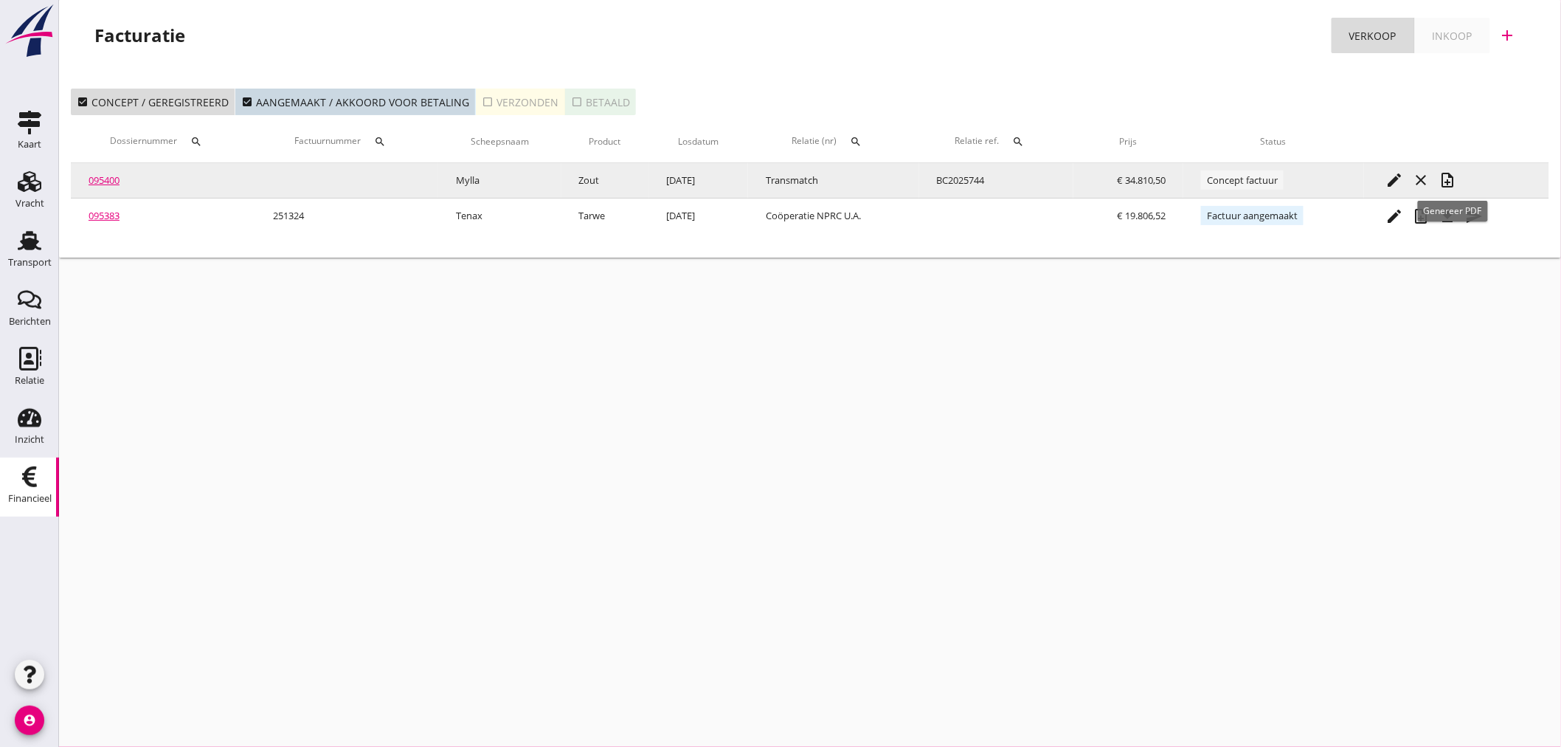
click at [1456, 184] on icon "note_add" at bounding box center [1448, 180] width 18 height 18
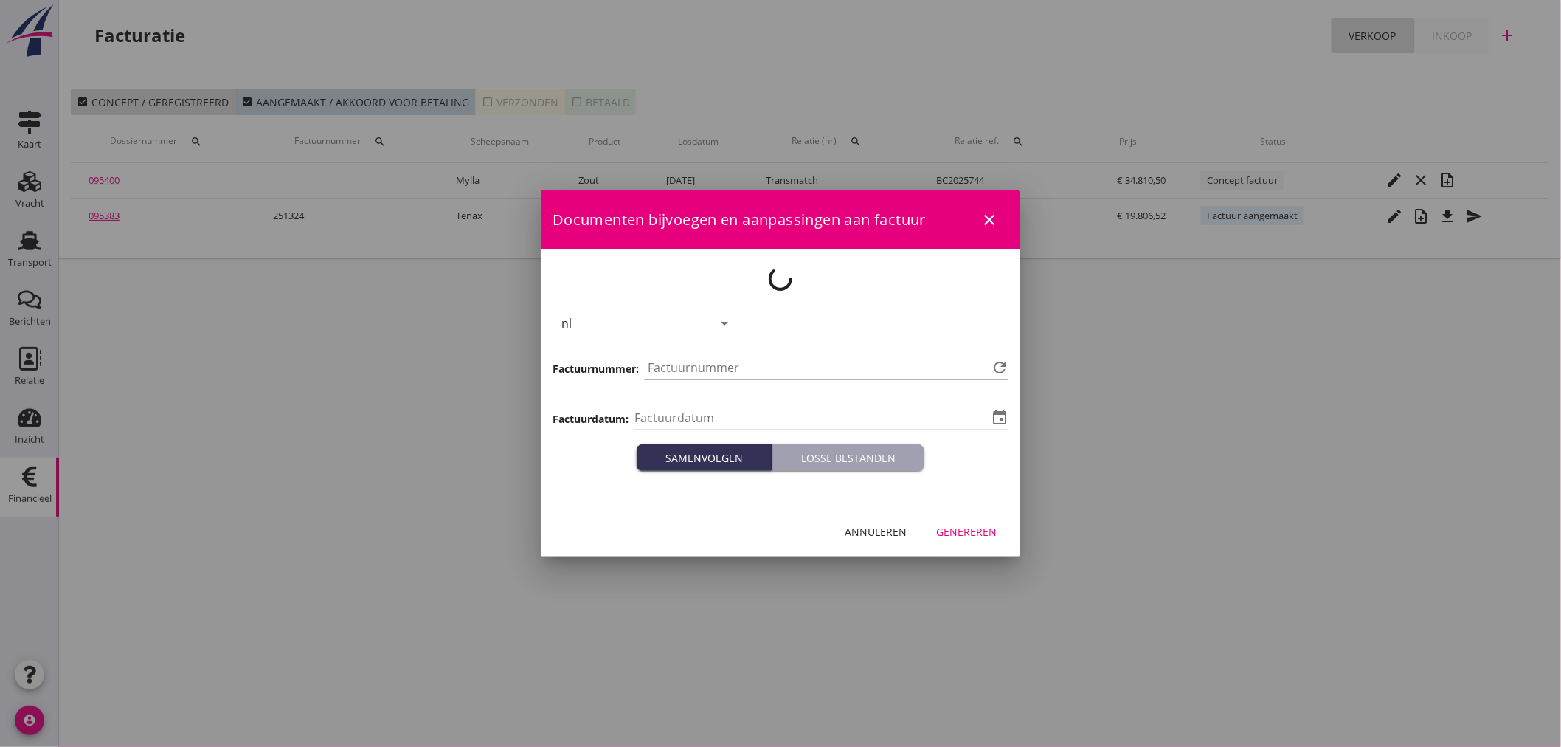
type input "[DATE]"
type input "1325"
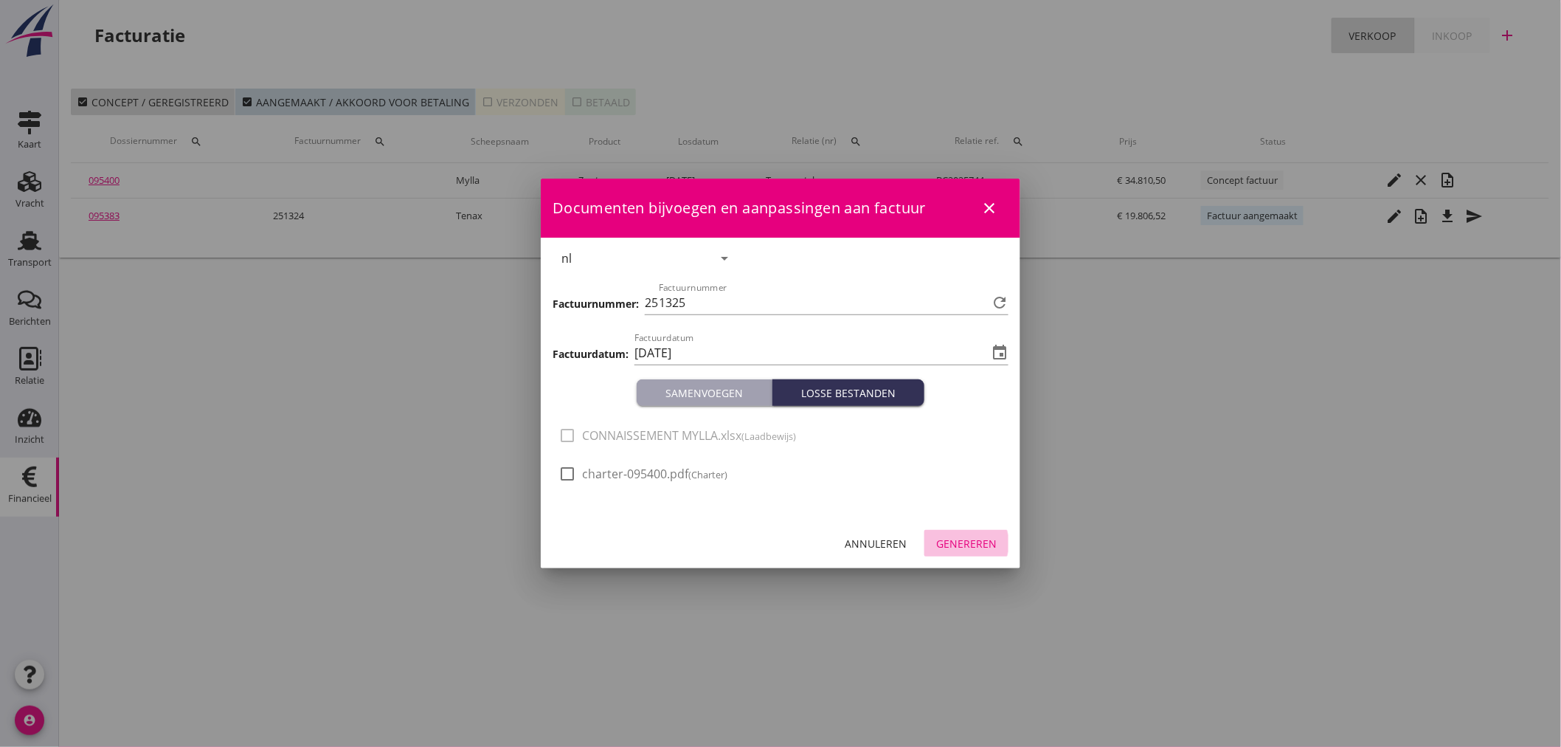
click at [964, 548] on div "Genereren" at bounding box center [966, 543] width 60 height 15
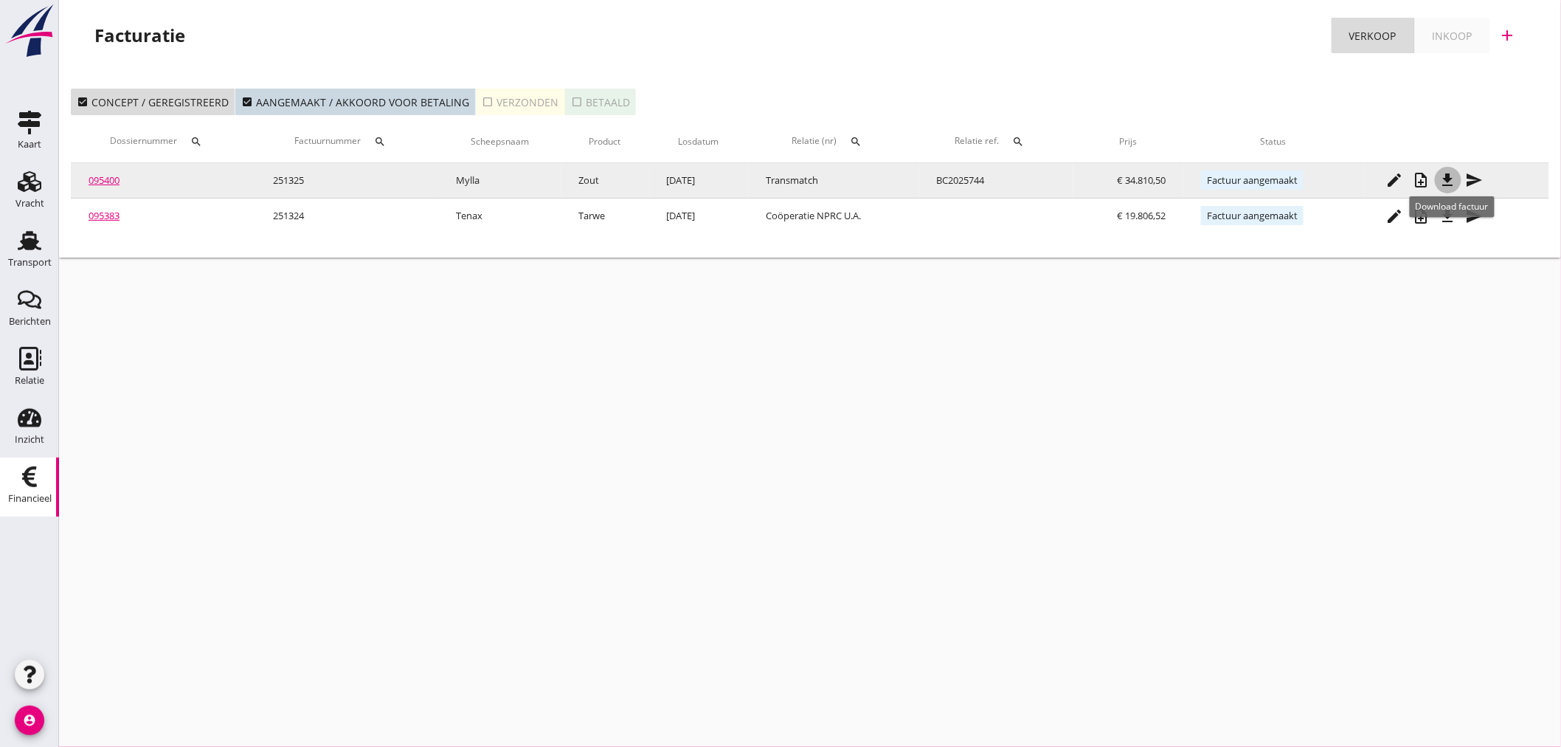
click at [1450, 186] on icon "file_download" at bounding box center [1448, 180] width 18 height 18
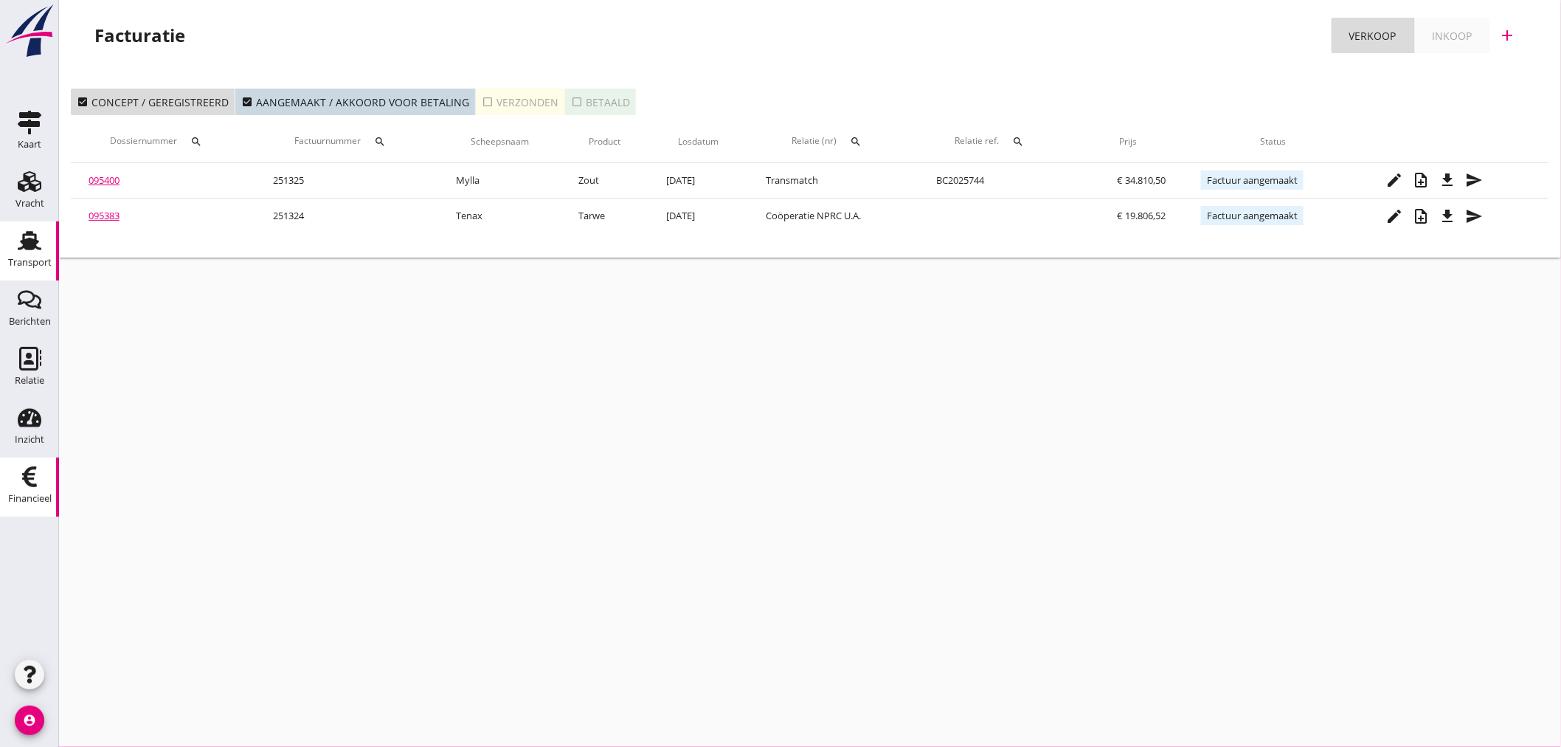
click at [21, 247] on use at bounding box center [30, 240] width 24 height 19
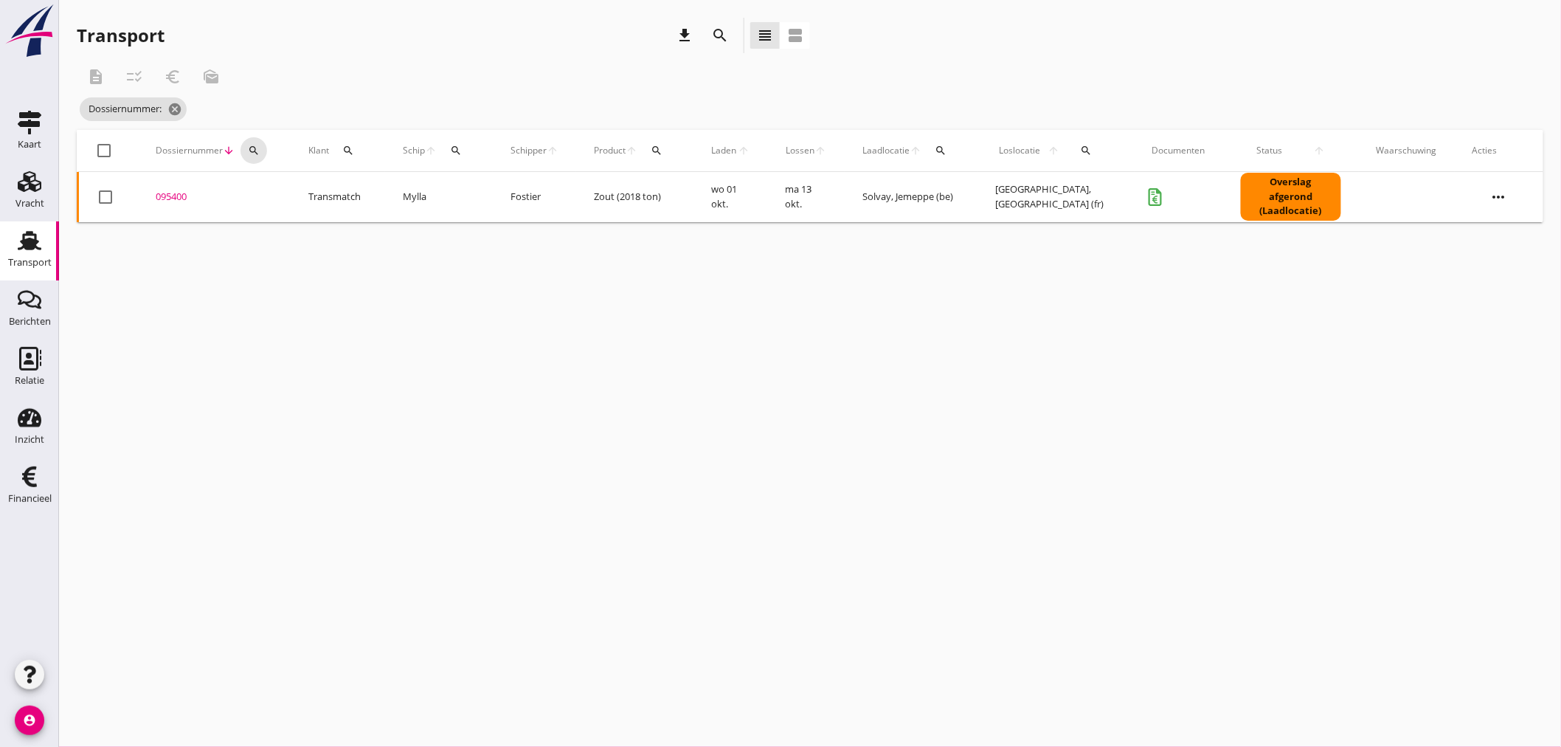
drag, startPoint x: 263, startPoint y: 150, endPoint x: 270, endPoint y: 184, distance: 35.4
click at [263, 153] on div "search" at bounding box center [253, 151] width 27 height 12
click at [271, 201] on input "Zoeken op dossiernummer..." at bounding box center [322, 193] width 153 height 24
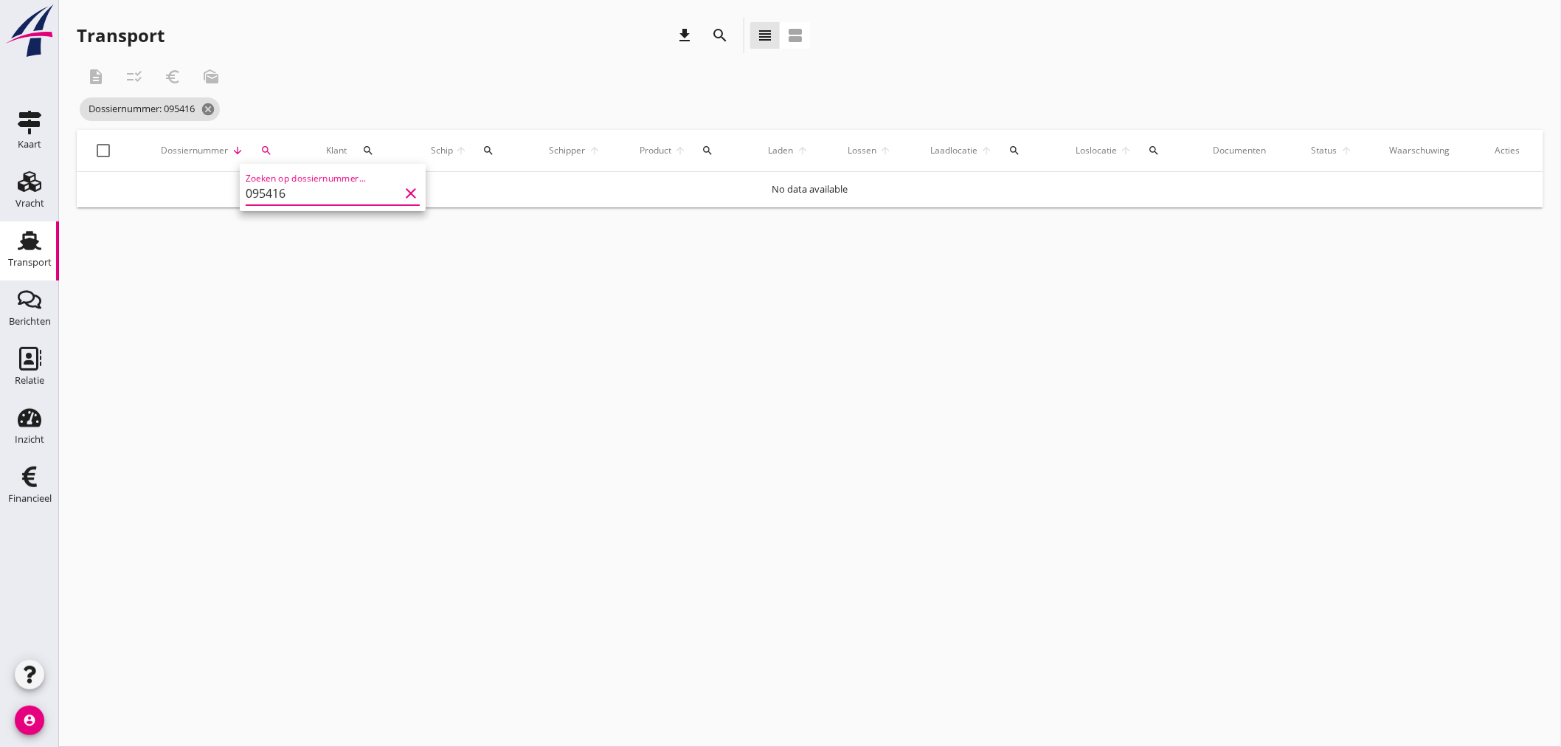
type input "095416"
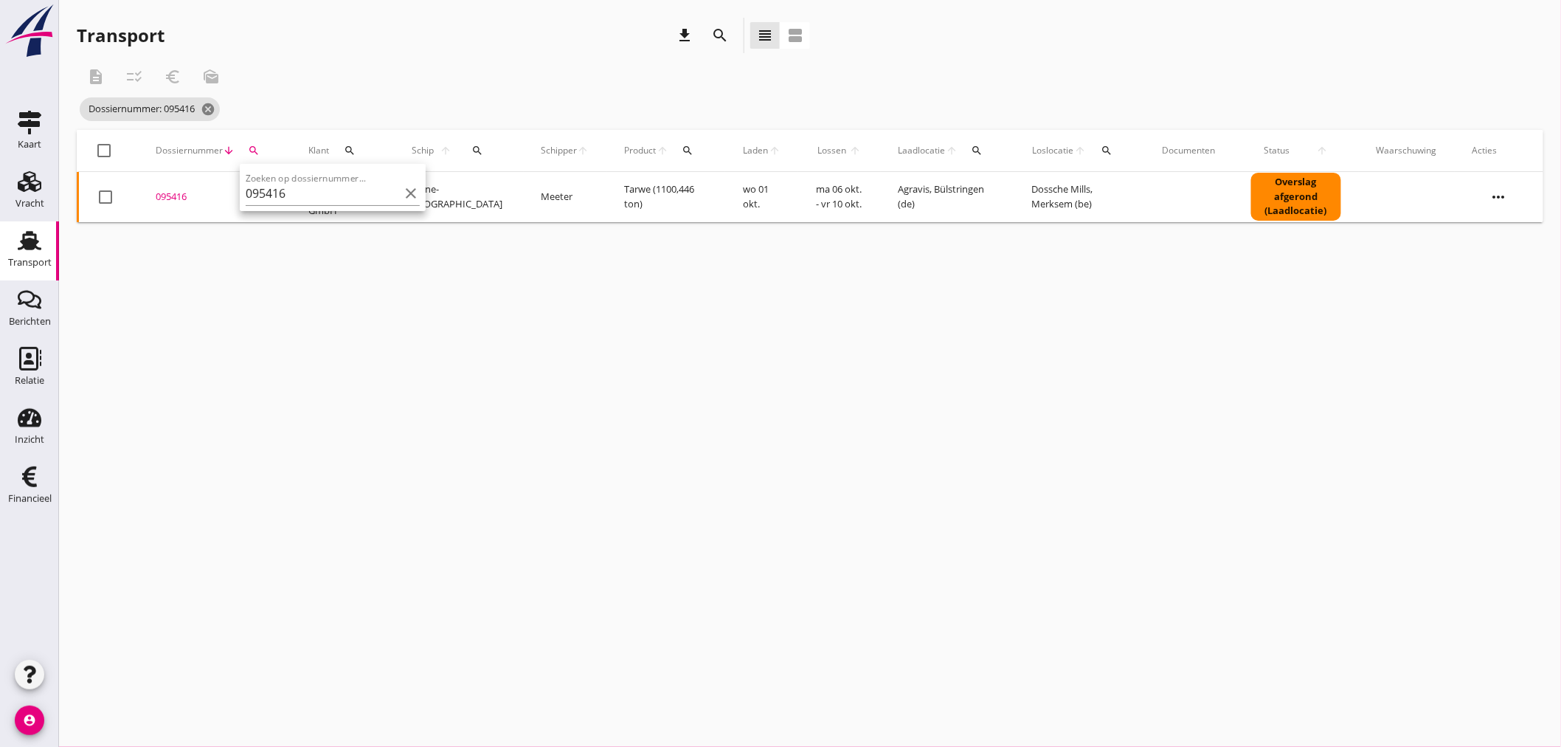
click at [175, 200] on div "095416" at bounding box center [214, 197] width 117 height 15
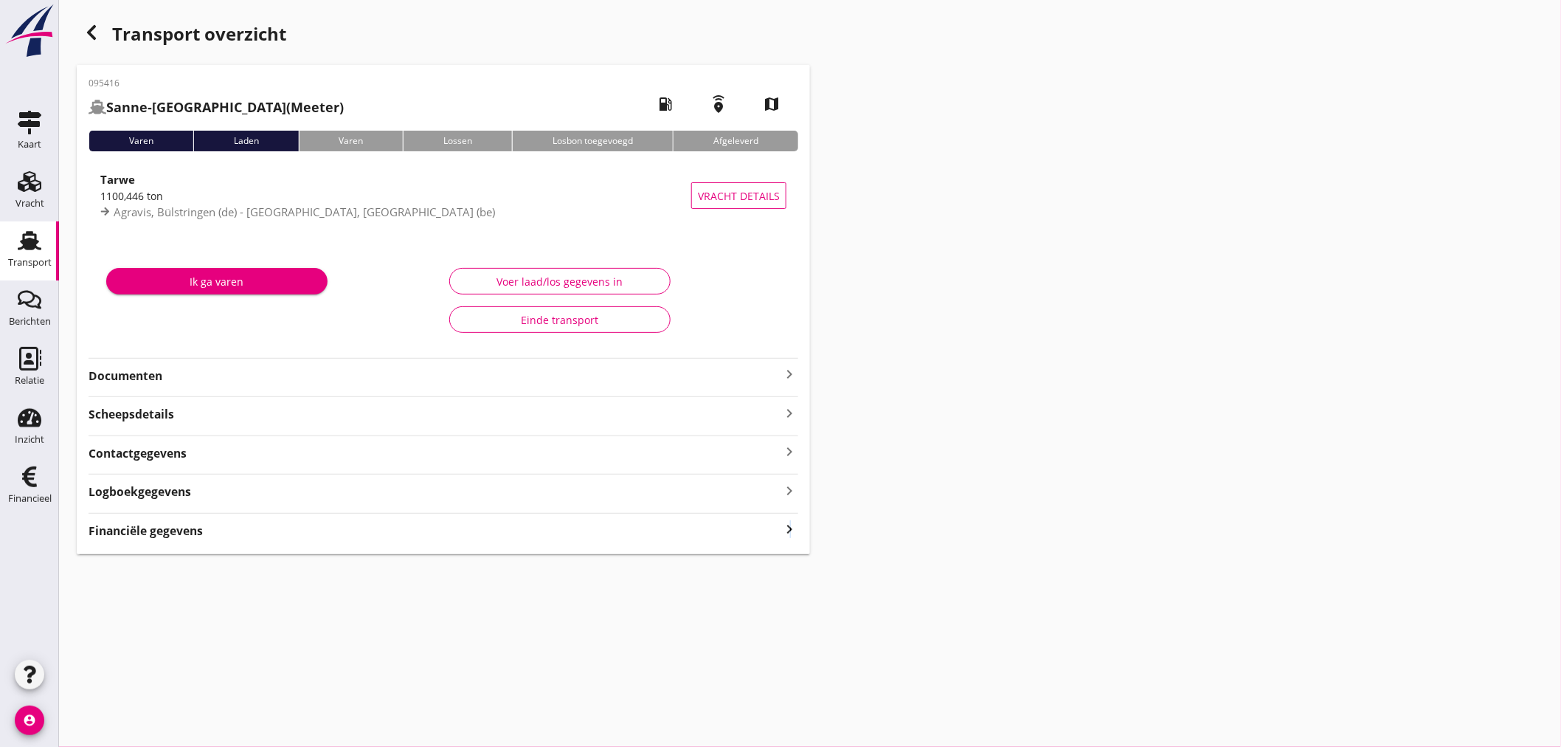
click at [791, 529] on icon "keyboard_arrow_right" at bounding box center [790, 529] width 18 height 20
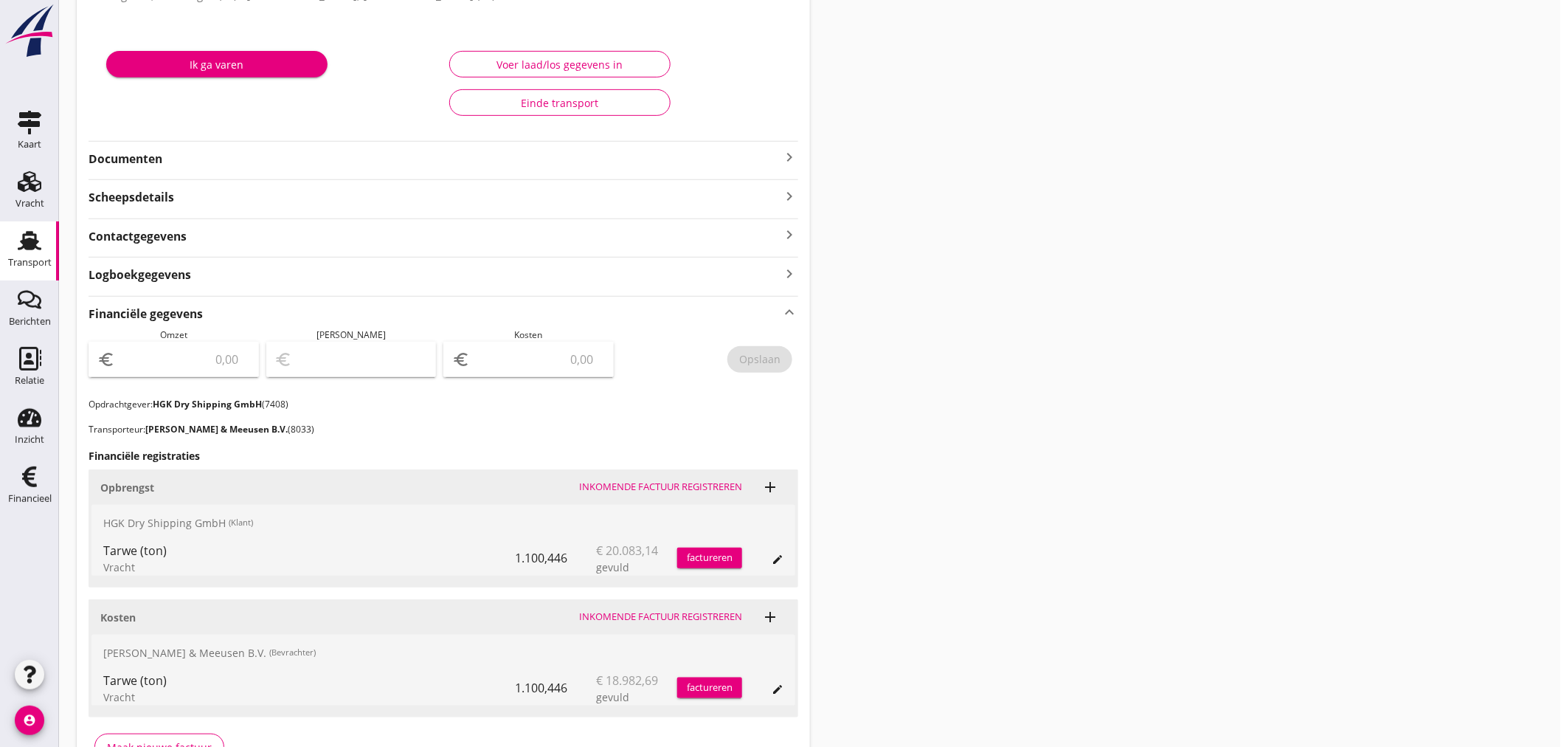
scroll to position [310, 0]
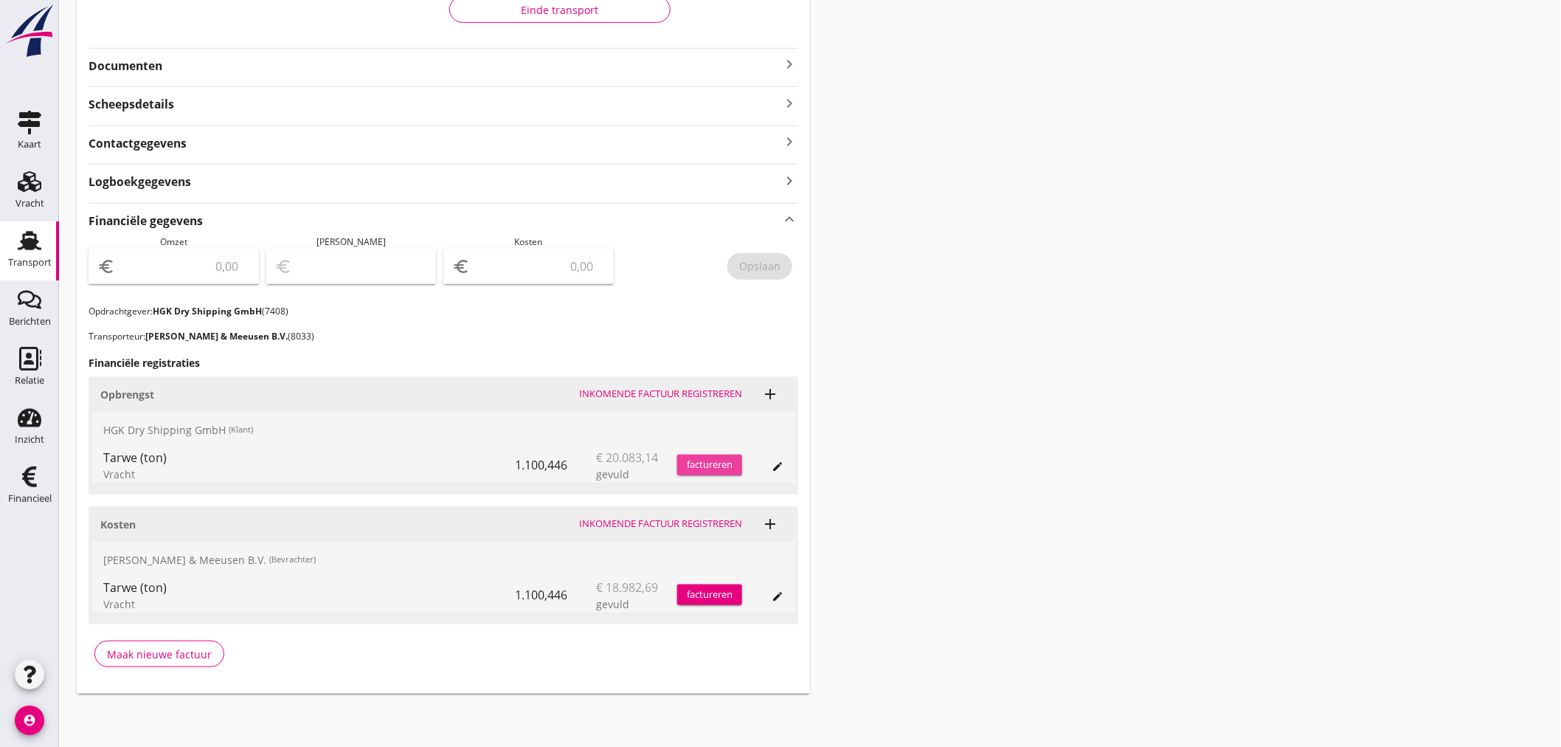
click at [735, 470] on div "factureren" at bounding box center [709, 464] width 65 height 15
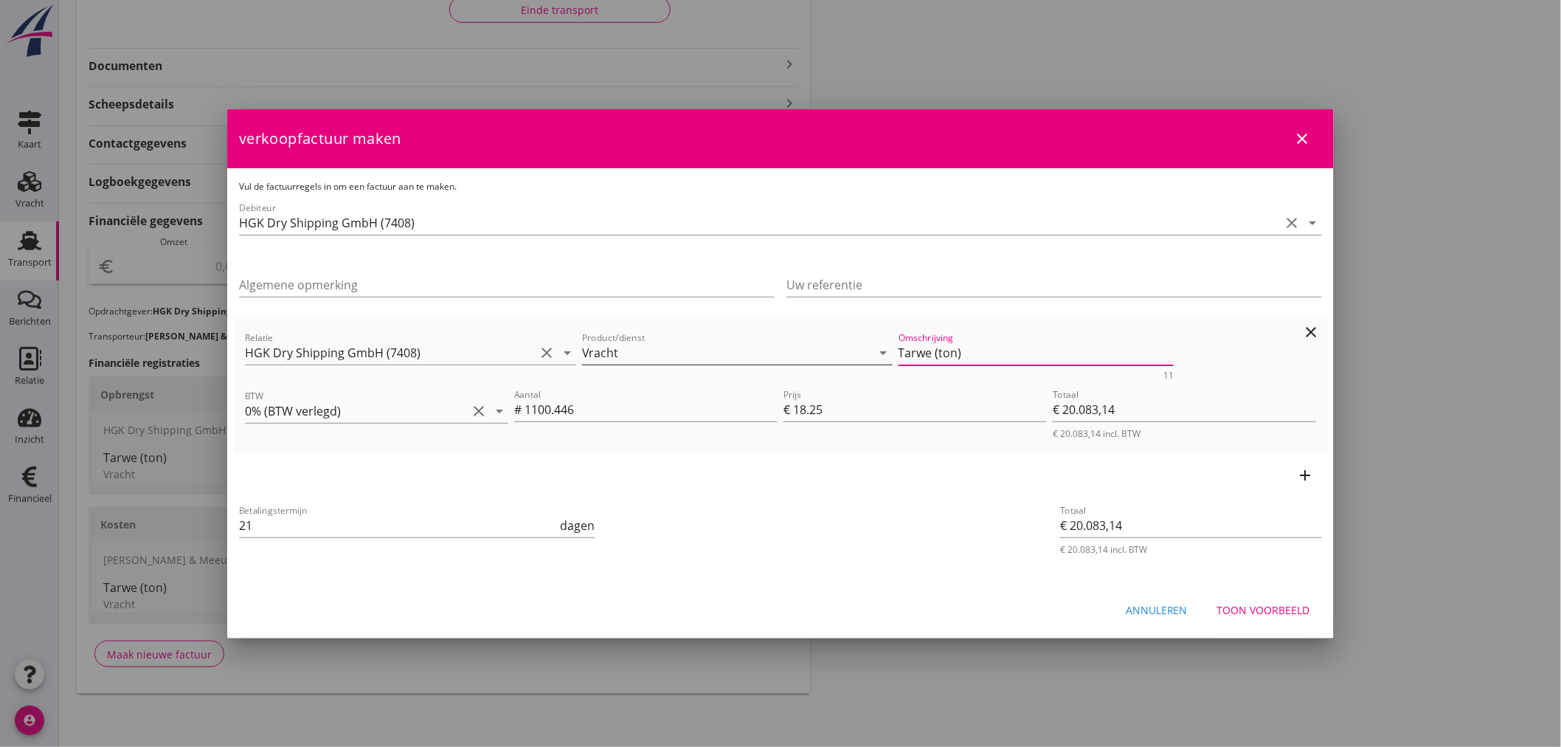
drag, startPoint x: 1048, startPoint y: 342, endPoint x: 646, endPoint y: 347, distance: 401.4
click at [646, 345] on div "Relatie HGK Dry Shipping GmbH (7408) clear arrow_drop_down Product/dienst Vrach…" at bounding box center [780, 354] width 1077 height 57
click at [1273, 602] on div "Toon voorbeeld" at bounding box center [1263, 609] width 93 height 15
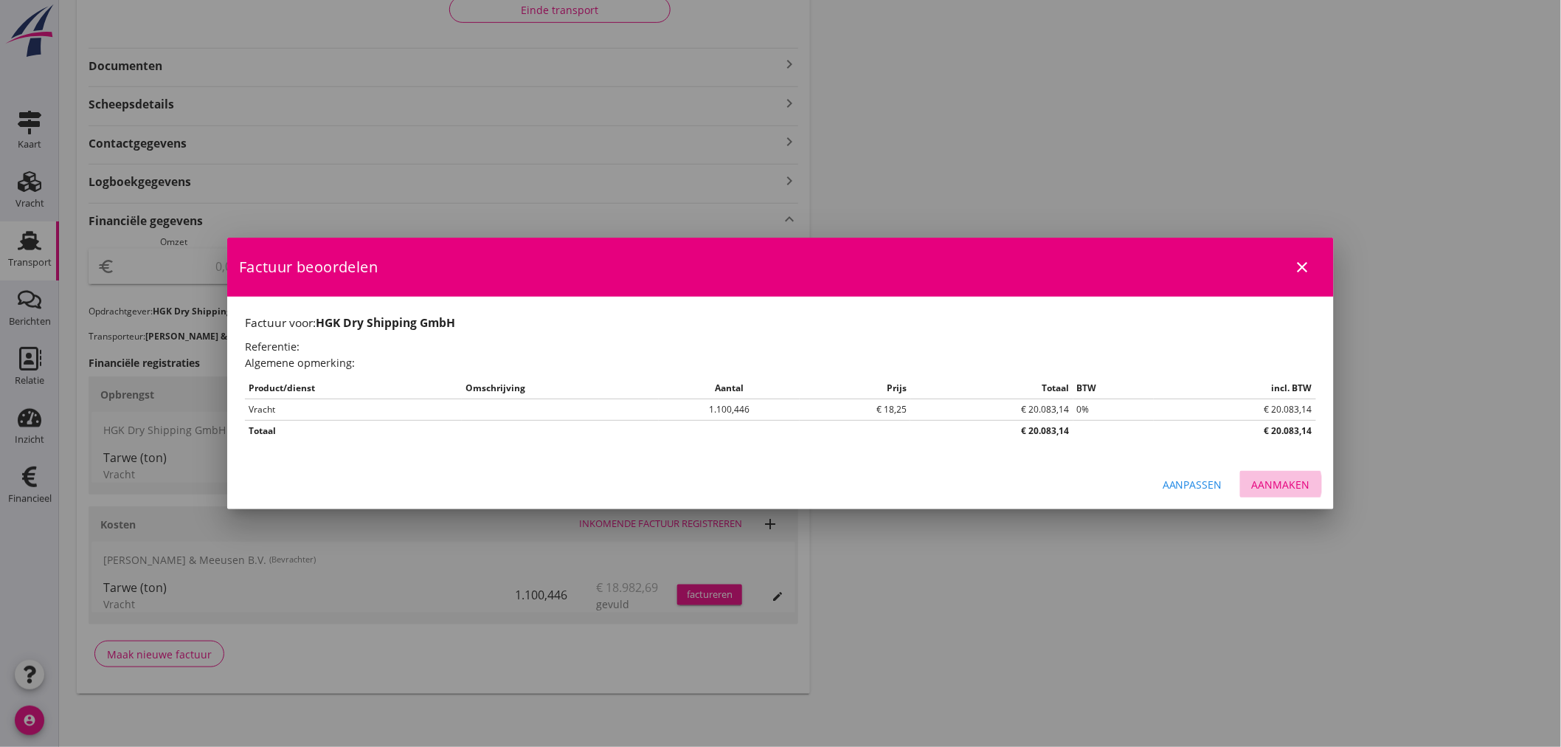
click at [1292, 491] on div "Aanmaken" at bounding box center [1281, 484] width 58 height 15
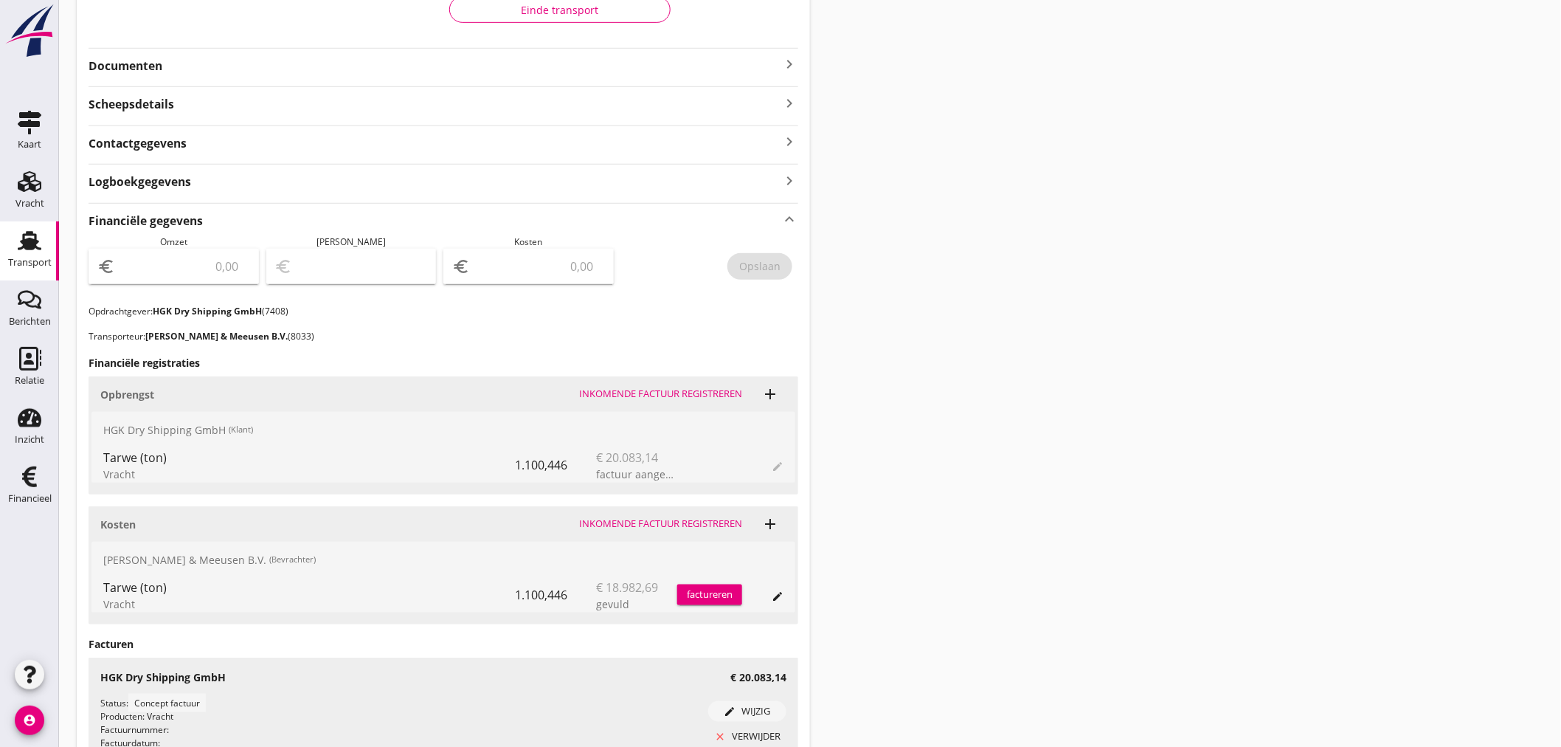
click at [219, 261] on input "number" at bounding box center [184, 267] width 132 height 24
type input "20083"
type input "20083.14"
click at [775, 270] on div "Opslaan" at bounding box center [759, 265] width 41 height 15
click at [31, 478] on use at bounding box center [29, 476] width 15 height 21
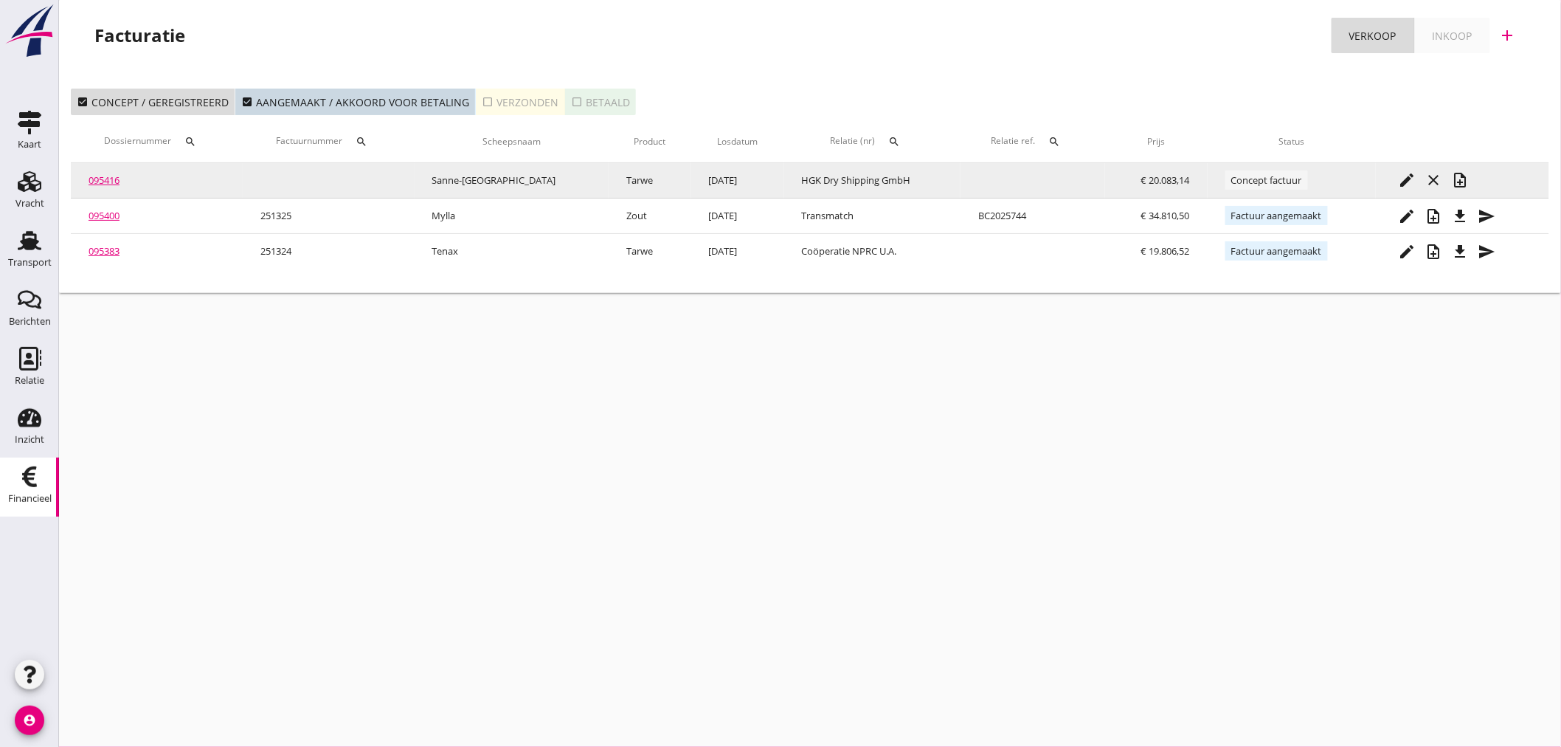
click at [1461, 187] on icon "note_add" at bounding box center [1460, 180] width 18 height 18
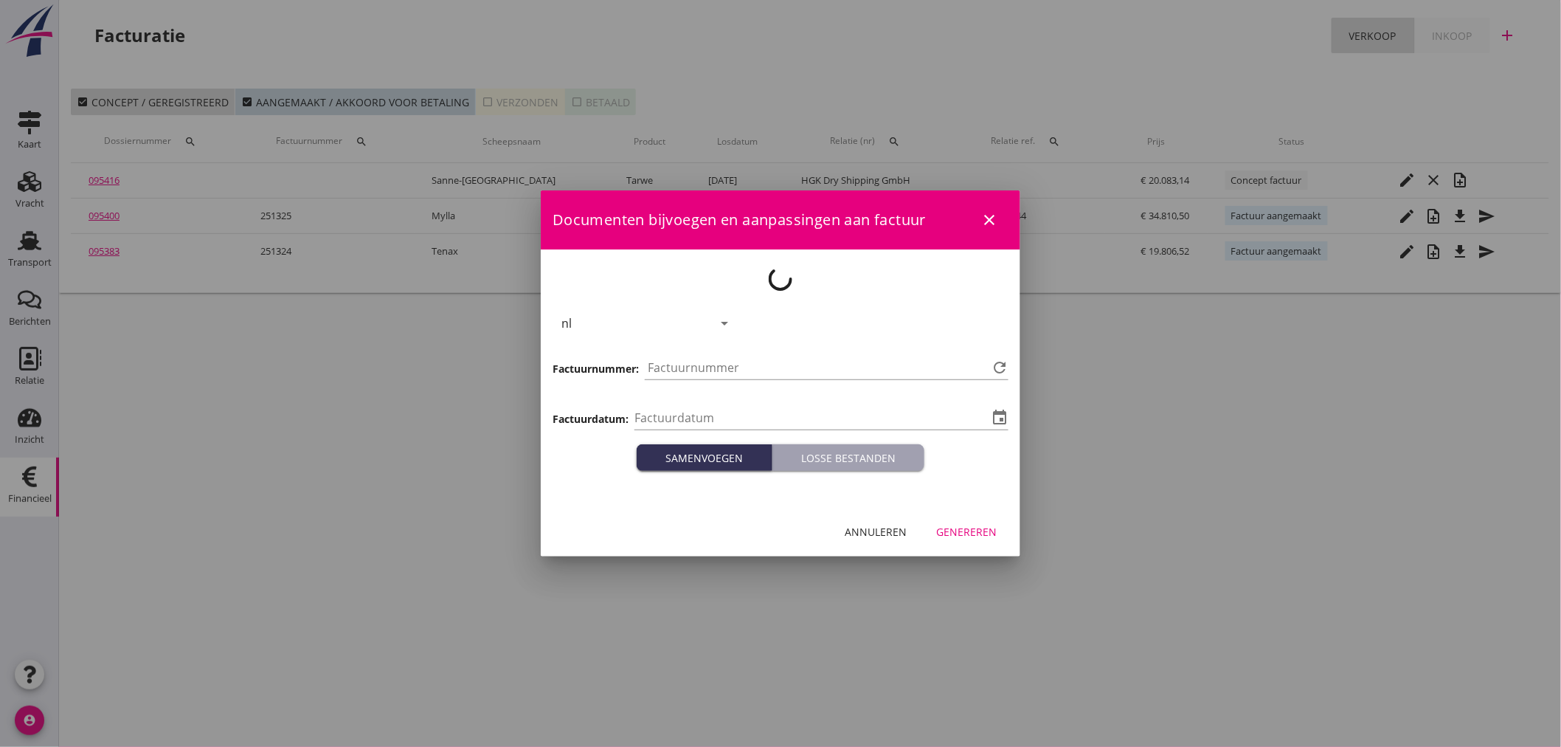
type input "[DATE]"
type input "1326"
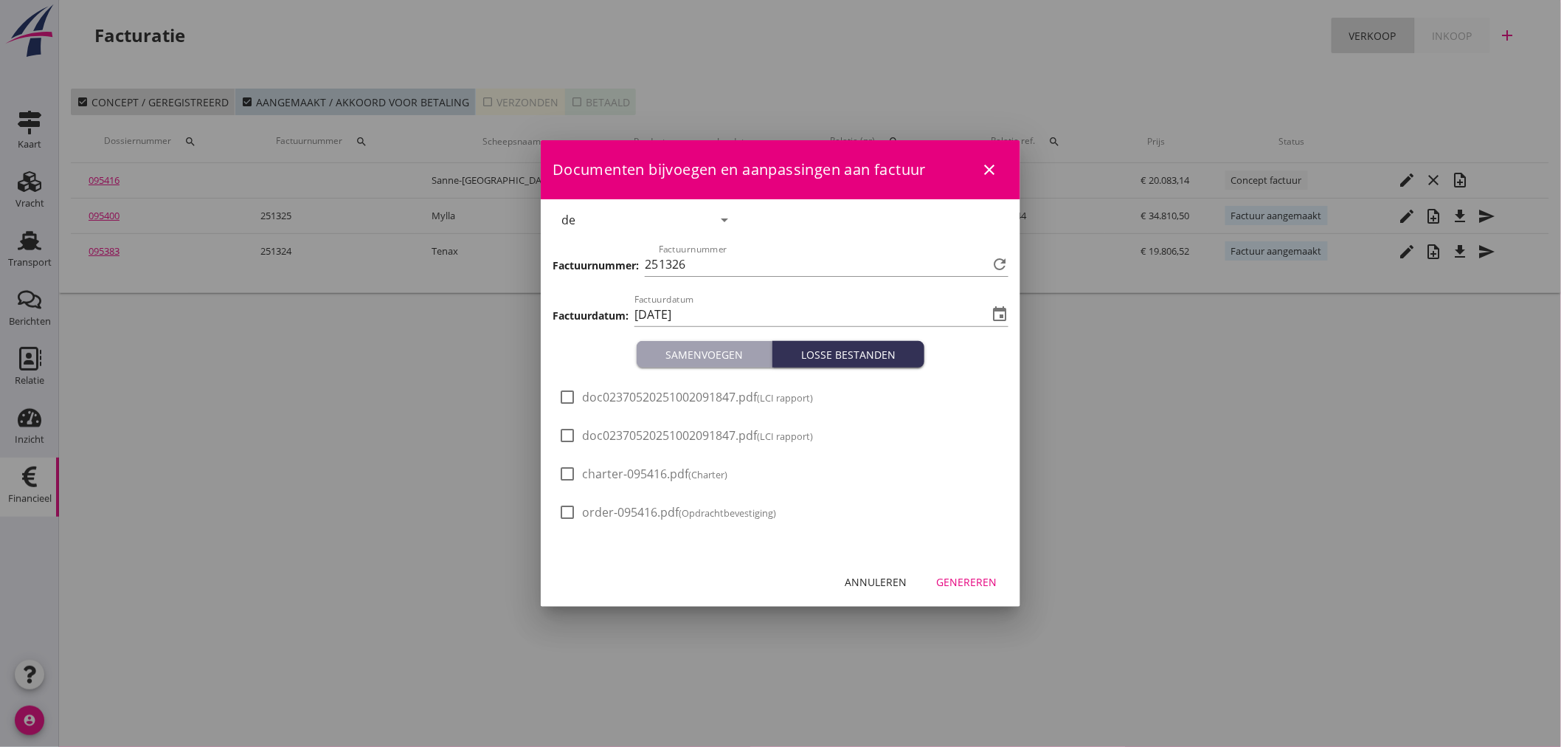
click at [971, 580] on div "Genereren" at bounding box center [966, 581] width 60 height 15
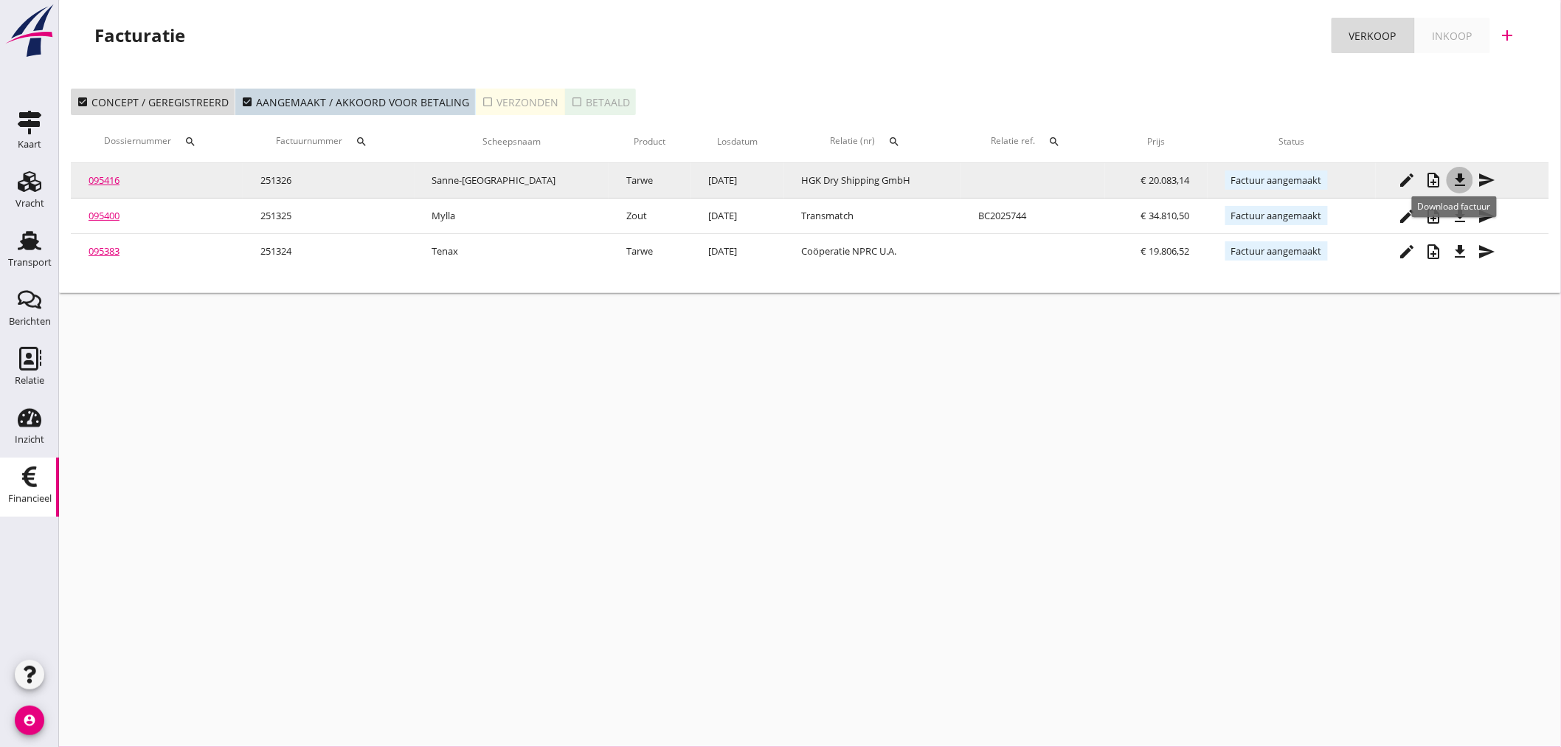
click at [1458, 185] on icon "file_download" at bounding box center [1460, 180] width 18 height 18
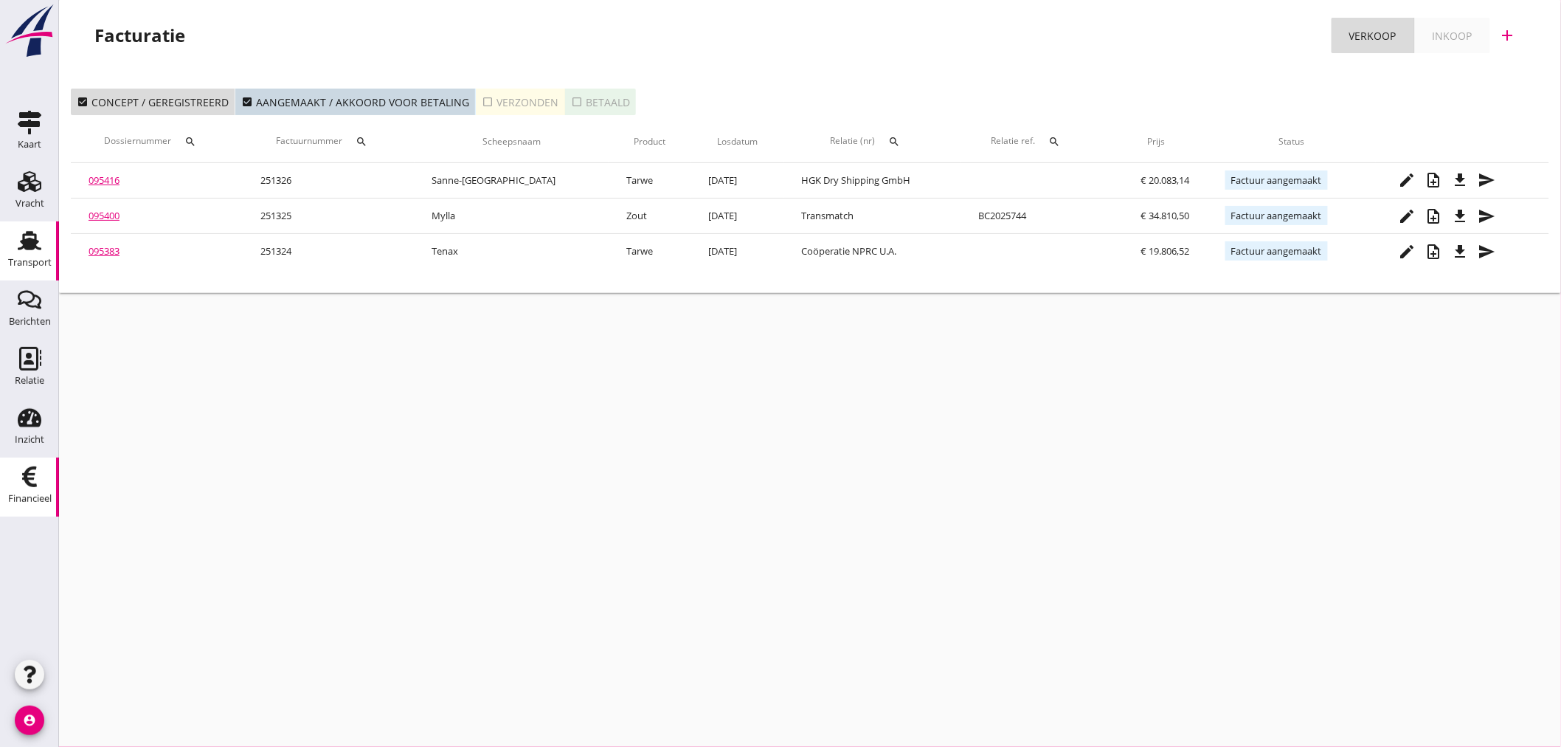
click at [20, 267] on div "Transport" at bounding box center [30, 262] width 44 height 10
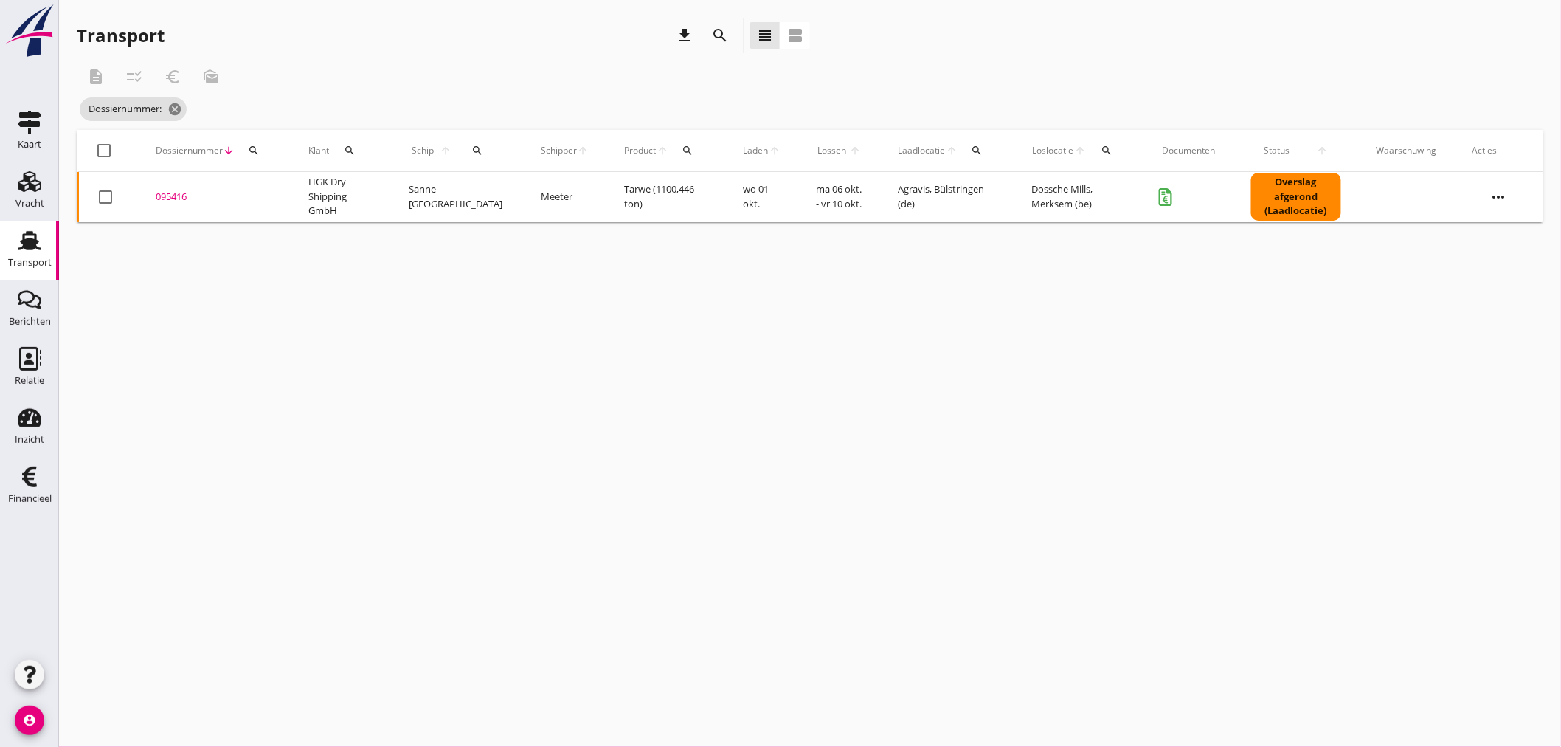
click at [262, 153] on div "search" at bounding box center [253, 151] width 27 height 12
click at [263, 194] on input "Zoeken op dossiernummer..." at bounding box center [322, 193] width 153 height 24
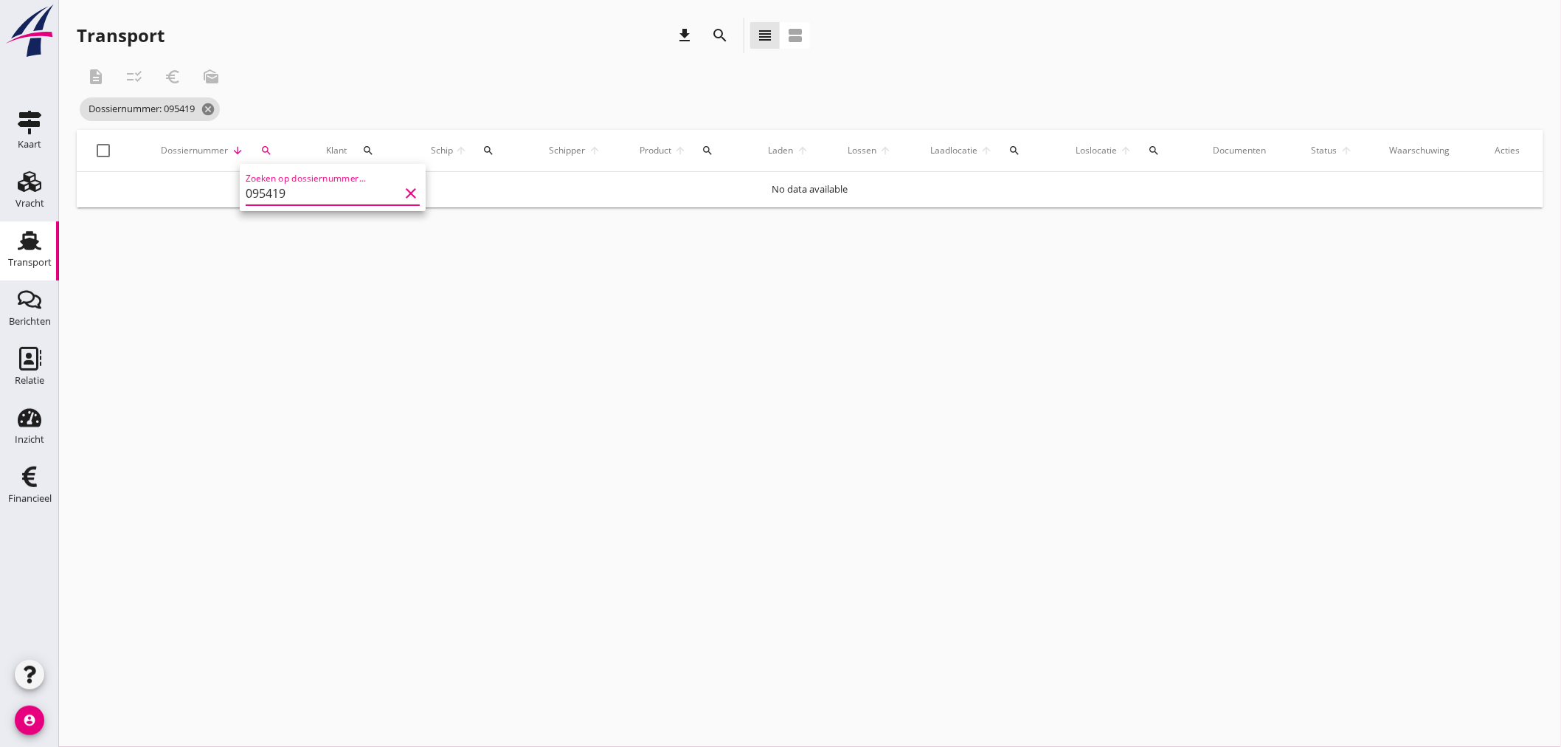
type input "095419"
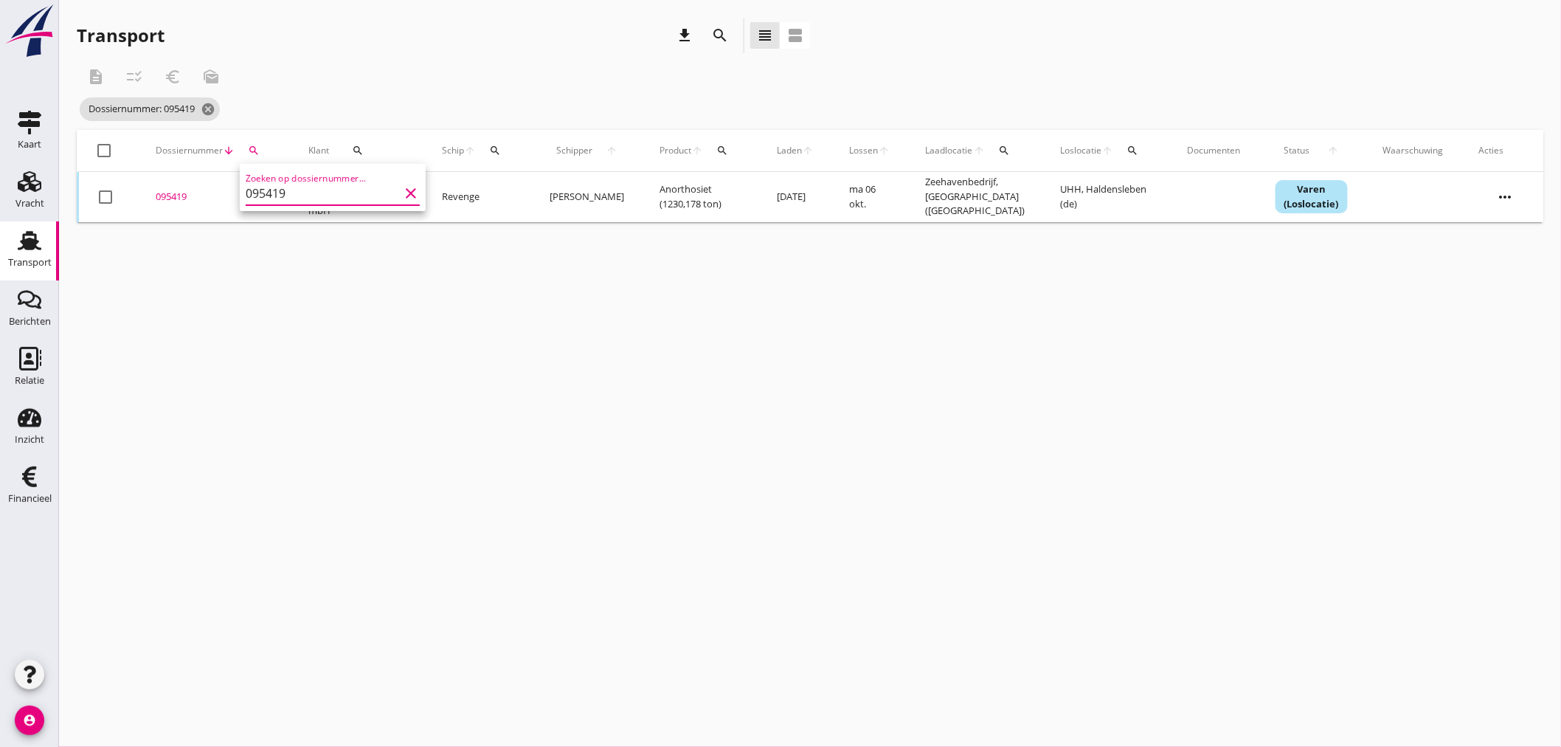
click at [175, 200] on div "095419" at bounding box center [214, 197] width 117 height 15
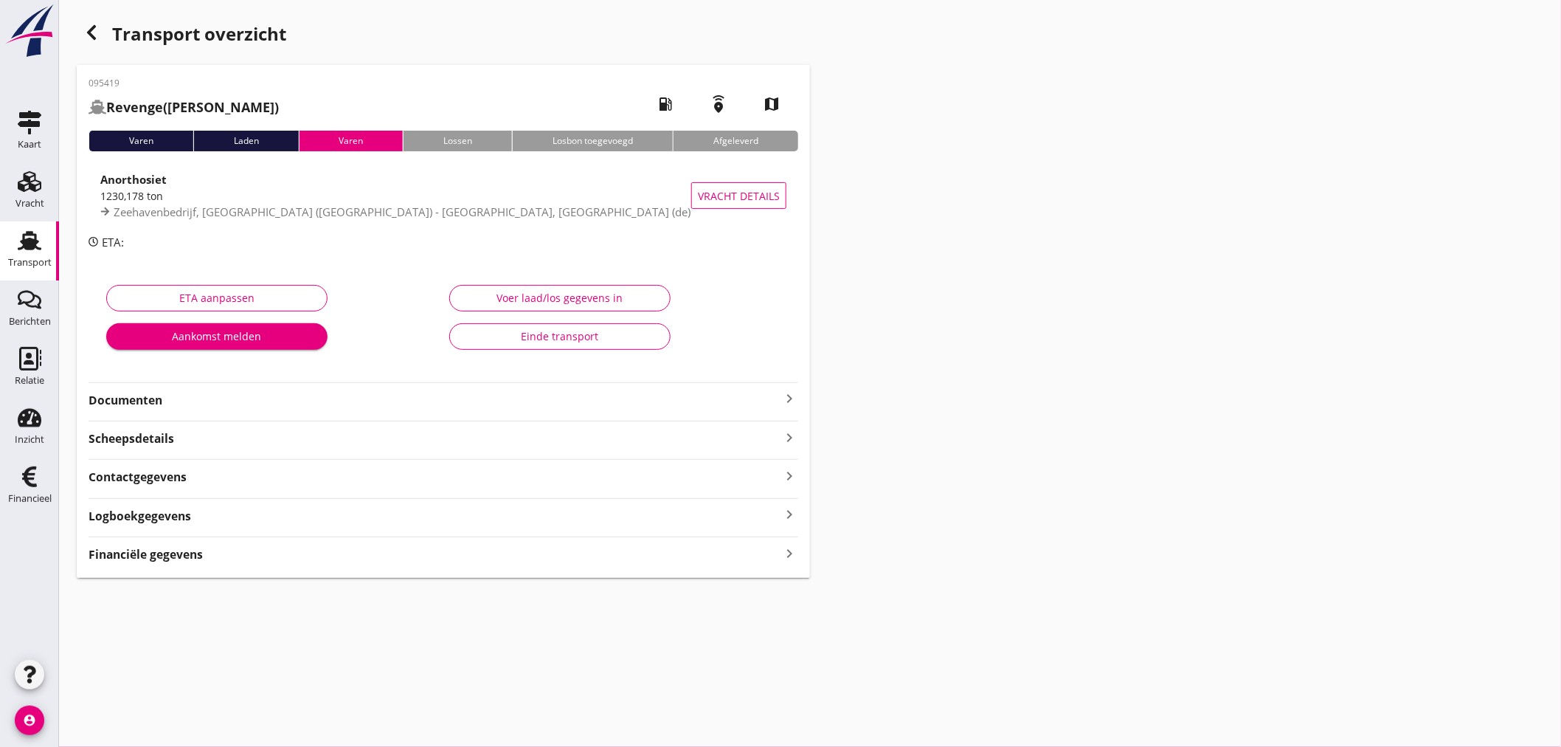
click at [790, 557] on icon "keyboard_arrow_right" at bounding box center [790, 553] width 18 height 20
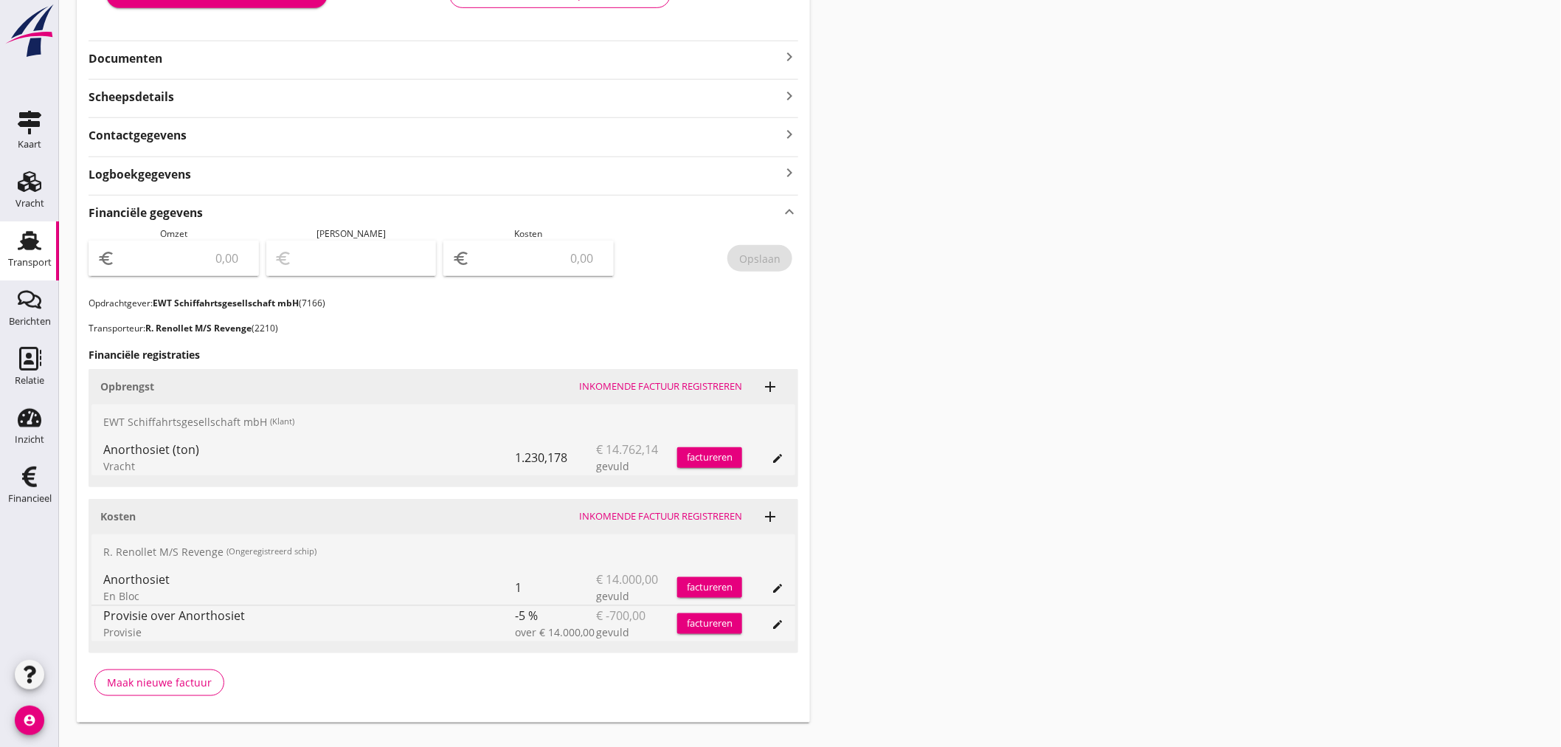
scroll to position [370, 0]
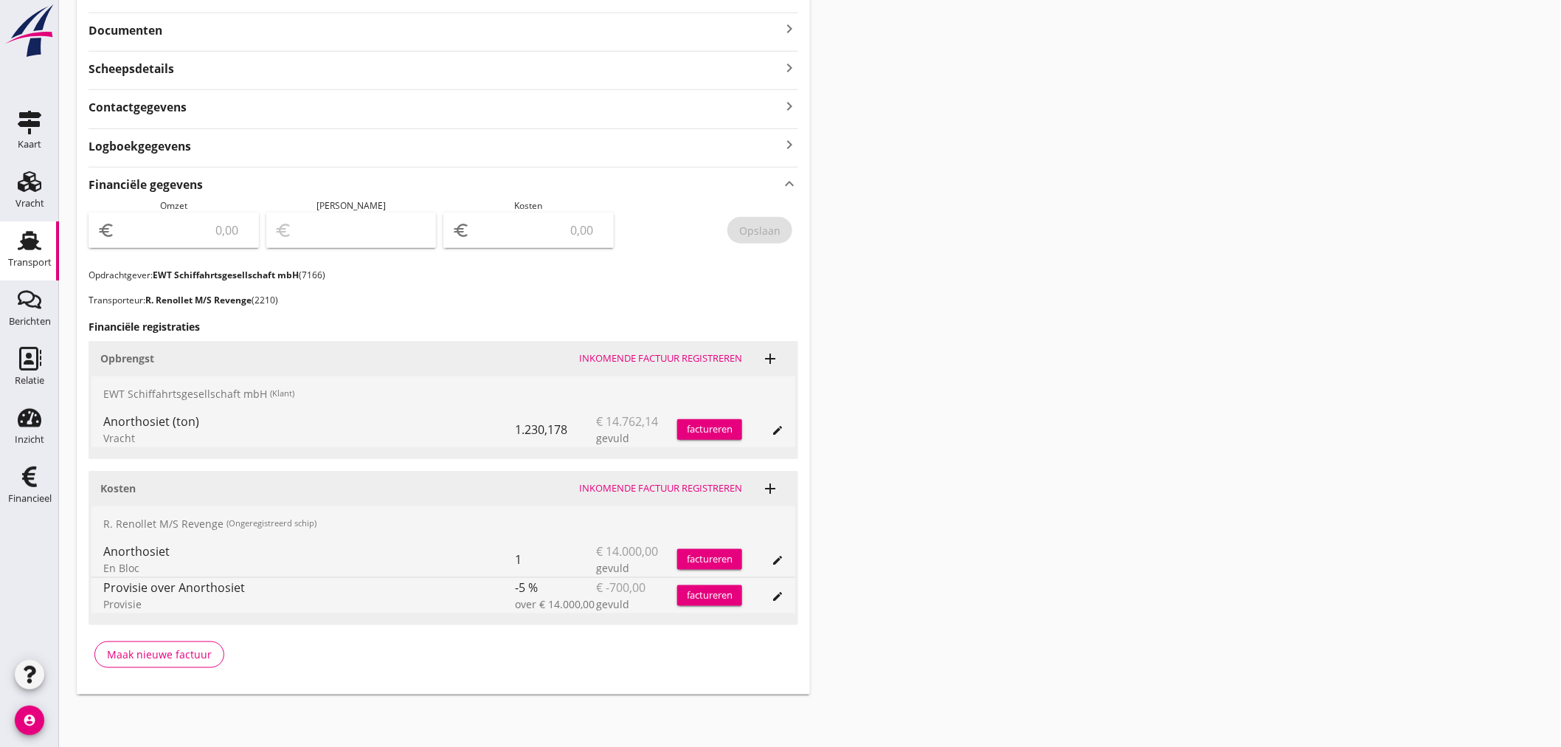
click at [733, 432] on div "factureren" at bounding box center [709, 429] width 65 height 15
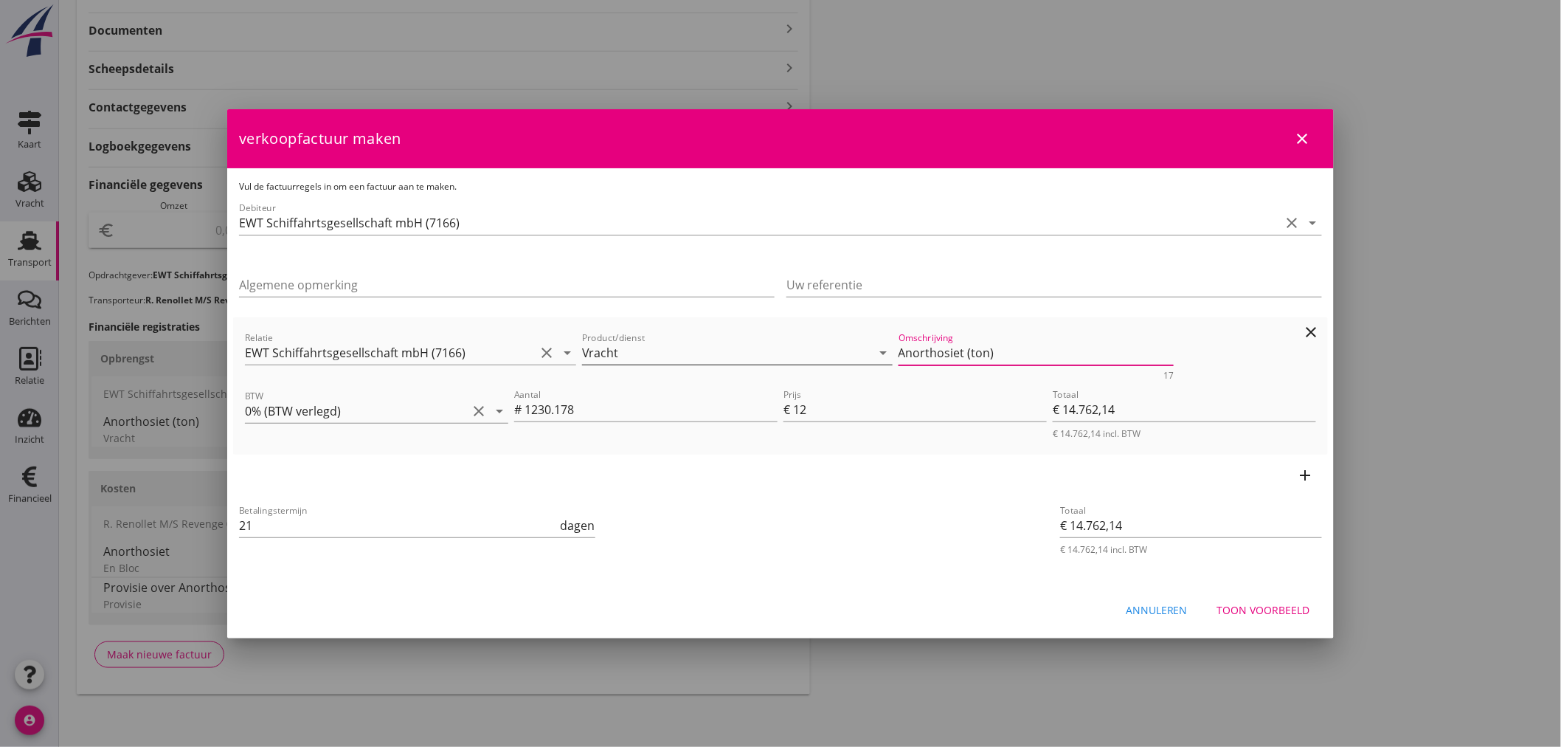
drag, startPoint x: 978, startPoint y: 362, endPoint x: 842, endPoint y: 358, distance: 136.6
click at [842, 358] on div "Relatie EWT Schiffahrtsgesellschaft mbH (7166) clear arrow_drop_down Product/di…" at bounding box center [780, 354] width 1077 height 57
click at [1269, 603] on div "Toon voorbeeld" at bounding box center [1263, 609] width 93 height 15
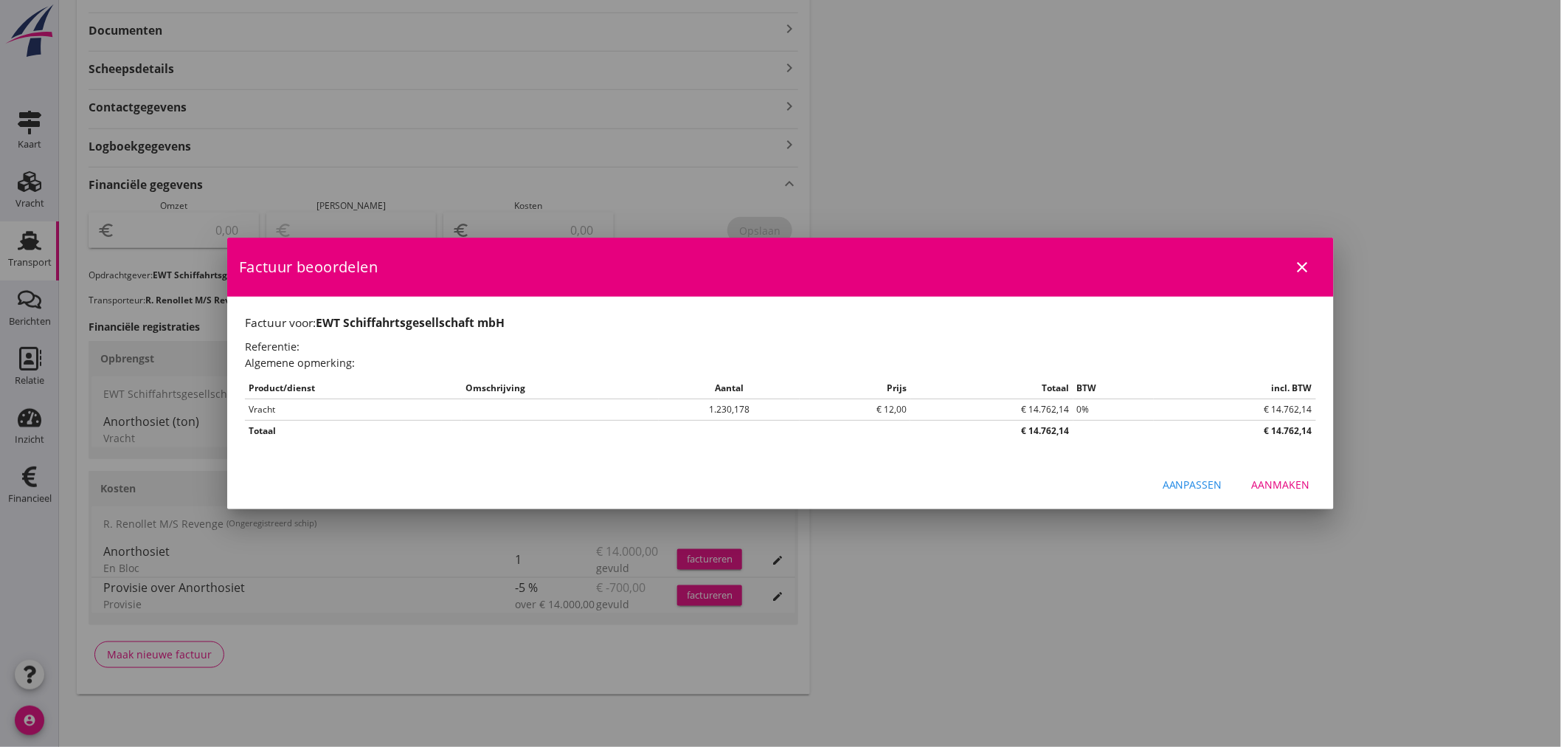
click at [1304, 488] on div "Aanmaken" at bounding box center [1281, 484] width 58 height 15
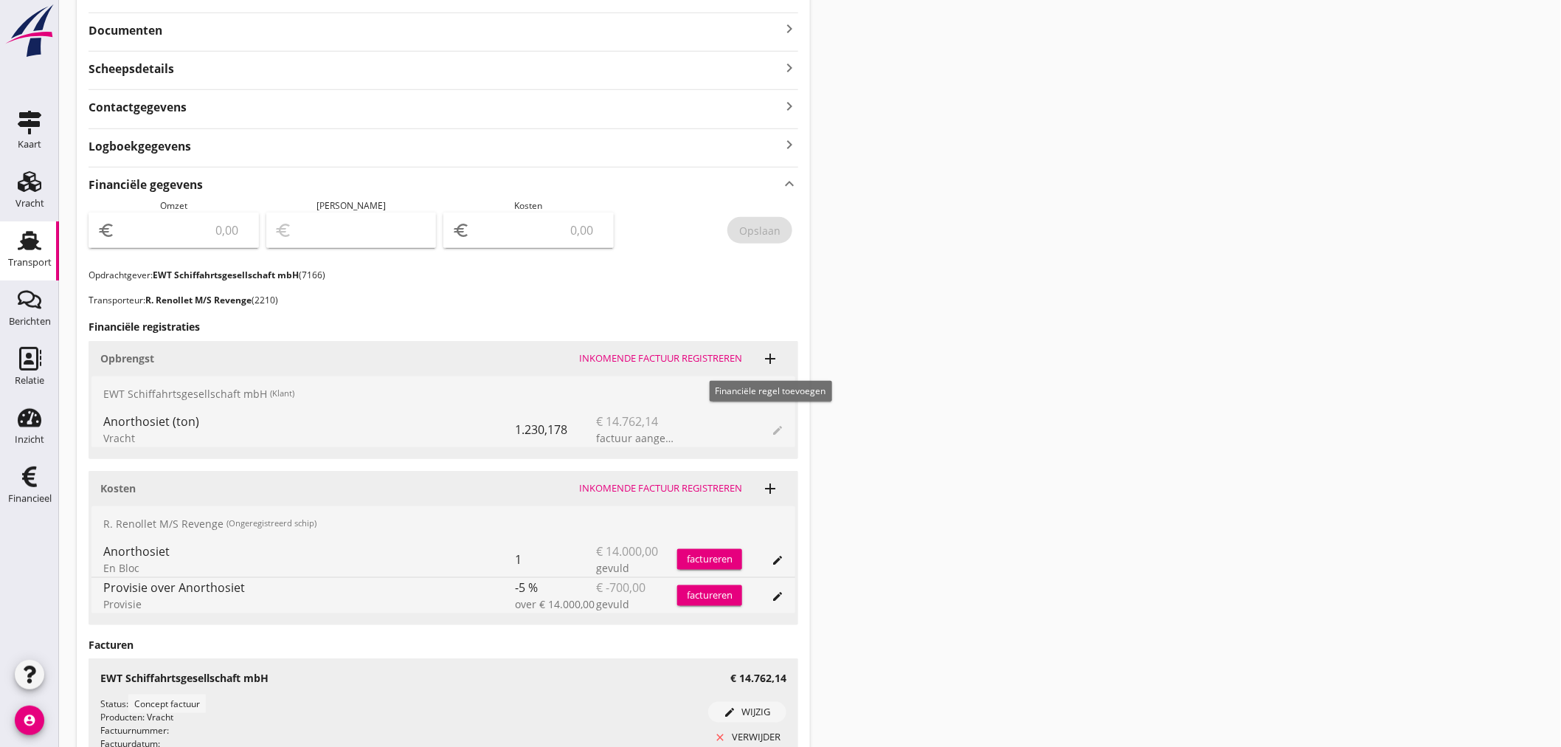
click at [770, 359] on icon "add" at bounding box center [770, 359] width 18 height 18
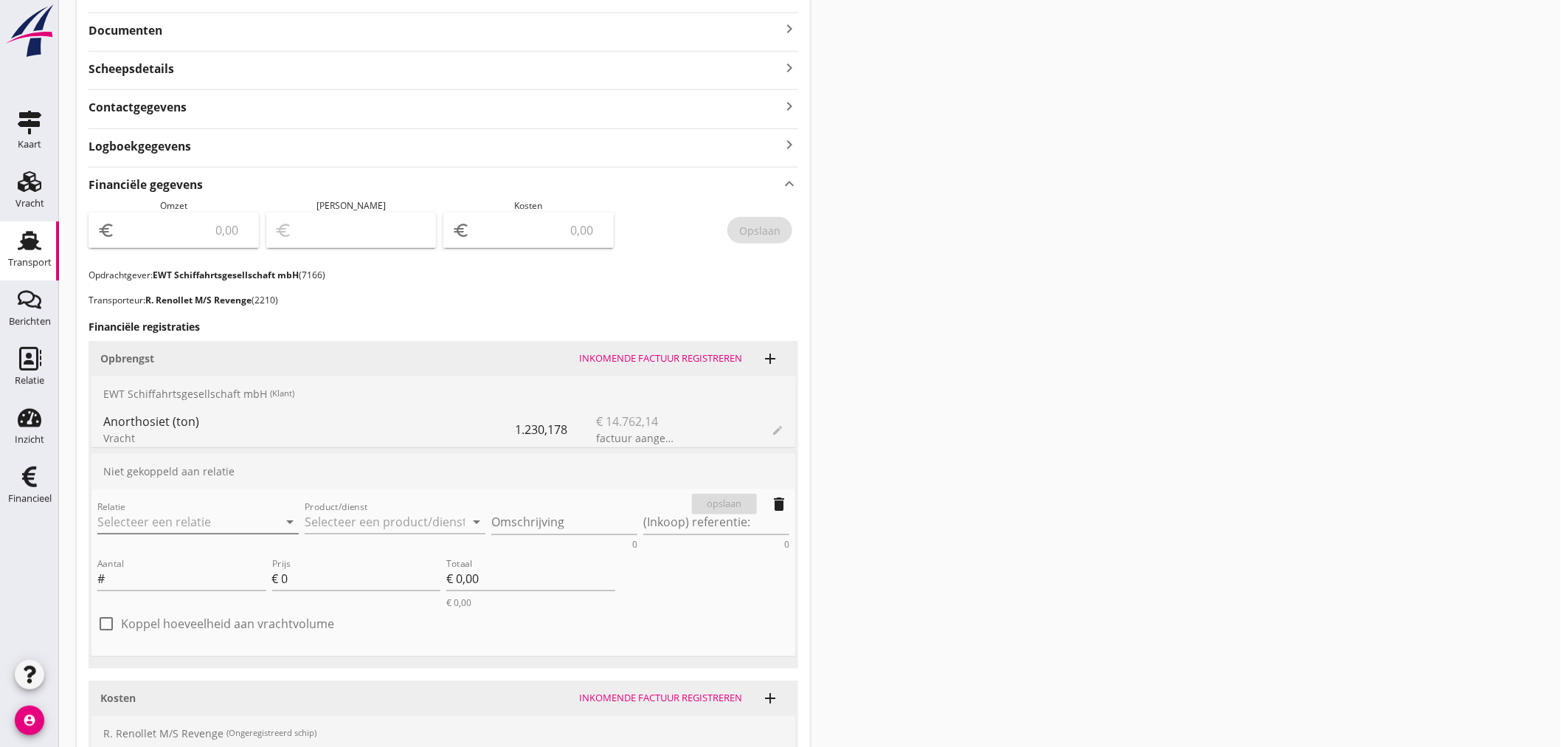
click at [144, 521] on input "Relatie" at bounding box center [177, 522] width 160 height 24
click at [145, 552] on div "EWT Schiffahrtsgesellschaft mbH" at bounding box center [201, 550] width 184 height 18
type input "EWT Schiffahrtsgesellschaft mbH (7166)"
click at [387, 521] on input "Product/dienst" at bounding box center [385, 522] width 160 height 24
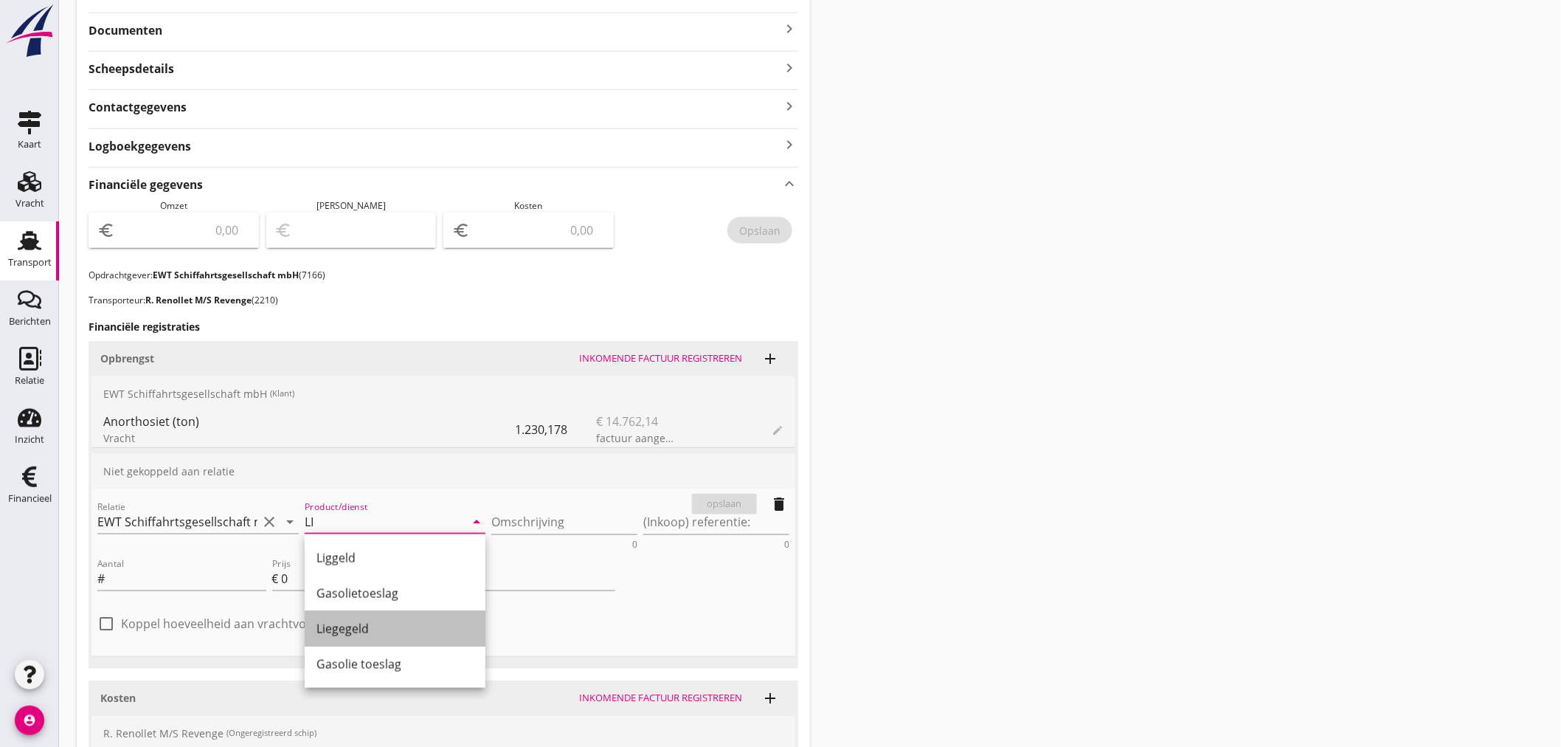
drag, startPoint x: 350, startPoint y: 631, endPoint x: 640, endPoint y: 571, distance: 295.3
click at [352, 631] on div "Liegegeld" at bounding box center [394, 629] width 157 height 18
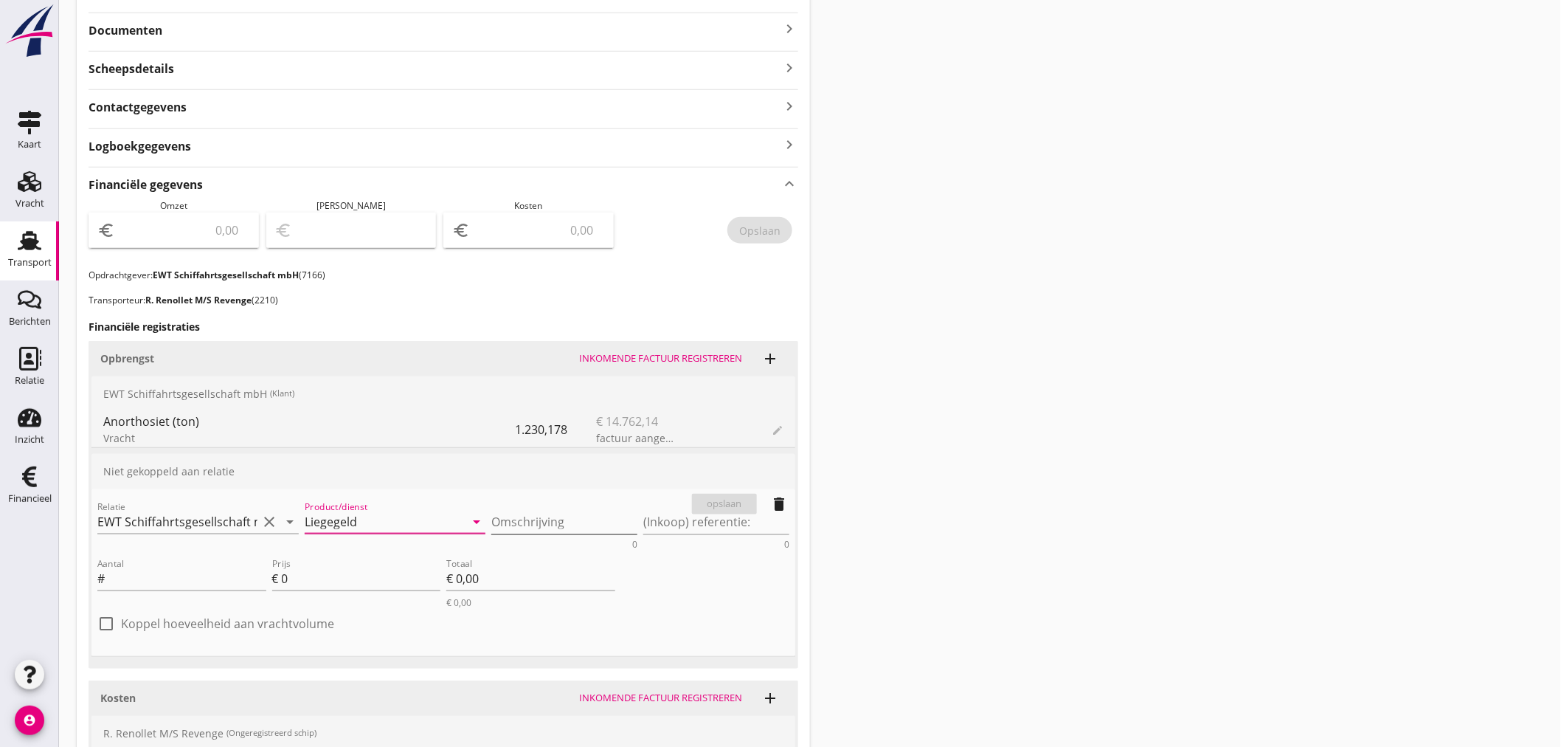
type input "Liegegeld"
click at [586, 526] on textarea "Omschrijving" at bounding box center [564, 522] width 146 height 24
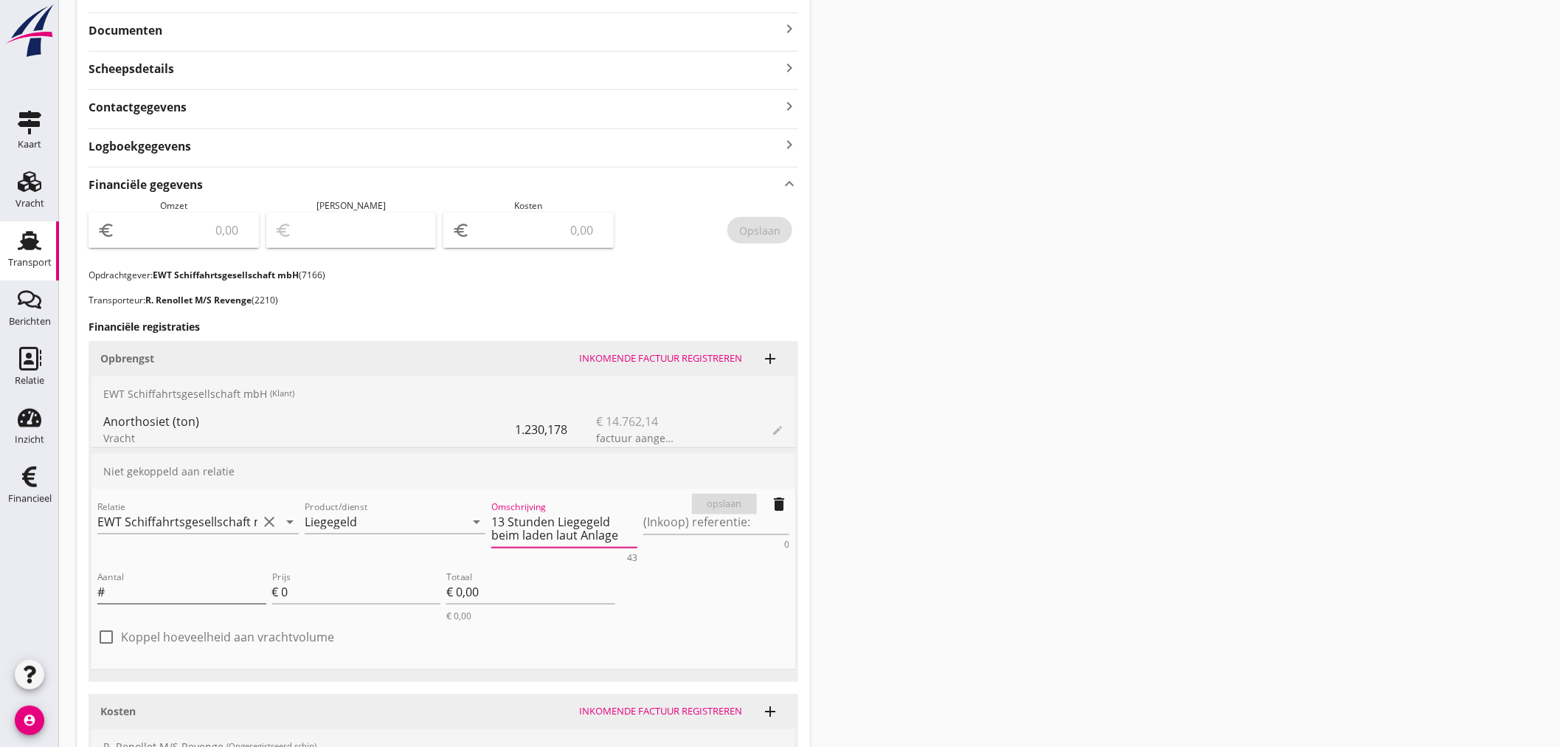
type textarea "13 Stunden Liegegeld beim laden laut Anlage"
click at [118, 588] on input "Aantal" at bounding box center [187, 592] width 159 height 24
type input "13"
type input "2"
type input "€ 26,00"
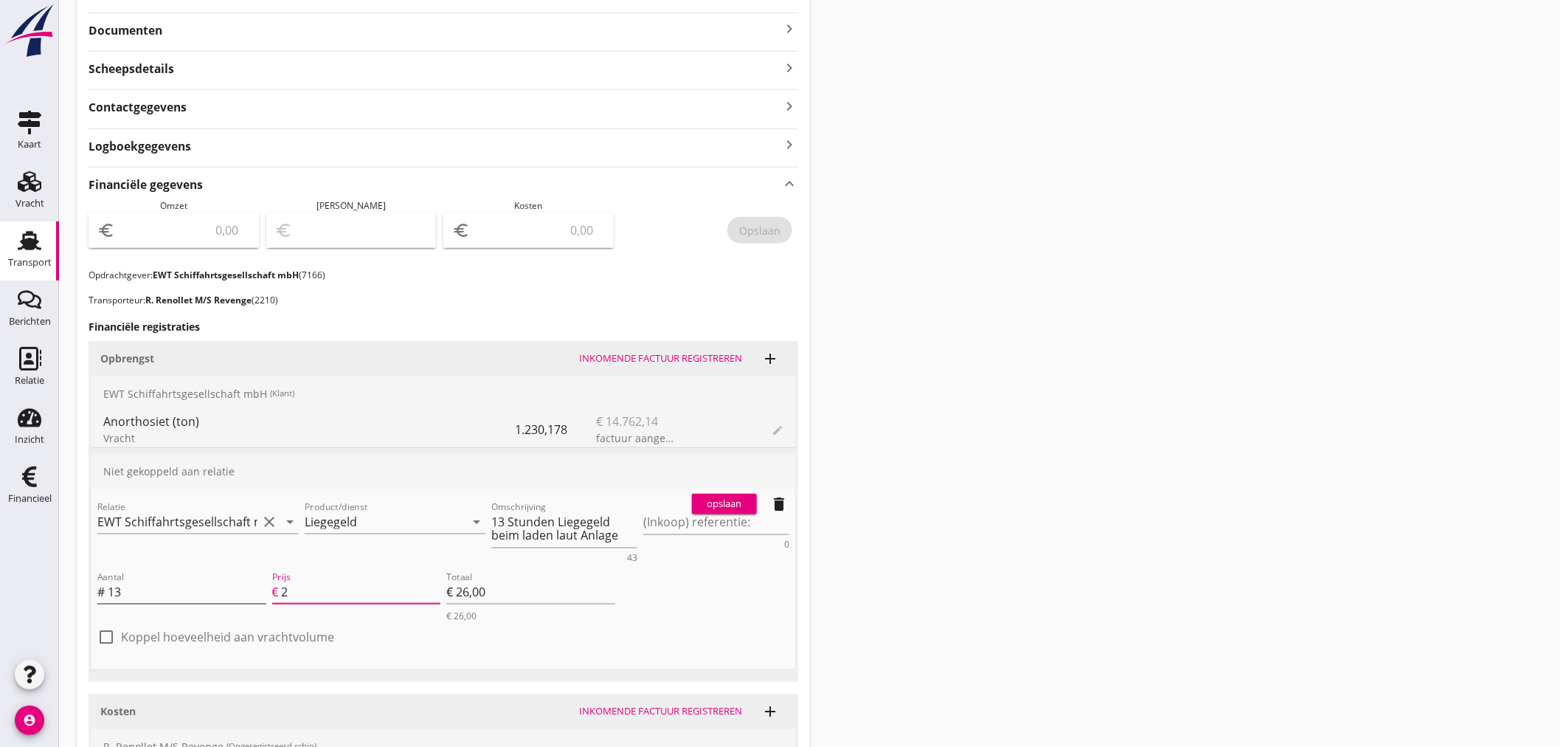
type input "29"
type input "€ 377,00"
type input "€ 0,00"
type input "29.0"
type input "€ 377,00"
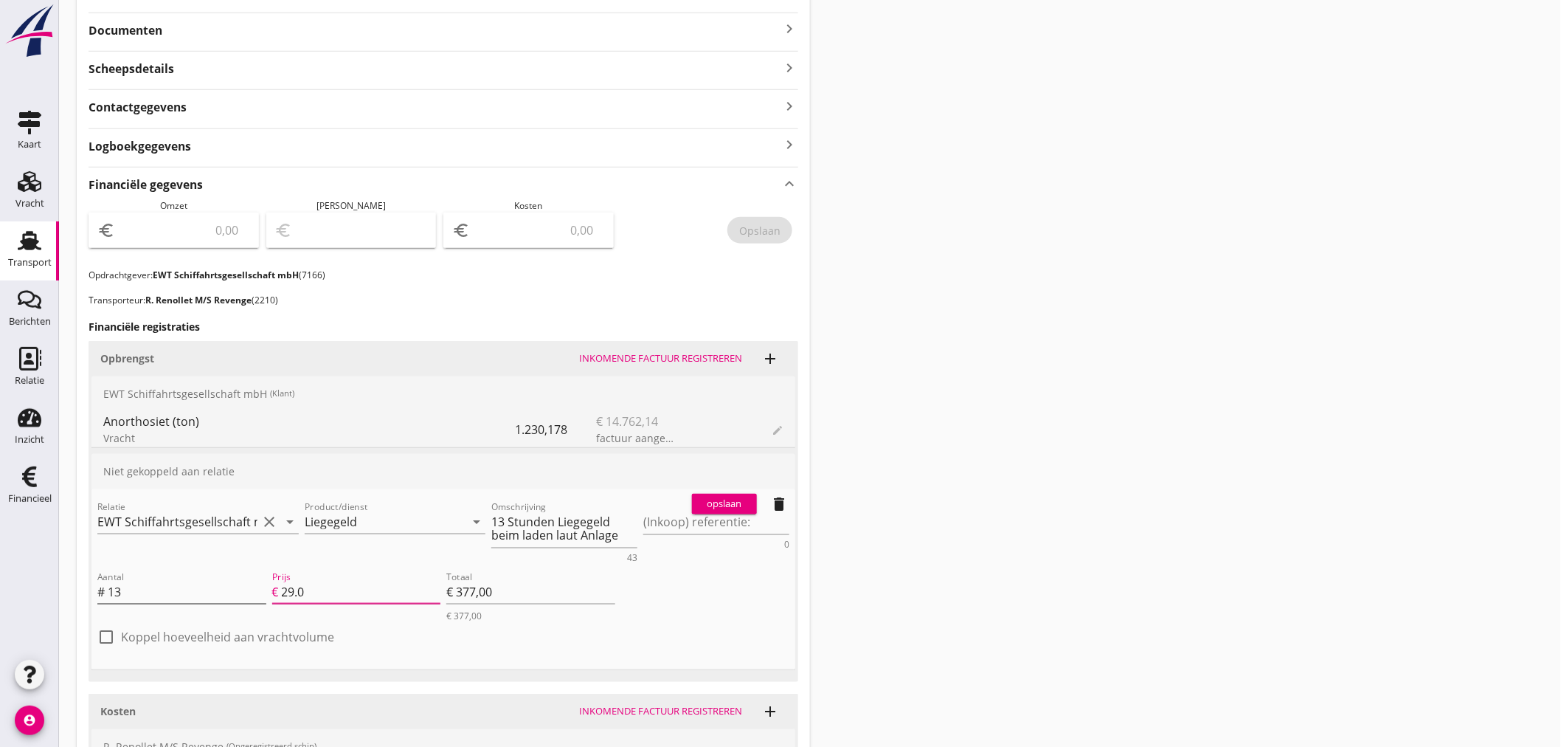
type input "29.05"
type input "€ 377,65"
type input "29.05"
click at [733, 497] on div "opslaan" at bounding box center [724, 503] width 53 height 15
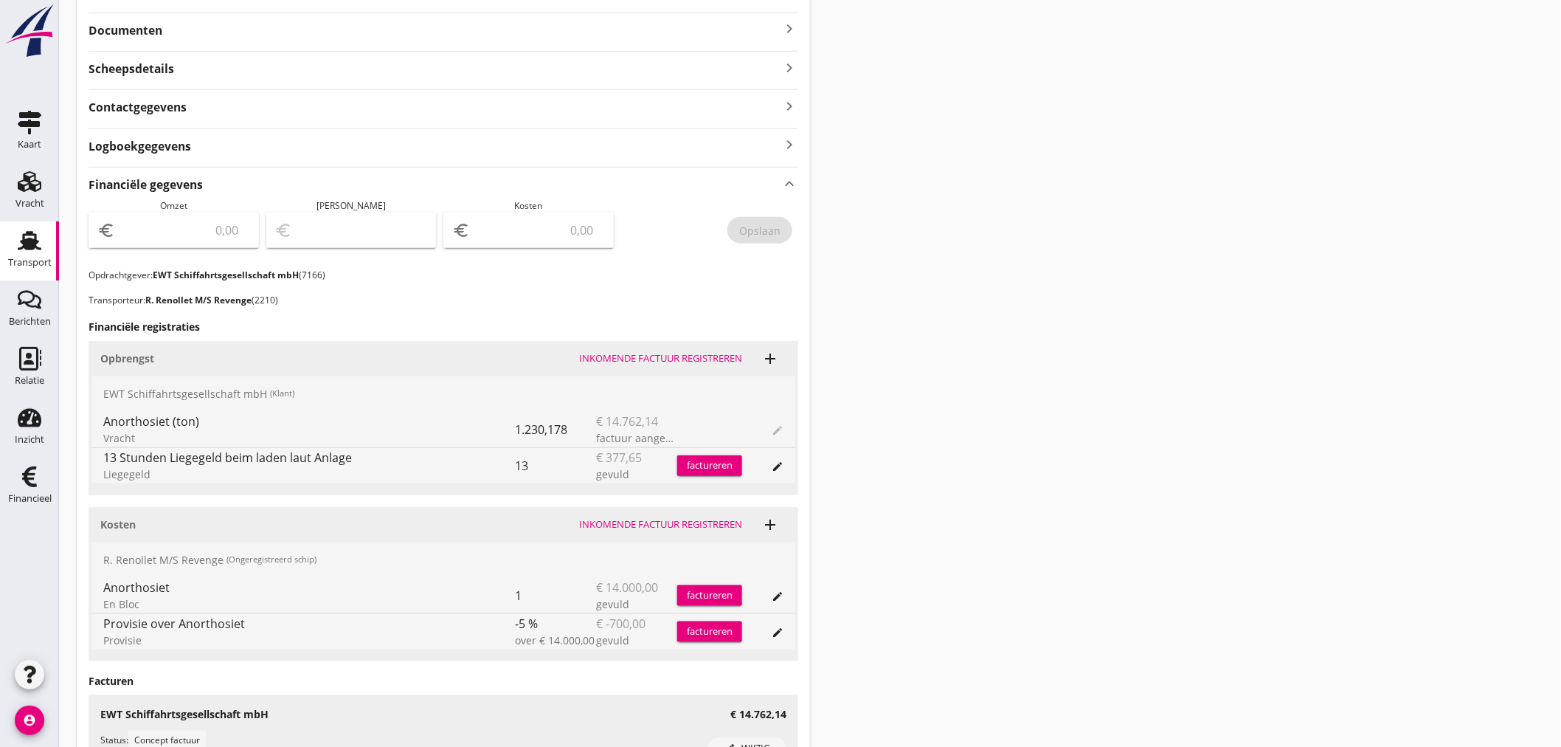
click at [718, 465] on div "factureren" at bounding box center [709, 465] width 65 height 15
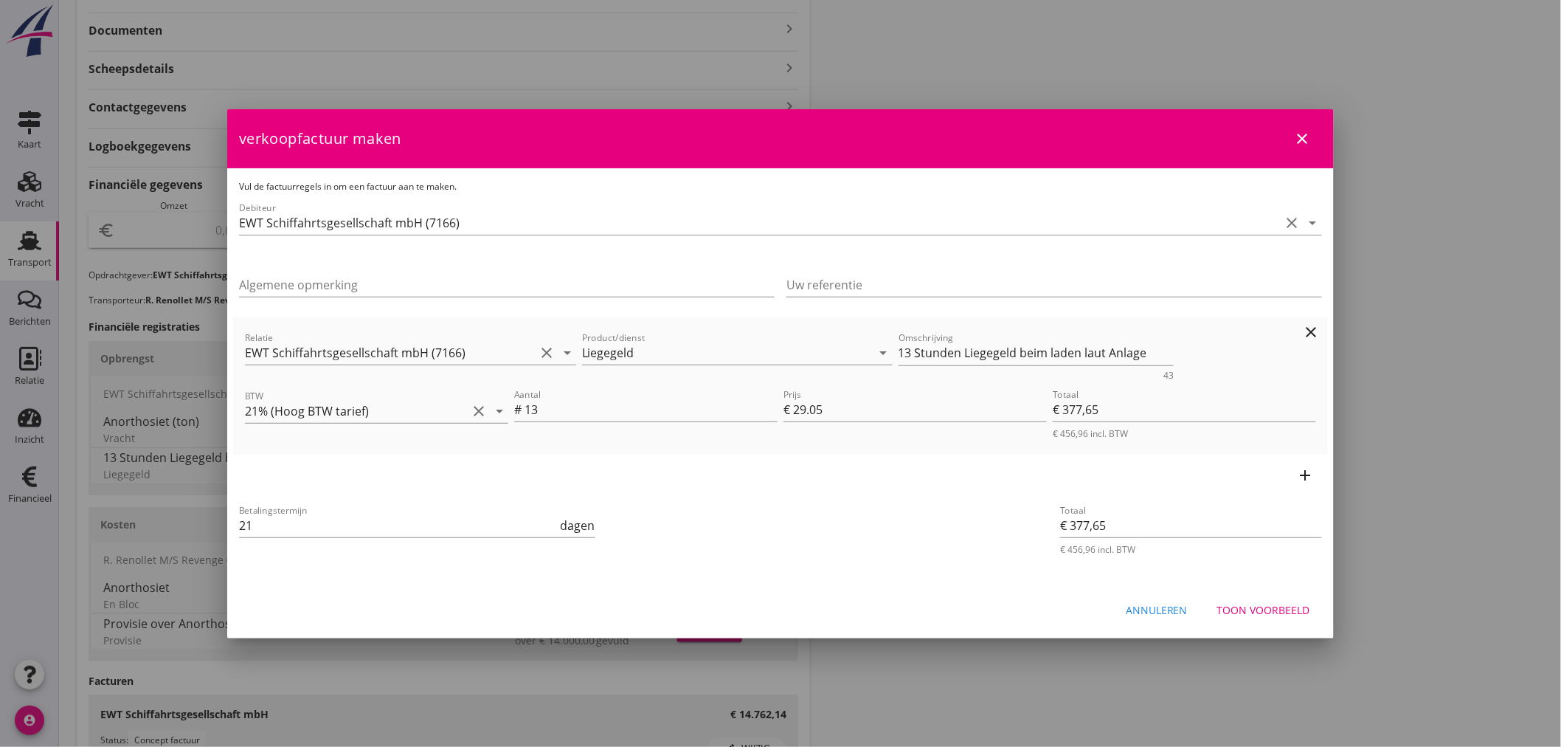
drag, startPoint x: 496, startPoint y: 404, endPoint x: 441, endPoint y: 439, distance: 64.7
click at [496, 404] on icon "arrow_drop_down" at bounding box center [500, 411] width 18 height 18
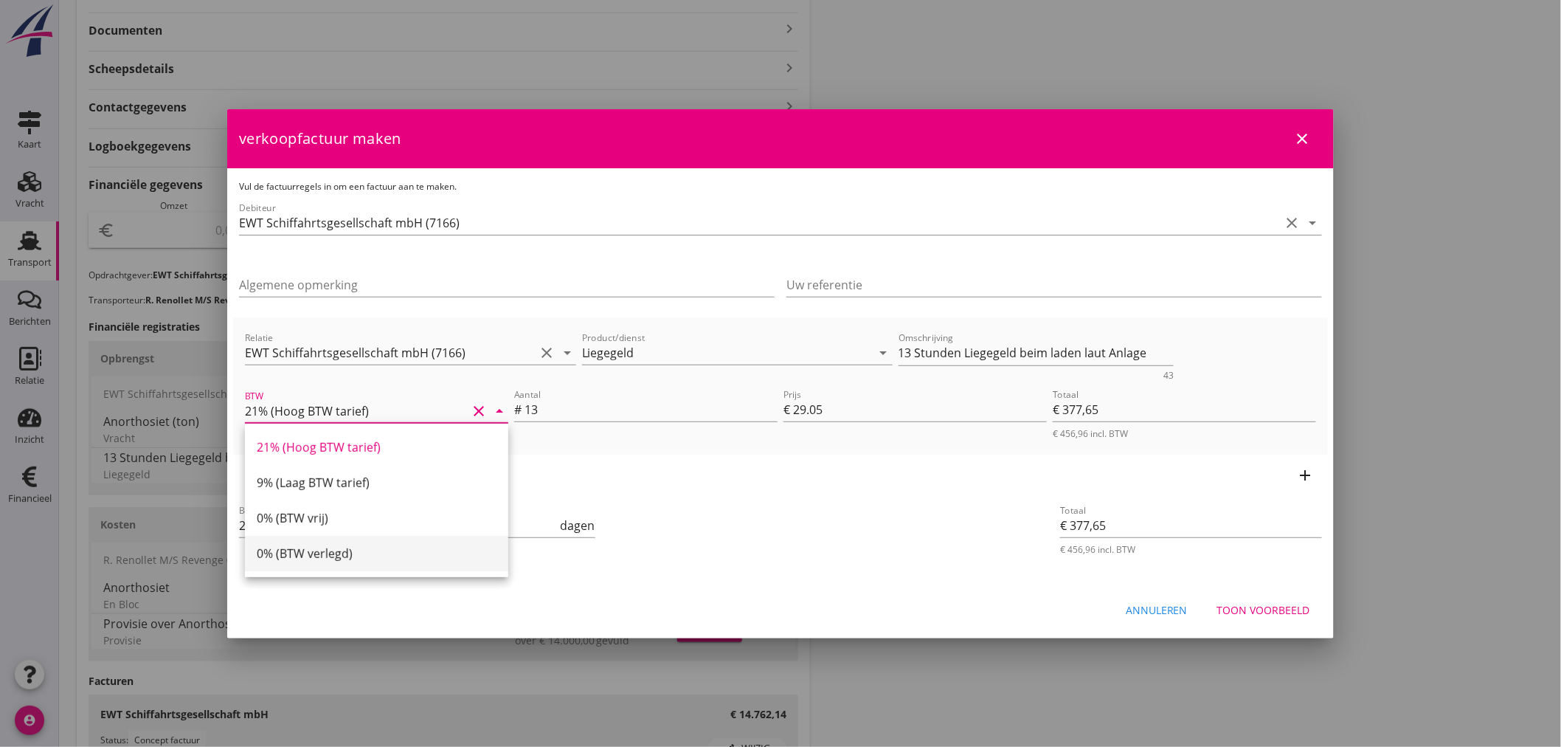
drag, startPoint x: 322, startPoint y: 558, endPoint x: 349, endPoint y: 555, distance: 26.7
click at [325, 557] on div "0% (BTW verlegd)" at bounding box center [377, 553] width 240 height 18
type input "0% (BTW verlegd)"
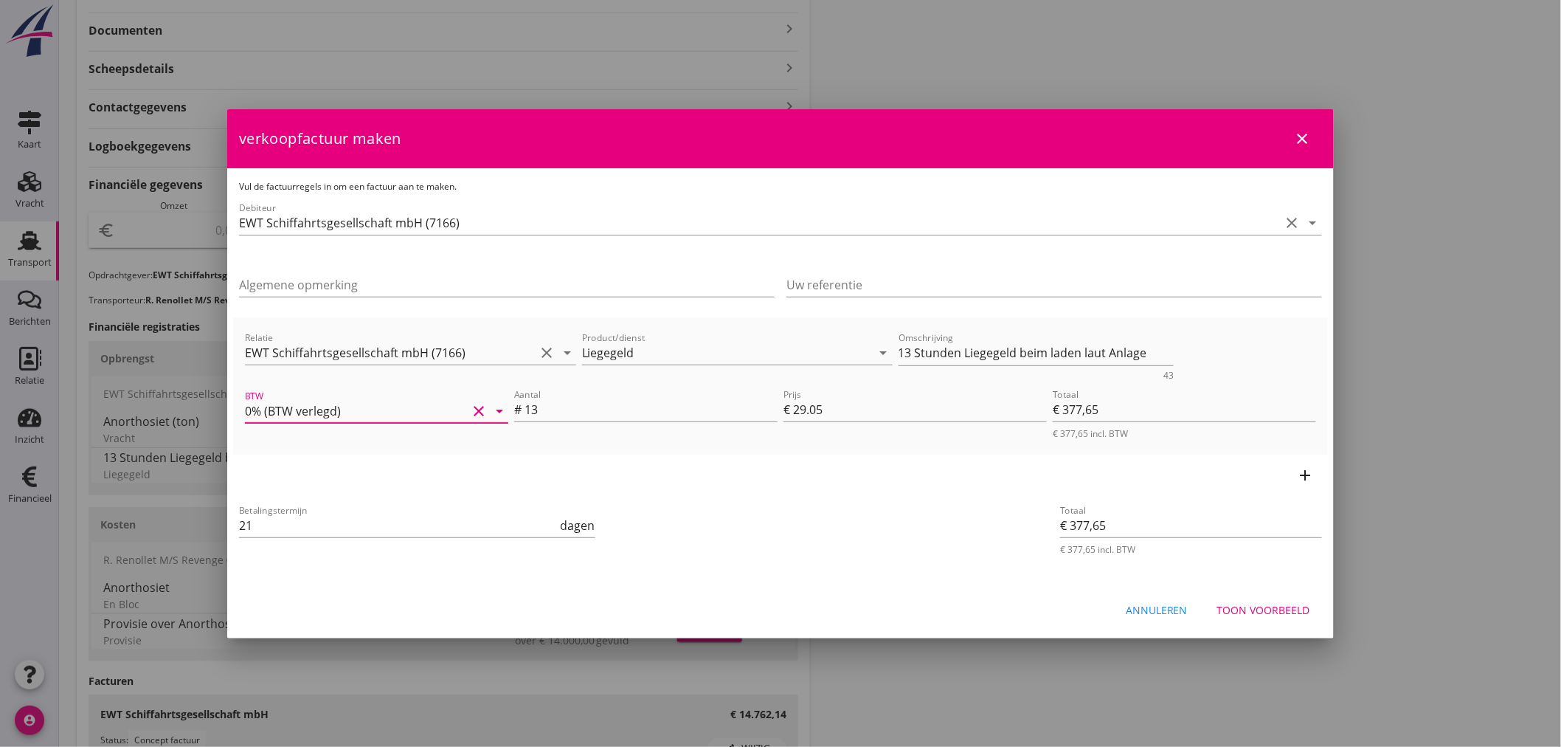
click at [1281, 611] on div "Toon voorbeeld" at bounding box center [1263, 609] width 93 height 15
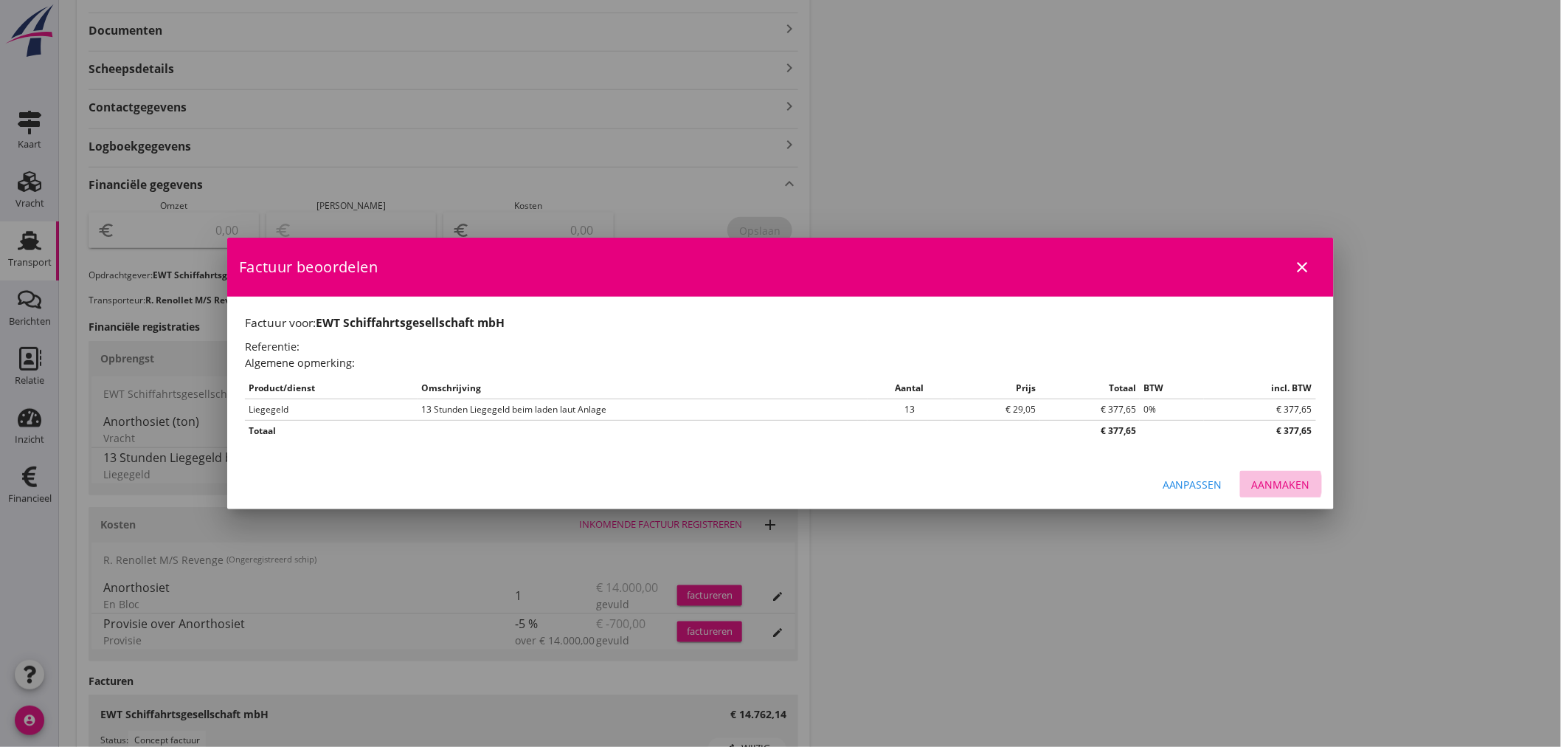
click at [1299, 487] on div "Aanmaken" at bounding box center [1281, 484] width 58 height 15
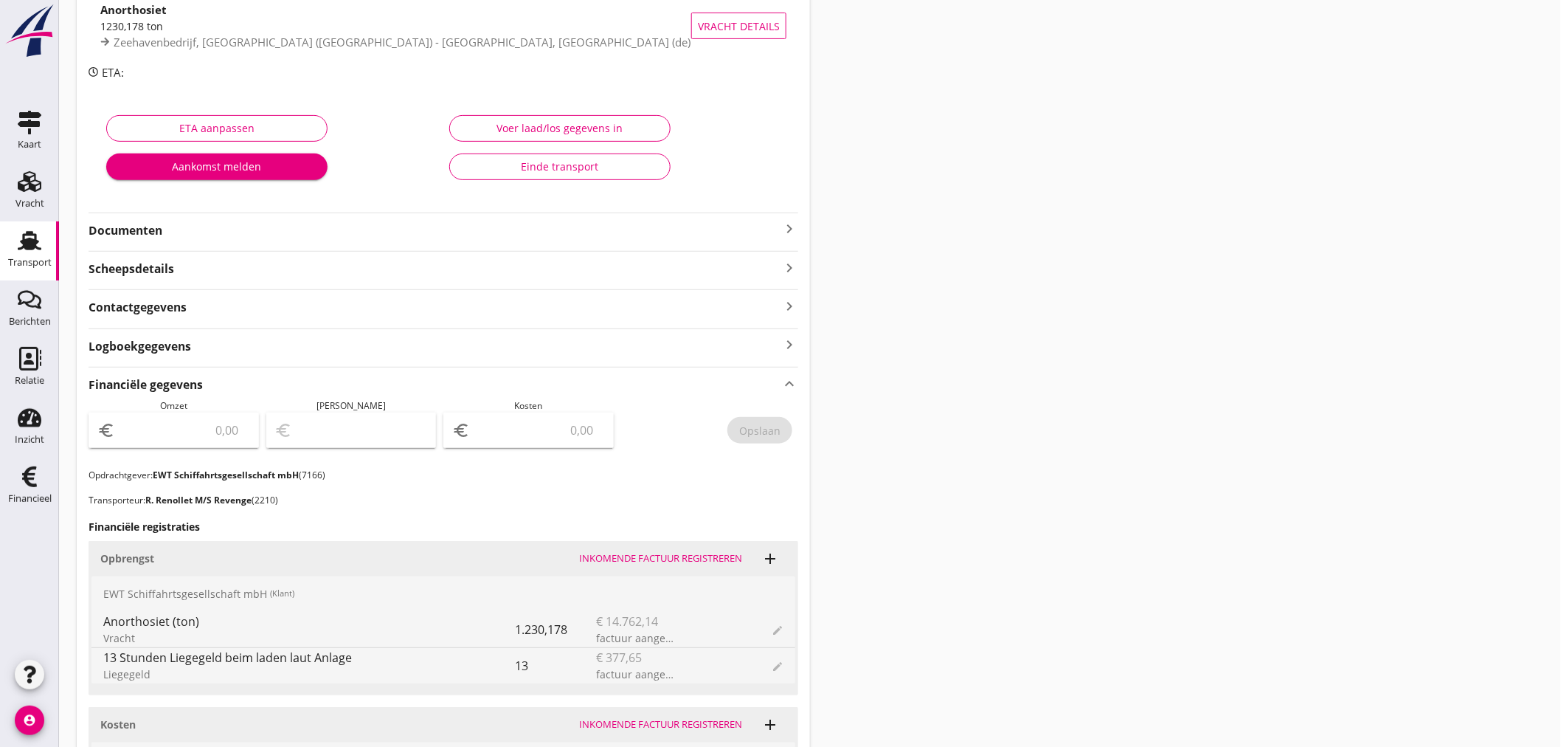
scroll to position [0, 0]
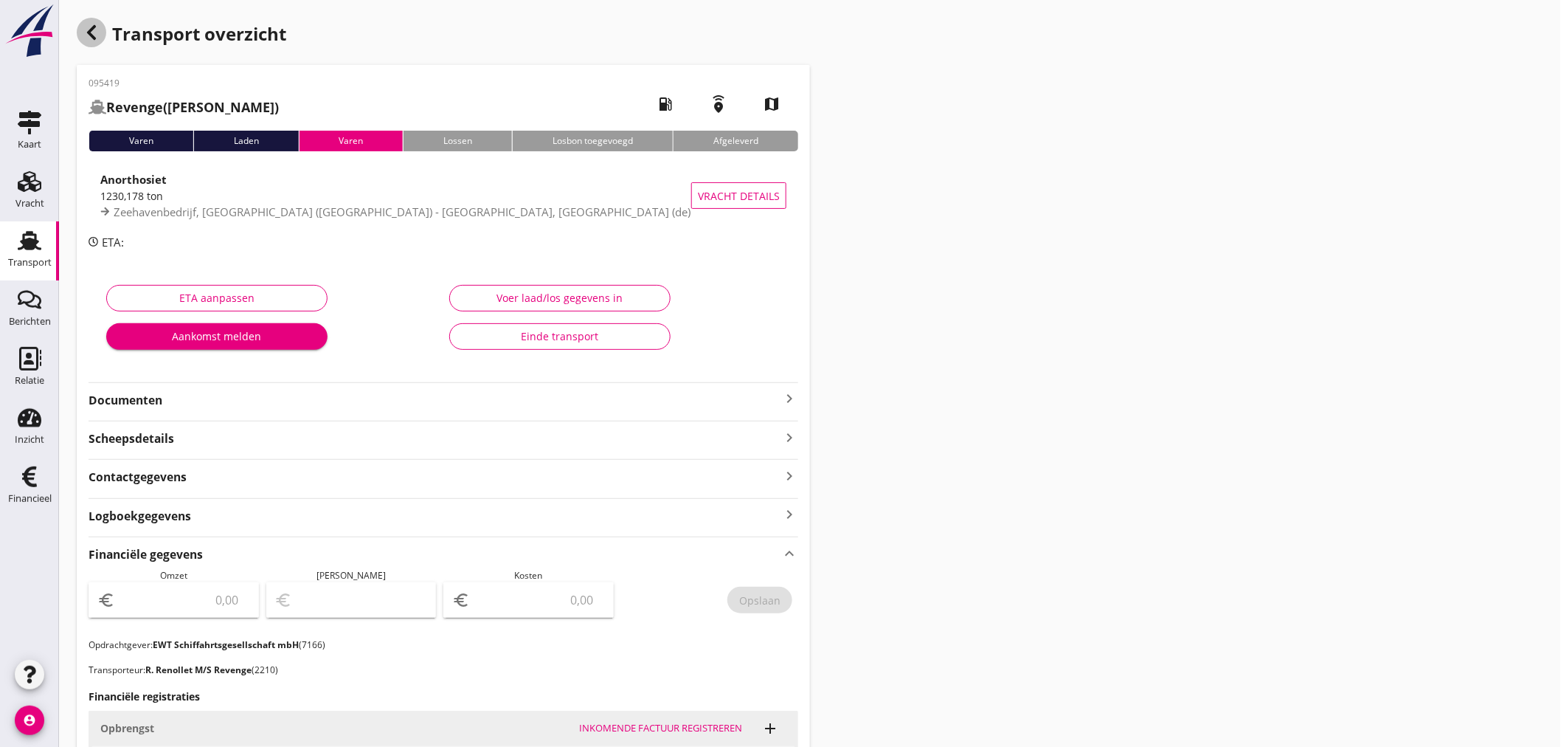
click at [99, 35] on icon "button" at bounding box center [92, 33] width 18 height 18
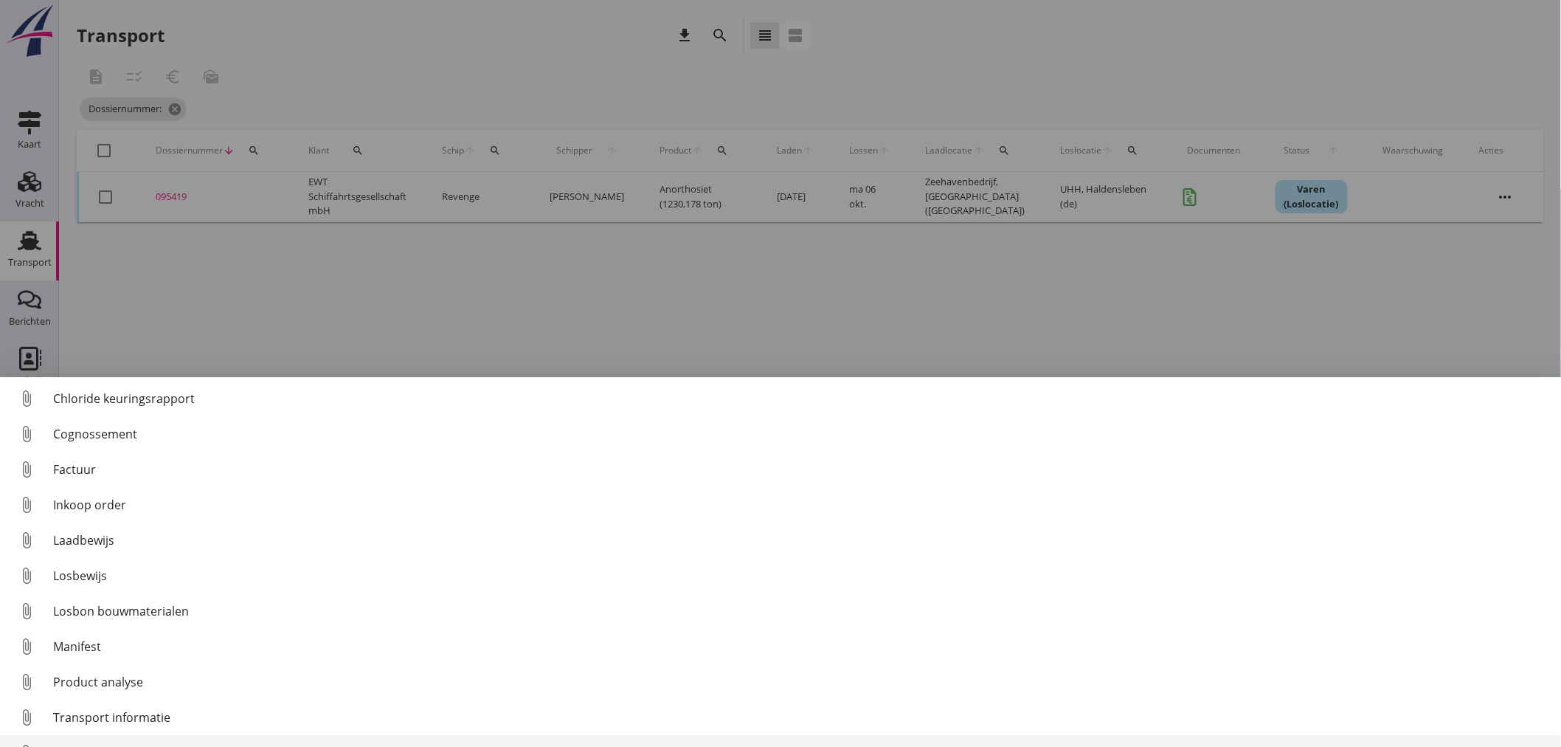
scroll to position [68, 0]
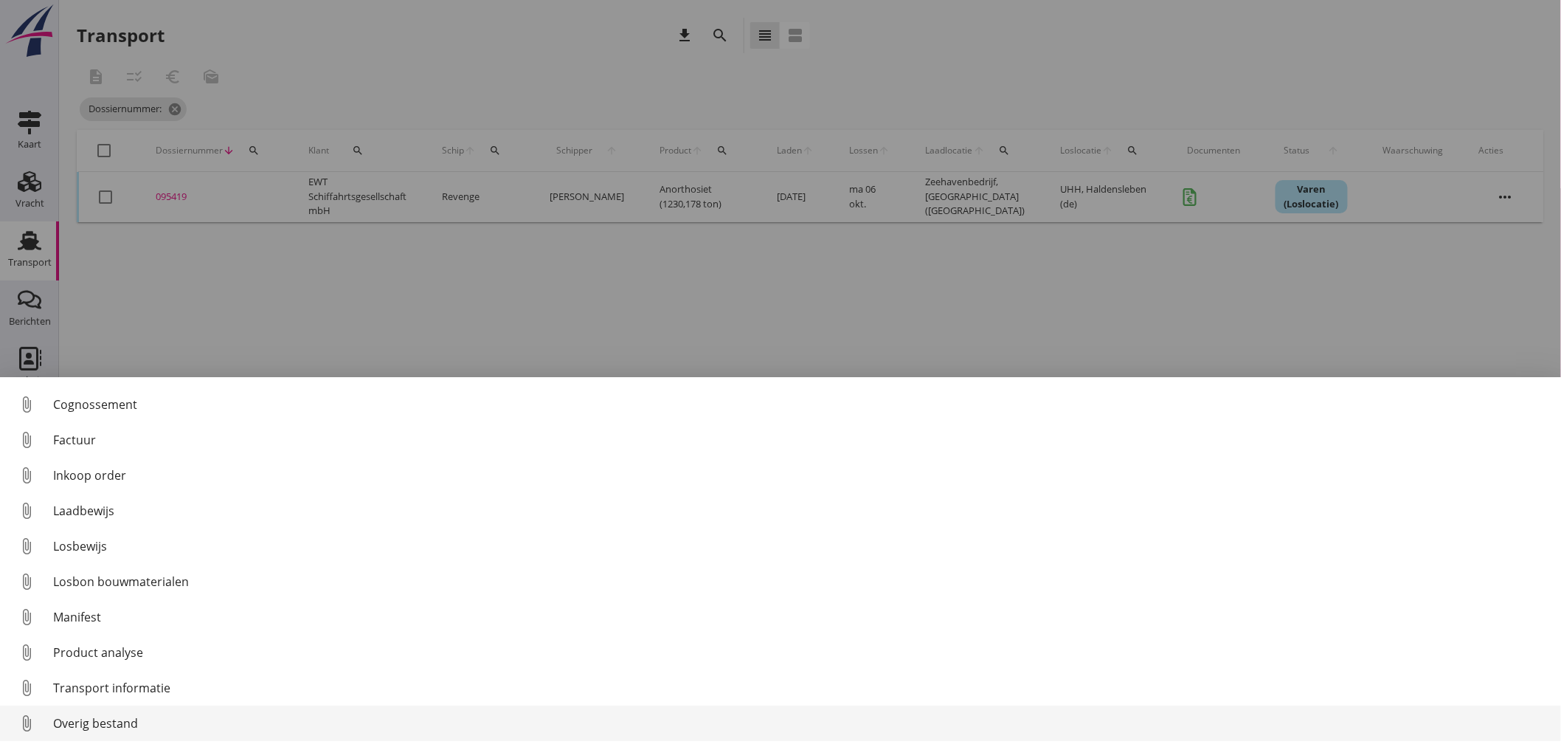
click at [108, 716] on div "Overig bestand" at bounding box center [801, 723] width 1496 height 18
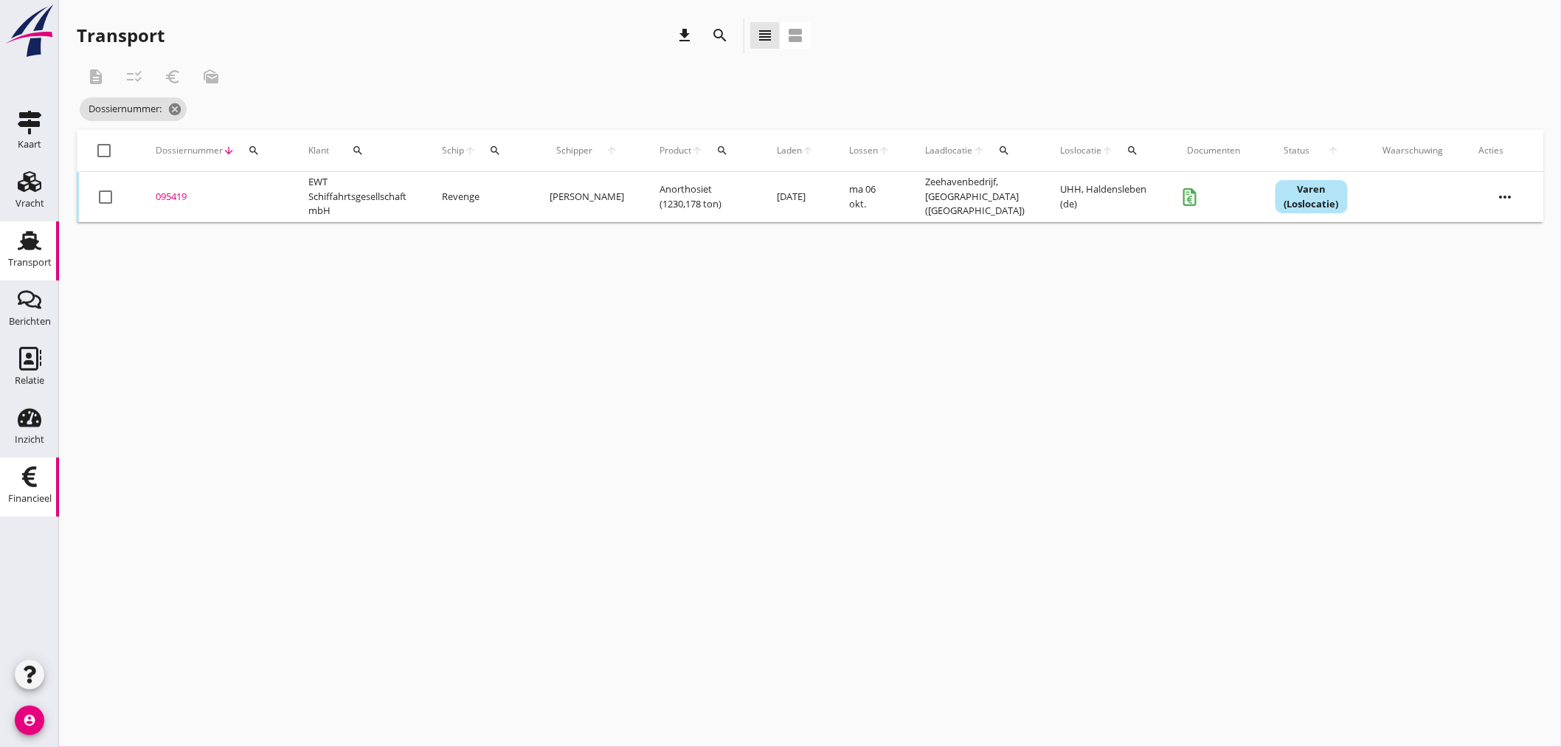
click at [35, 494] on div "Financieel" at bounding box center [30, 499] width 44 height 10
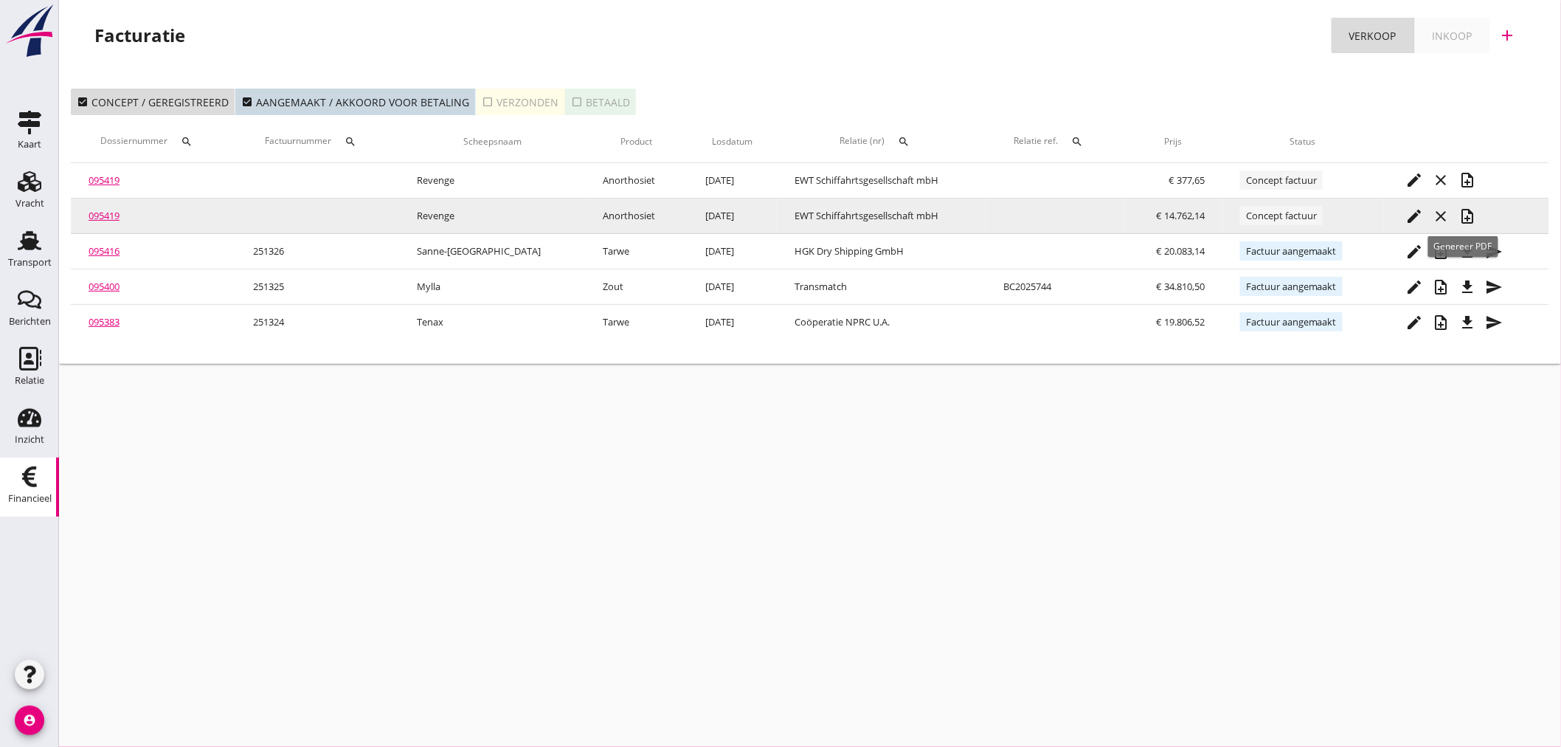
click at [1468, 220] on icon "note_add" at bounding box center [1468, 216] width 18 height 18
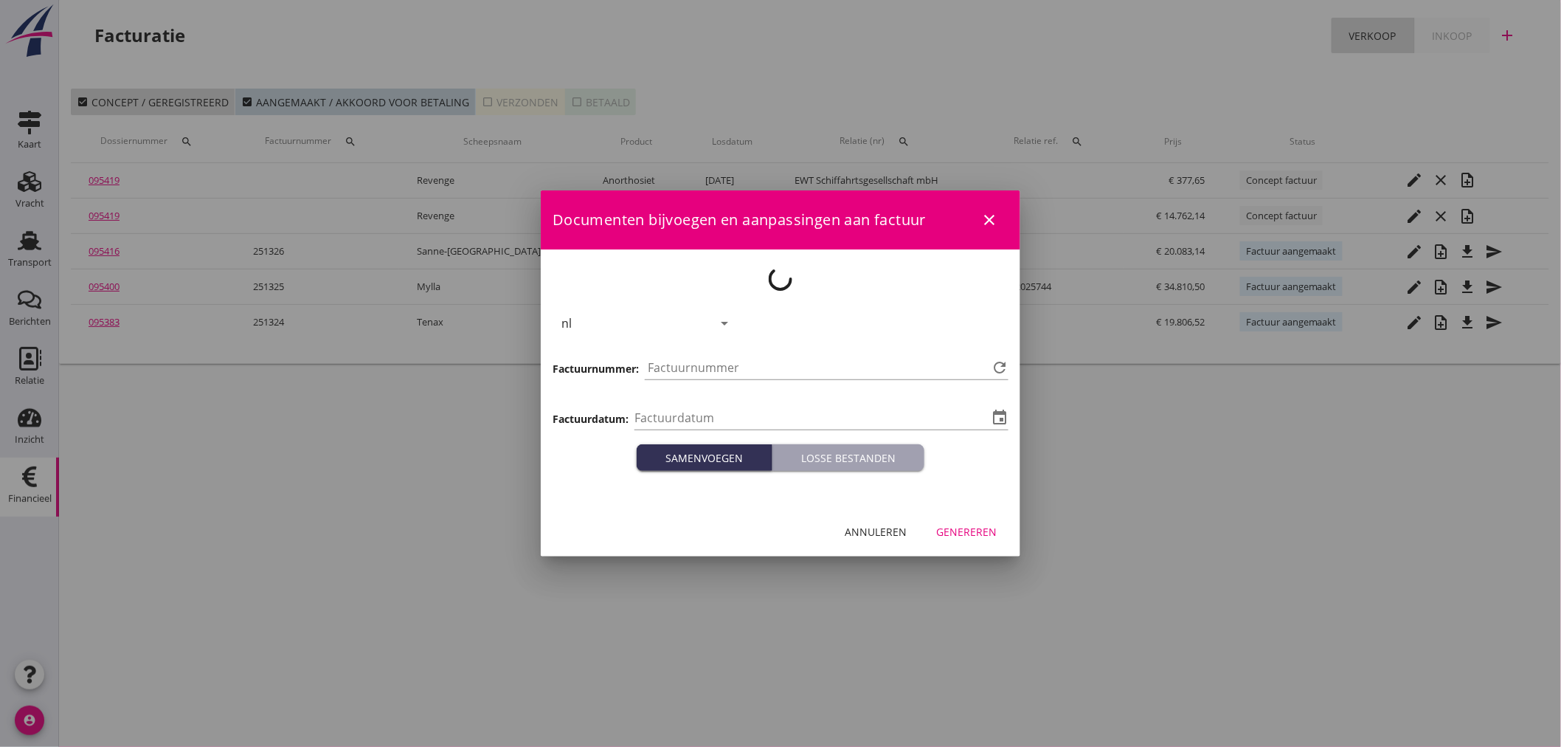
type input "[DATE]"
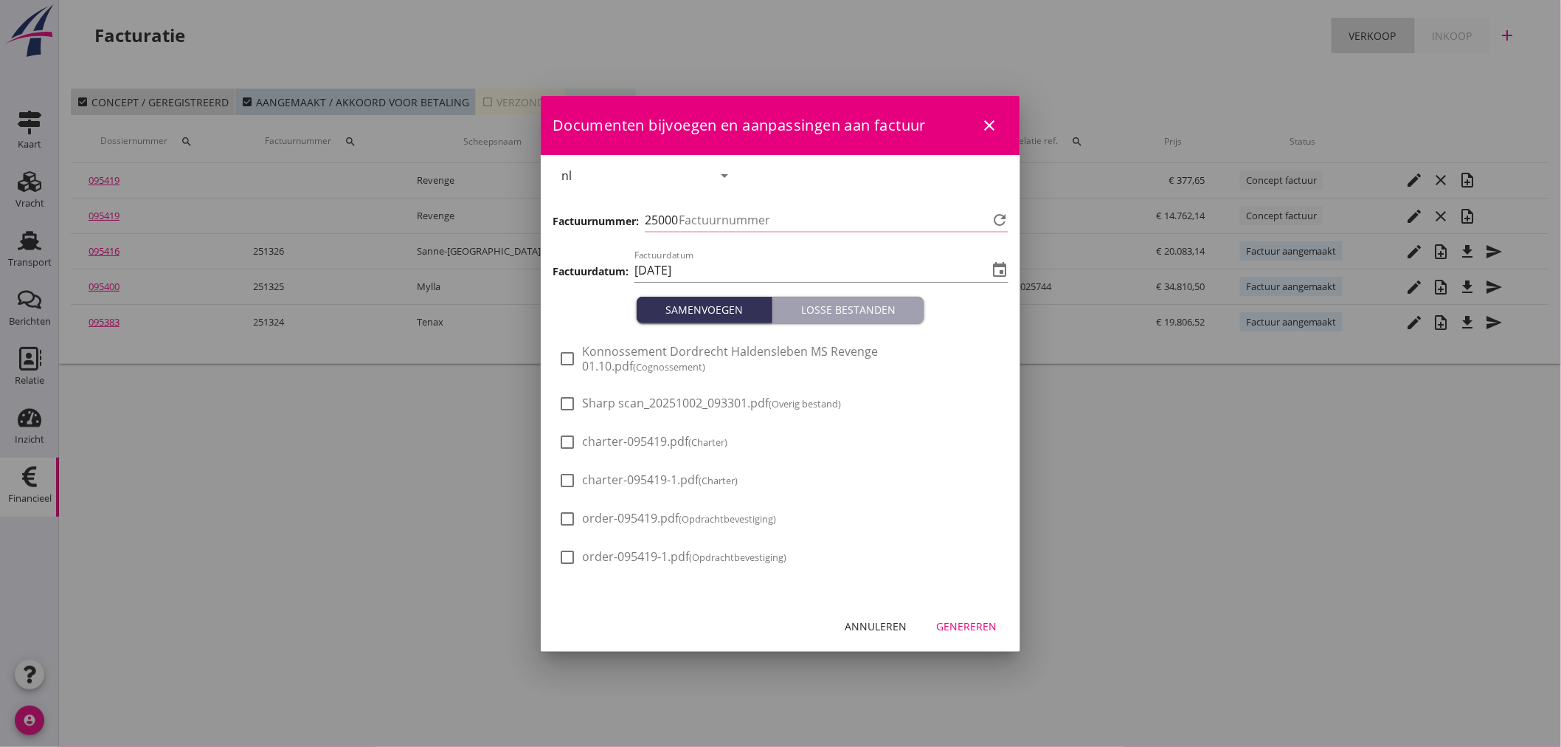
type input "1327"
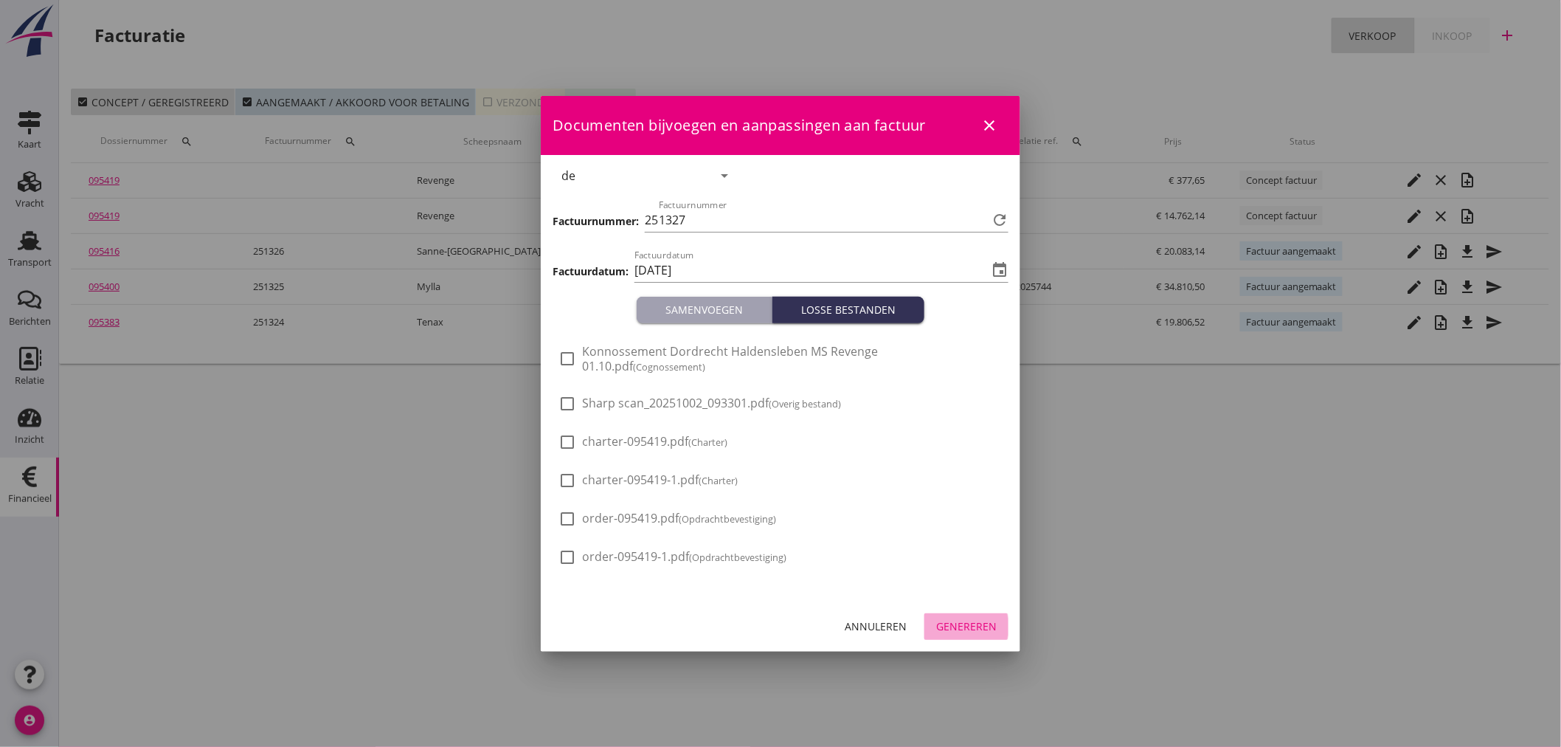
click at [969, 625] on div "Genereren" at bounding box center [966, 625] width 60 height 15
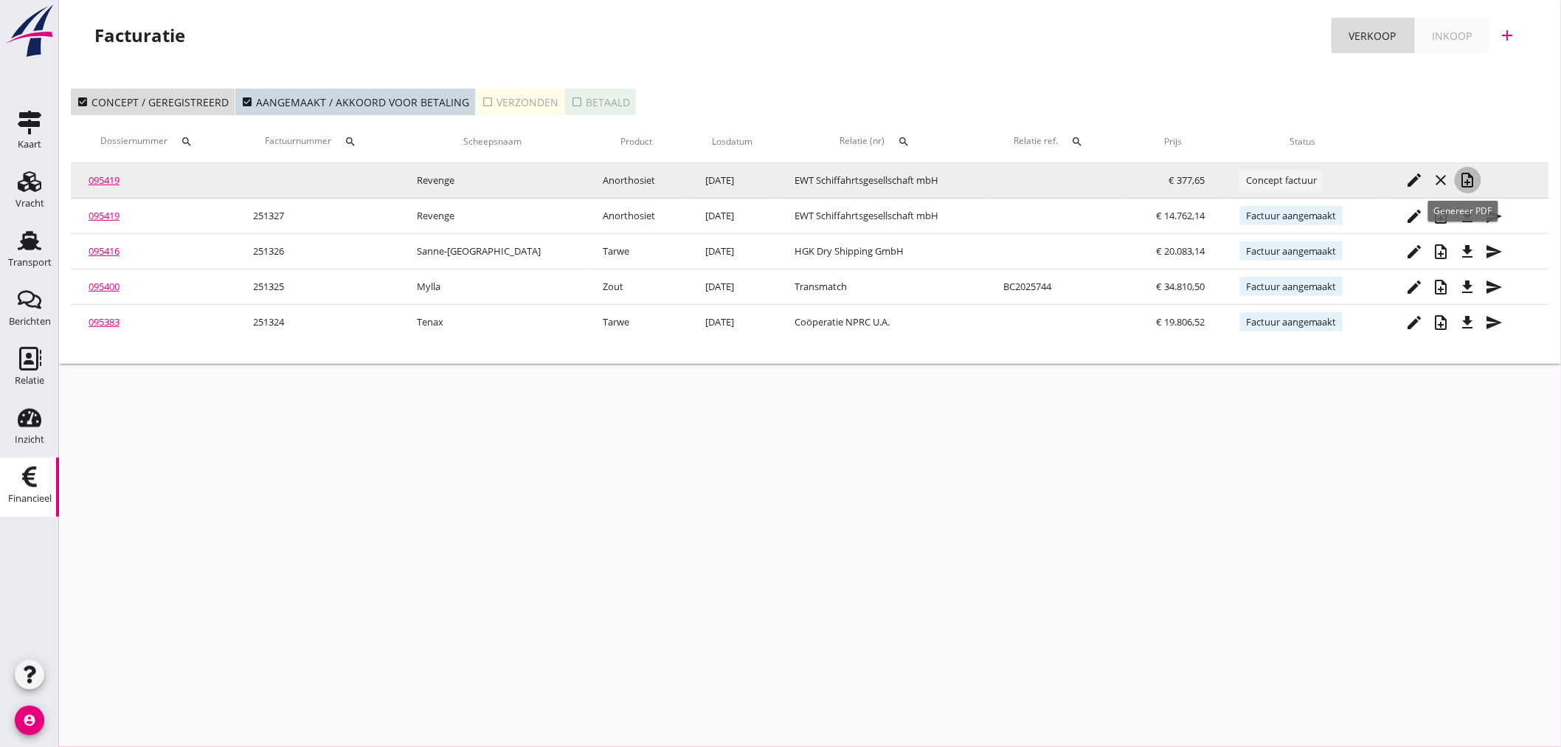
click at [1469, 179] on icon "note_add" at bounding box center [1468, 180] width 18 height 18
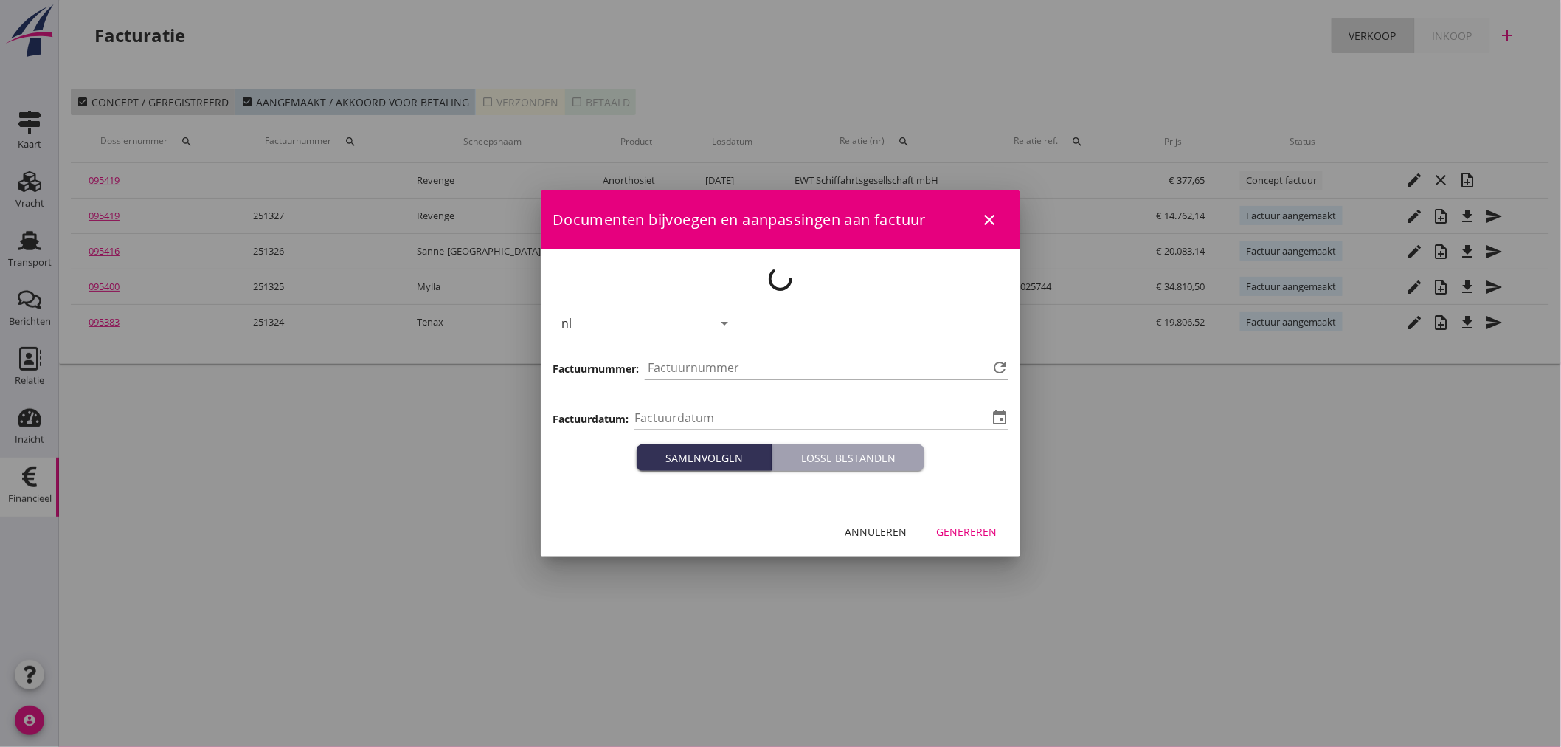
type input "[DATE]"
type input "1328"
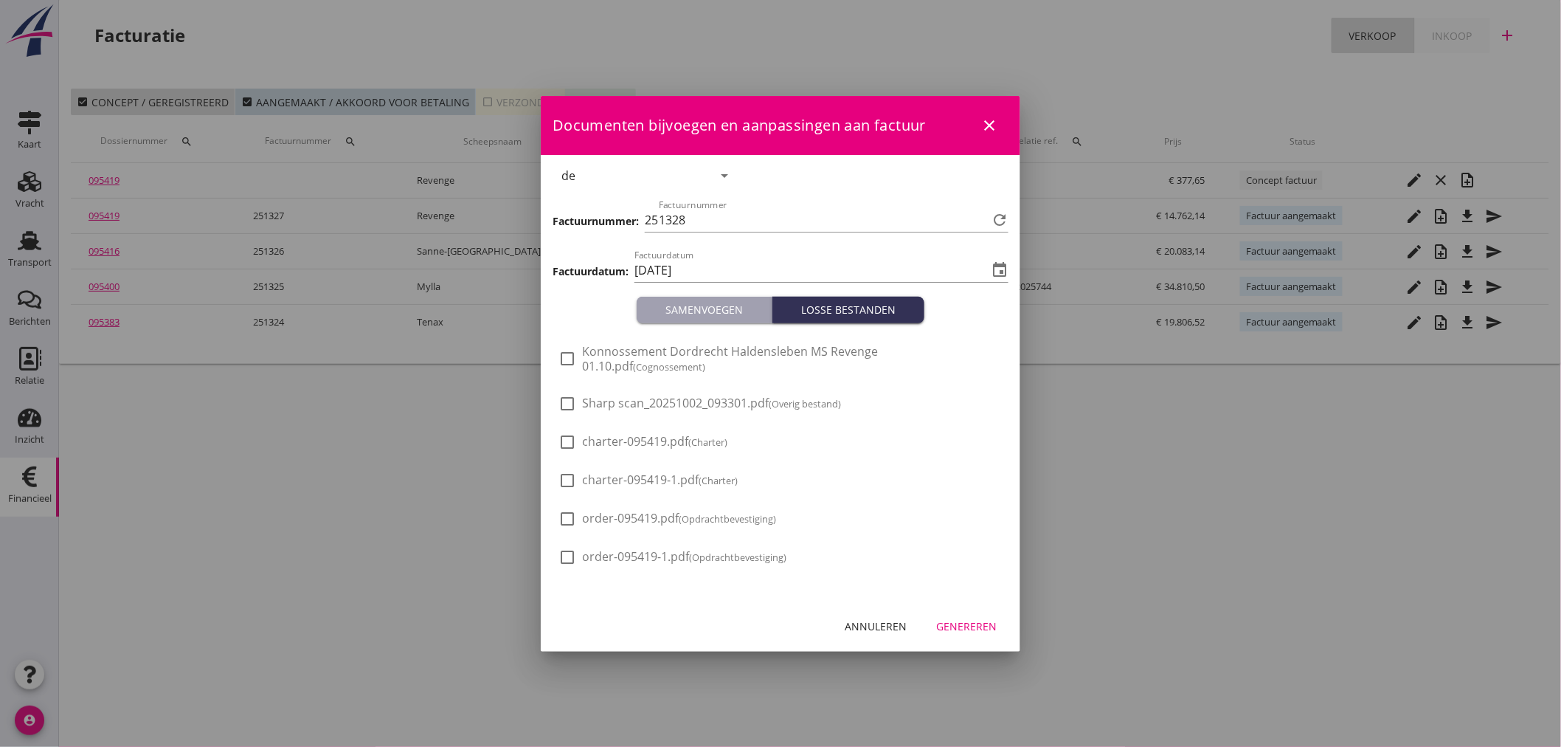
click at [558, 393] on div at bounding box center [567, 403] width 25 height 25
checkbox input "true"
click at [958, 621] on div "Genereren" at bounding box center [966, 625] width 60 height 15
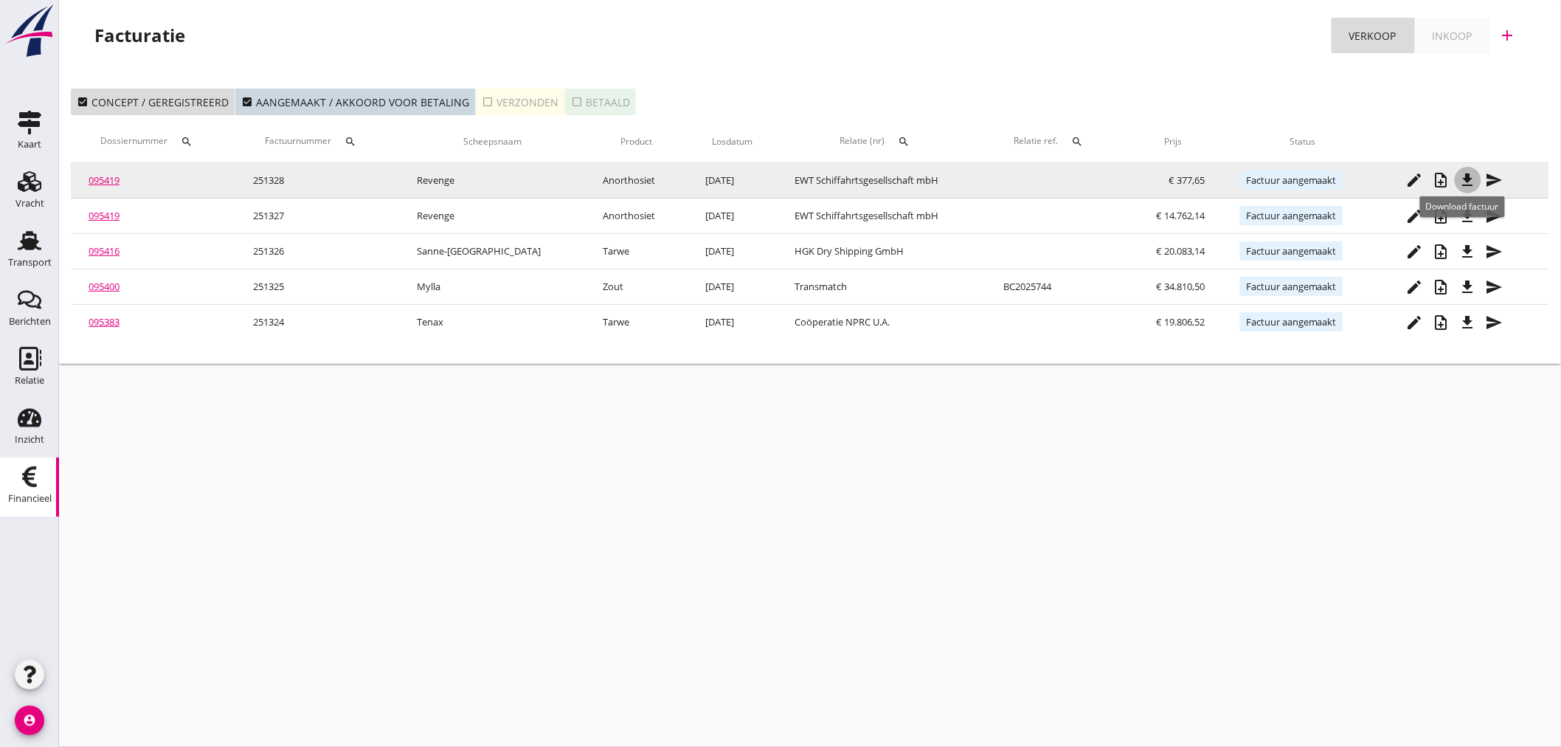
click at [1464, 182] on icon "file_download" at bounding box center [1468, 180] width 18 height 18
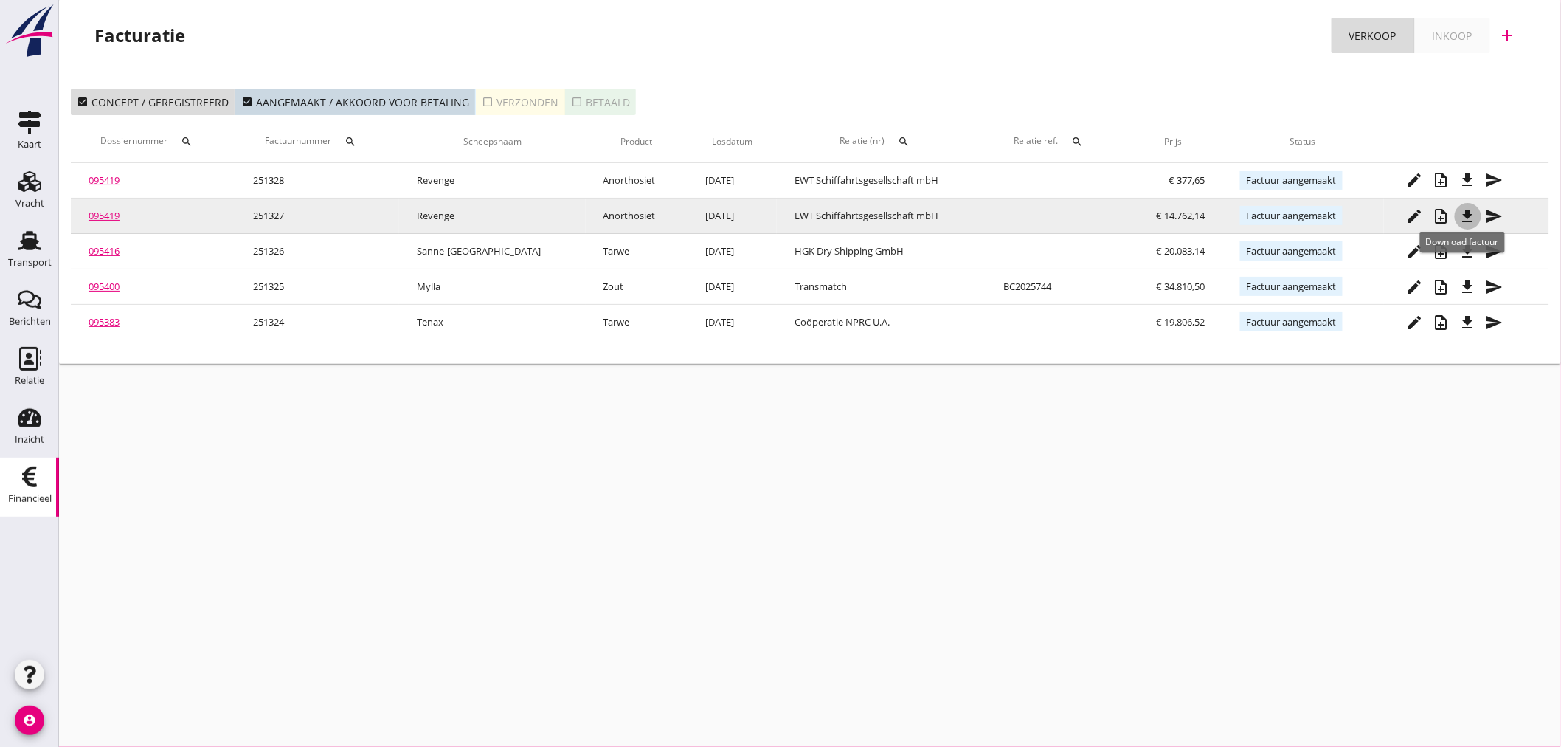
click at [1470, 212] on icon "file_download" at bounding box center [1468, 216] width 18 height 18
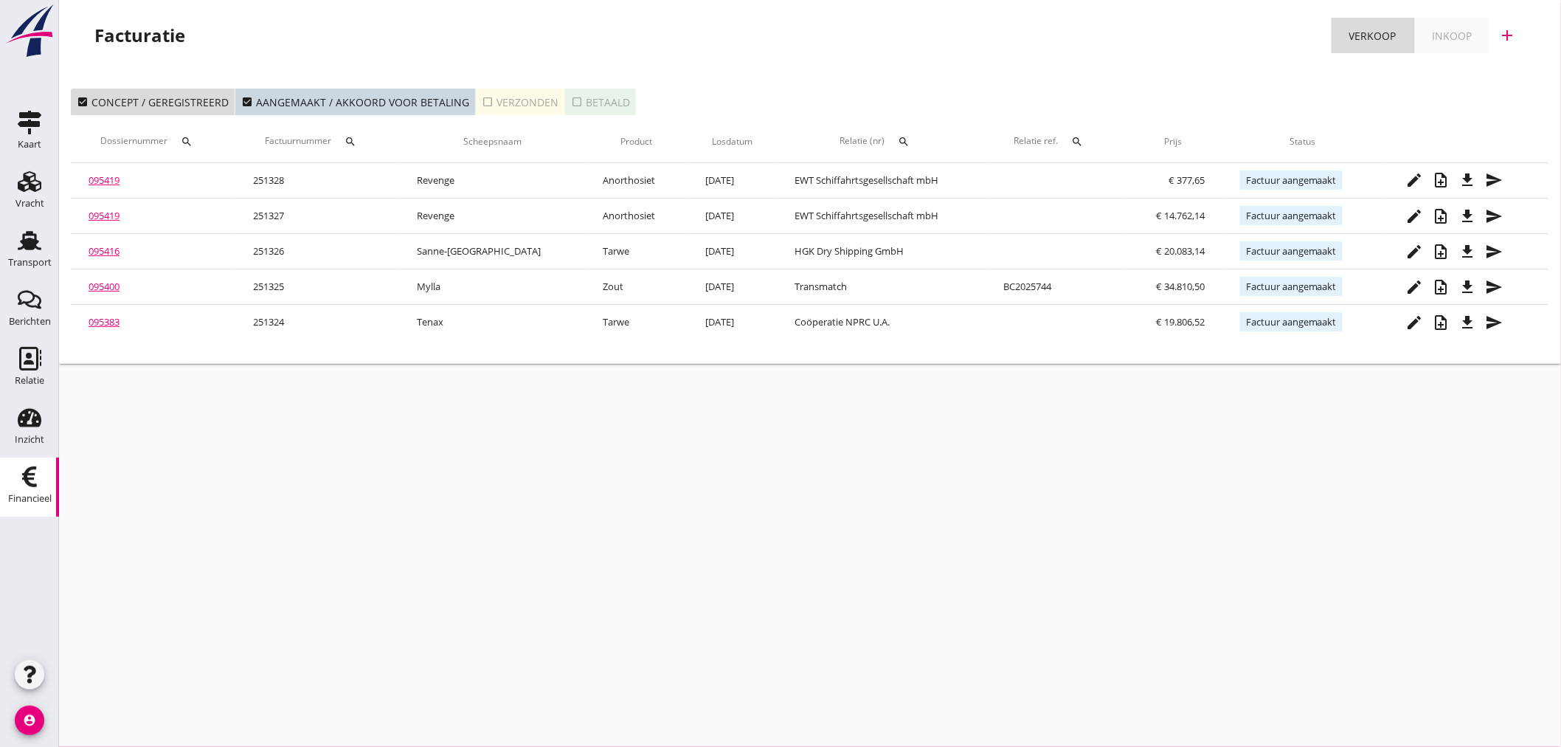
click at [593, 581] on div "cancel You are impersonating another user. Facturatie Verkoop Inkoop add check_…" at bounding box center [810, 373] width 1502 height 747
click at [26, 374] on div "Relatie" at bounding box center [30, 380] width 30 height 21
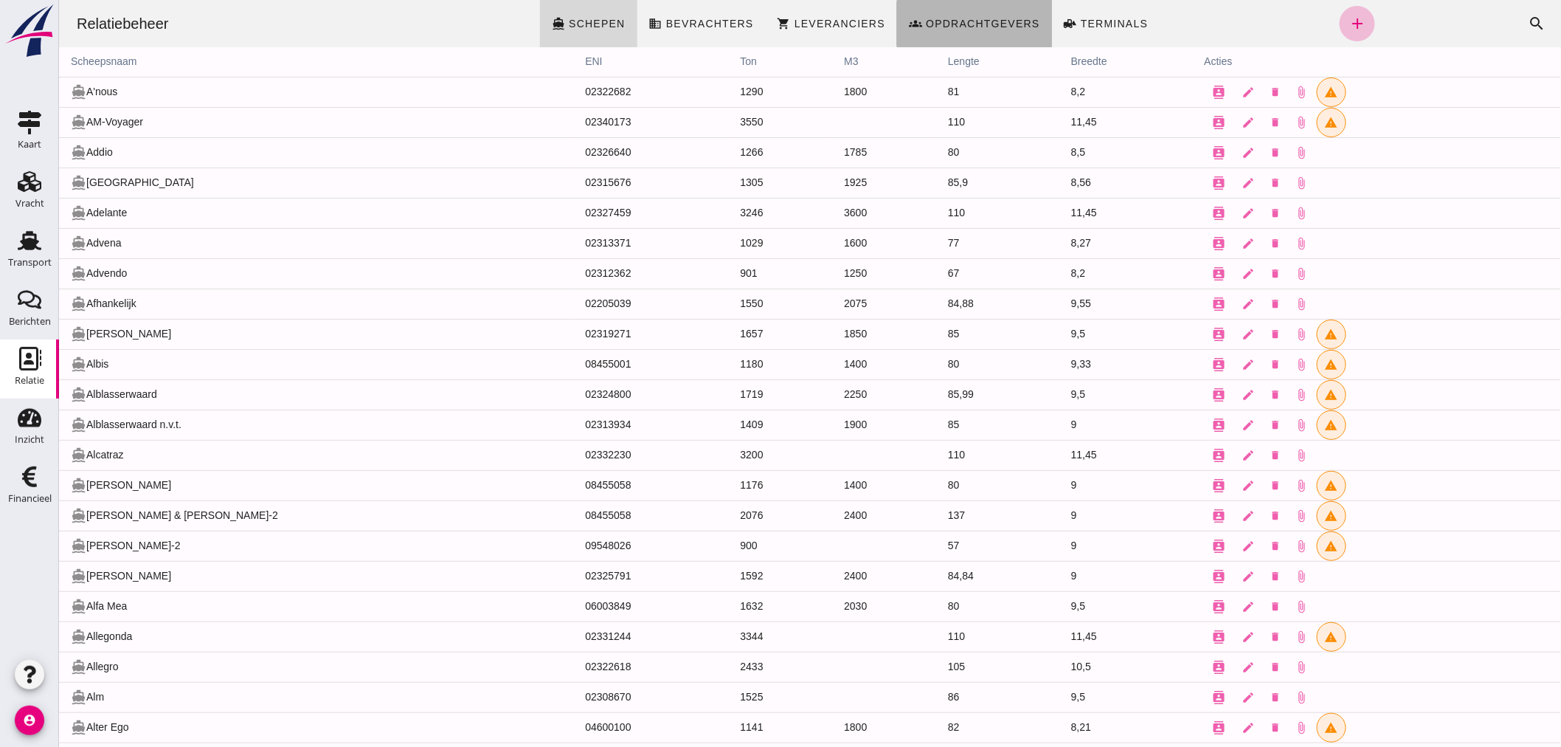
click at [963, 28] on span "Opdrachtgevers" at bounding box center [981, 24] width 115 height 12
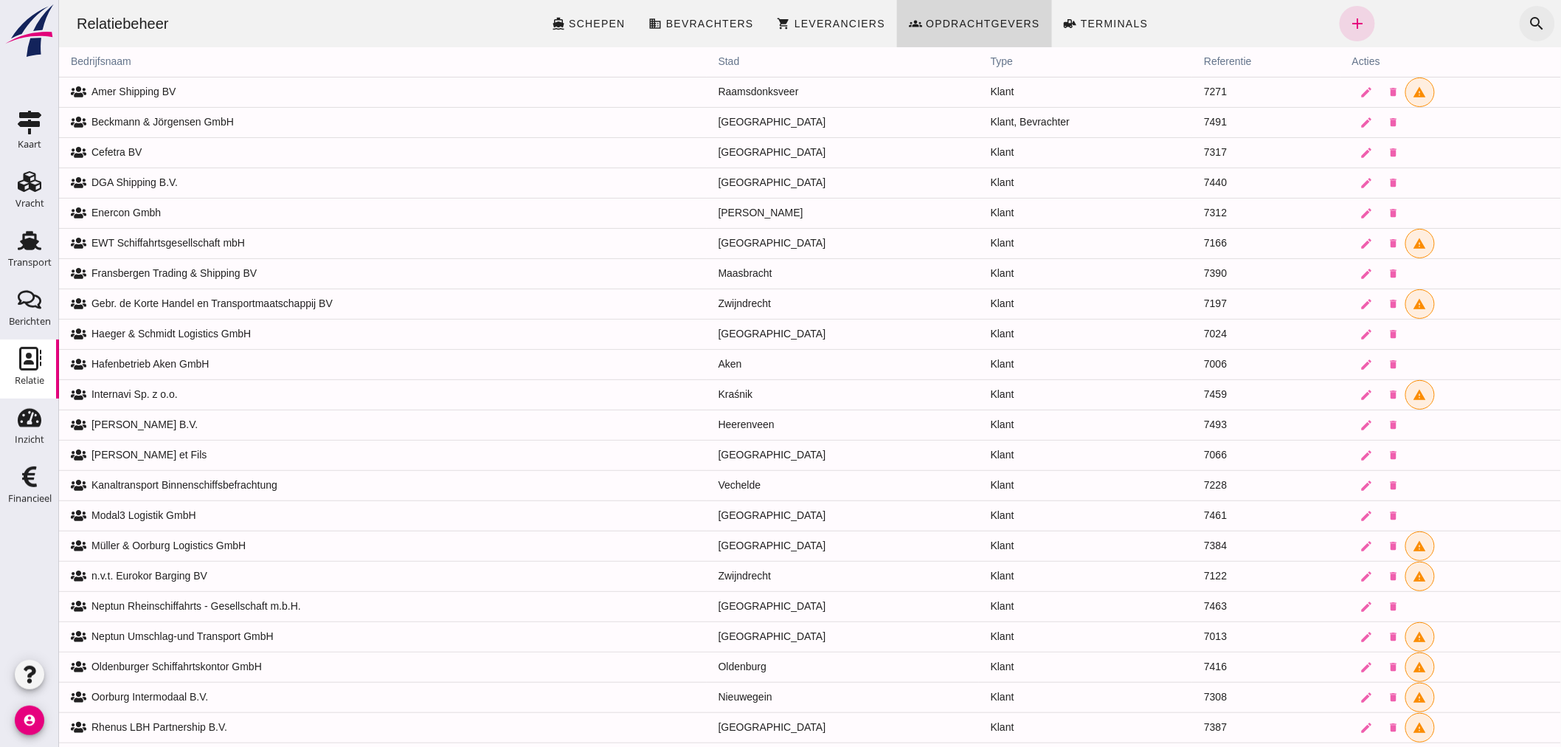
click at [1528, 22] on icon "search" at bounding box center [1537, 24] width 18 height 18
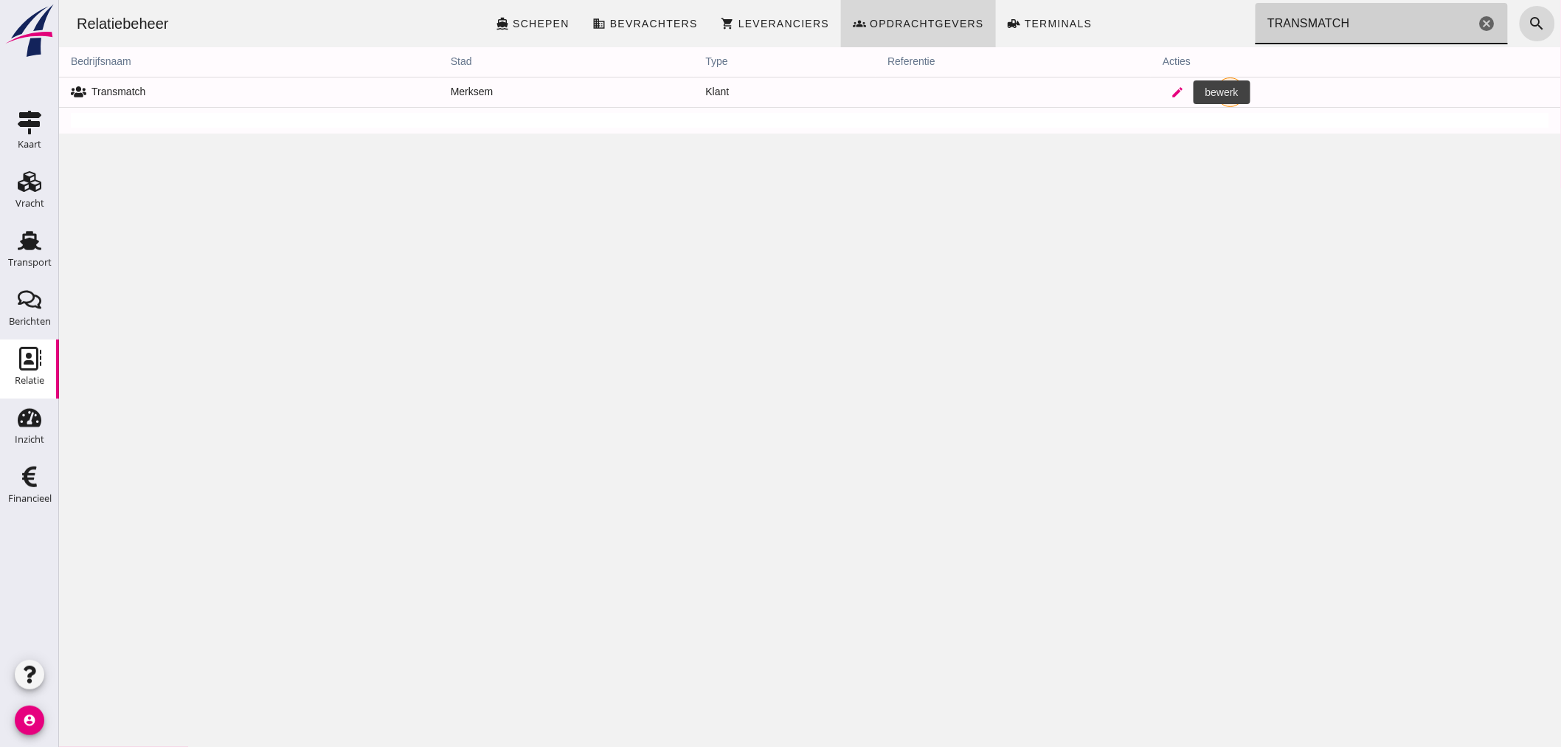
type input "TRANSMATCH"
drag, startPoint x: 1169, startPoint y: 91, endPoint x: 83, endPoint y: 606, distance: 1201.8
click at [1170, 91] on icon "edit" at bounding box center [1176, 92] width 13 height 13
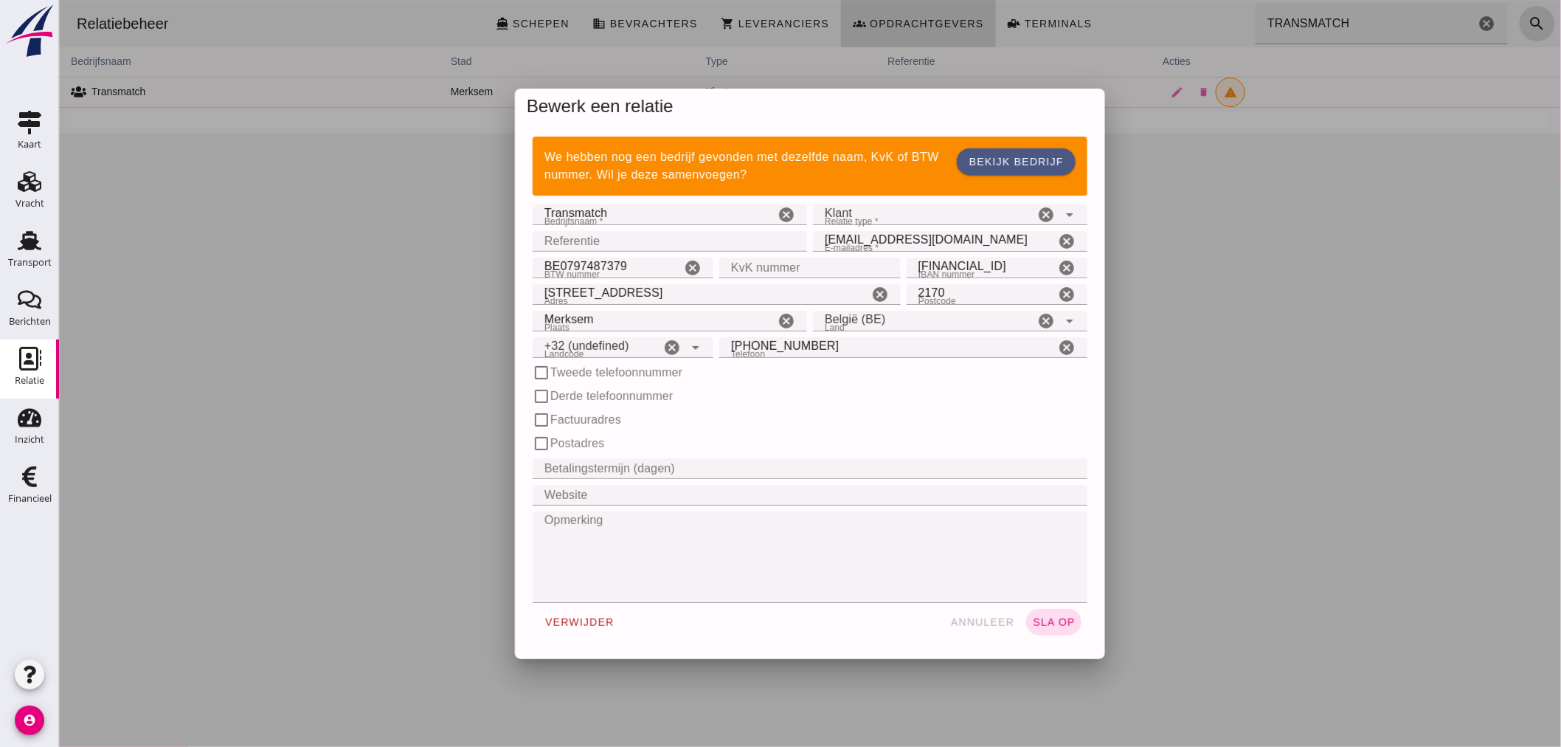
click at [637, 237] on div at bounding box center [809, 373] width 1502 height 747
type input "+32 (BE)"
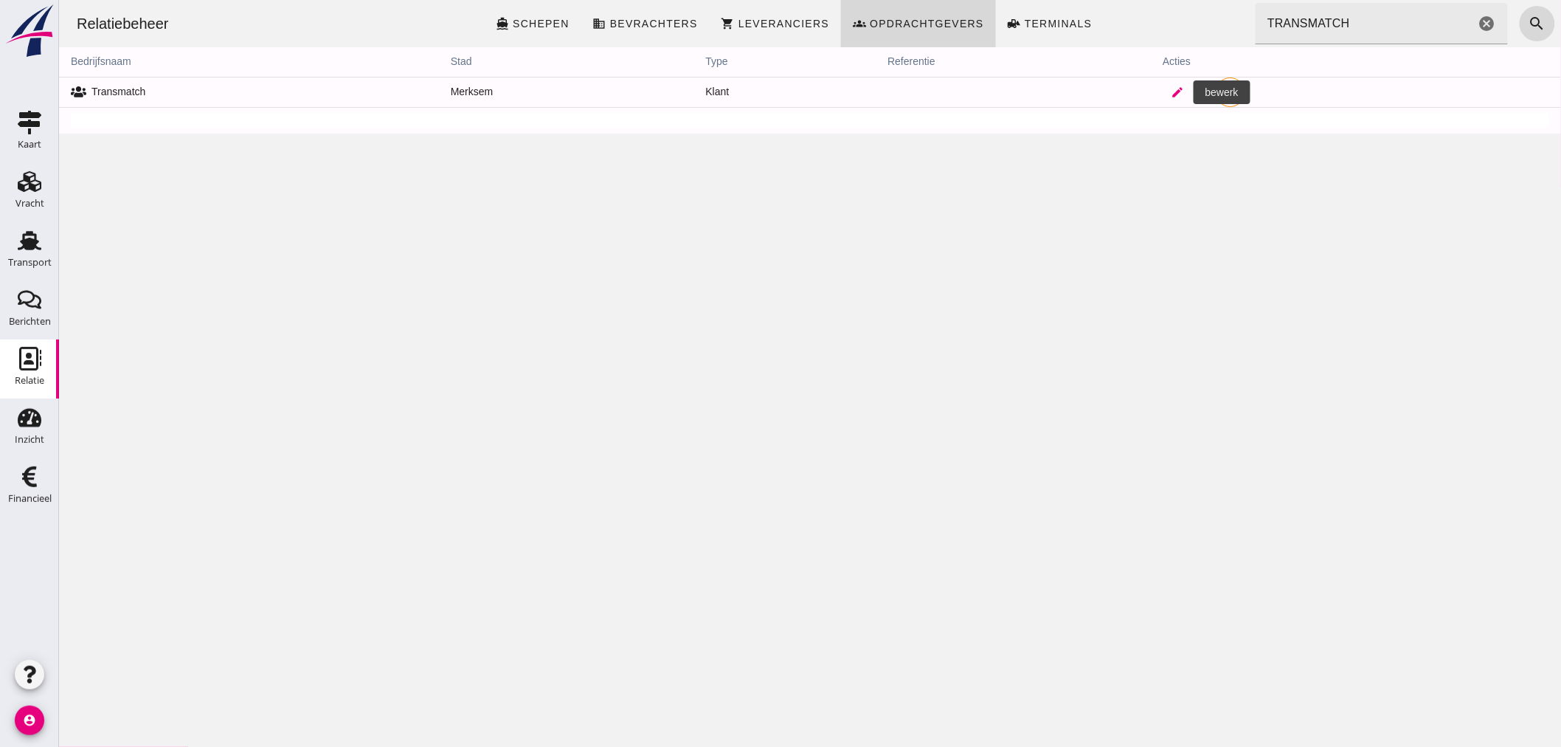
click at [1170, 91] on icon "edit" at bounding box center [1176, 92] width 13 height 13
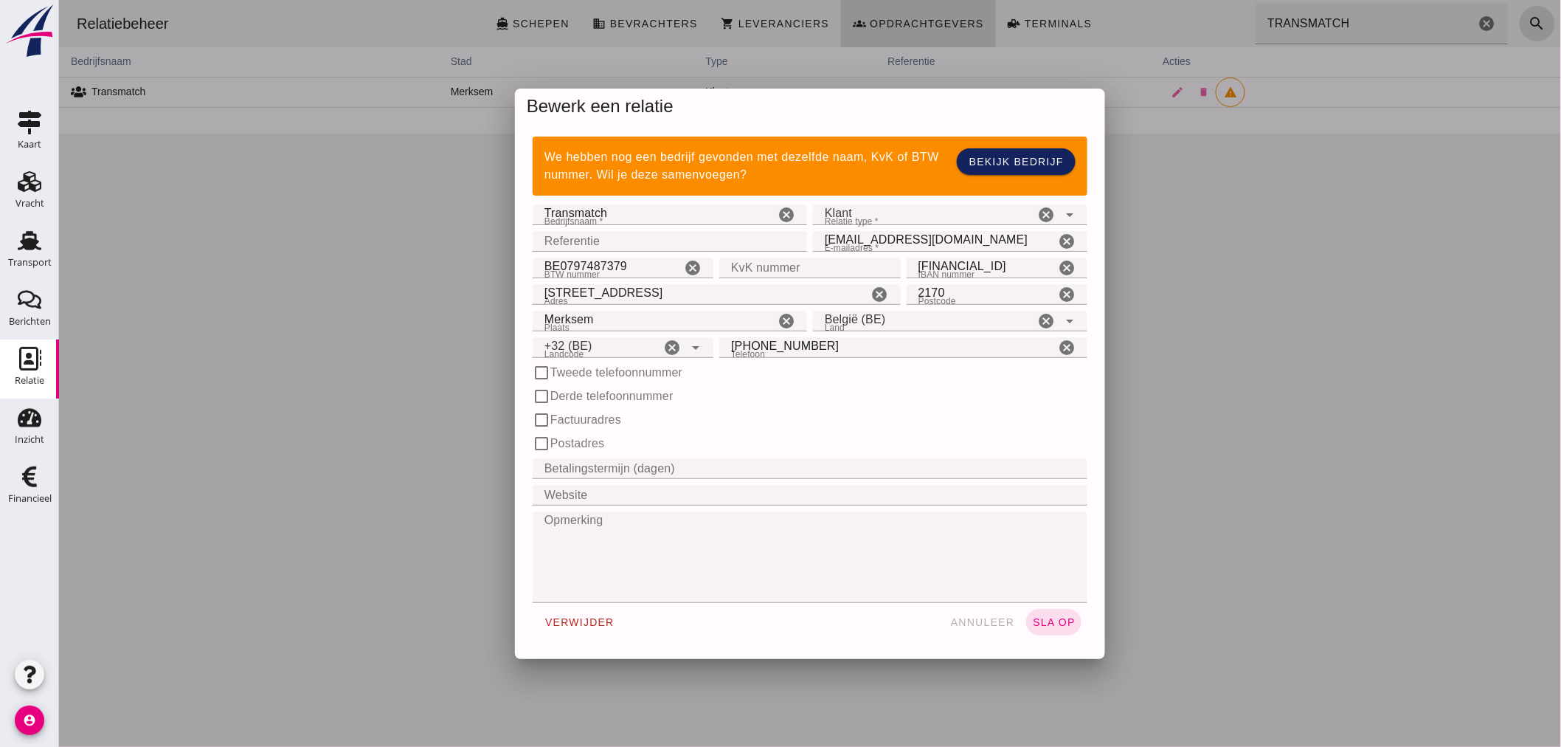
click at [626, 234] on input "Referentie" at bounding box center [665, 241] width 266 height 21
type input "7443"
click at [1045, 623] on span "sla op" at bounding box center [1053, 622] width 44 height 12
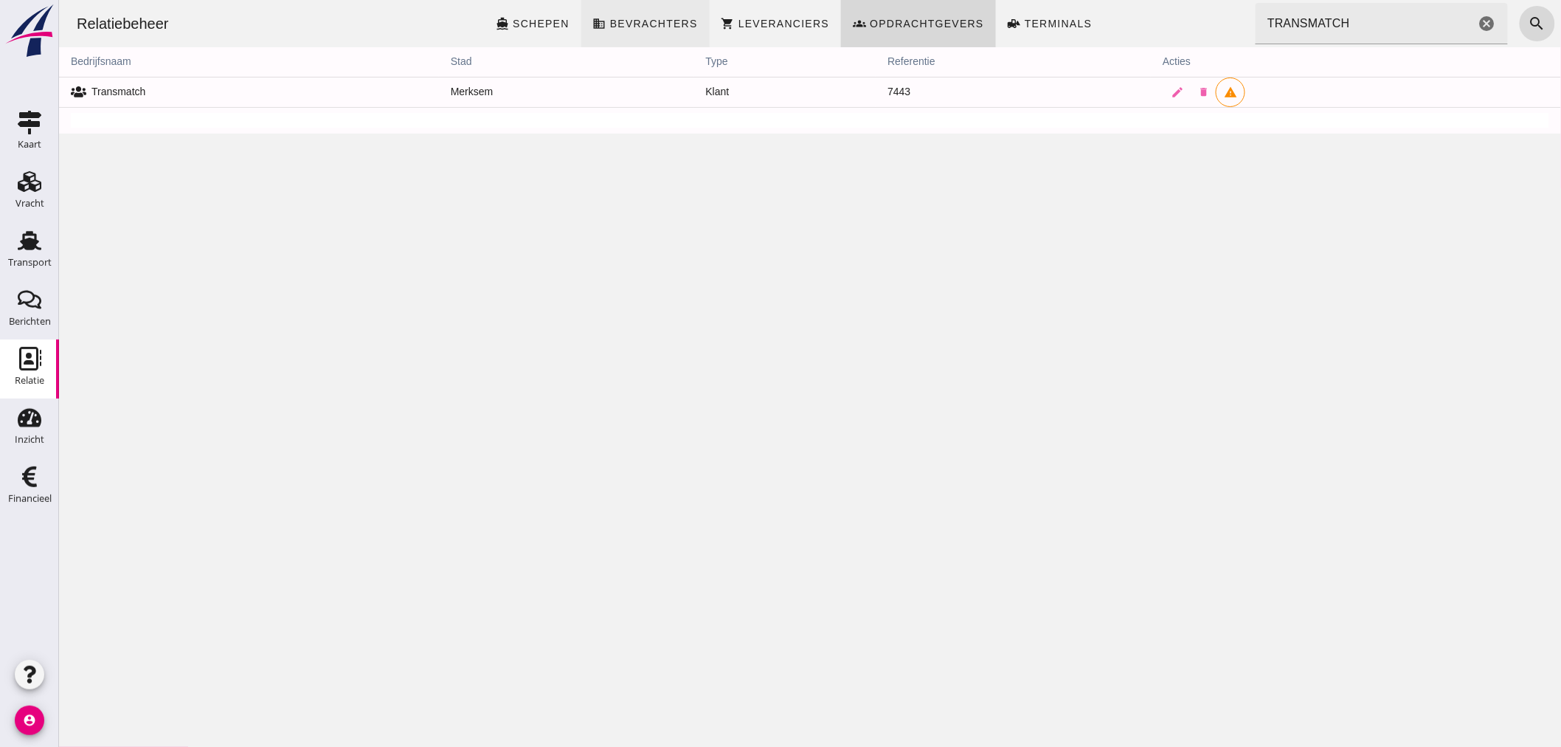
click at [660, 18] on span "Bevrachters" at bounding box center [653, 24] width 89 height 12
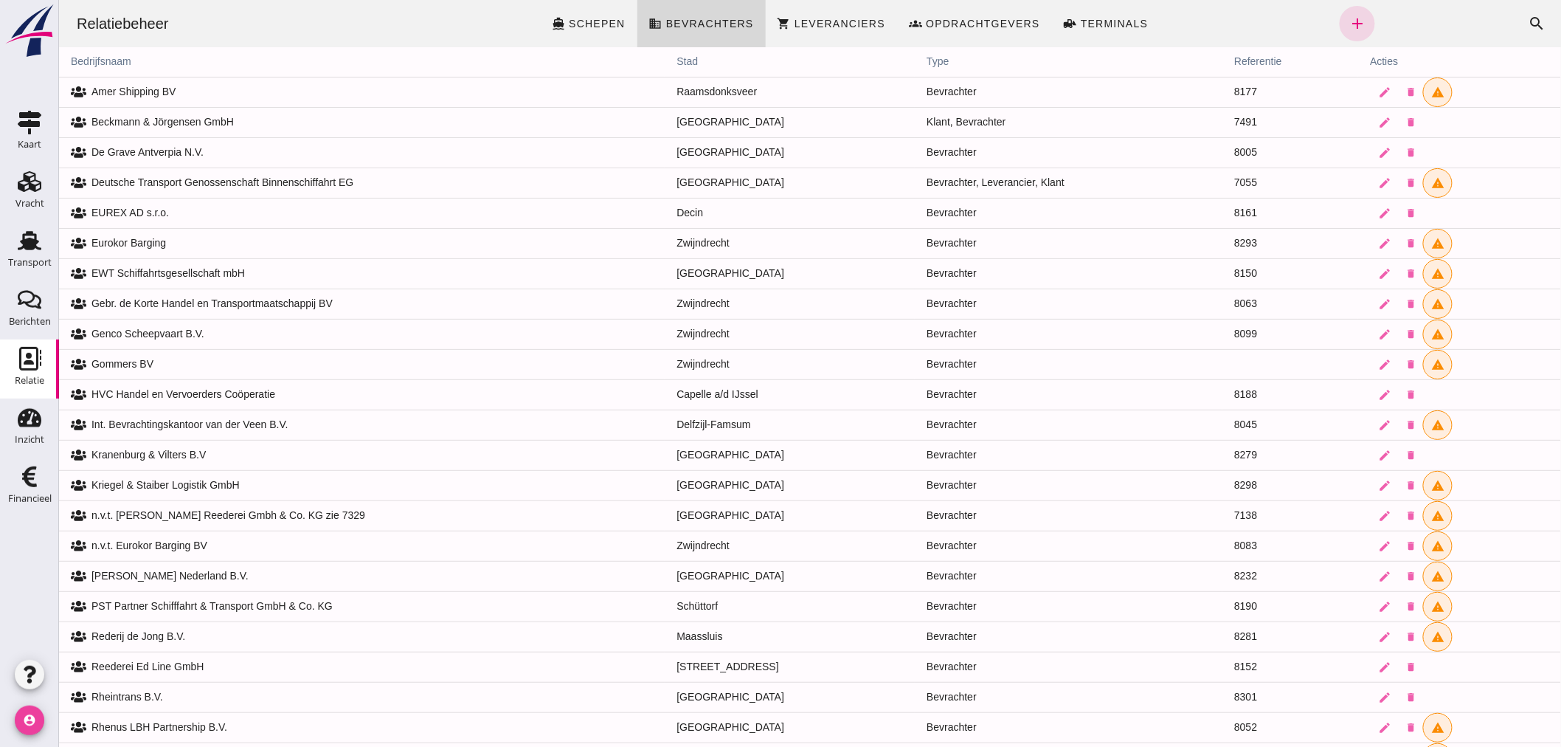
click at [35, 723] on icon "account_circle" at bounding box center [30, 720] width 30 height 30
drag, startPoint x: 89, startPoint y: 710, endPoint x: 46, endPoint y: 710, distance: 42.8
click at [89, 710] on div "Uitloggen" at bounding box center [111, 714] width 63 height 18
